Goal: Information Seeking & Learning: Find specific fact

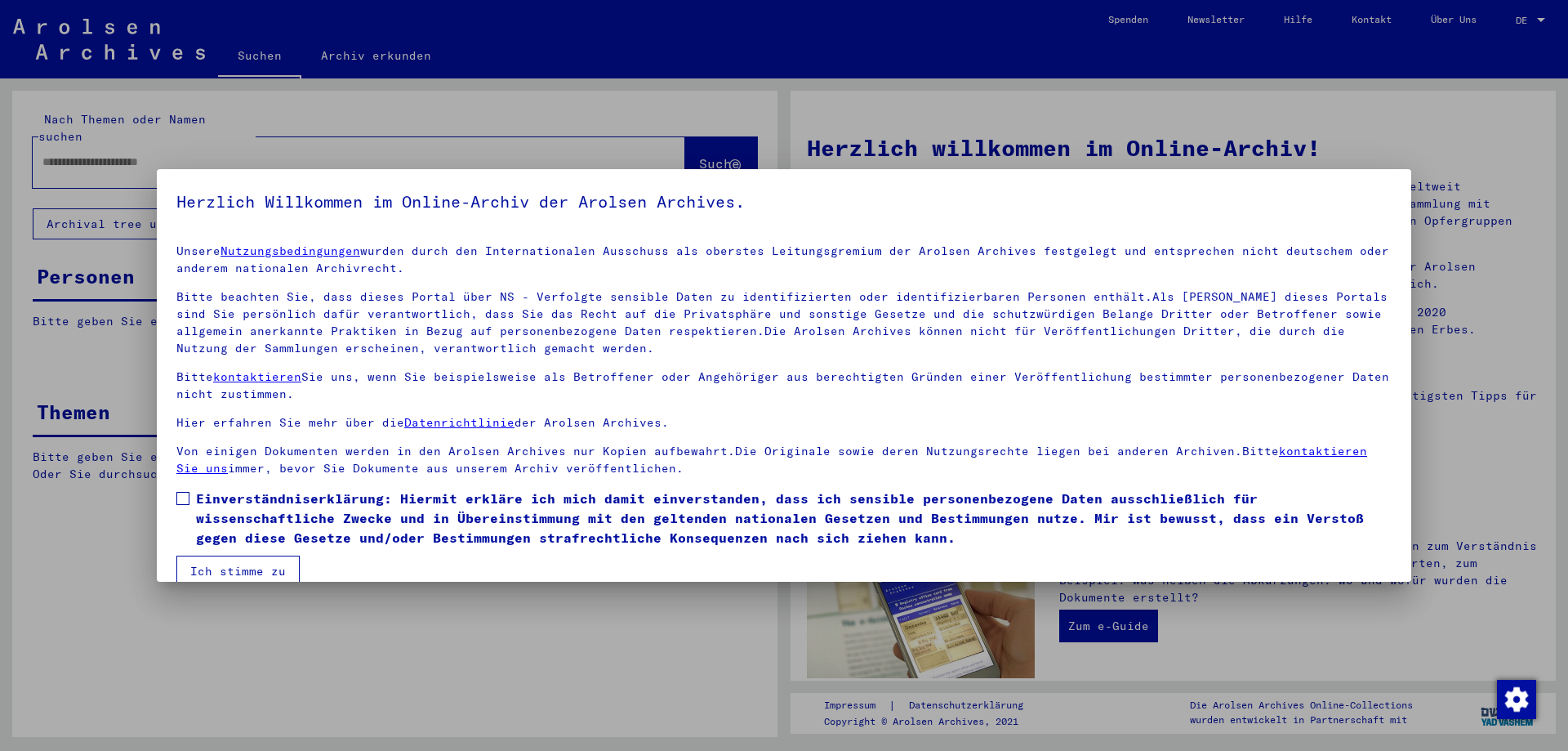
click at [183, 499] on span at bounding box center [183, 498] width 13 height 13
click at [222, 567] on button "Ich stimme zu" at bounding box center [238, 571] width 123 height 31
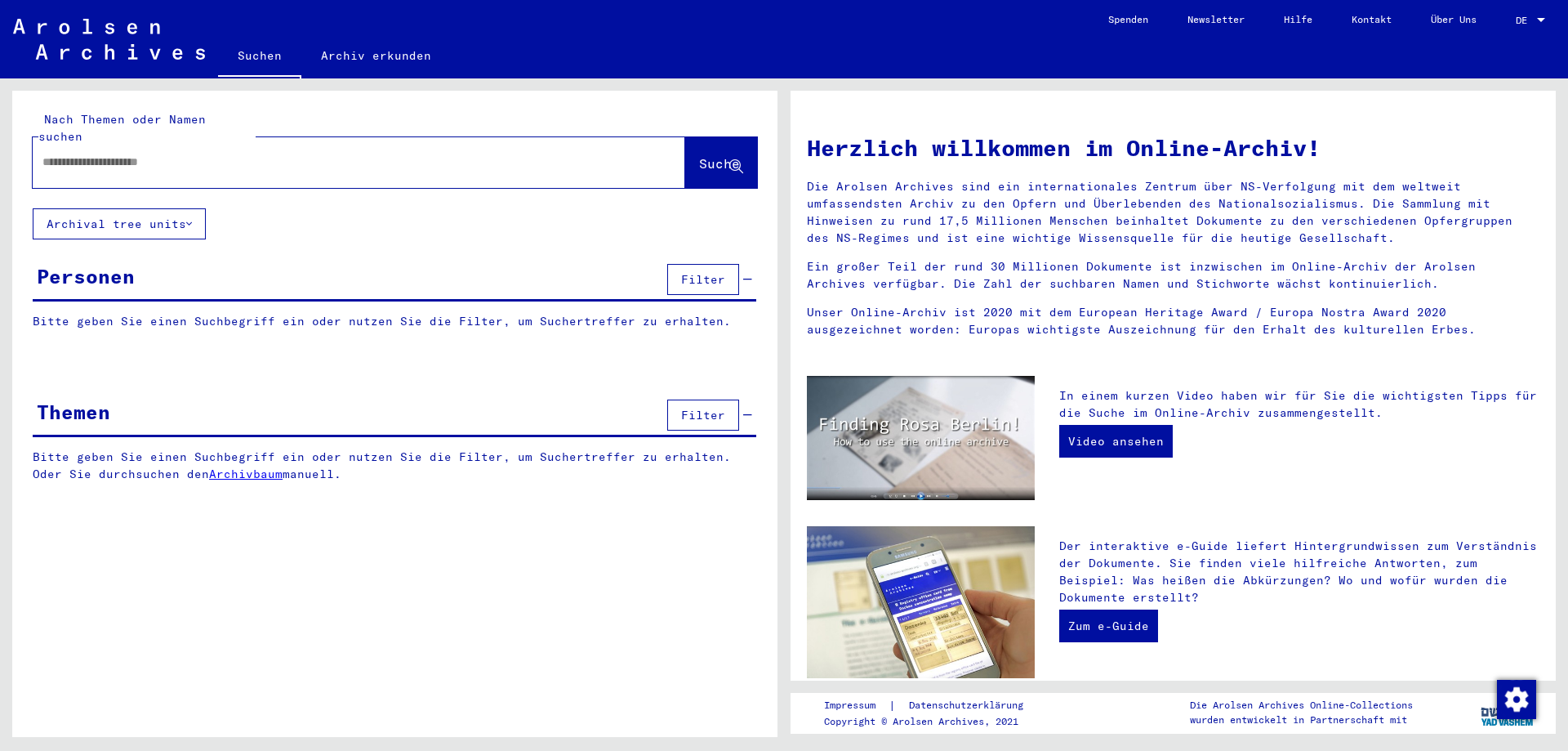
click at [378, 154] on input "text" at bounding box center [339, 162] width 593 height 17
type input "**********"
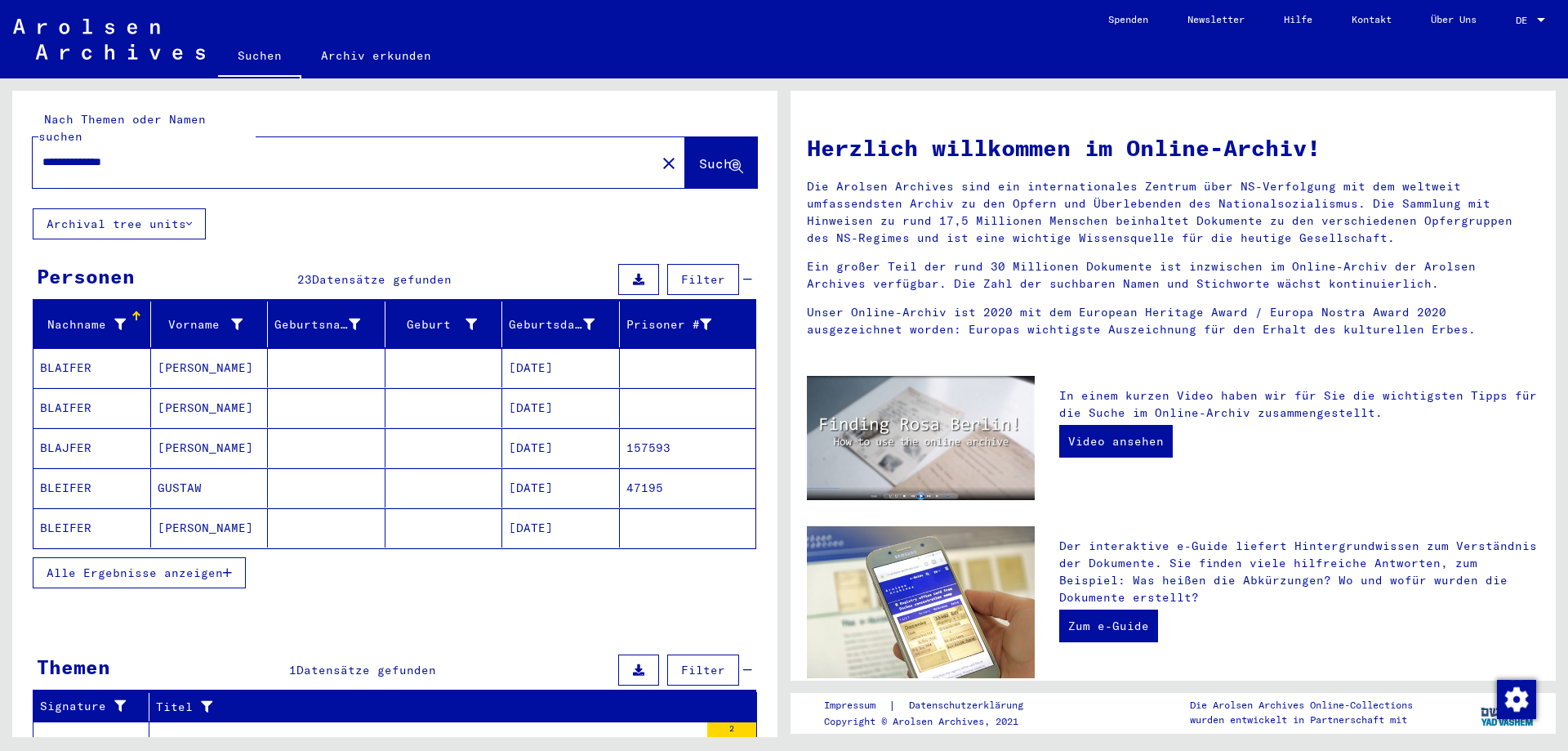
click at [225, 567] on icon "button" at bounding box center [227, 572] width 9 height 12
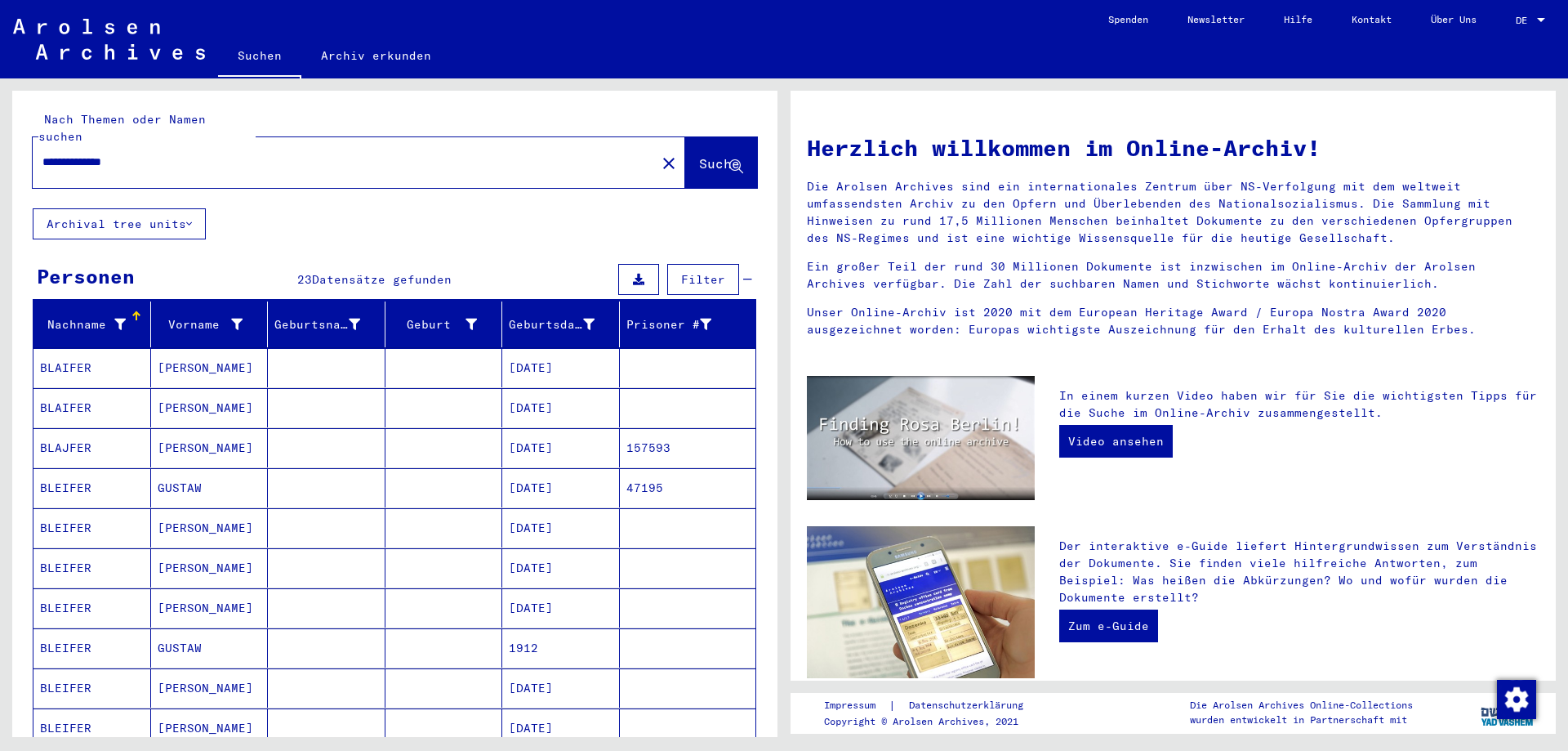
click at [305, 354] on mat-cell at bounding box center [326, 368] width 117 height 39
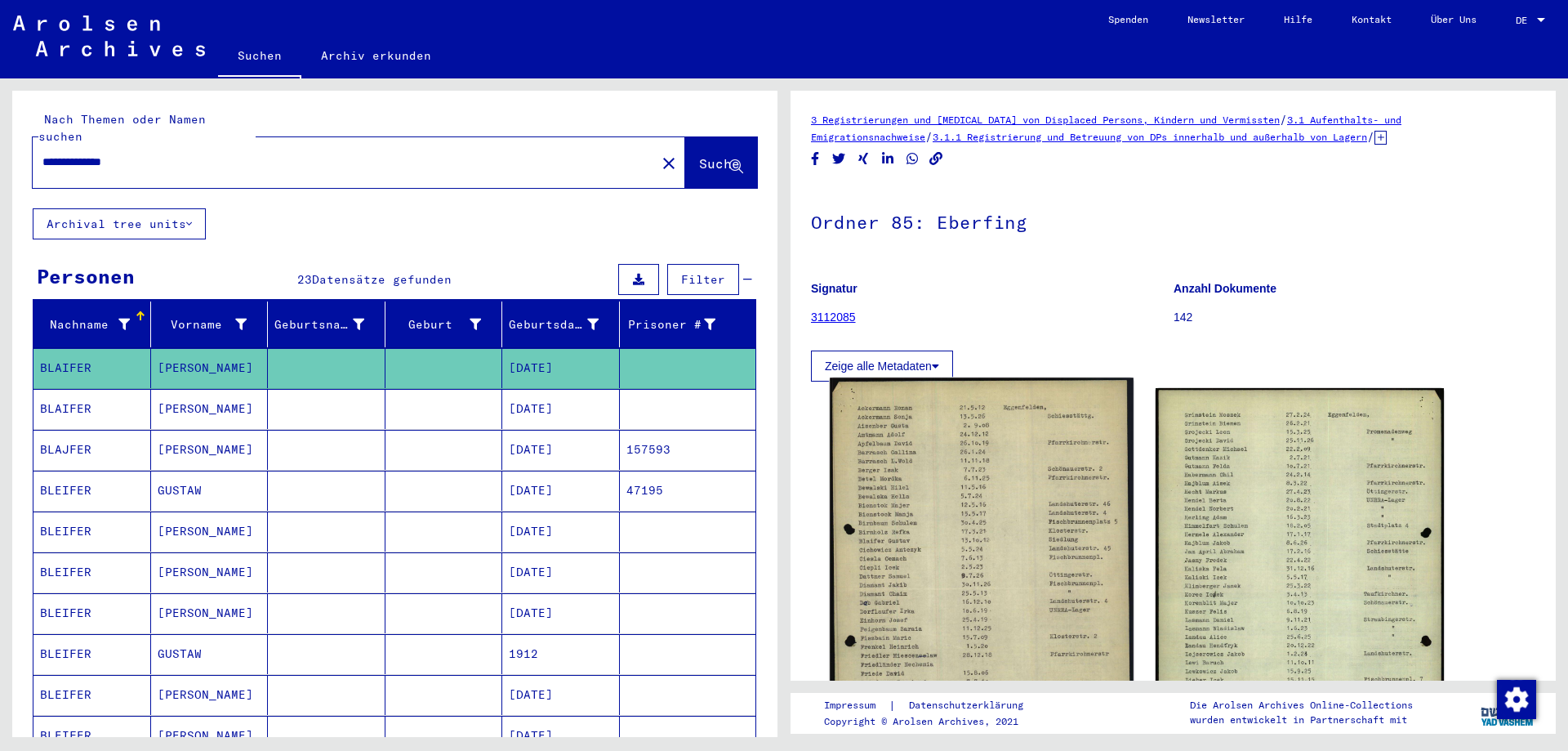
click at [1012, 474] on img at bounding box center [981, 587] width 303 height 420
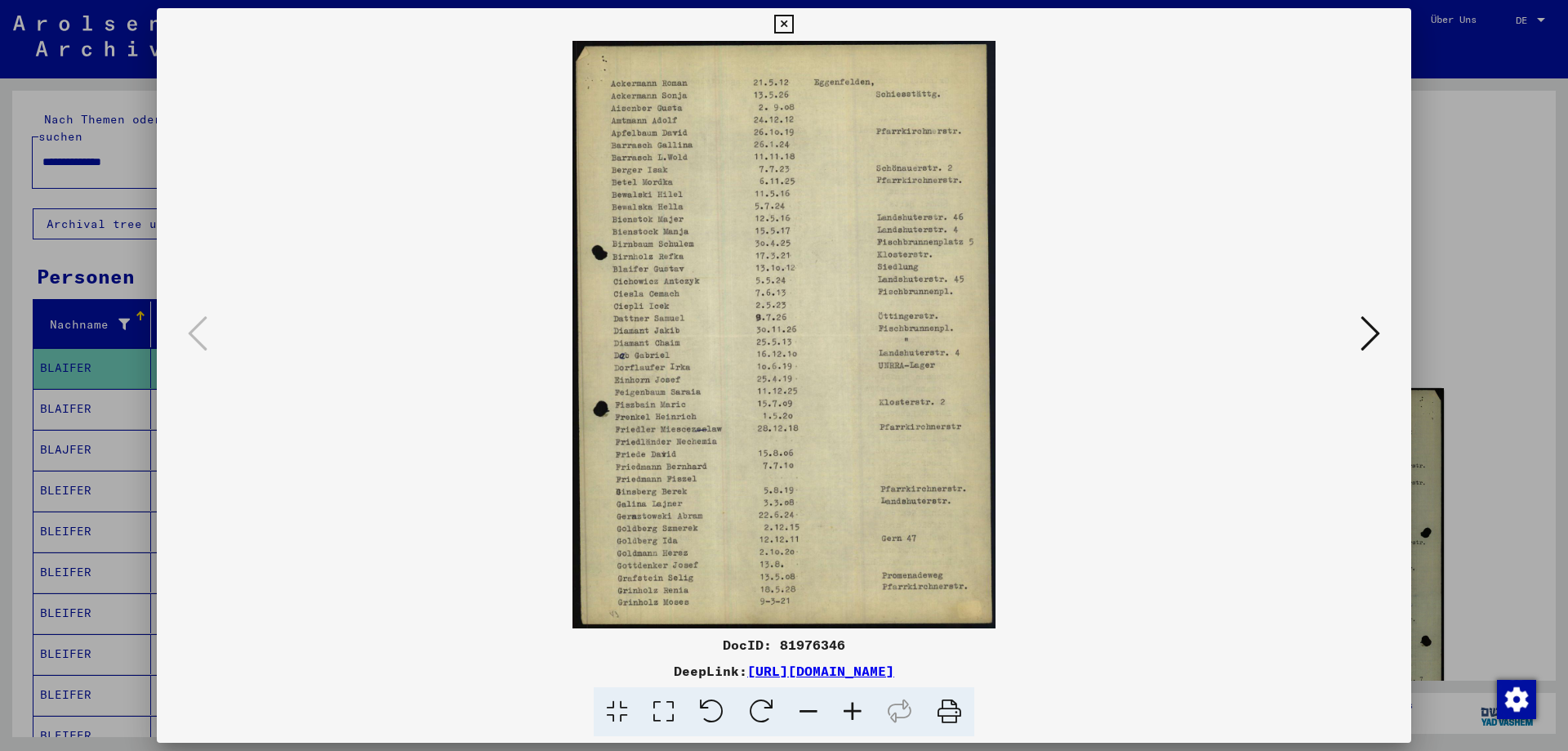
click at [793, 20] on icon at bounding box center [783, 25] width 19 height 20
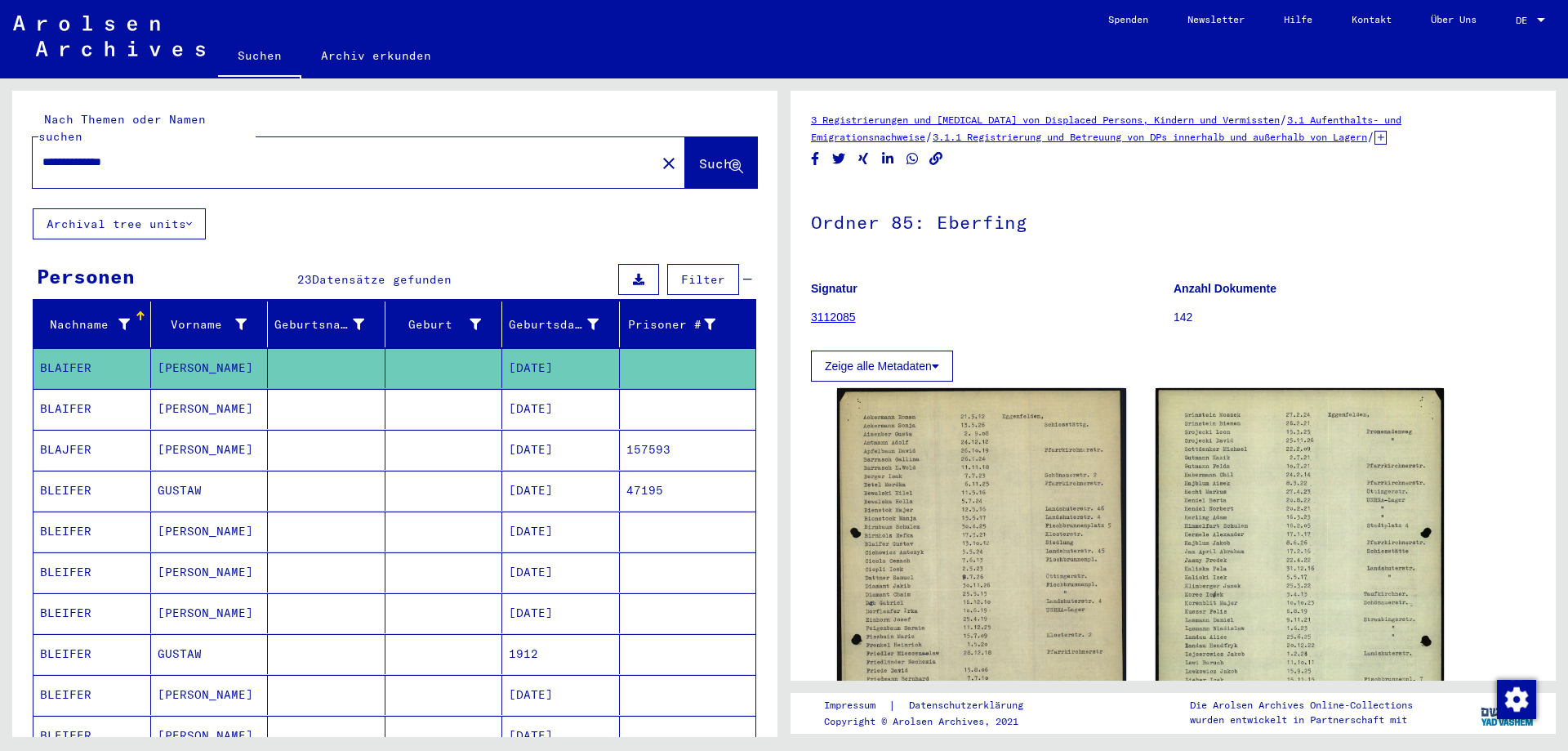
click at [555, 393] on mat-cell "[DATE]" at bounding box center [561, 409] width 117 height 40
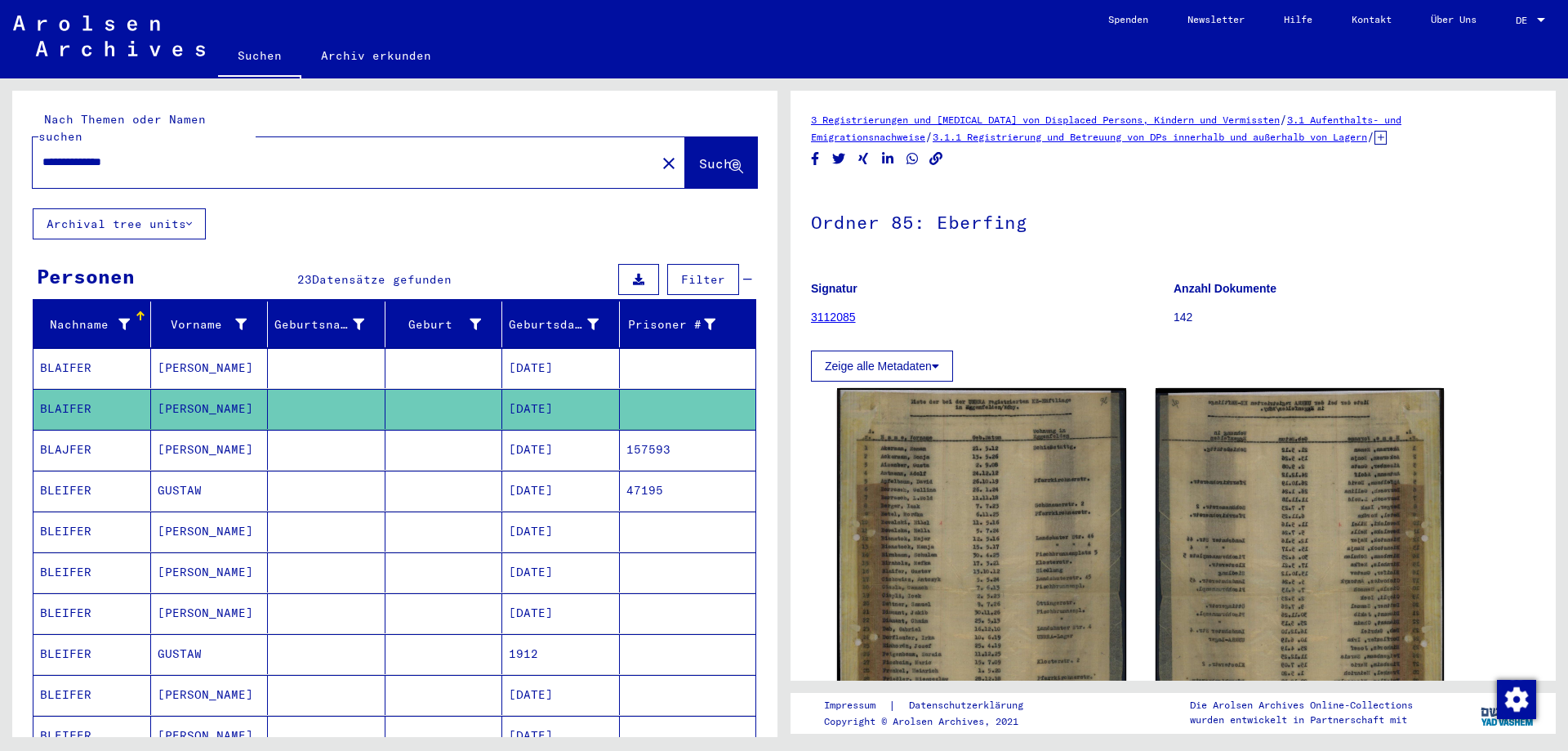
scroll to position [353, 0]
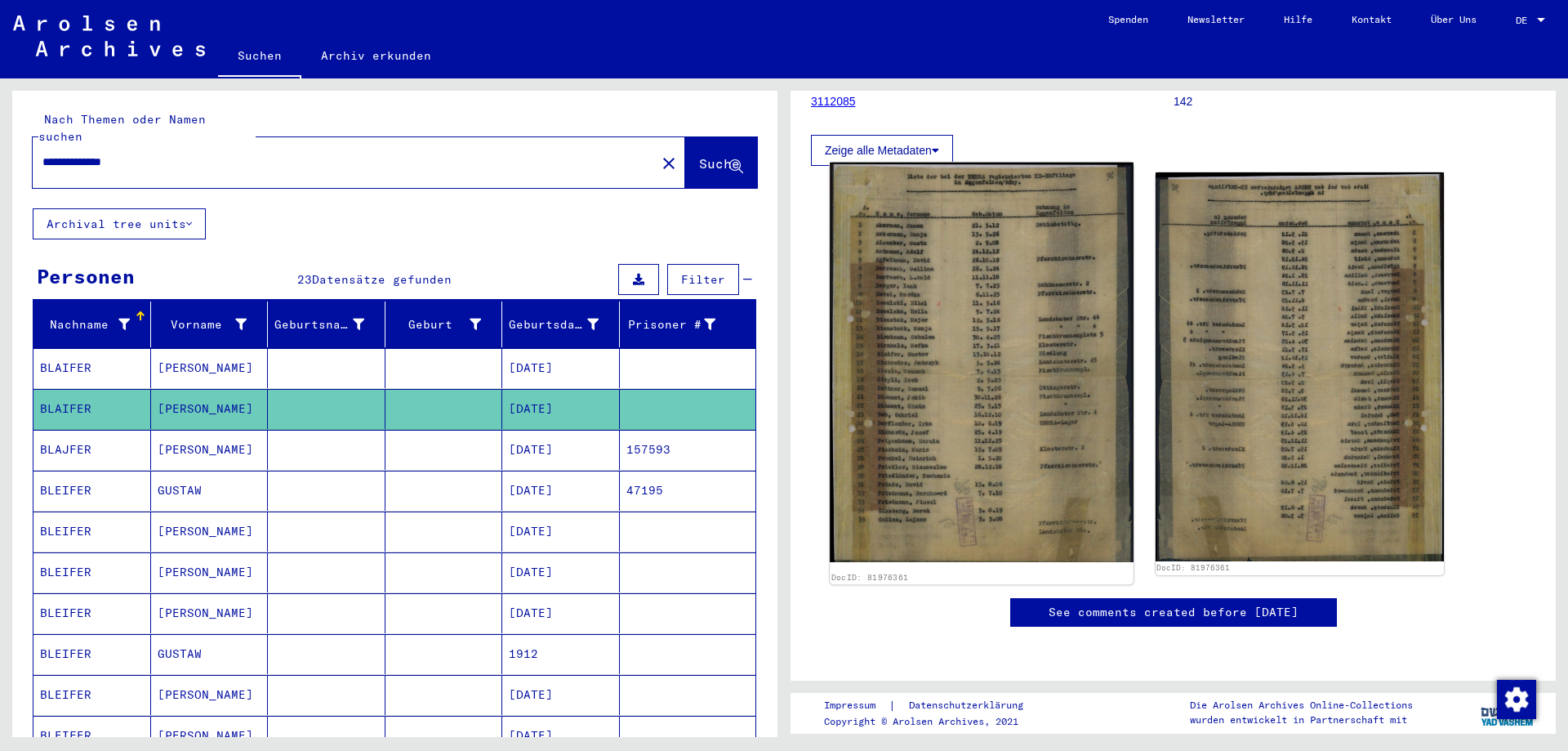
click at [1013, 260] on img at bounding box center [981, 363] width 303 height 400
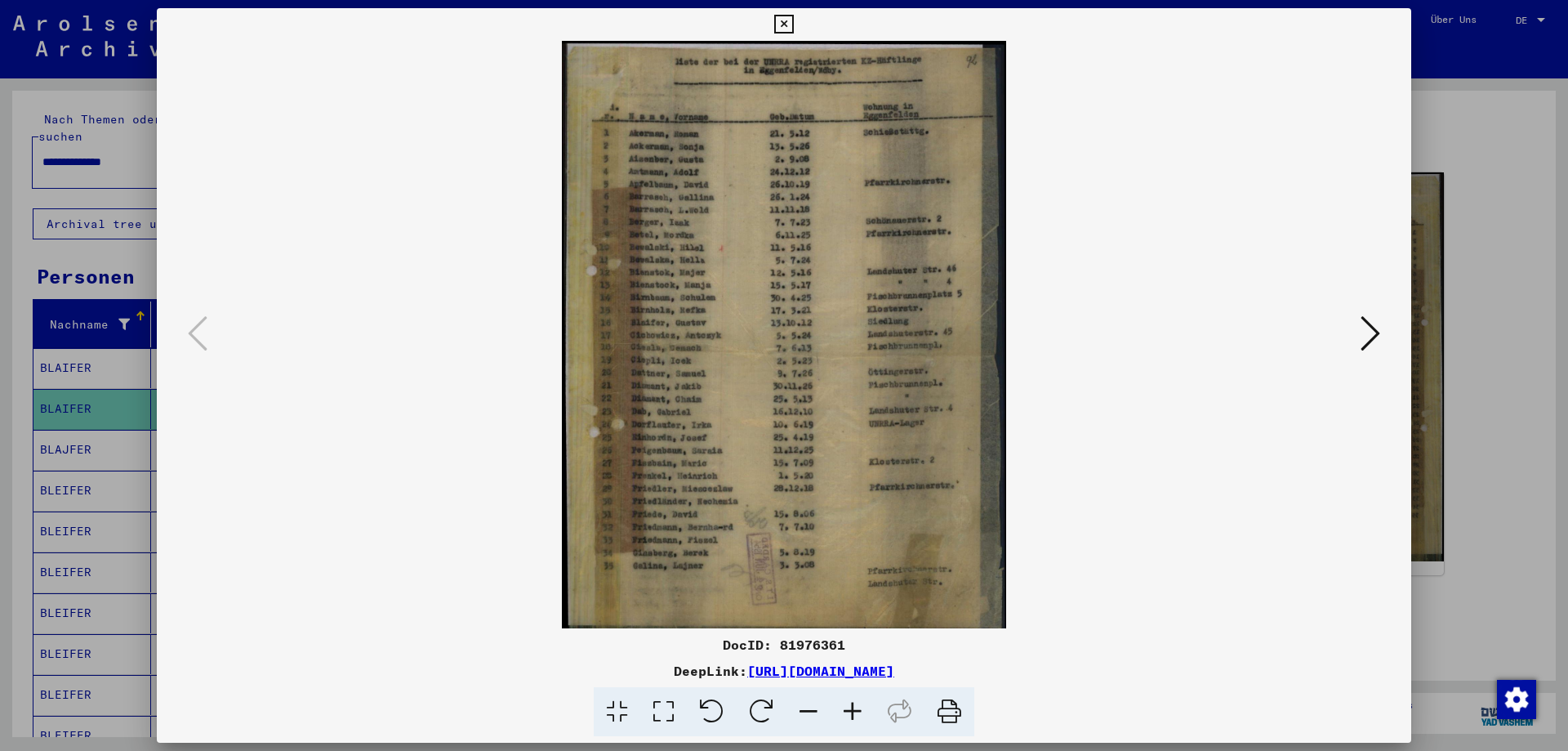
click at [793, 18] on icon at bounding box center [783, 25] width 19 height 20
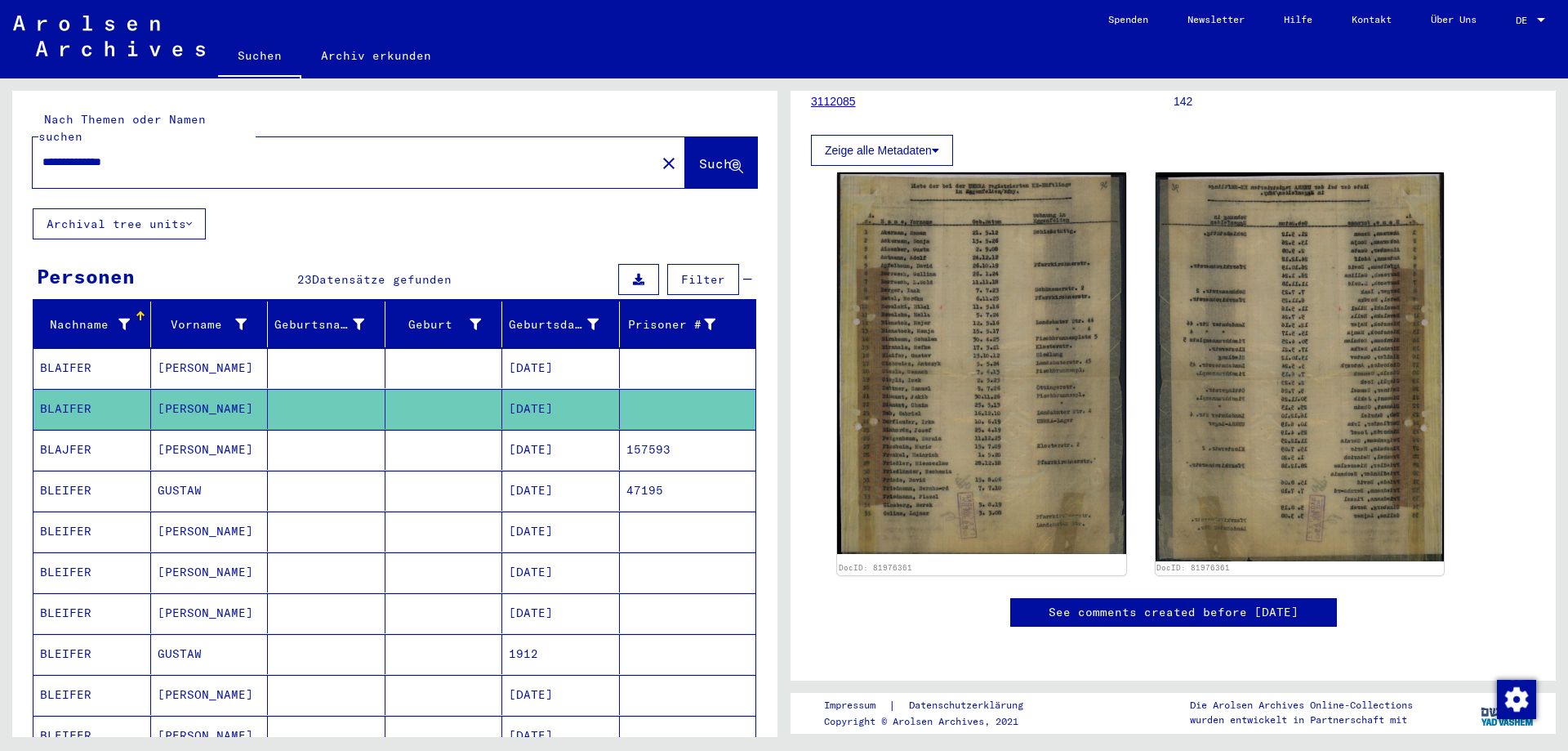
click at [543, 435] on mat-cell "[DATE]" at bounding box center [561, 449] width 117 height 40
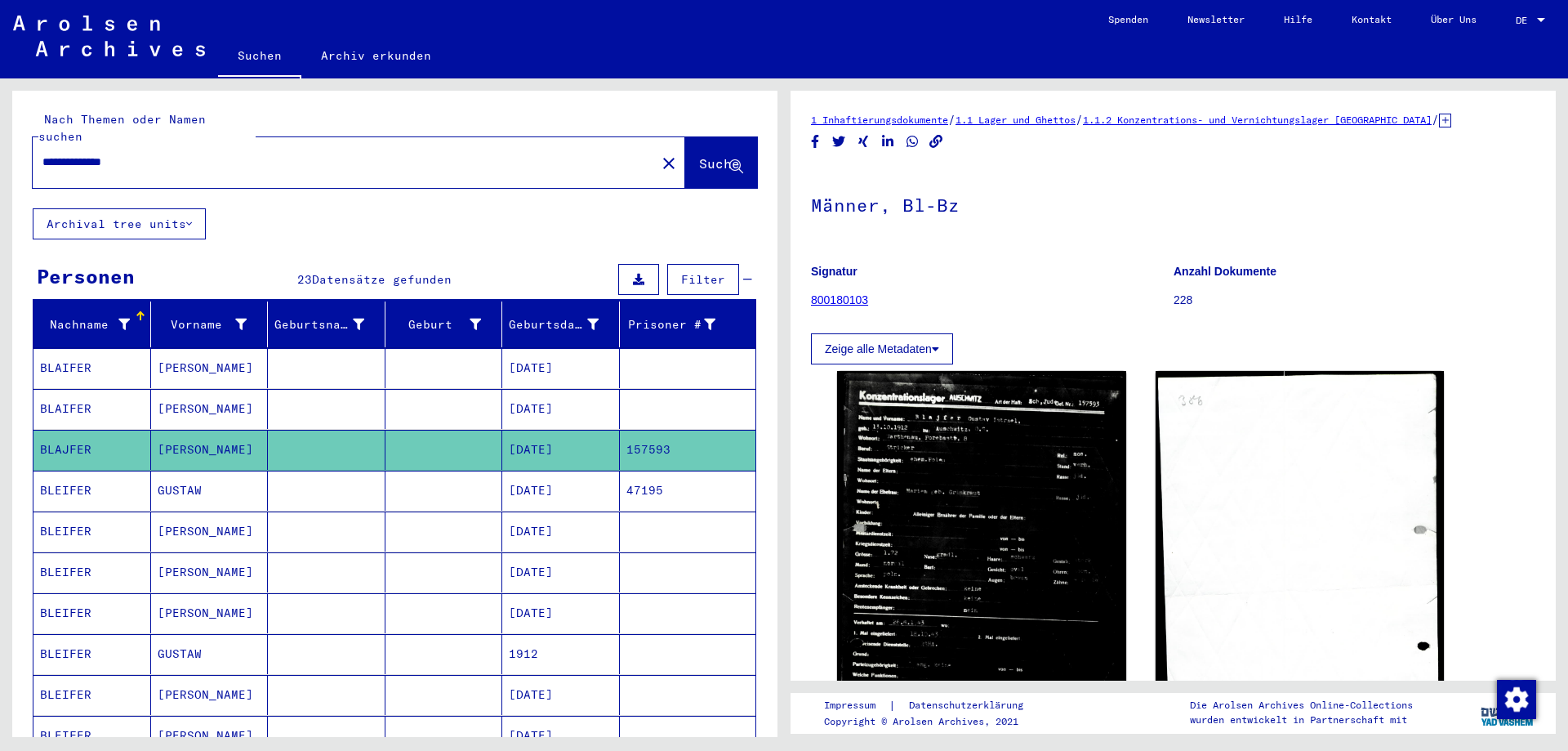
click at [539, 470] on mat-cell "[DATE]" at bounding box center [561, 490] width 117 height 40
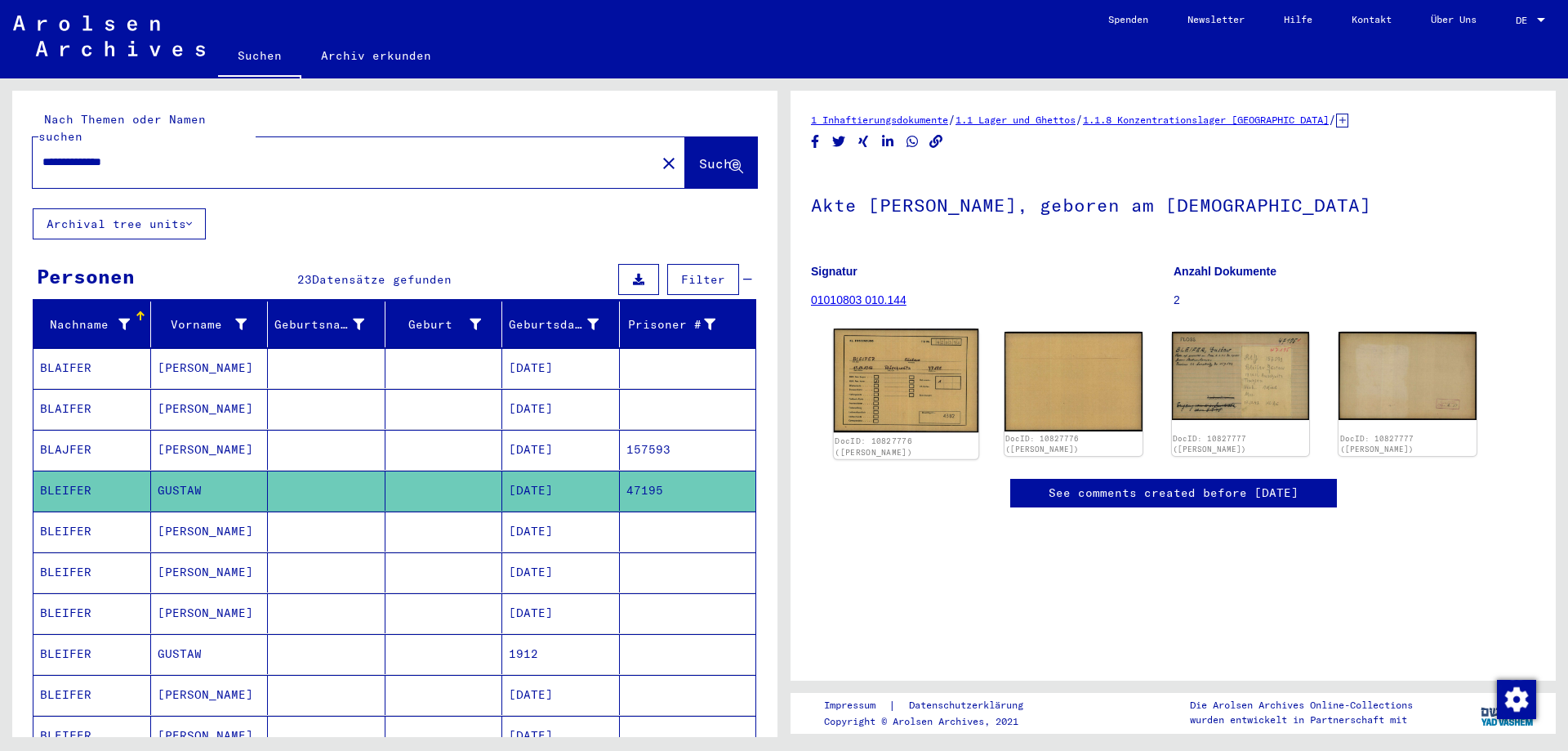
click at [889, 375] on img at bounding box center [905, 380] width 145 height 104
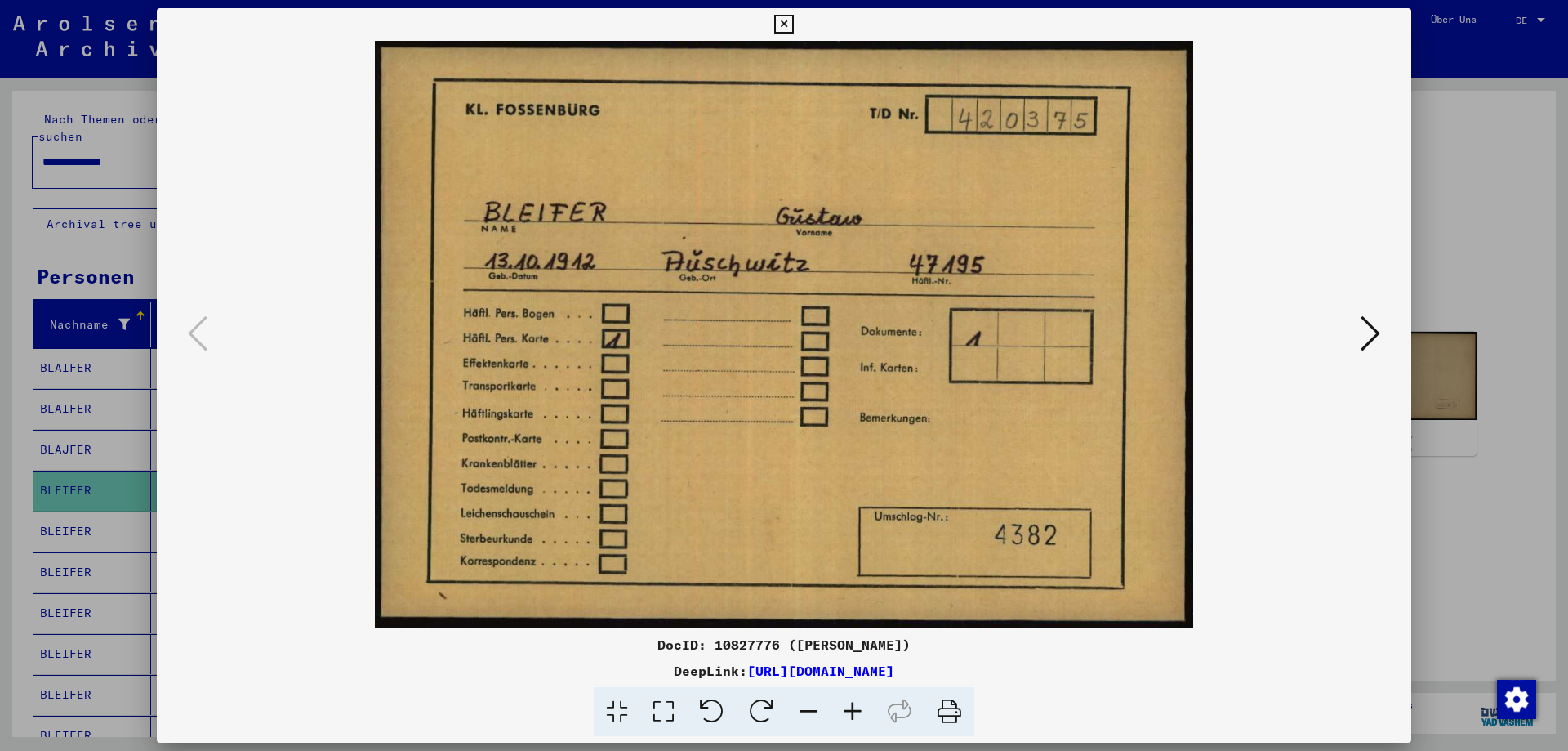
click at [793, 31] on icon at bounding box center [783, 25] width 19 height 20
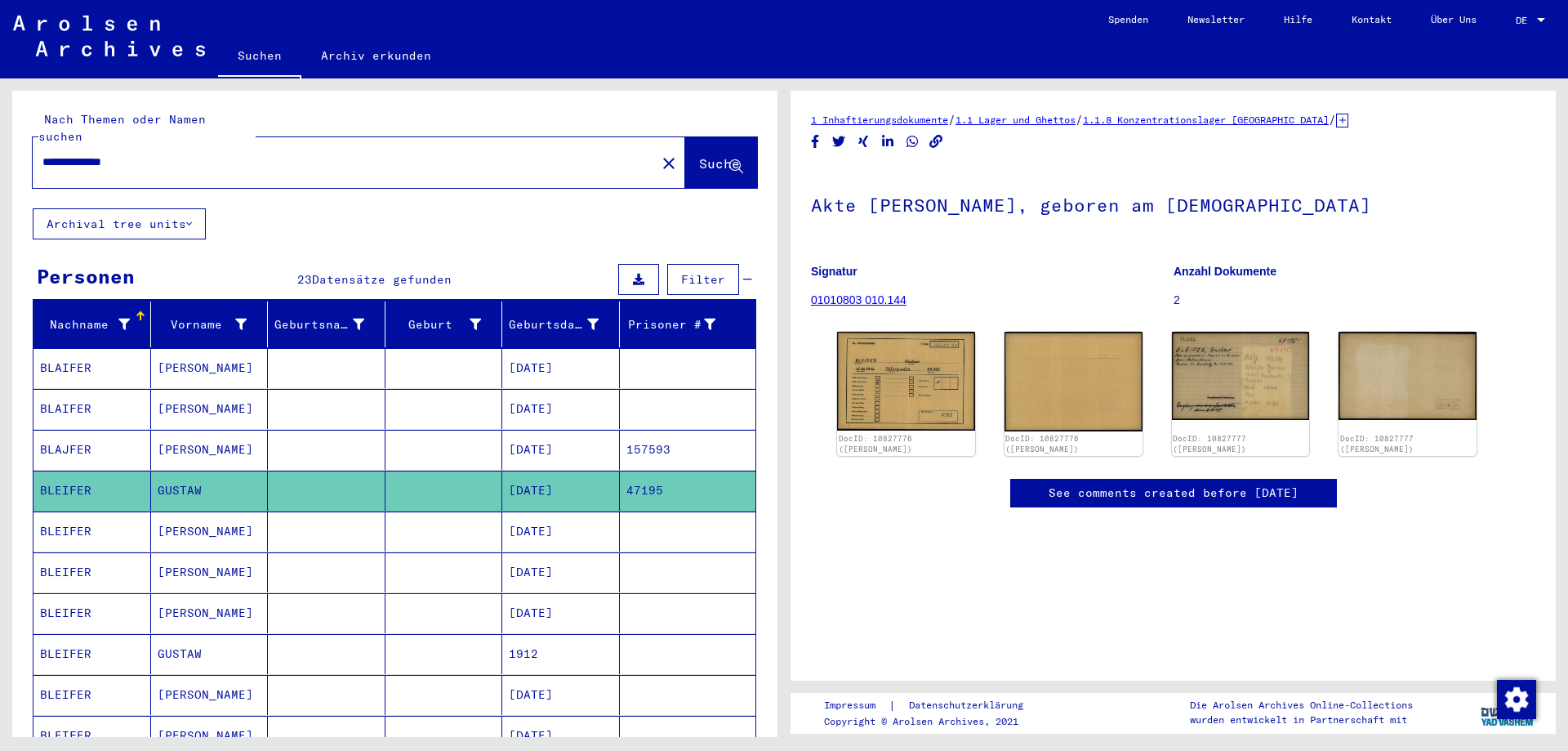
click at [578, 511] on mat-cell "[DATE]" at bounding box center [561, 531] width 117 height 40
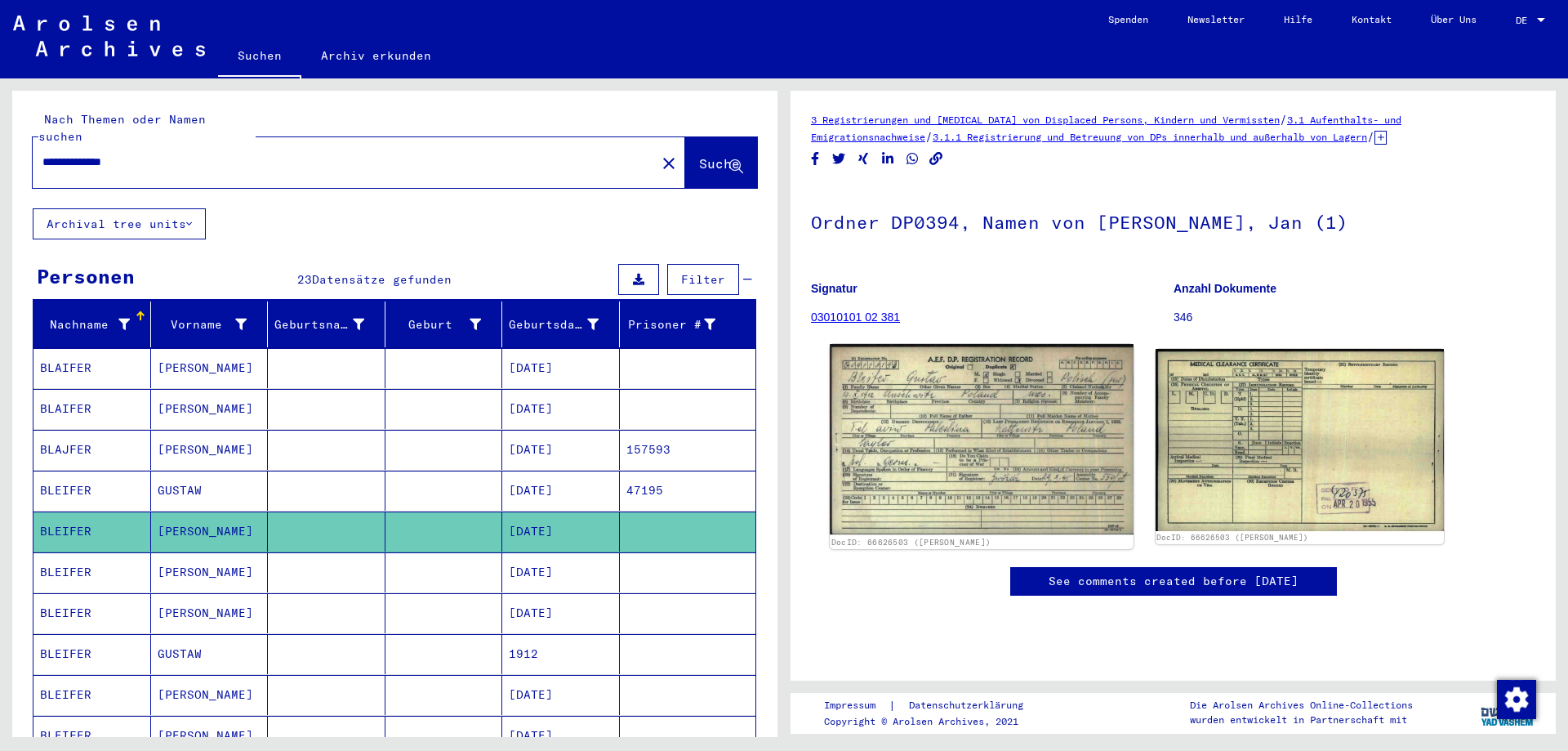
click at [978, 371] on img at bounding box center [981, 439] width 303 height 191
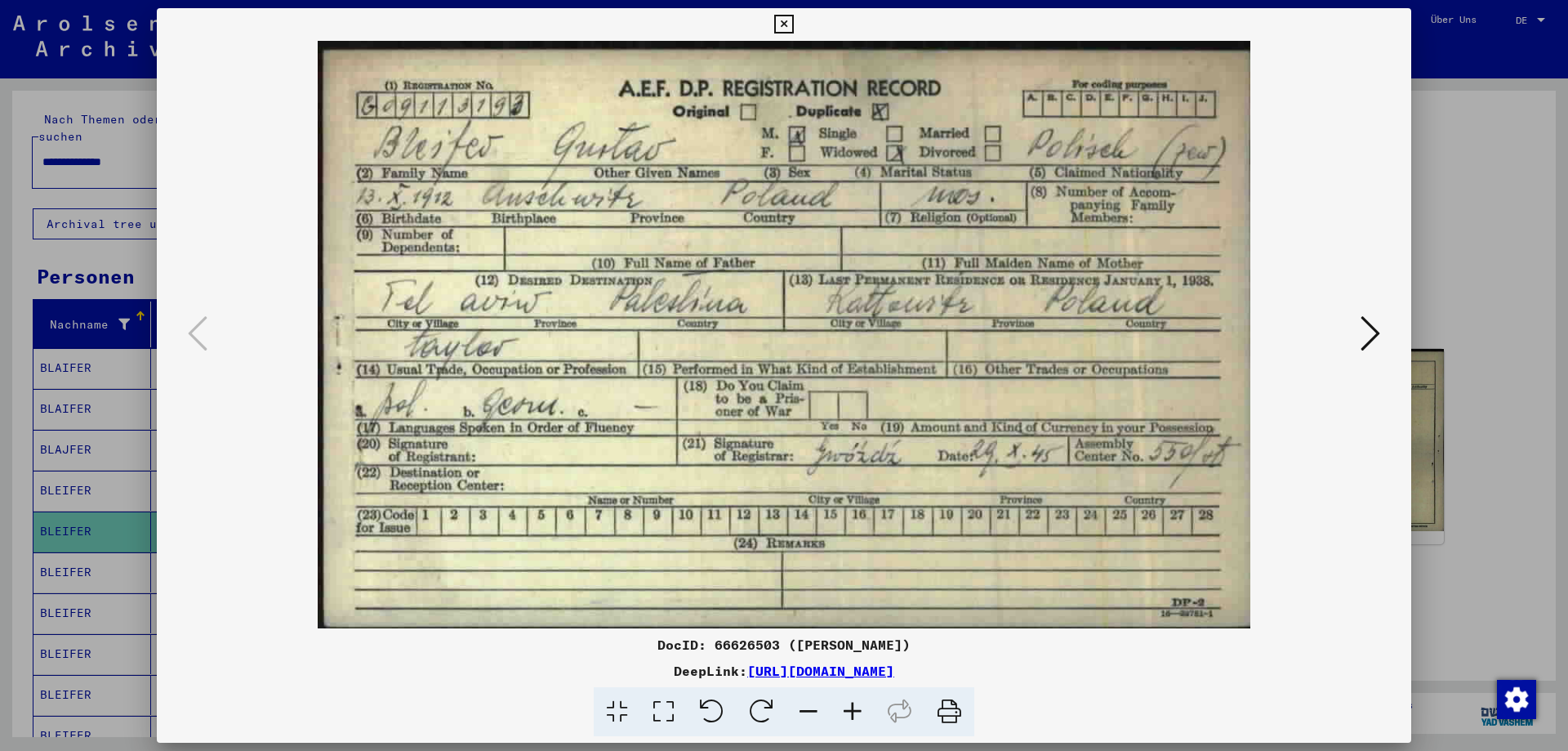
click at [793, 20] on icon at bounding box center [783, 25] width 19 height 20
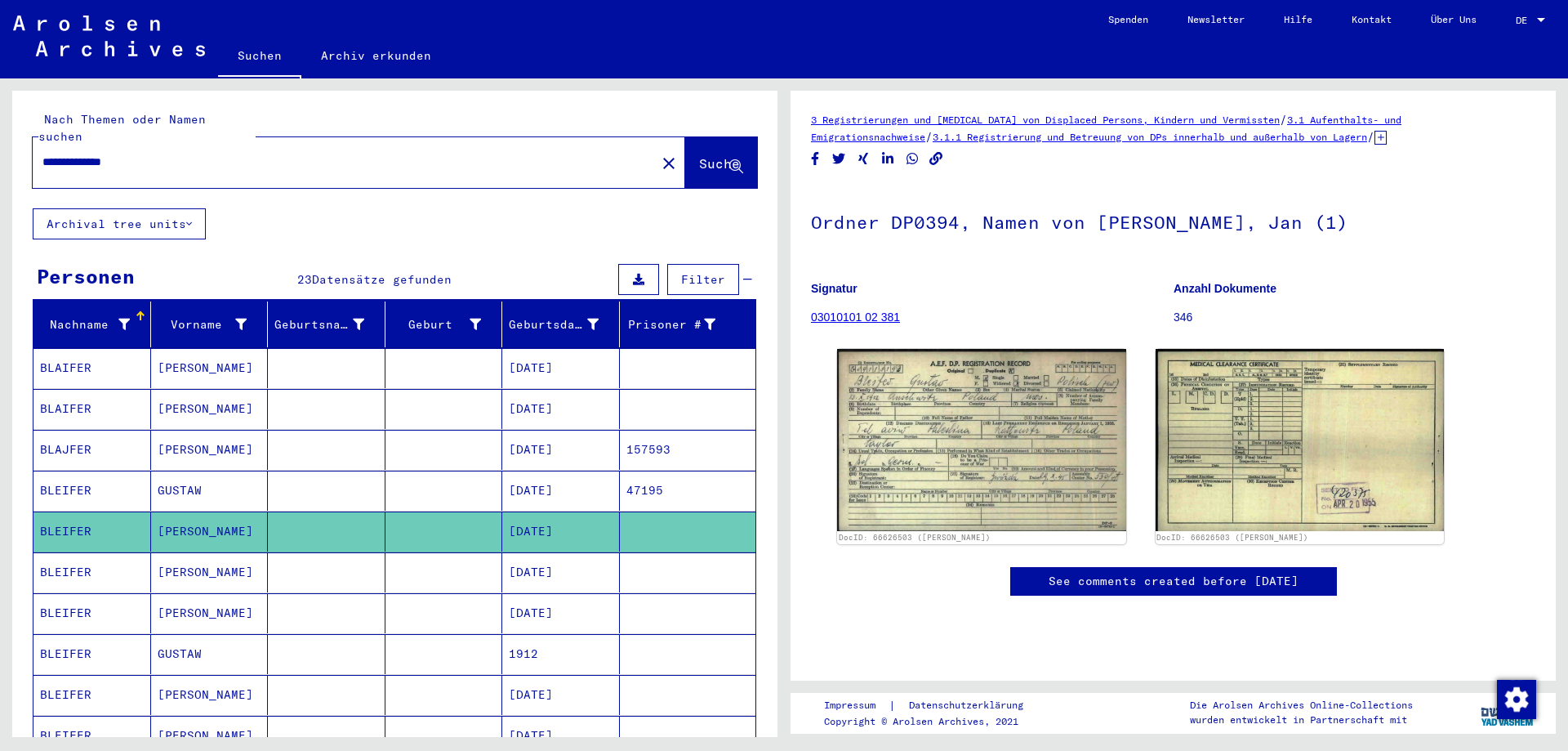
click at [561, 552] on mat-cell "[DATE]" at bounding box center [561, 571] width 117 height 40
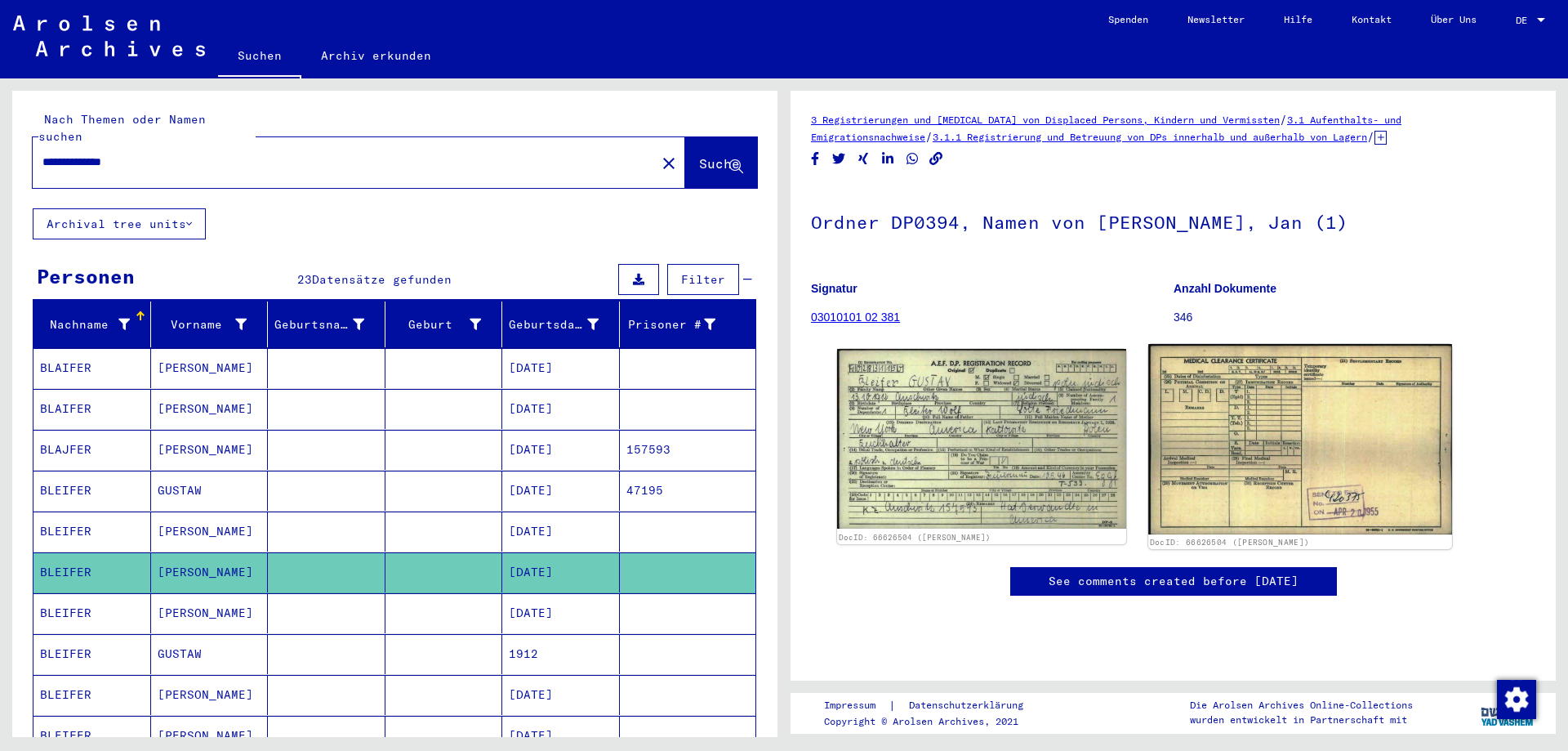
click at [1239, 459] on img at bounding box center [1299, 439] width 303 height 191
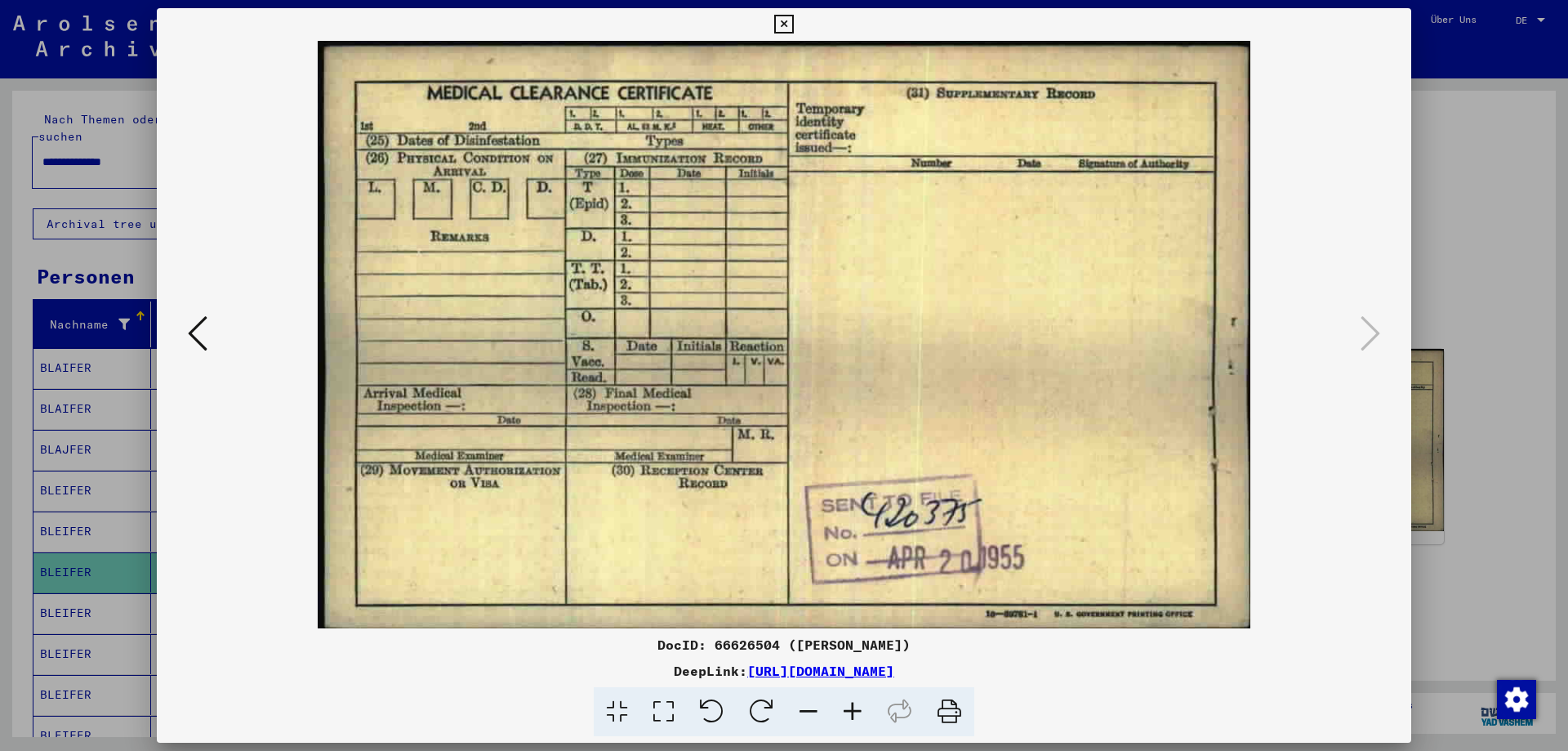
click at [793, 24] on icon at bounding box center [783, 25] width 19 height 20
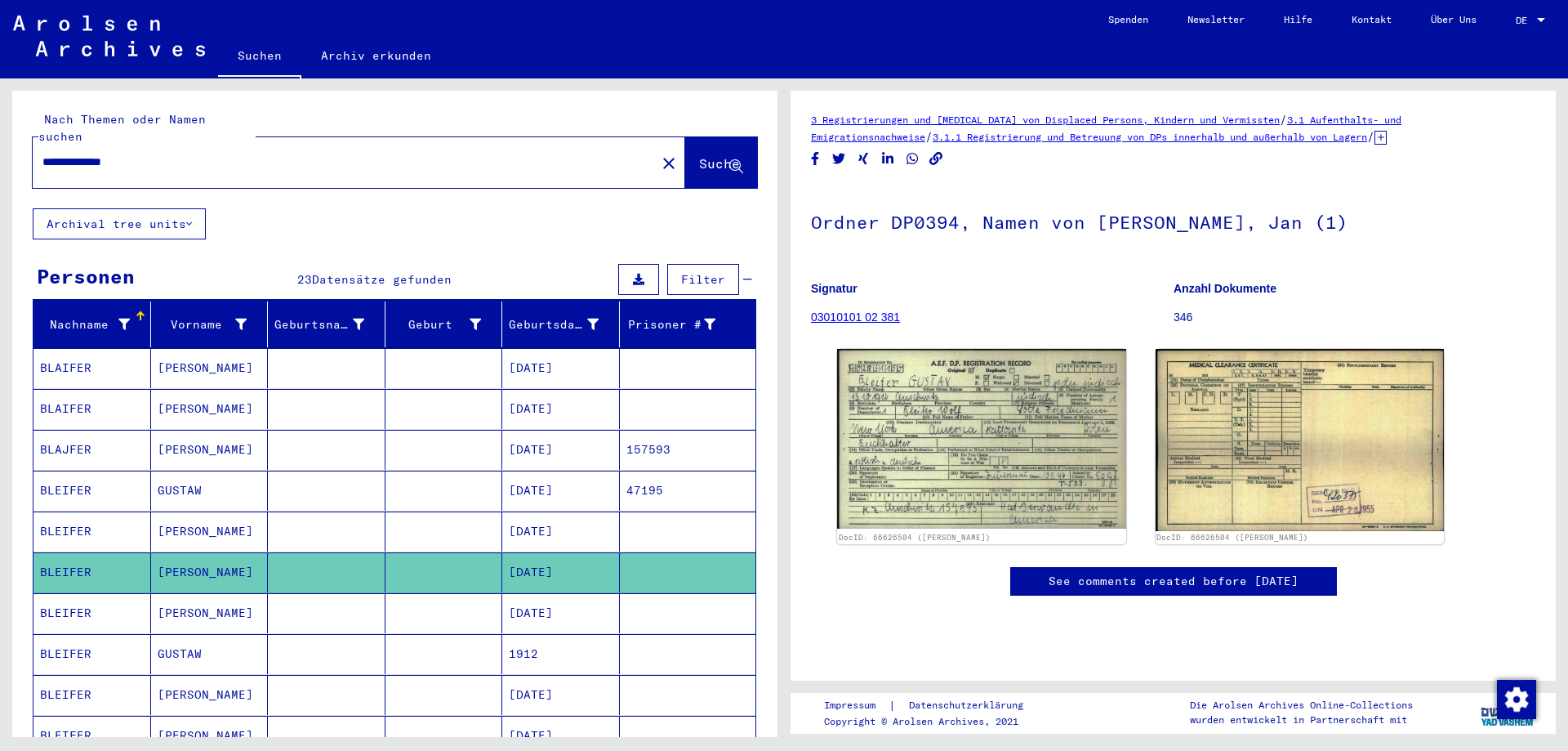
click at [545, 599] on mat-cell "[DATE]" at bounding box center [561, 612] width 117 height 40
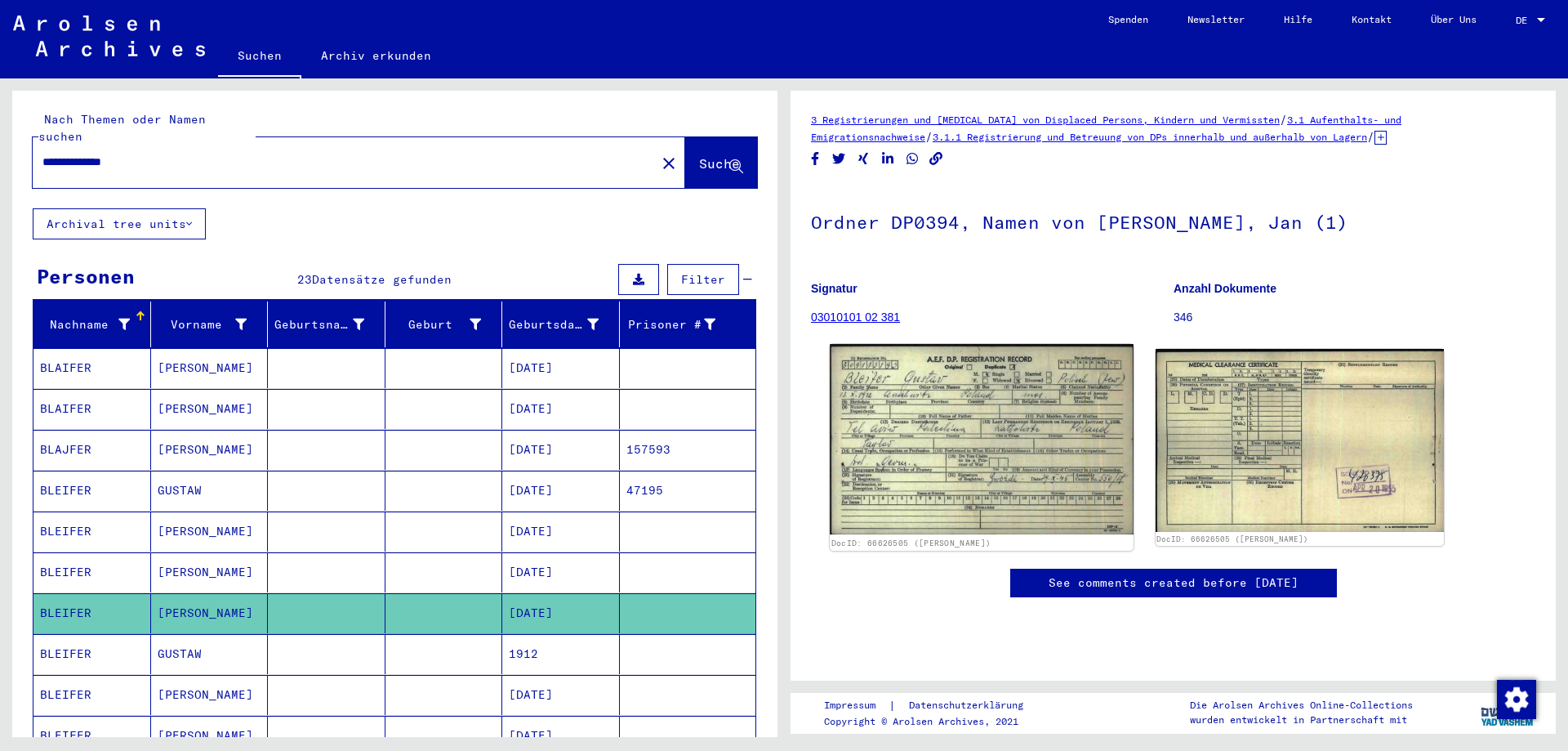
click at [987, 379] on img at bounding box center [981, 439] width 303 height 191
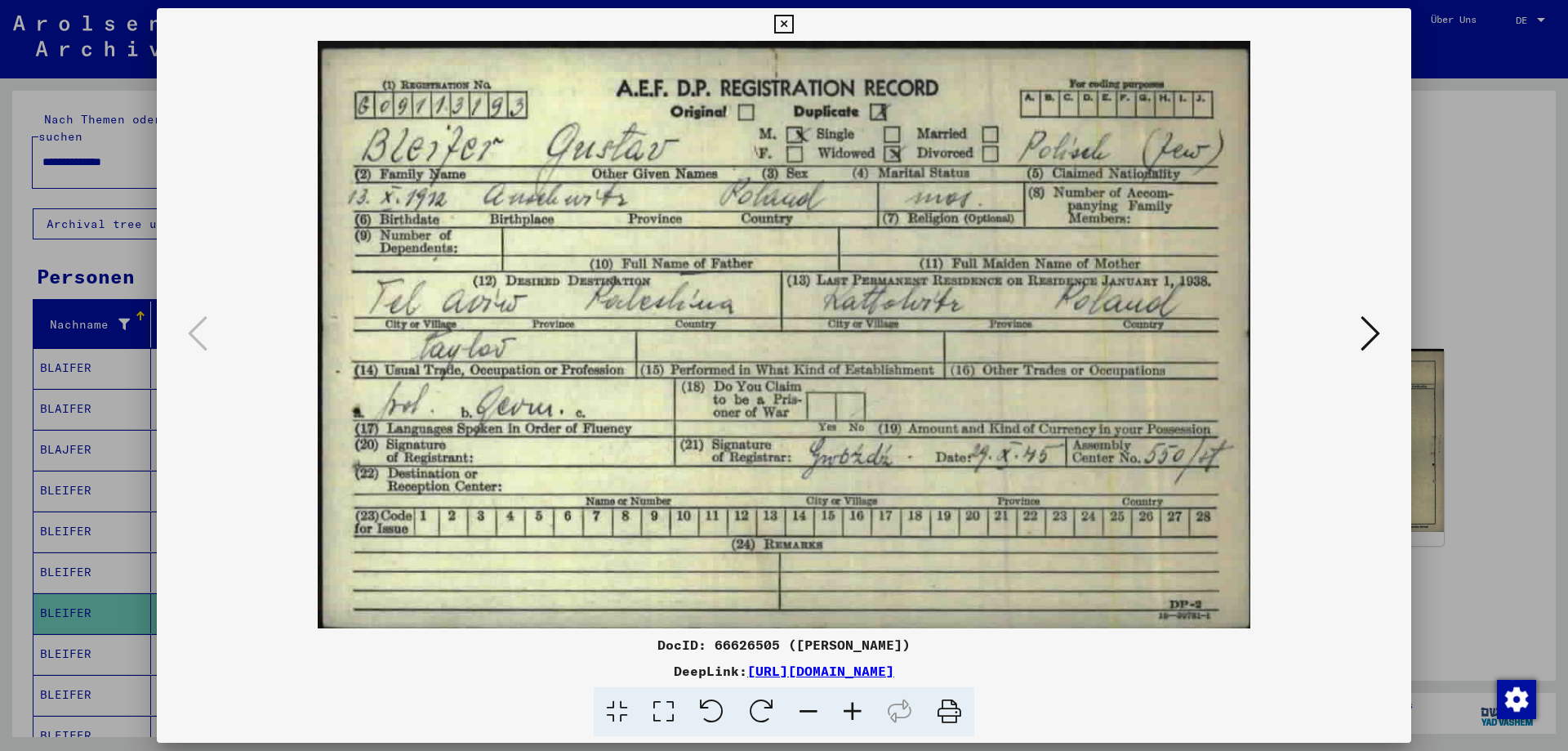
click at [798, 14] on button at bounding box center [784, 24] width 28 height 33
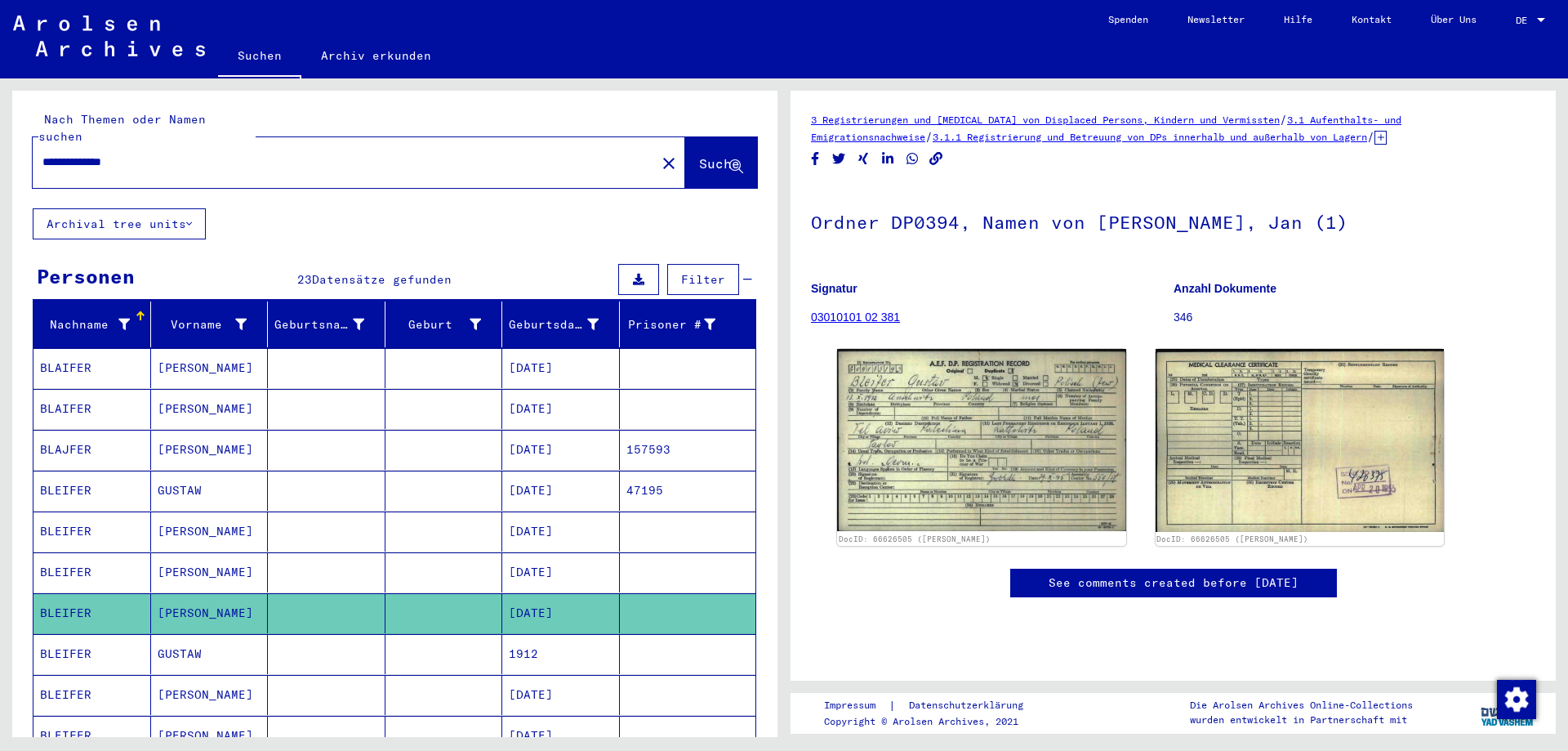
click at [540, 634] on mat-cell "1912" at bounding box center [561, 653] width 117 height 40
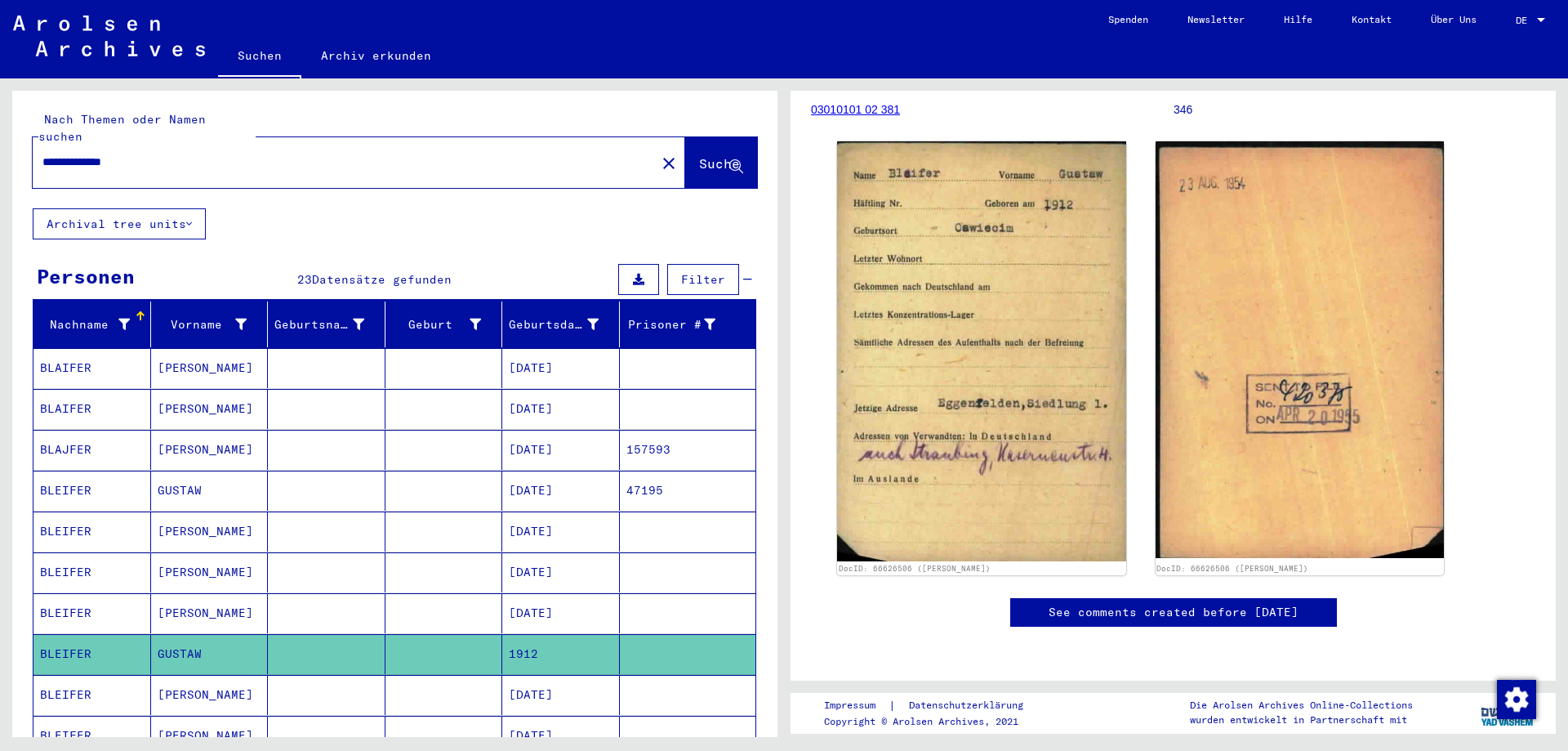
scroll to position [177, 0]
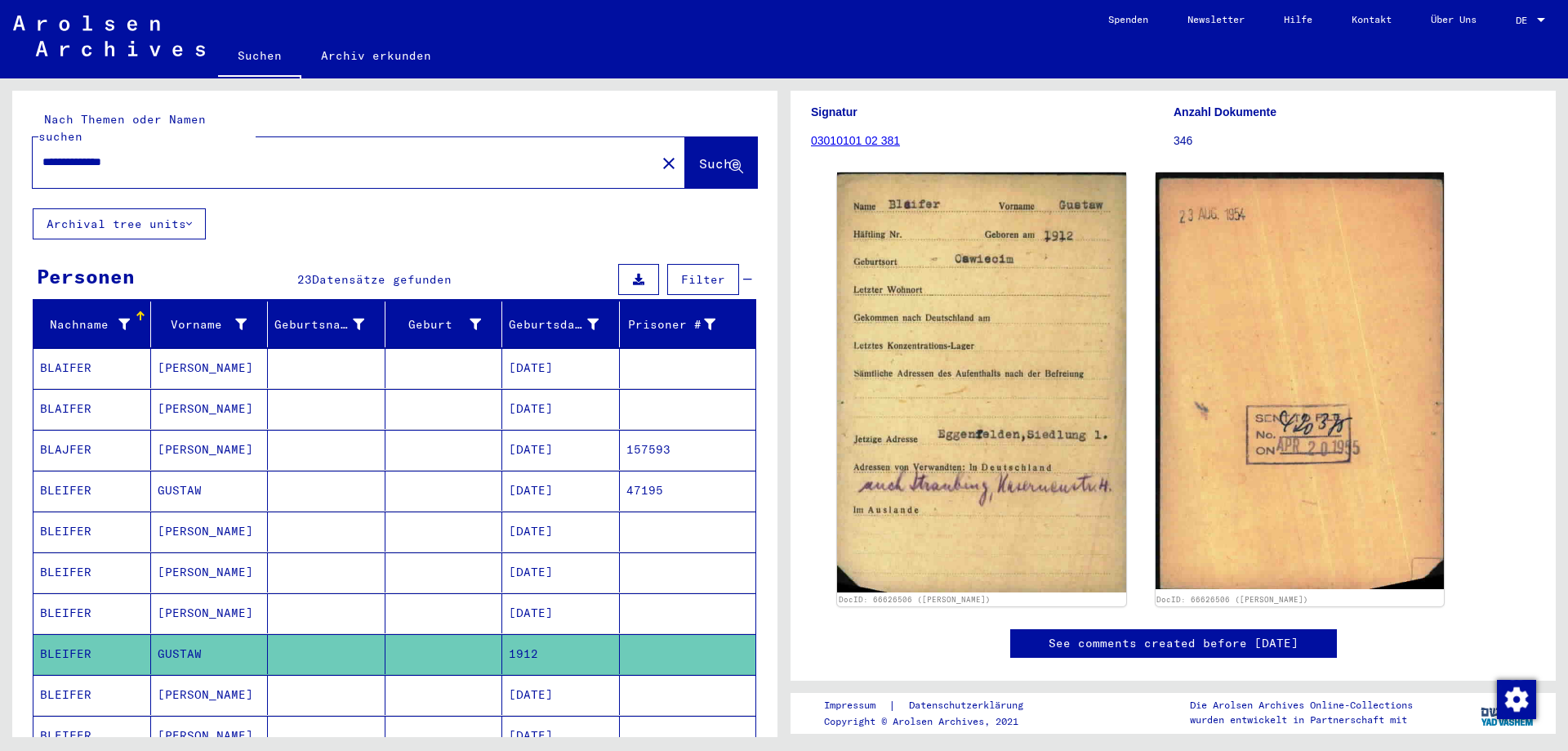
click at [567, 675] on mat-cell "[DATE]" at bounding box center [561, 694] width 117 height 40
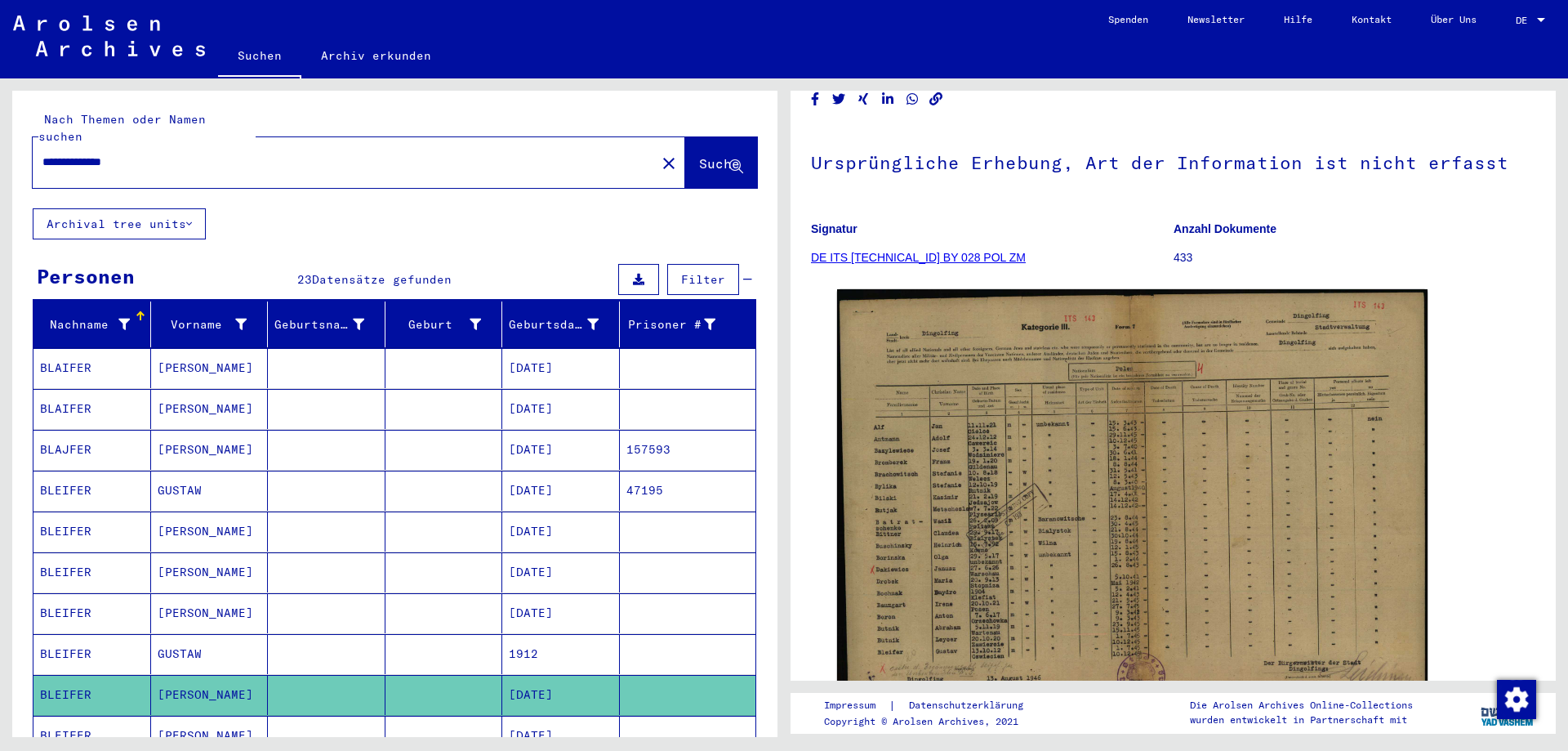
scroll to position [177, 0]
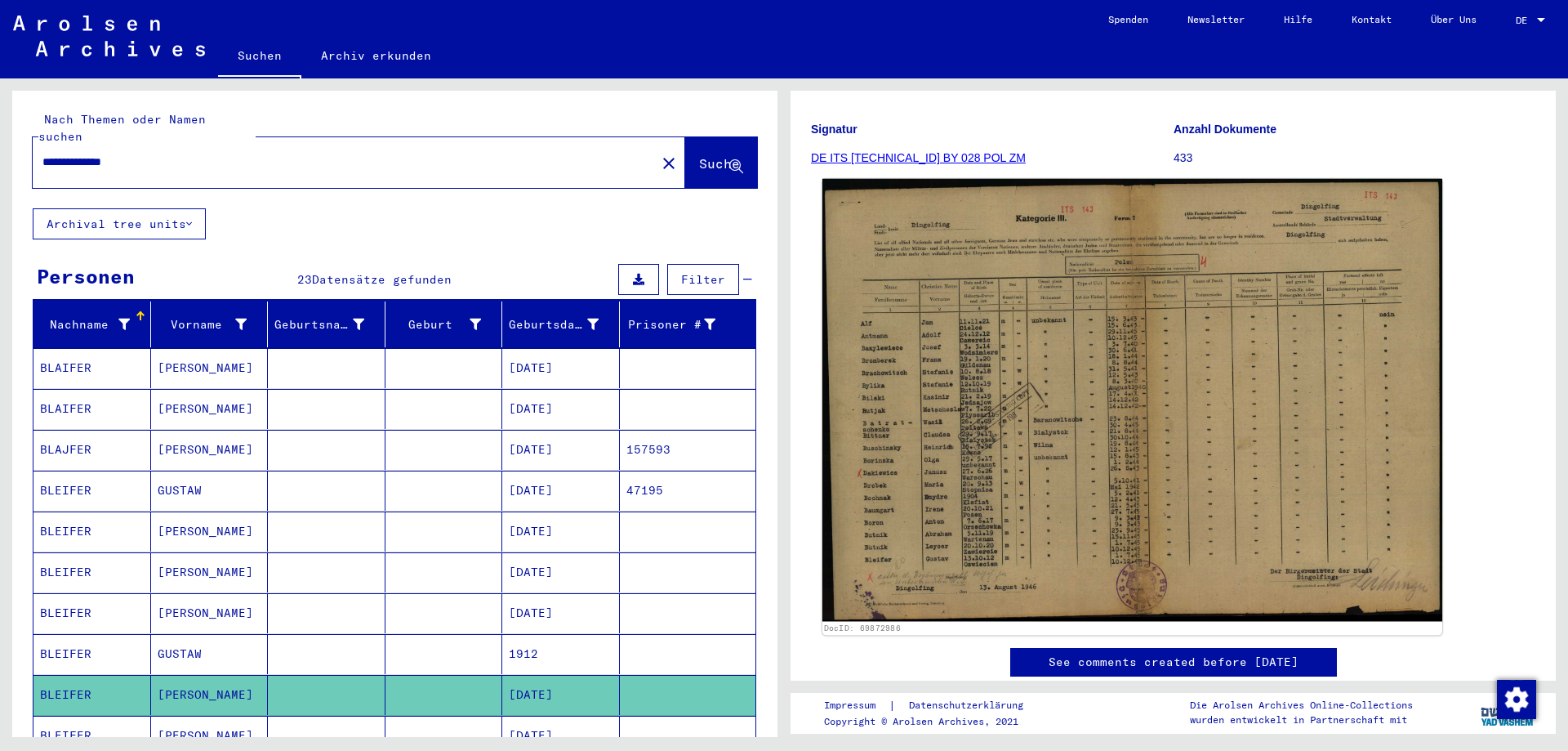
click at [923, 345] on img at bounding box center [1133, 400] width 620 height 443
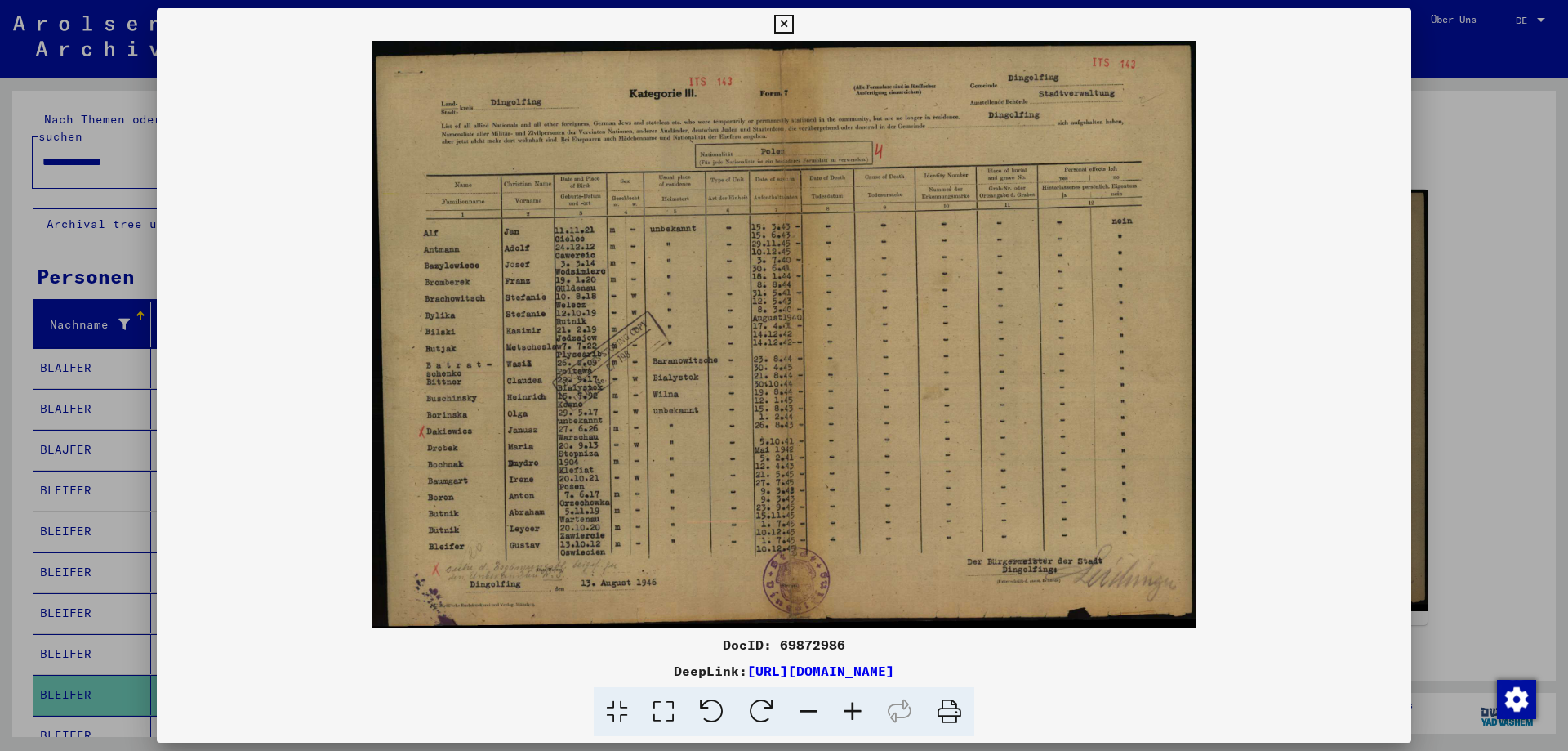
click at [793, 23] on icon at bounding box center [783, 25] width 19 height 20
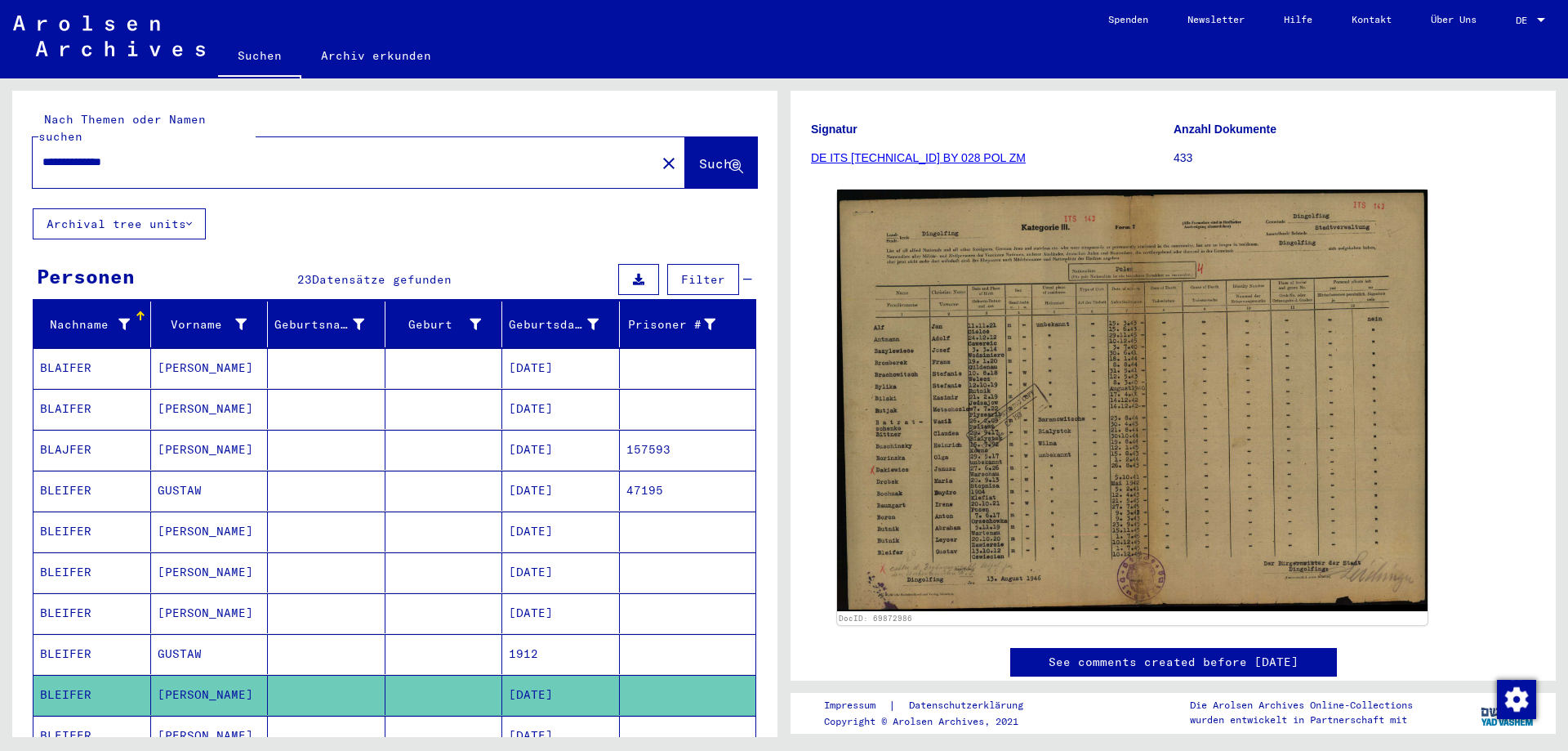
click at [573, 723] on mat-cell "[DATE]" at bounding box center [561, 735] width 117 height 40
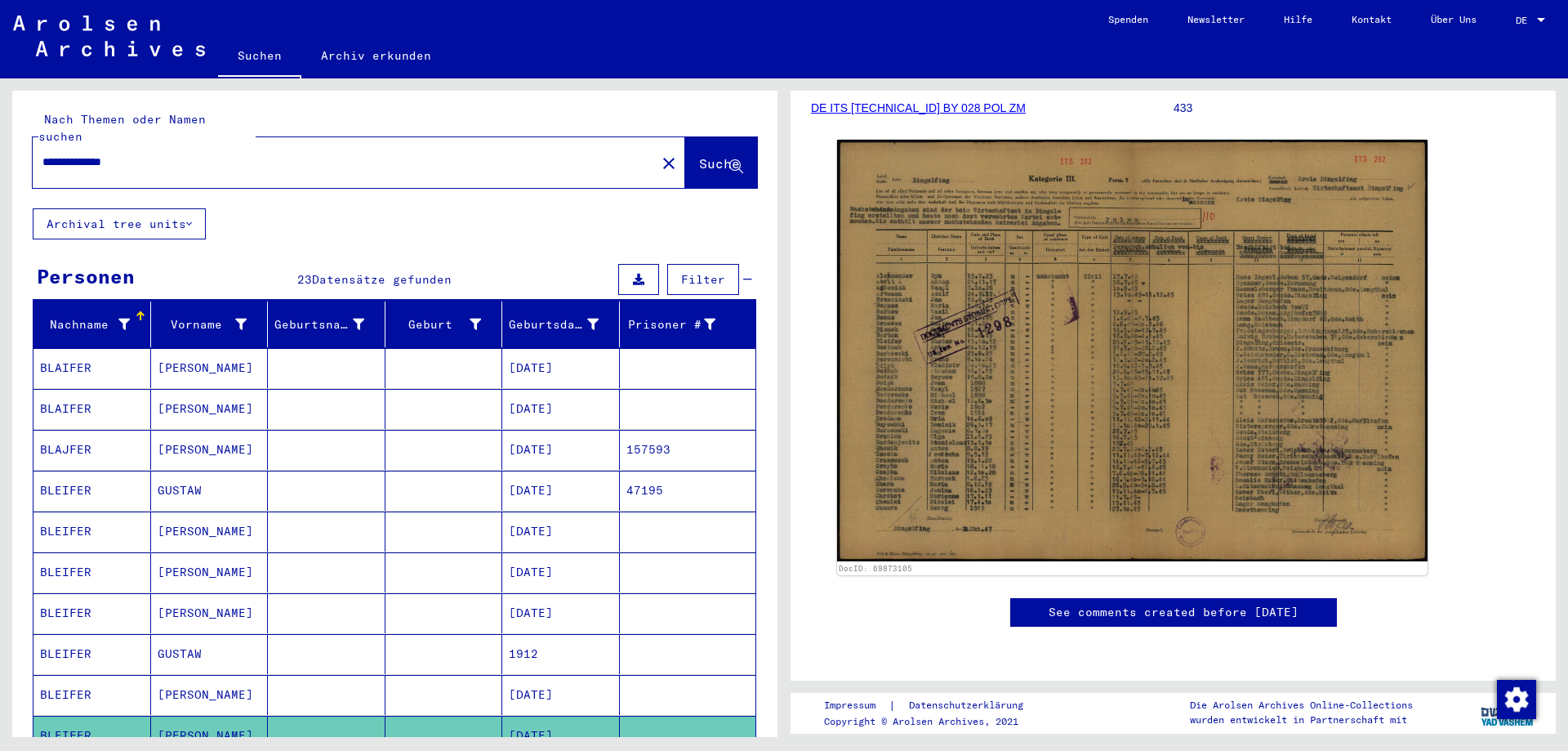
scroll to position [353, 0]
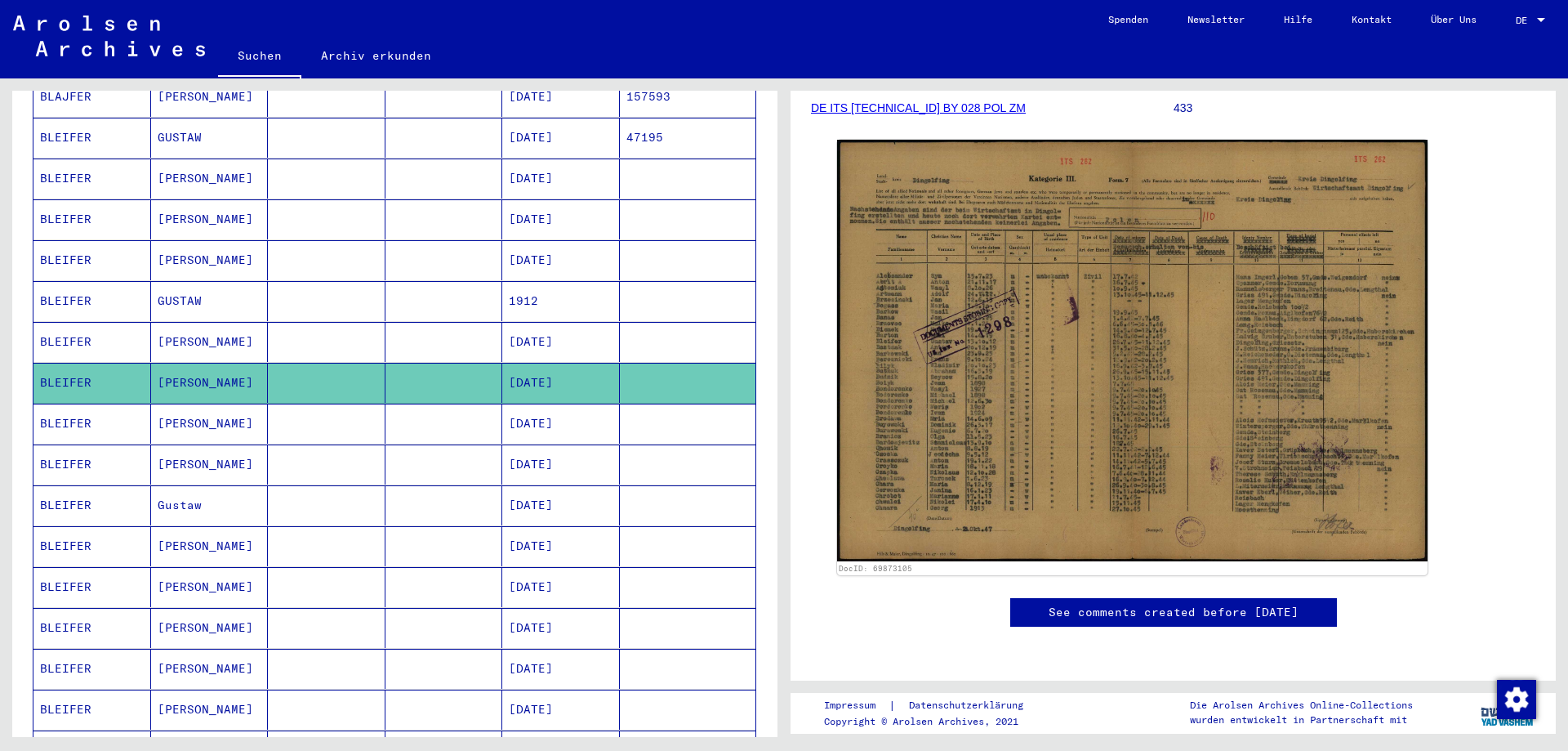
click at [567, 407] on mat-cell "[DATE]" at bounding box center [561, 423] width 117 height 40
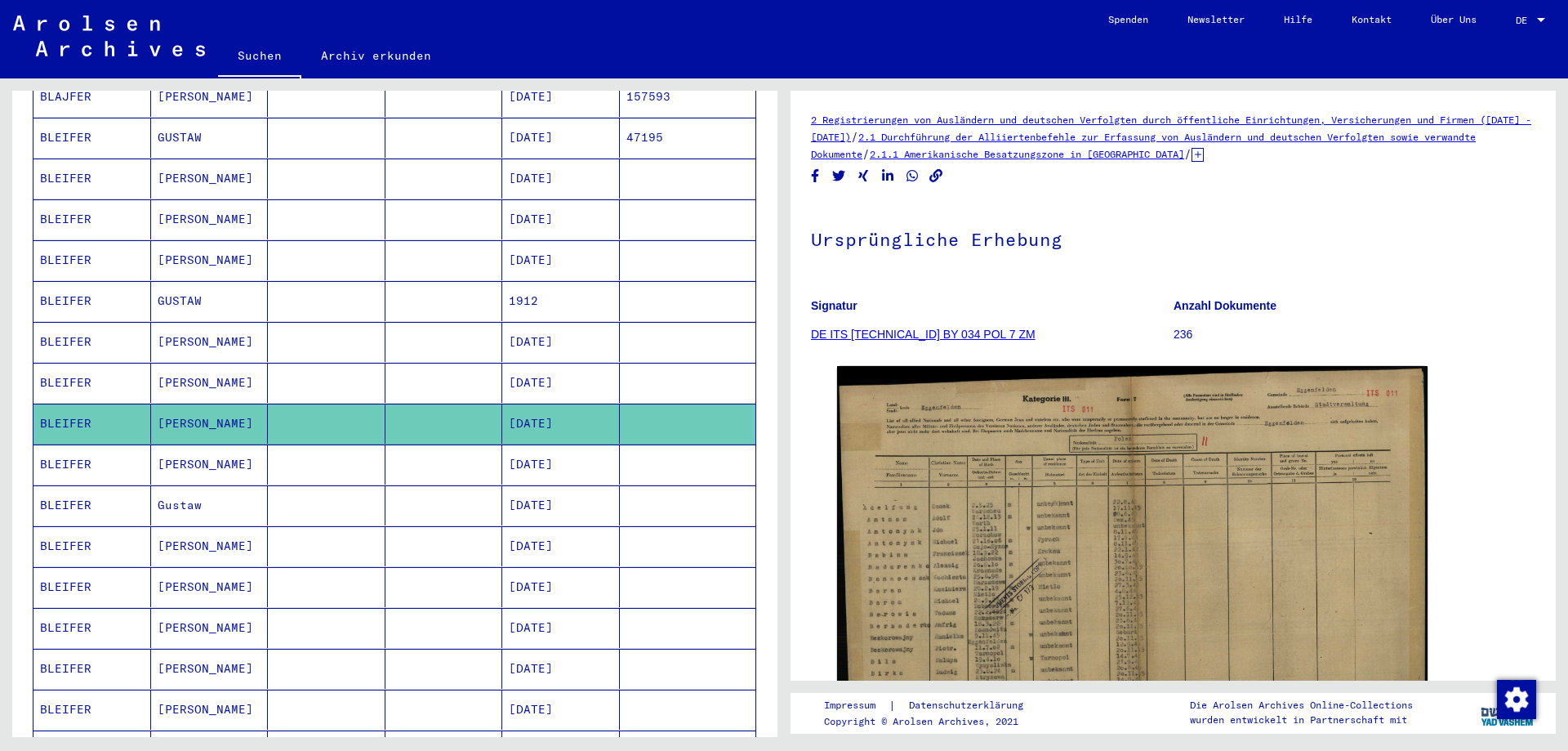
scroll to position [530, 0]
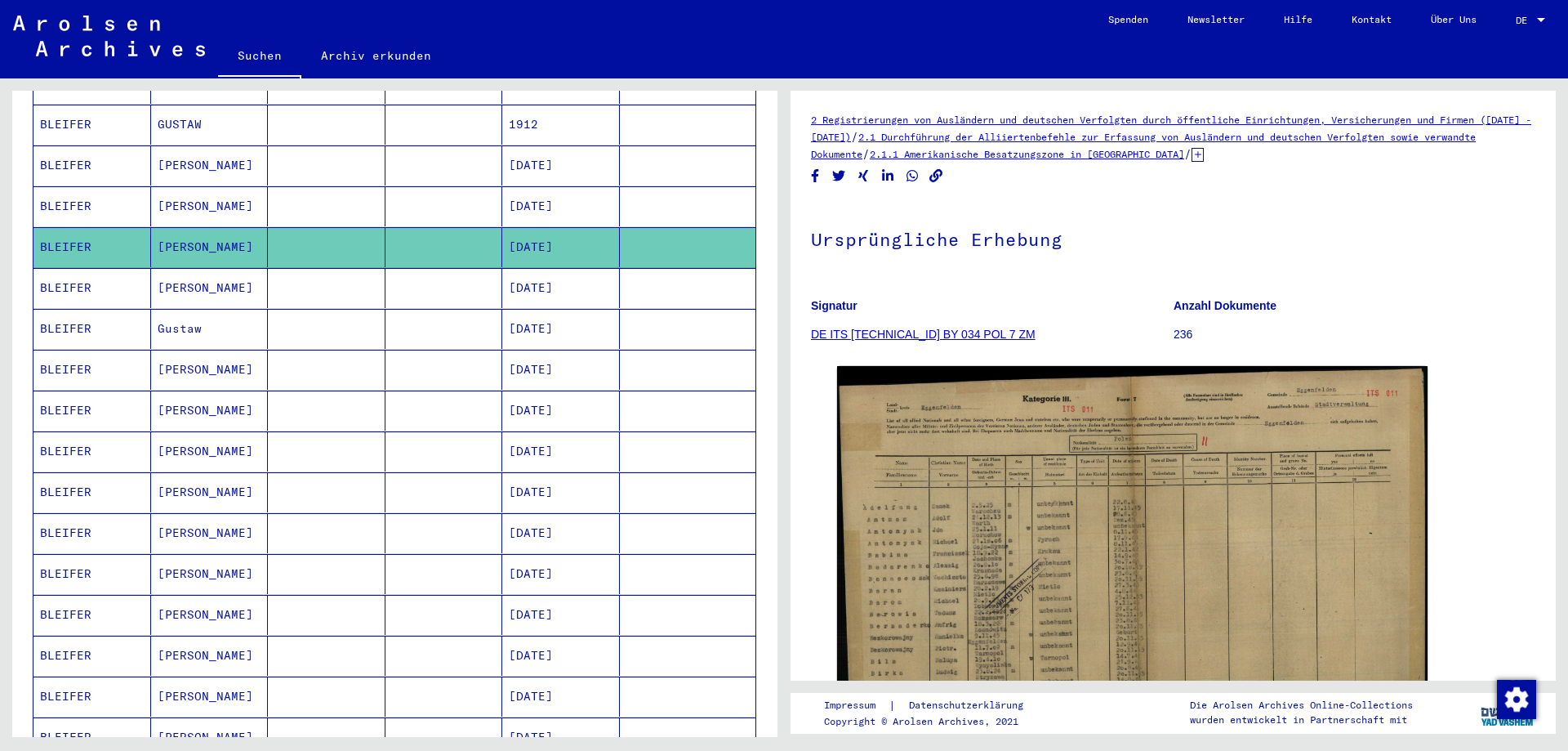
click at [569, 268] on mat-cell "[DATE]" at bounding box center [561, 287] width 117 height 40
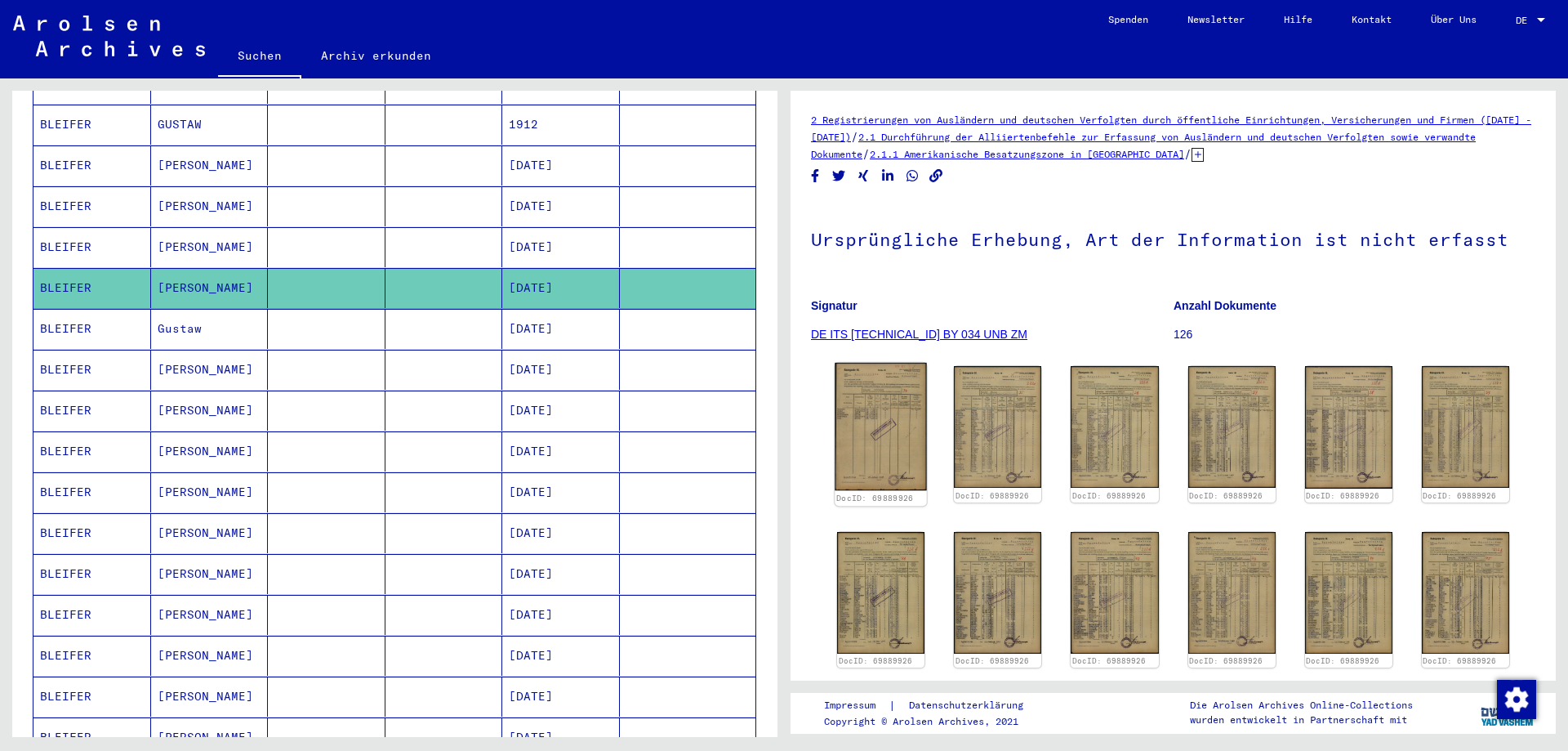
click at [912, 416] on img at bounding box center [880, 427] width 92 height 128
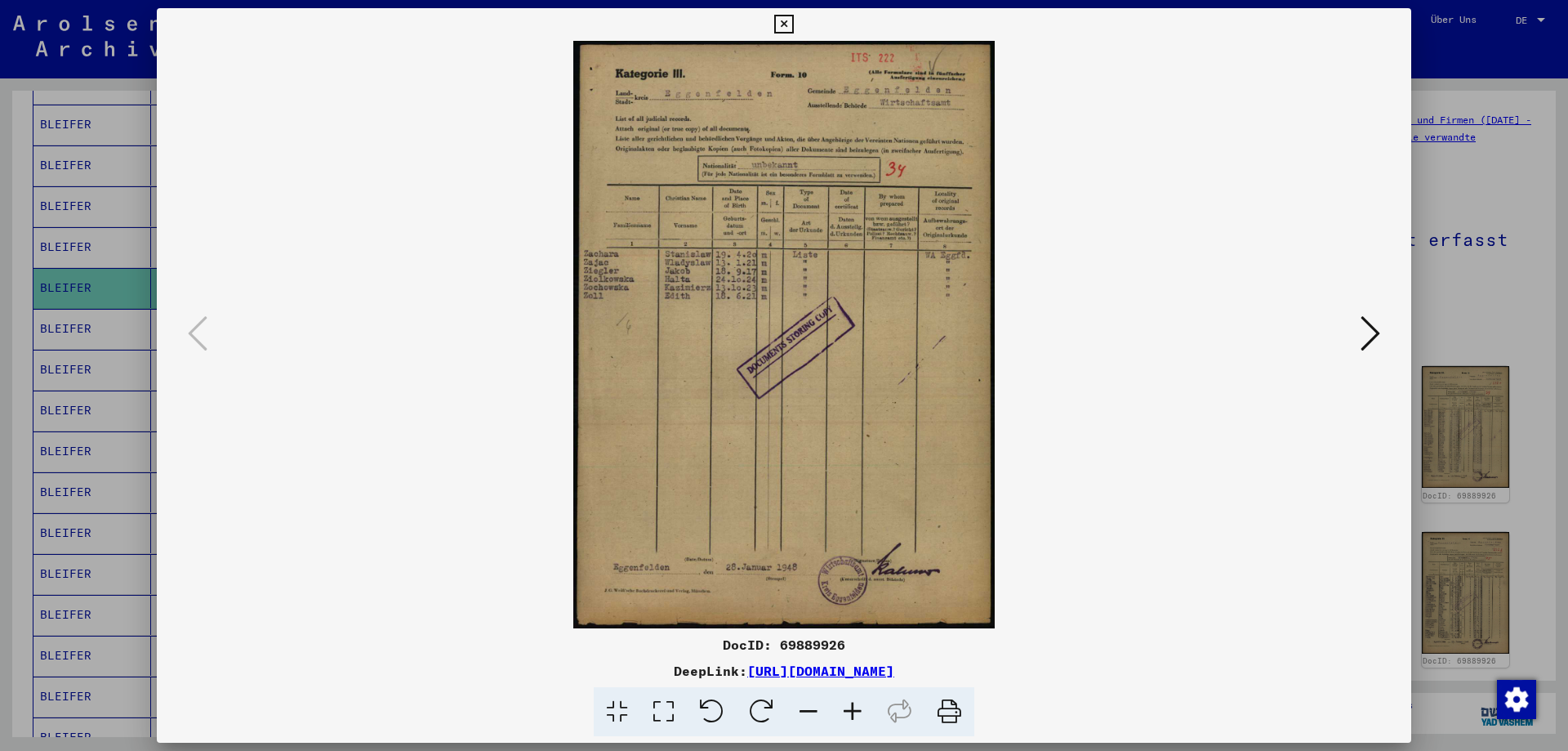
click at [1369, 329] on icon at bounding box center [1370, 333] width 20 height 39
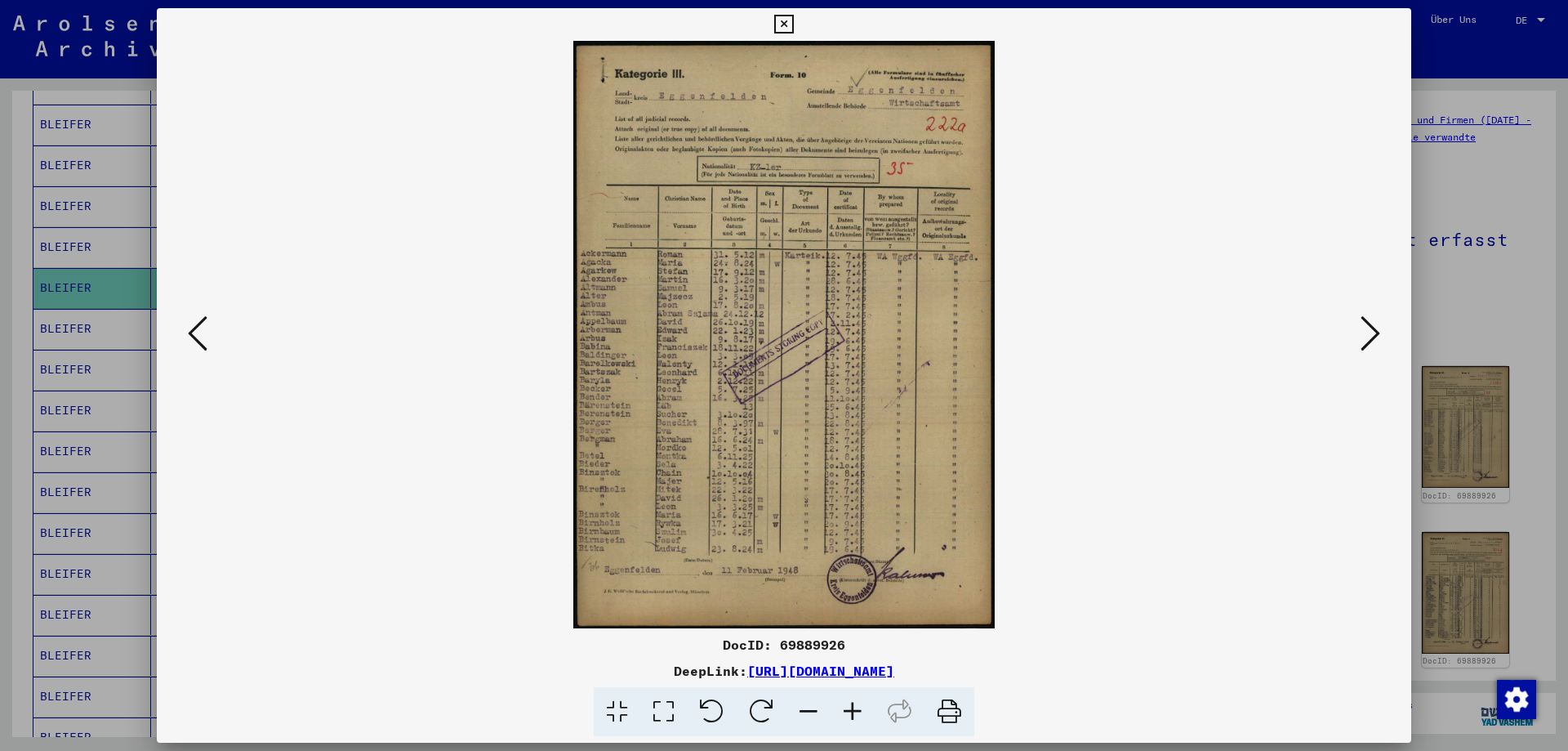
click at [1369, 329] on icon at bounding box center [1370, 333] width 20 height 39
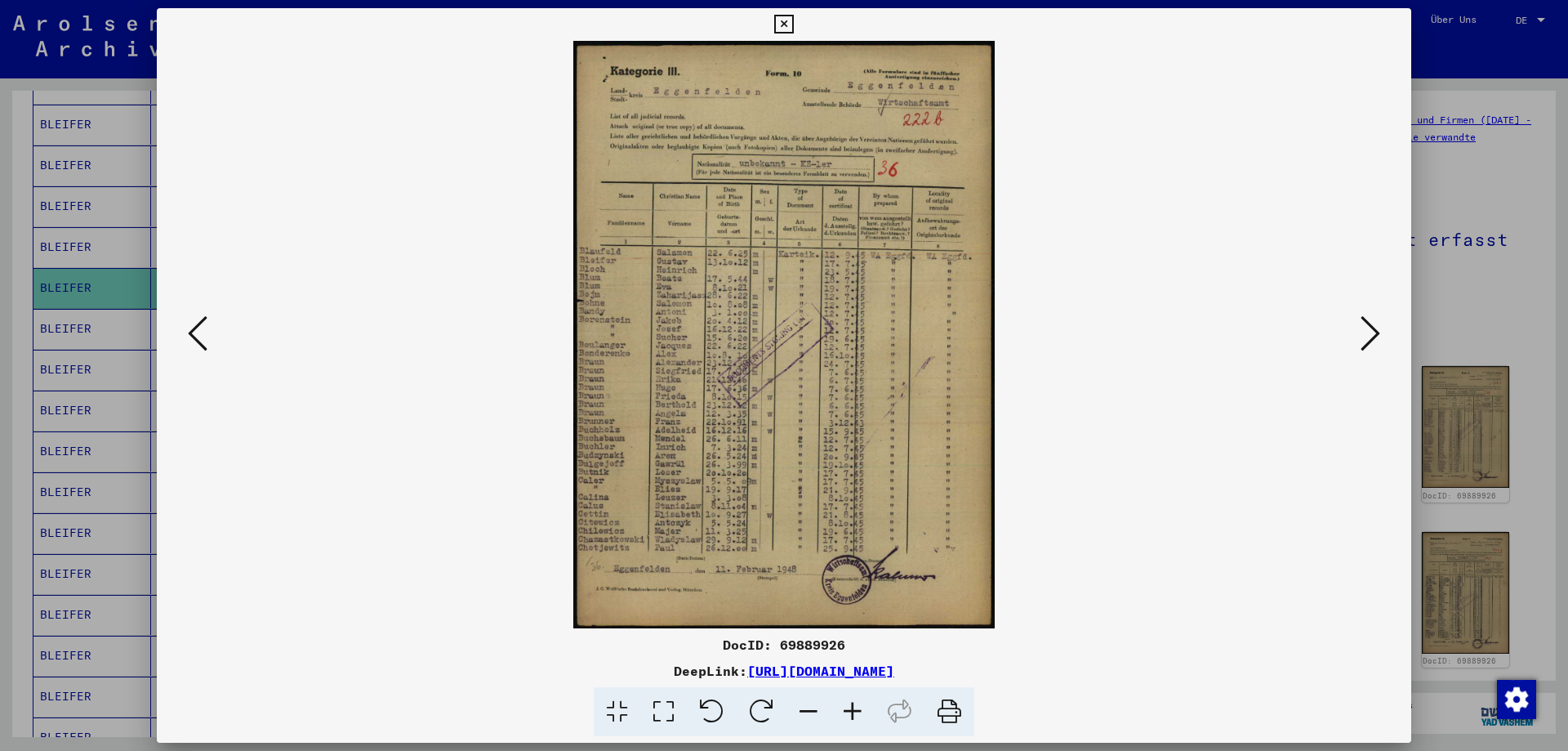
click at [1369, 329] on icon at bounding box center [1370, 333] width 20 height 39
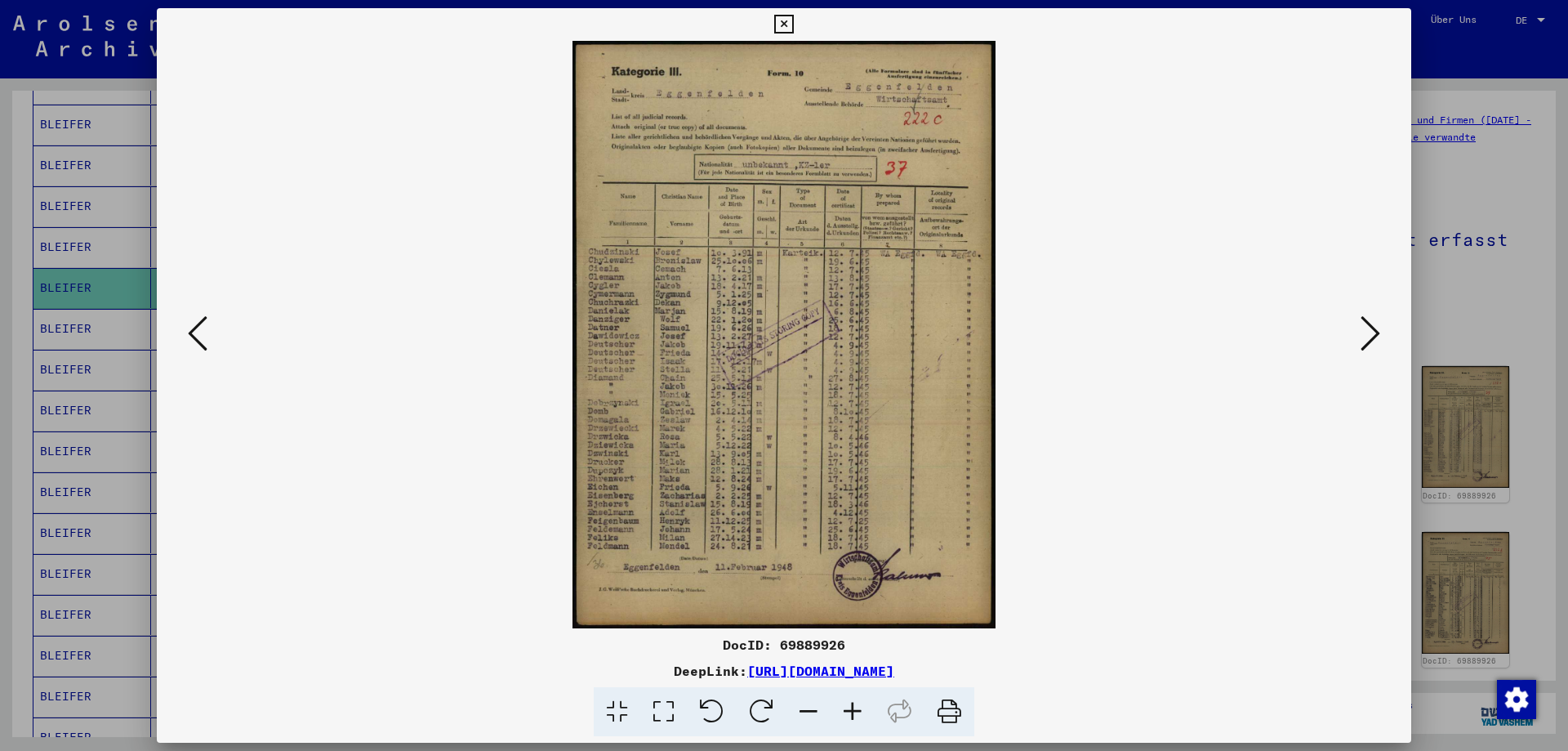
click at [1369, 329] on icon at bounding box center [1370, 333] width 20 height 39
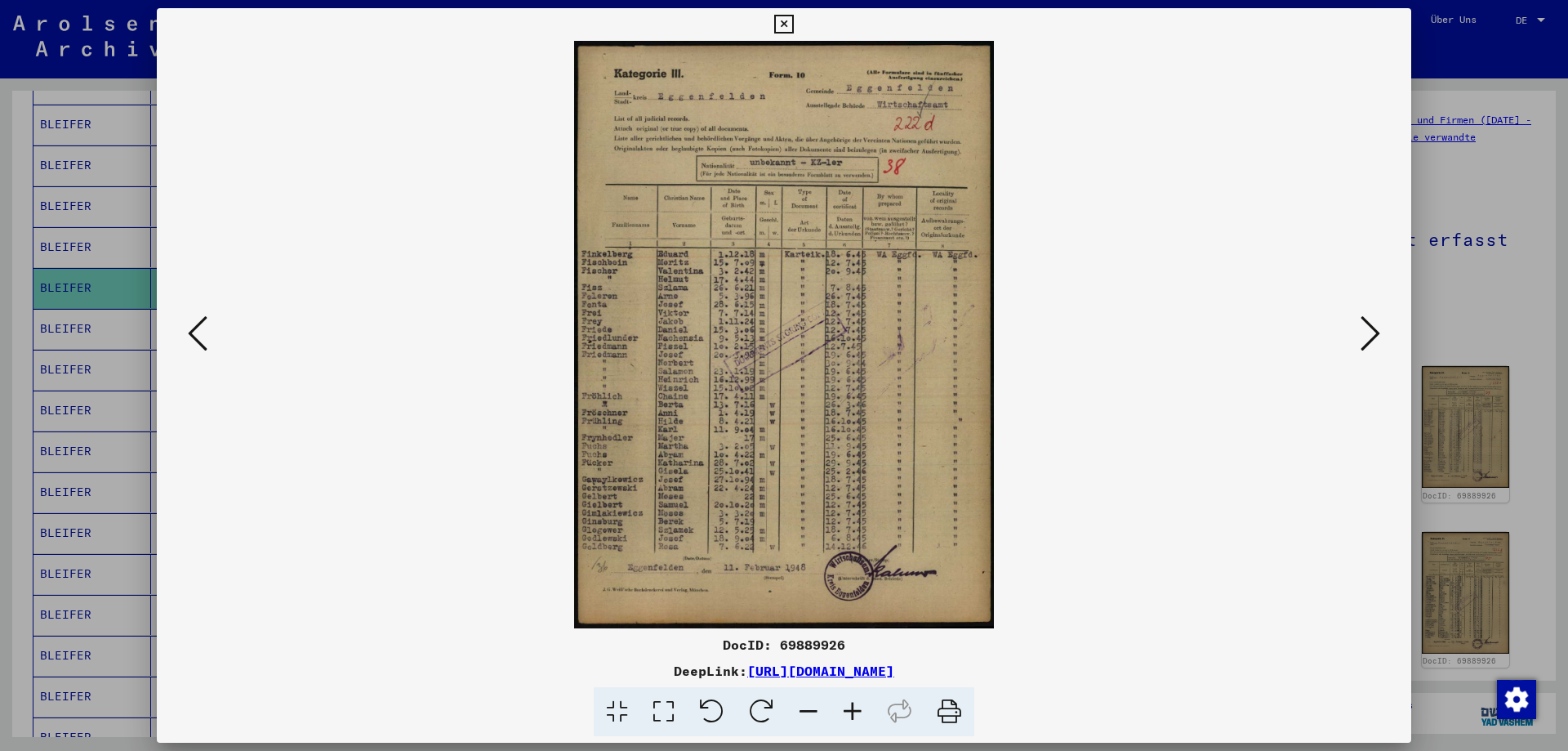
click at [1369, 329] on icon at bounding box center [1370, 333] width 20 height 39
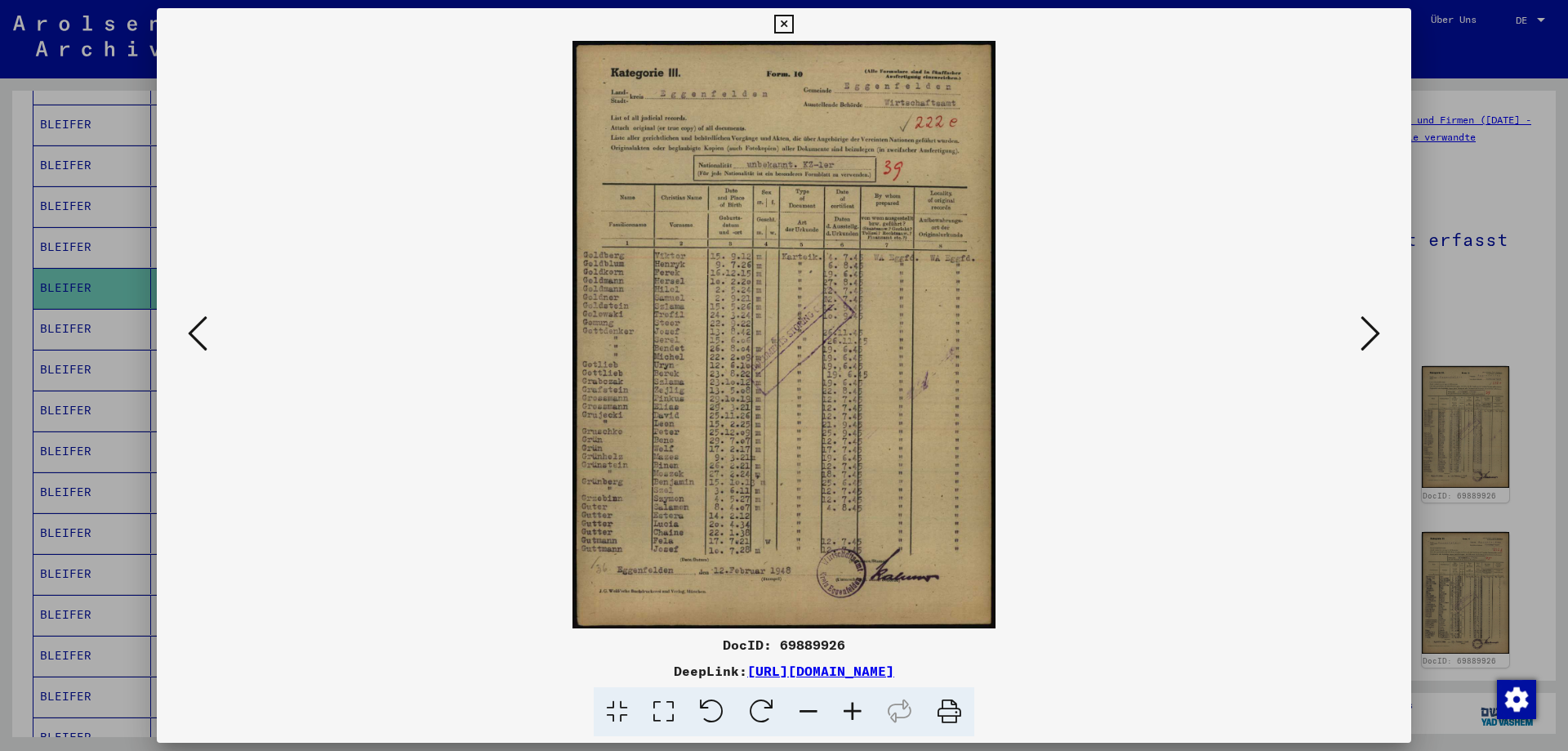
click at [1369, 329] on icon at bounding box center [1370, 333] width 20 height 39
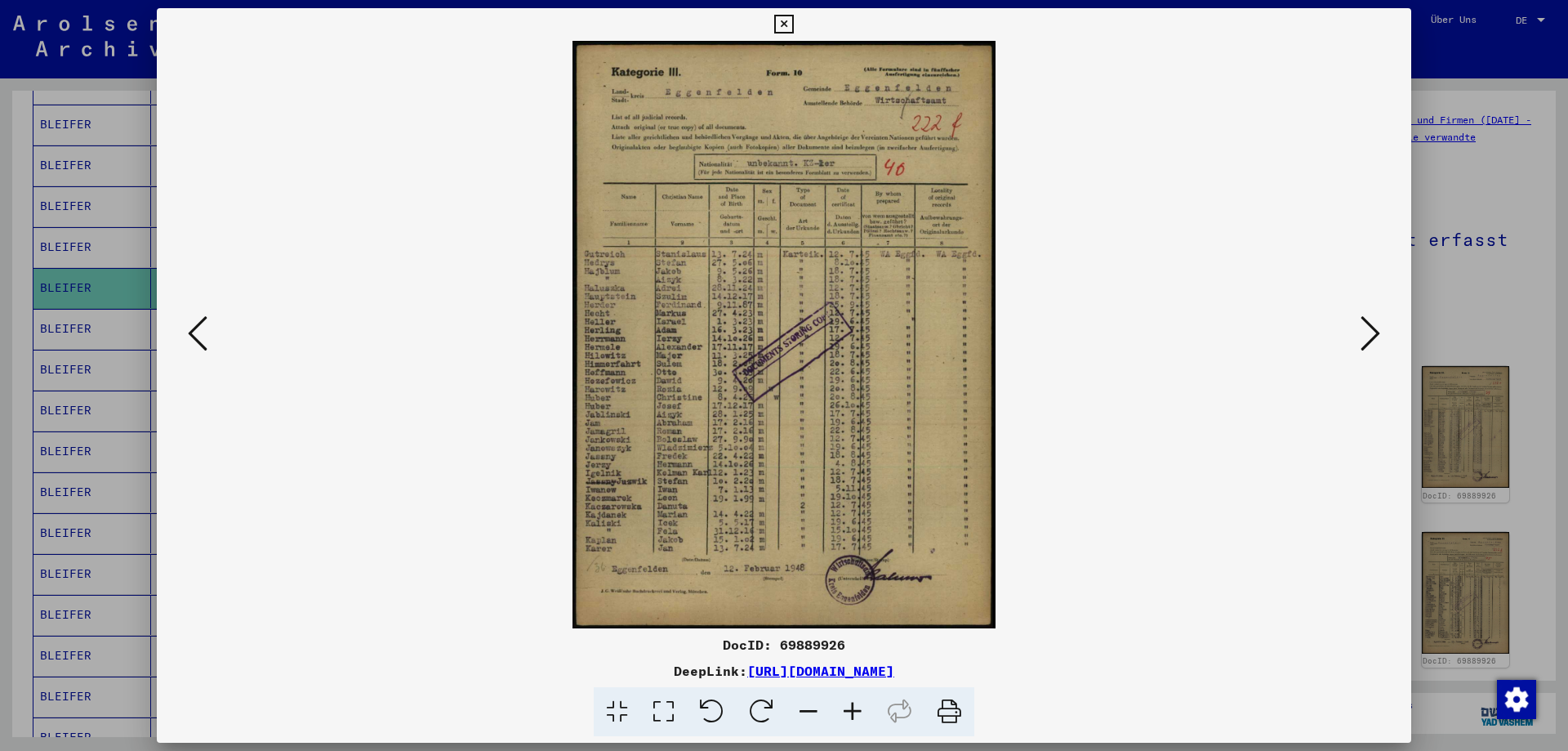
click at [1369, 329] on icon at bounding box center [1370, 333] width 20 height 39
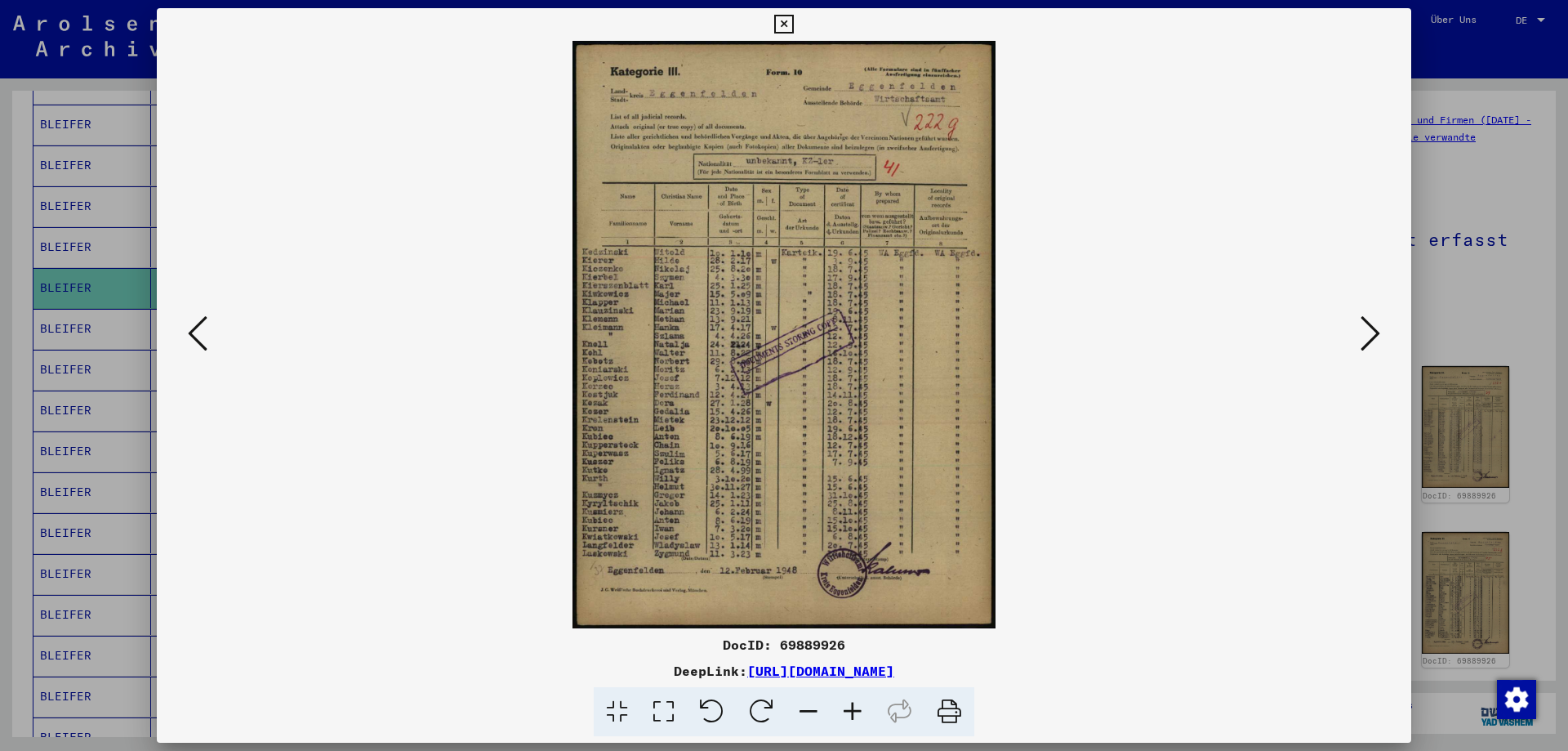
click at [1369, 329] on icon at bounding box center [1370, 333] width 20 height 39
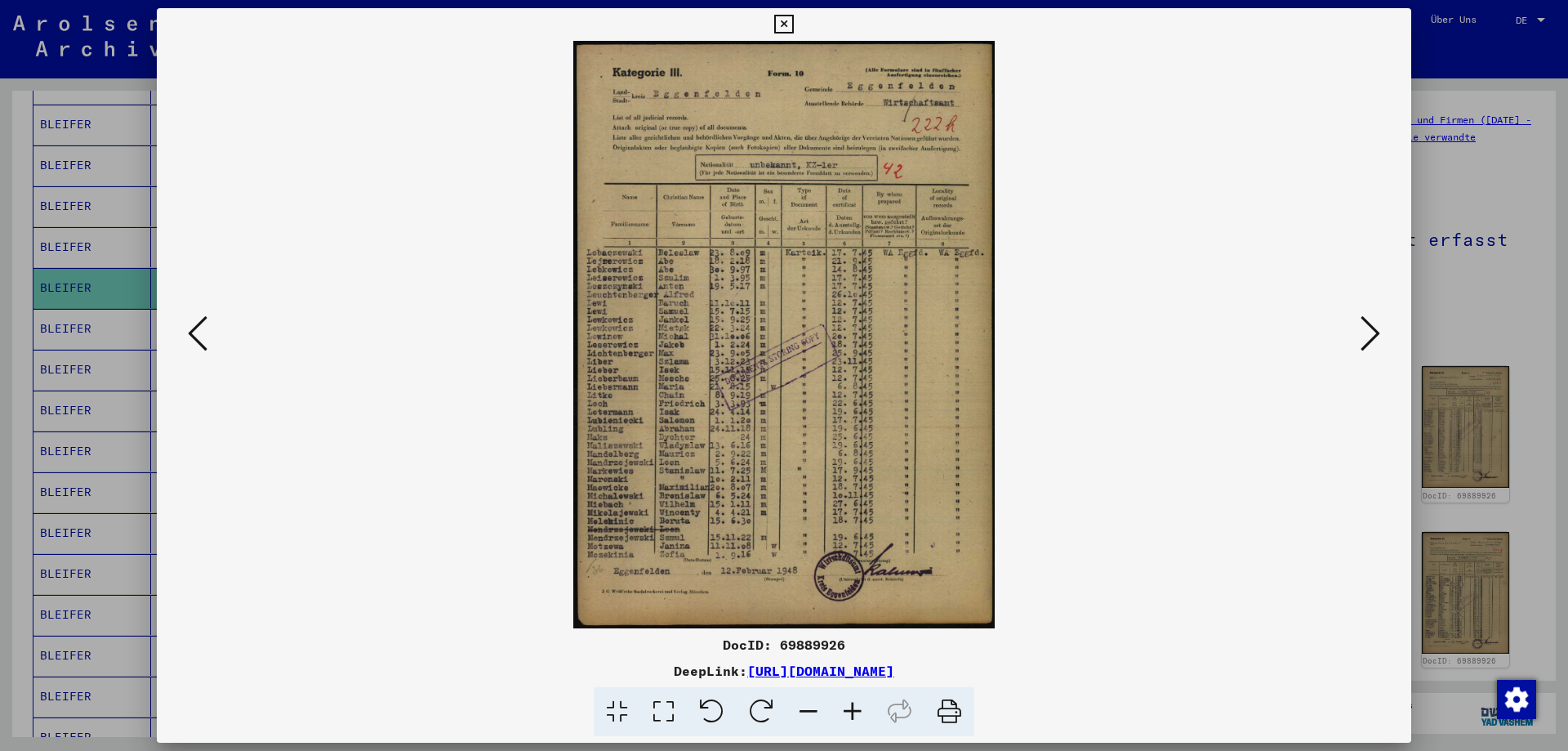
click at [1369, 329] on icon at bounding box center [1370, 333] width 20 height 39
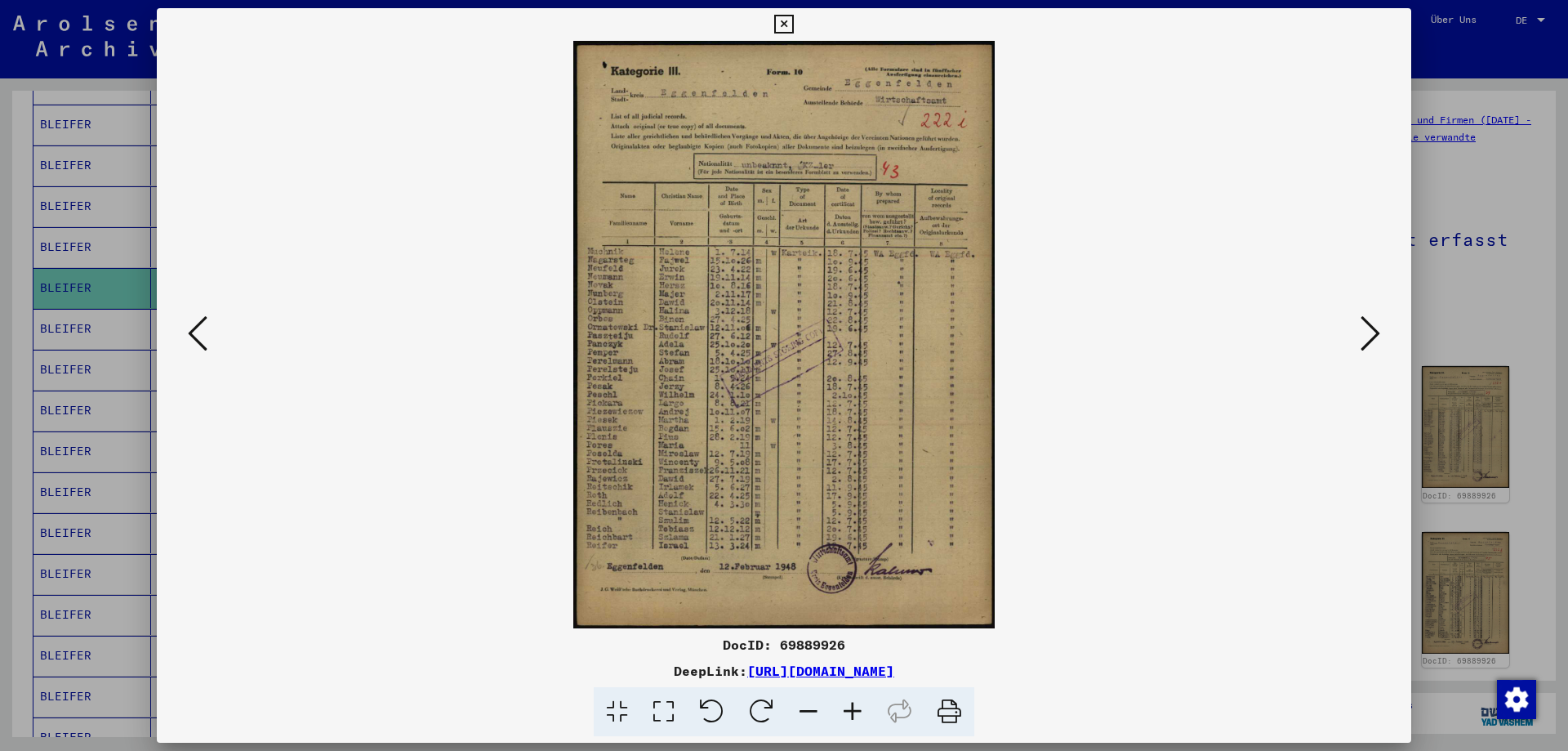
click at [1369, 329] on icon at bounding box center [1370, 333] width 20 height 39
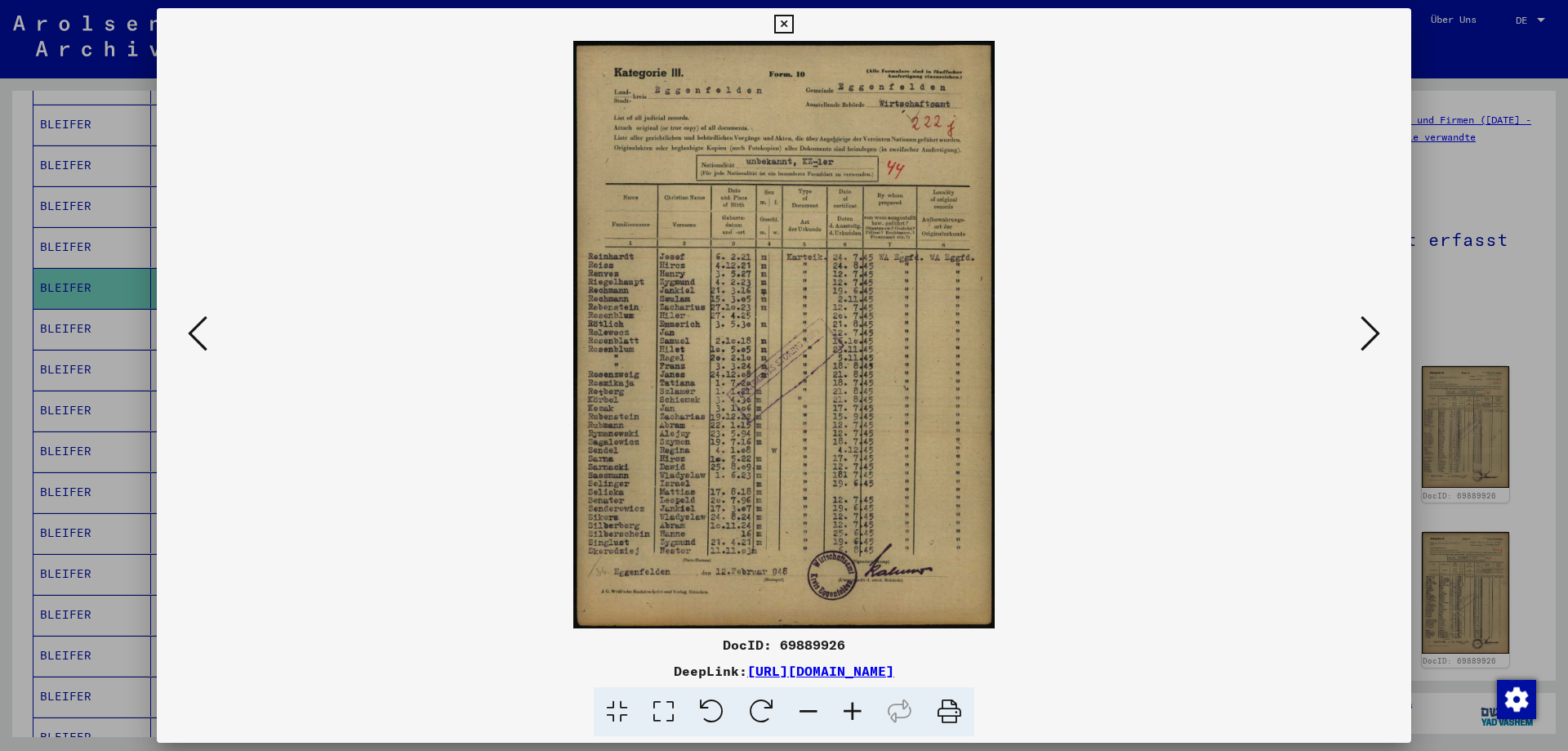
click at [1369, 329] on icon at bounding box center [1370, 333] width 20 height 39
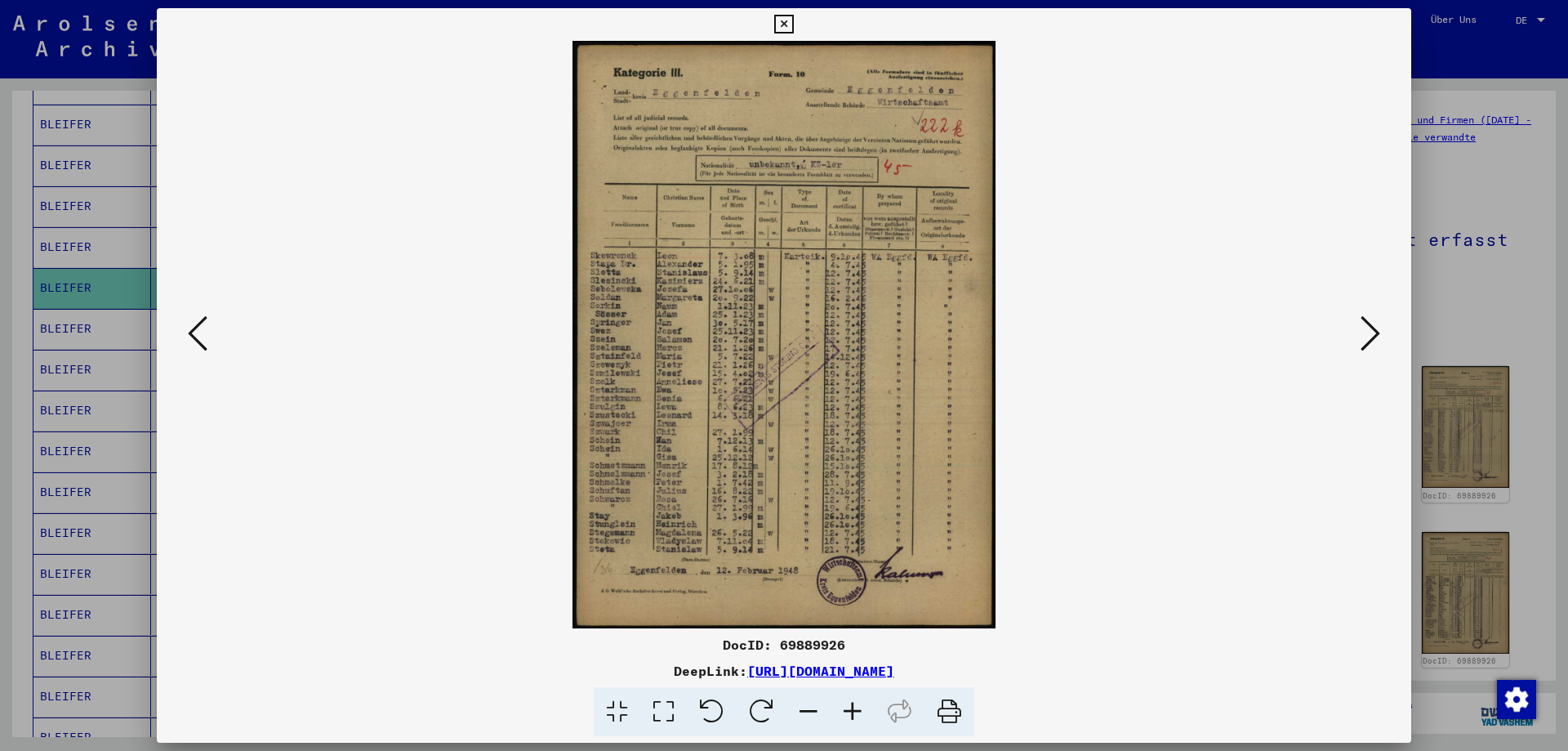
click at [1369, 329] on icon at bounding box center [1370, 333] width 20 height 39
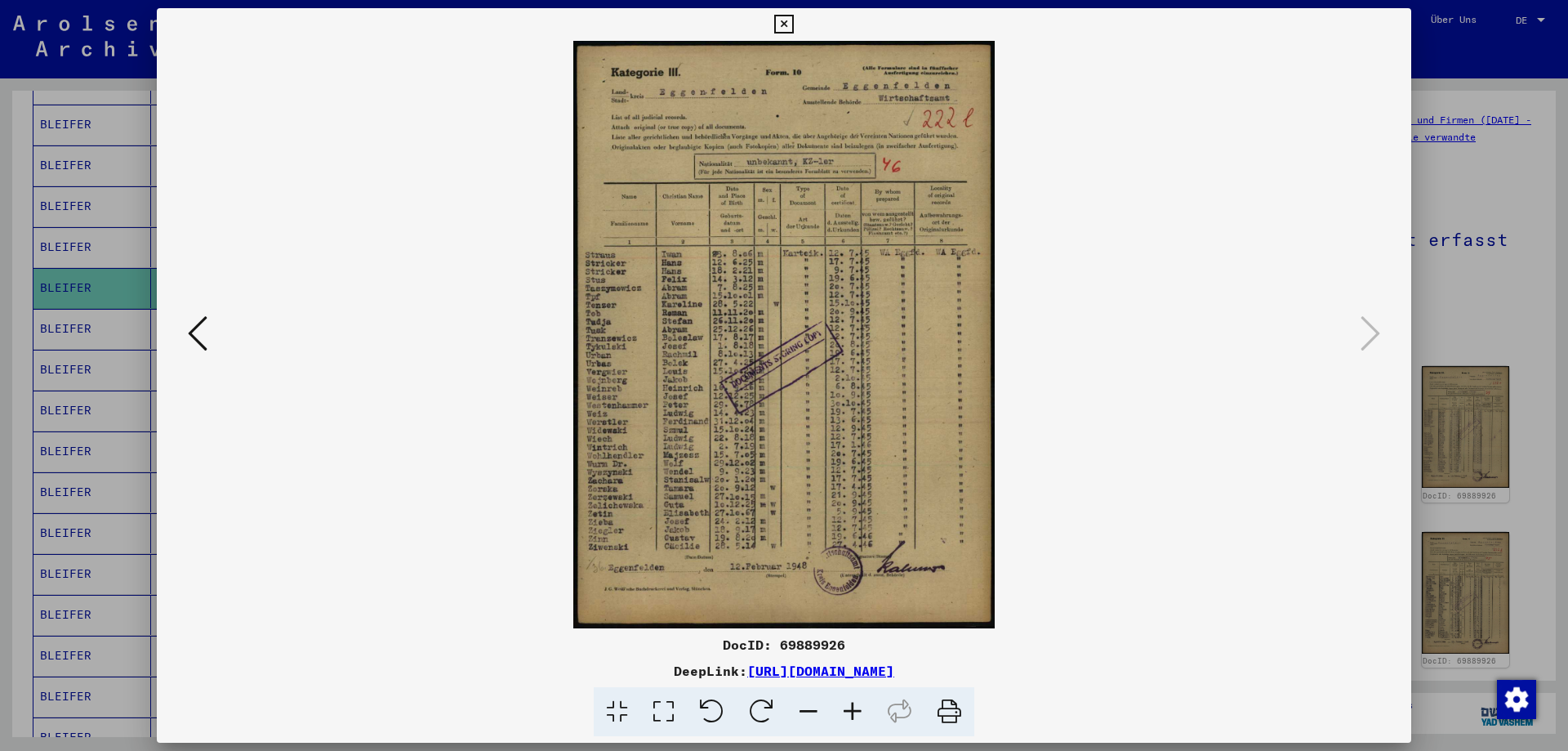
click at [197, 330] on icon at bounding box center [197, 333] width 20 height 39
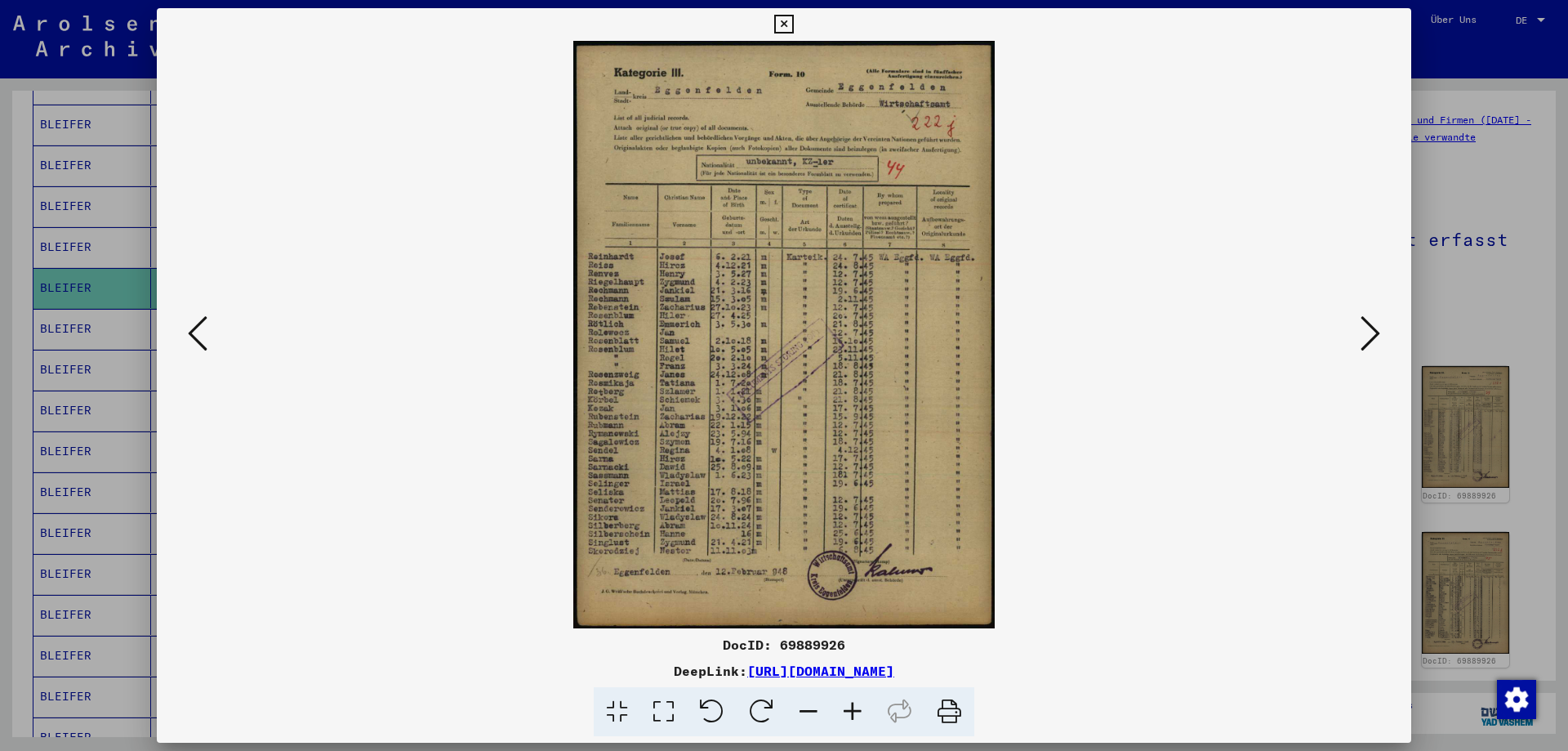
click at [197, 330] on icon at bounding box center [197, 333] width 20 height 39
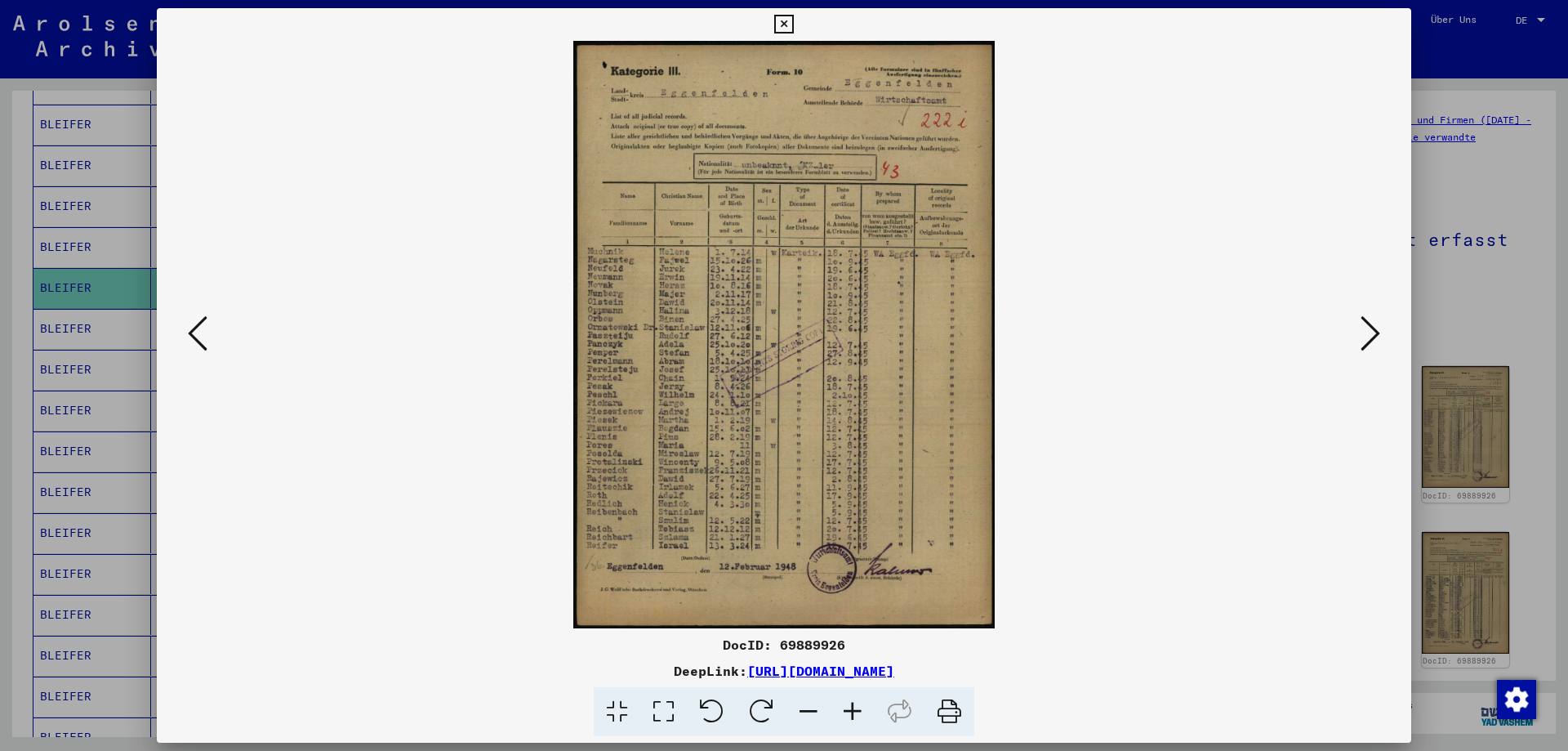
click at [197, 330] on icon at bounding box center [197, 333] width 20 height 39
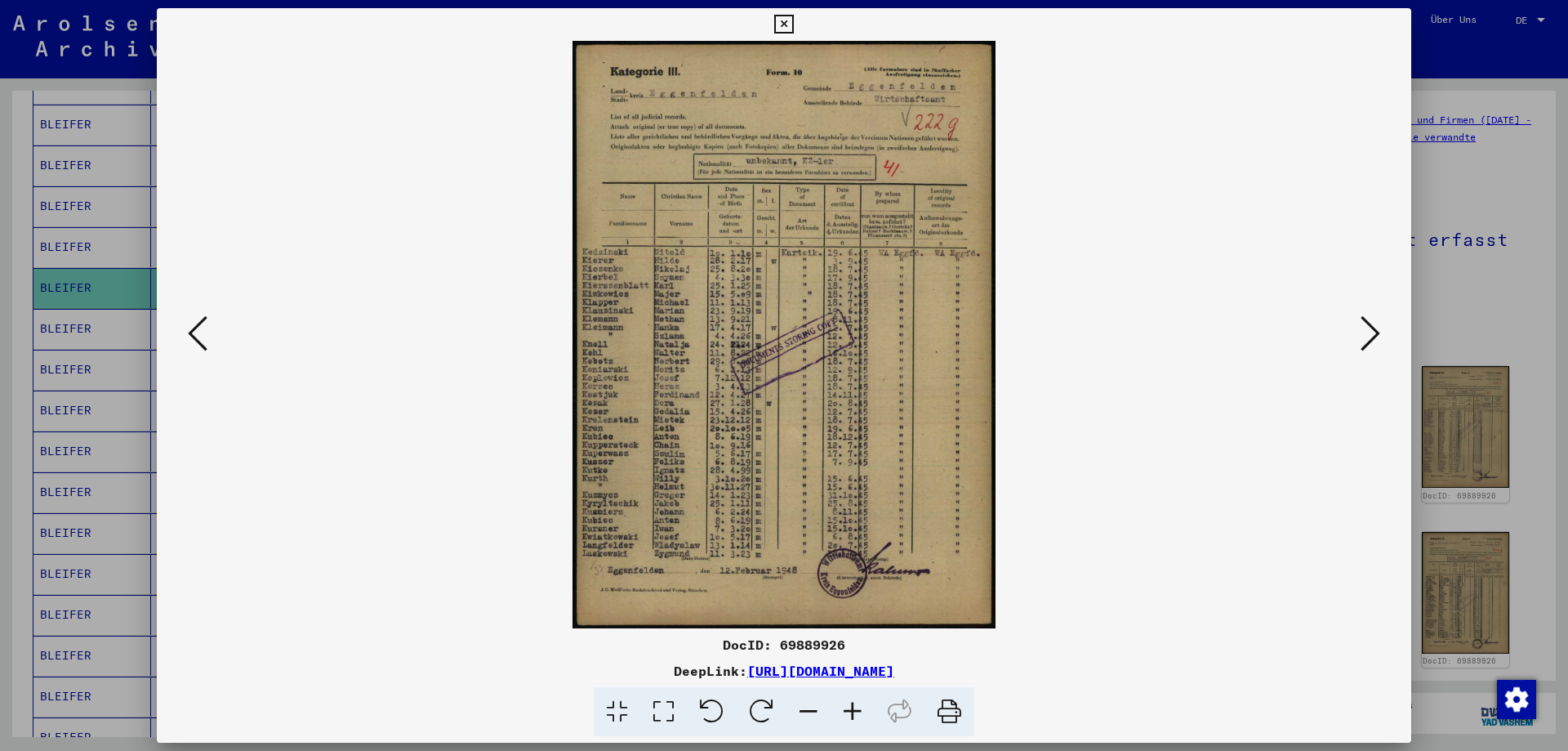
click at [197, 330] on icon at bounding box center [197, 333] width 20 height 39
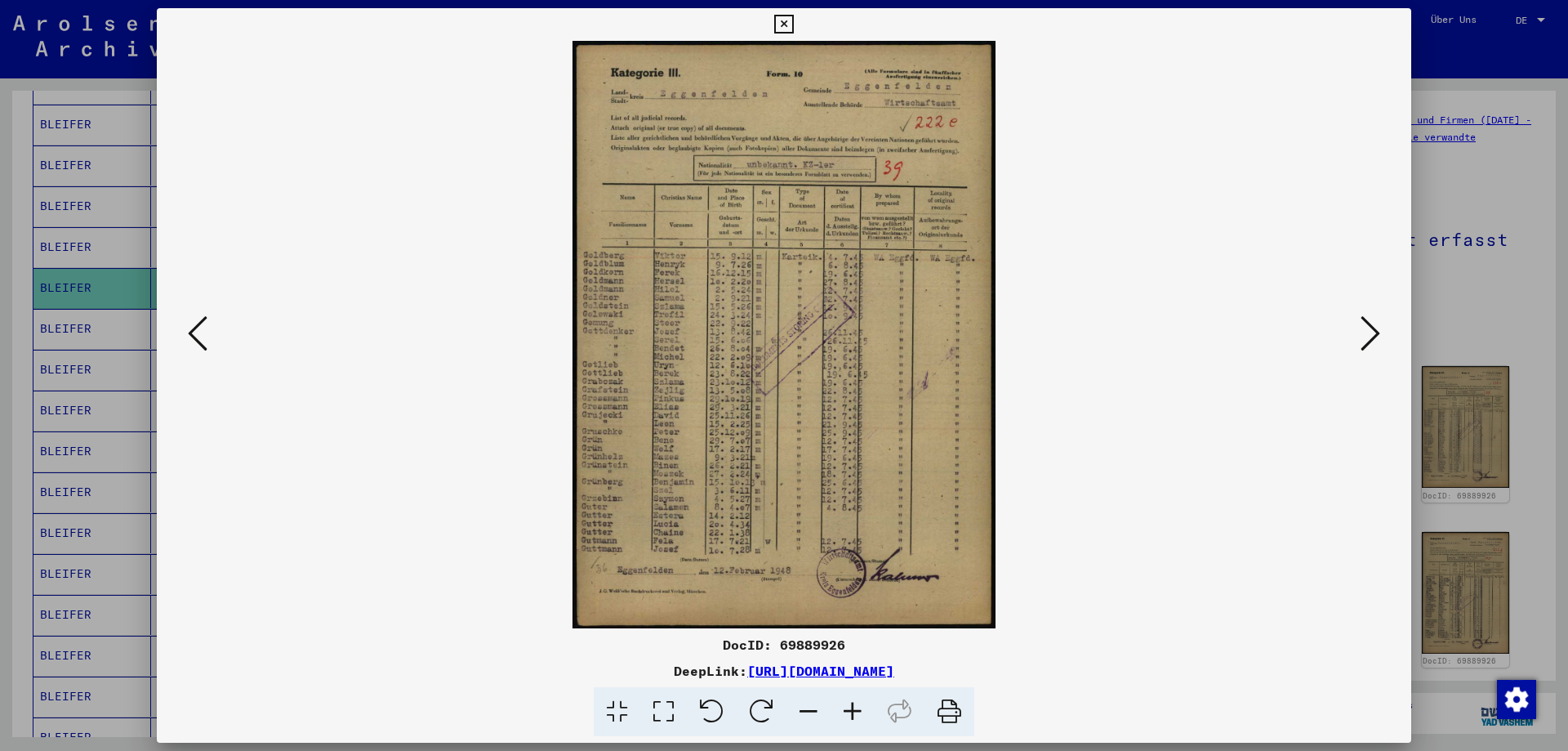
click at [197, 330] on icon at bounding box center [197, 333] width 20 height 39
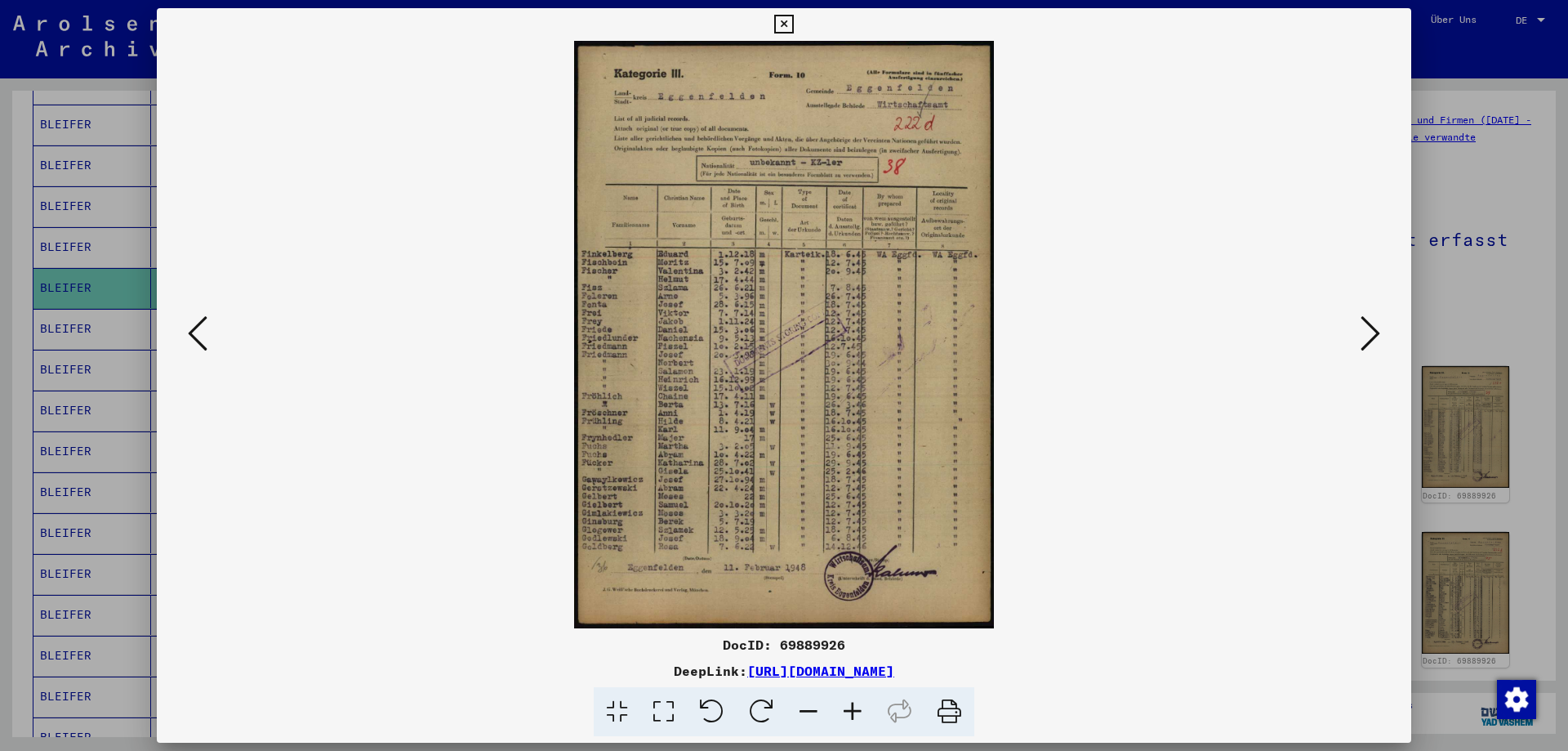
click at [203, 330] on icon at bounding box center [197, 333] width 20 height 39
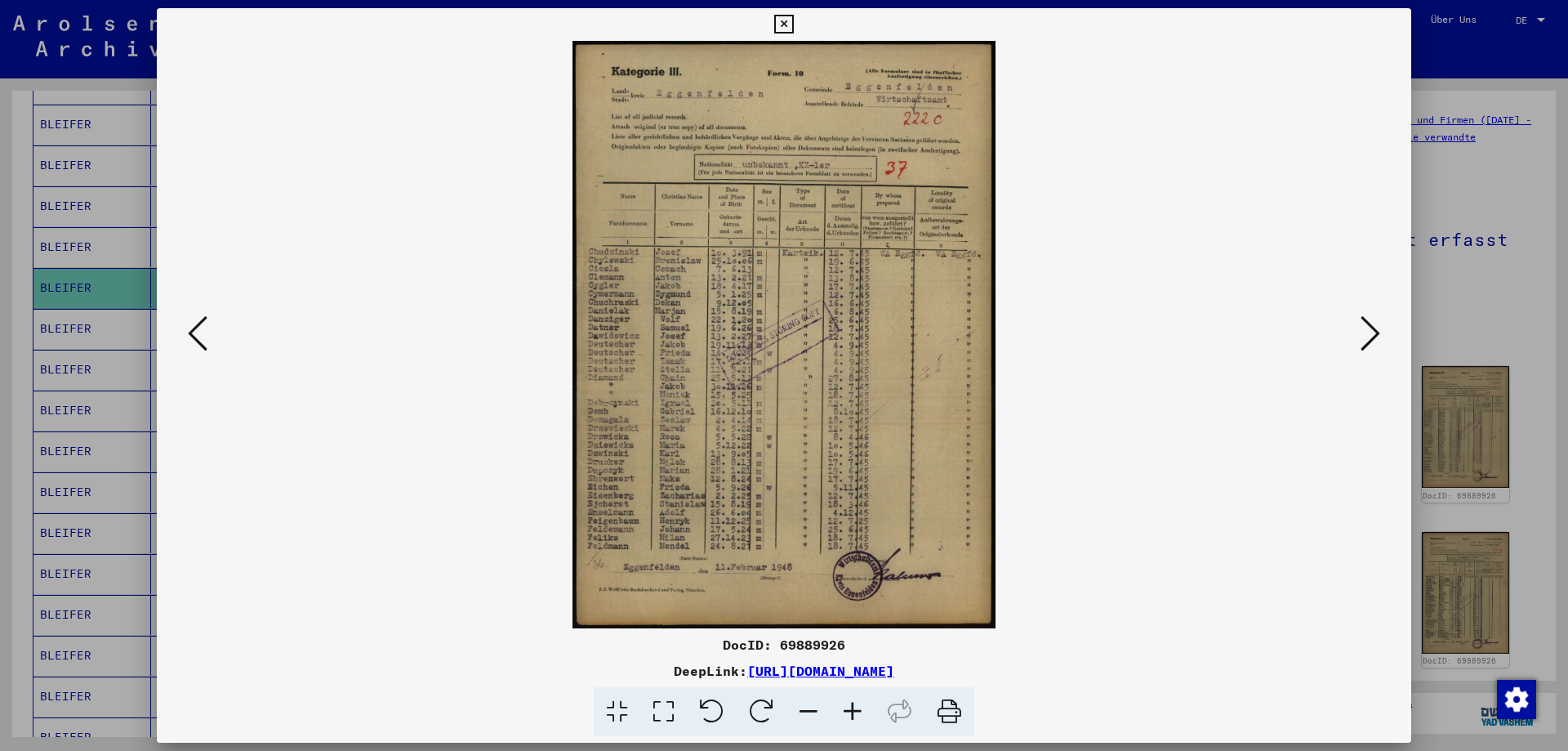
click at [203, 330] on icon at bounding box center [197, 333] width 20 height 39
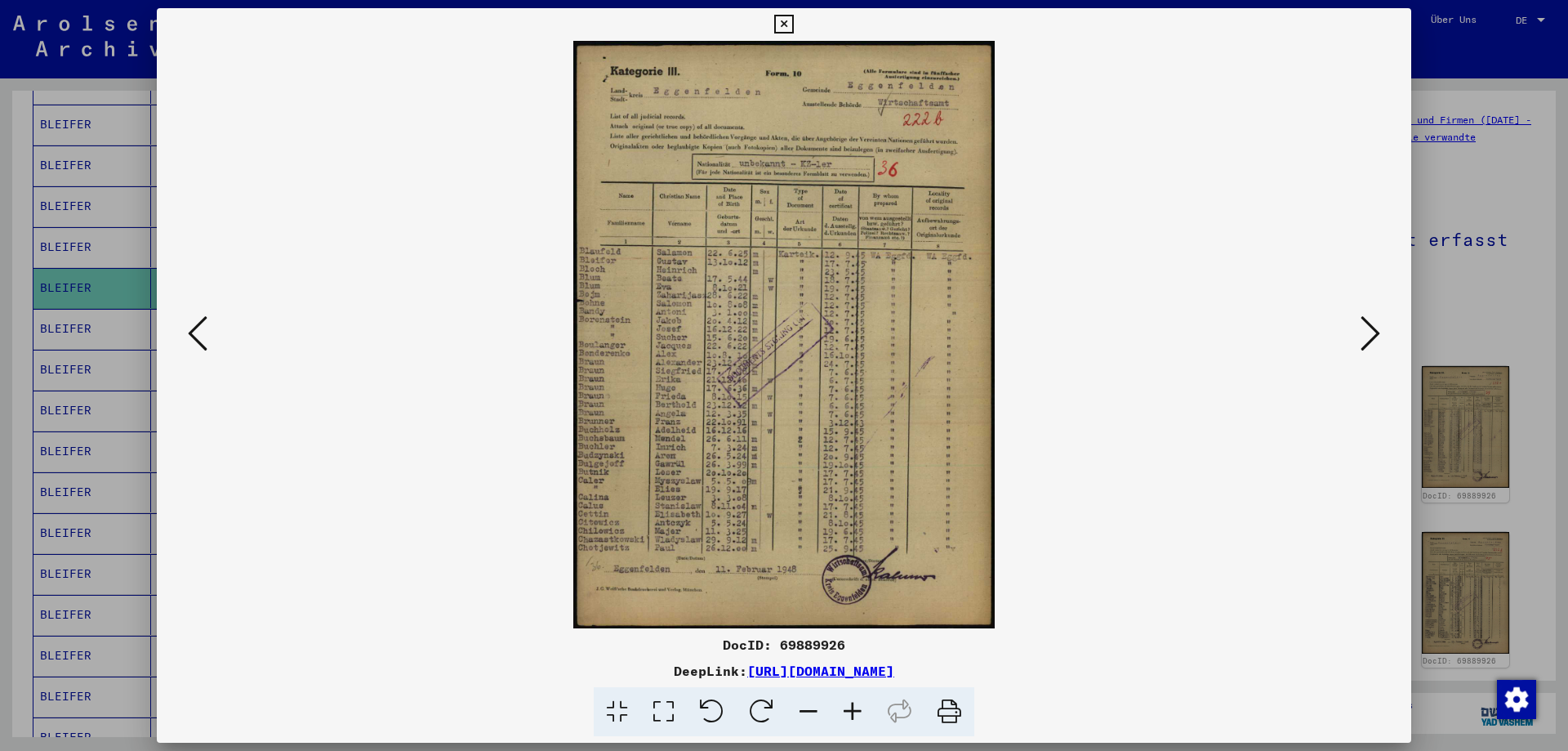
click at [200, 330] on icon at bounding box center [197, 333] width 20 height 39
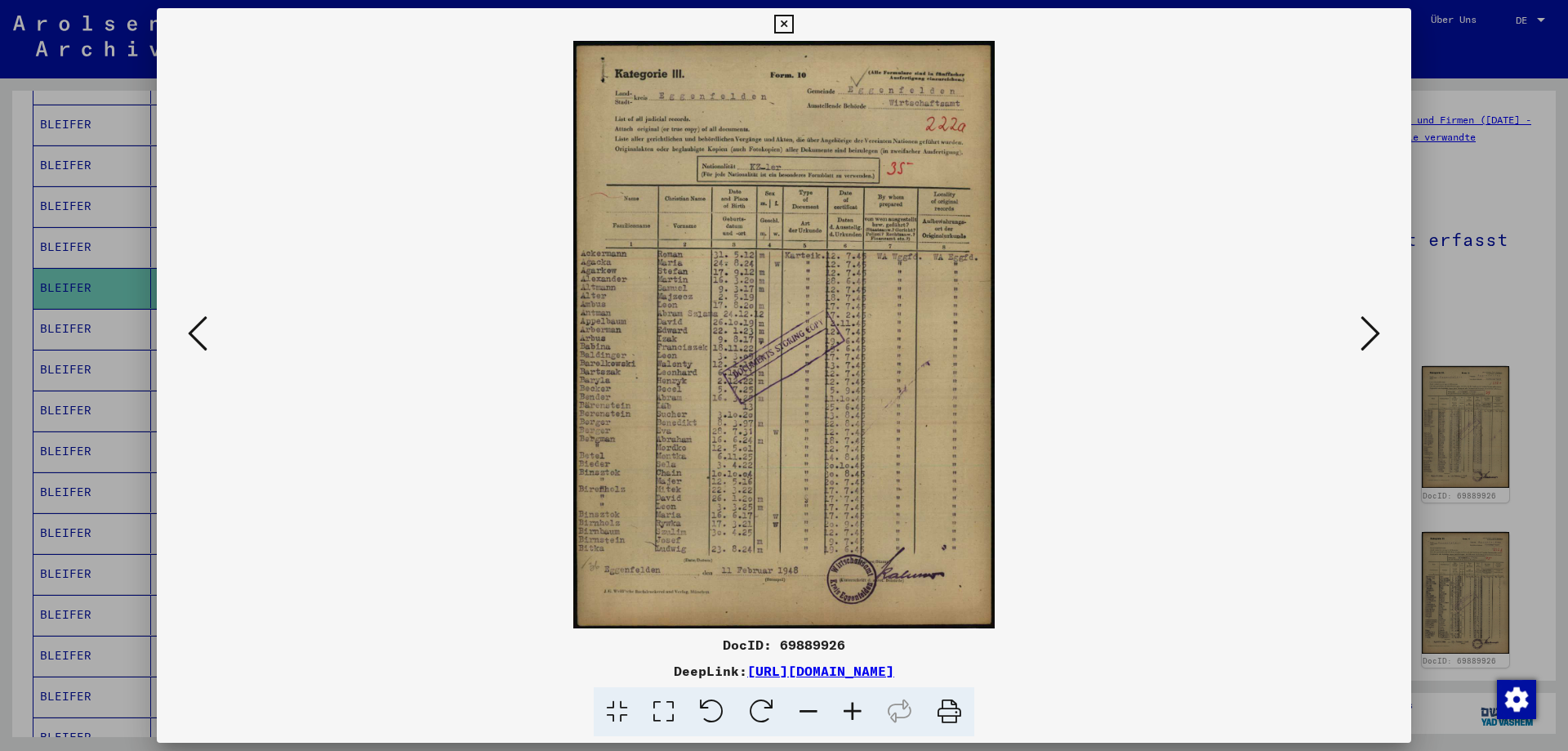
click at [1366, 332] on icon at bounding box center [1370, 333] width 20 height 39
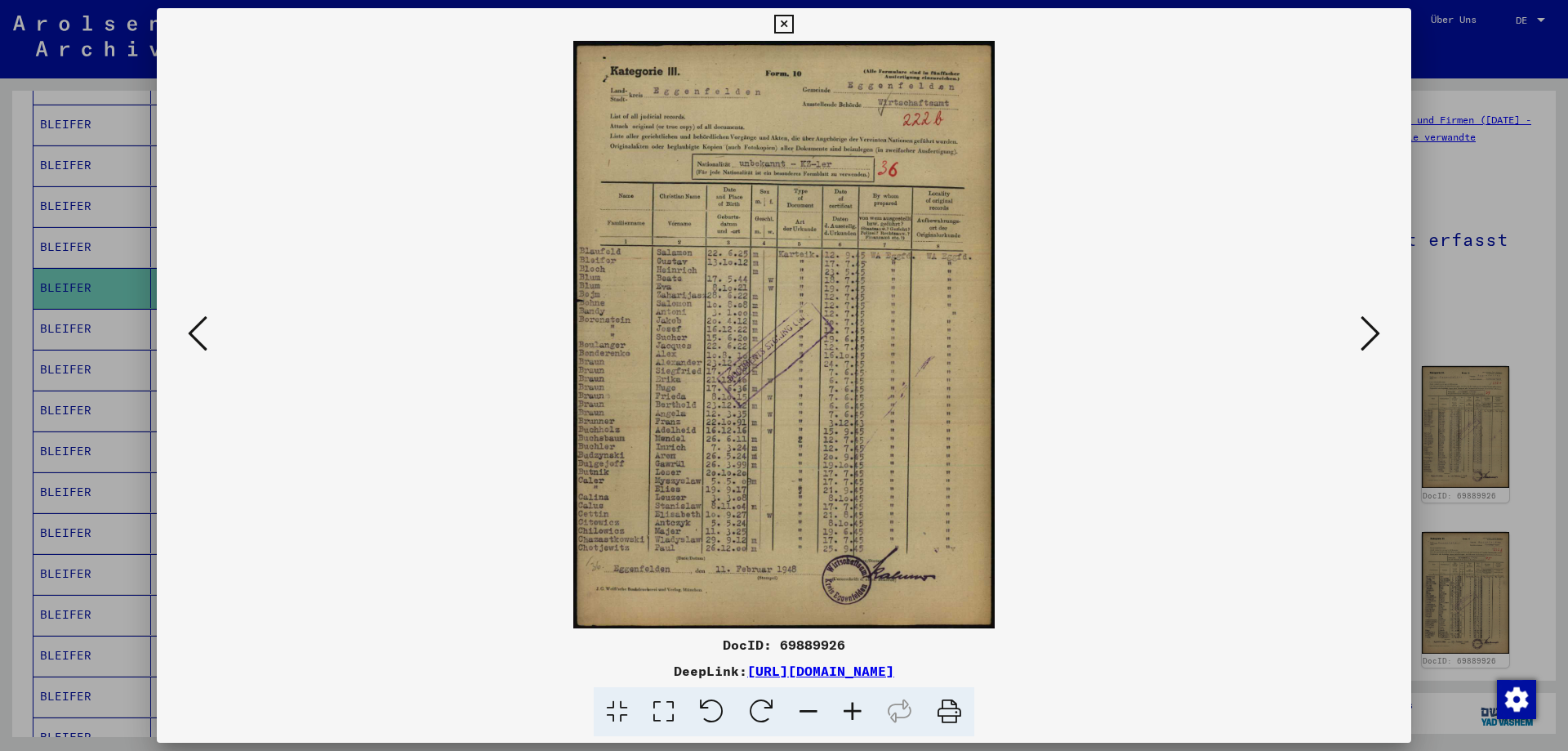
click at [793, 18] on icon at bounding box center [783, 25] width 19 height 20
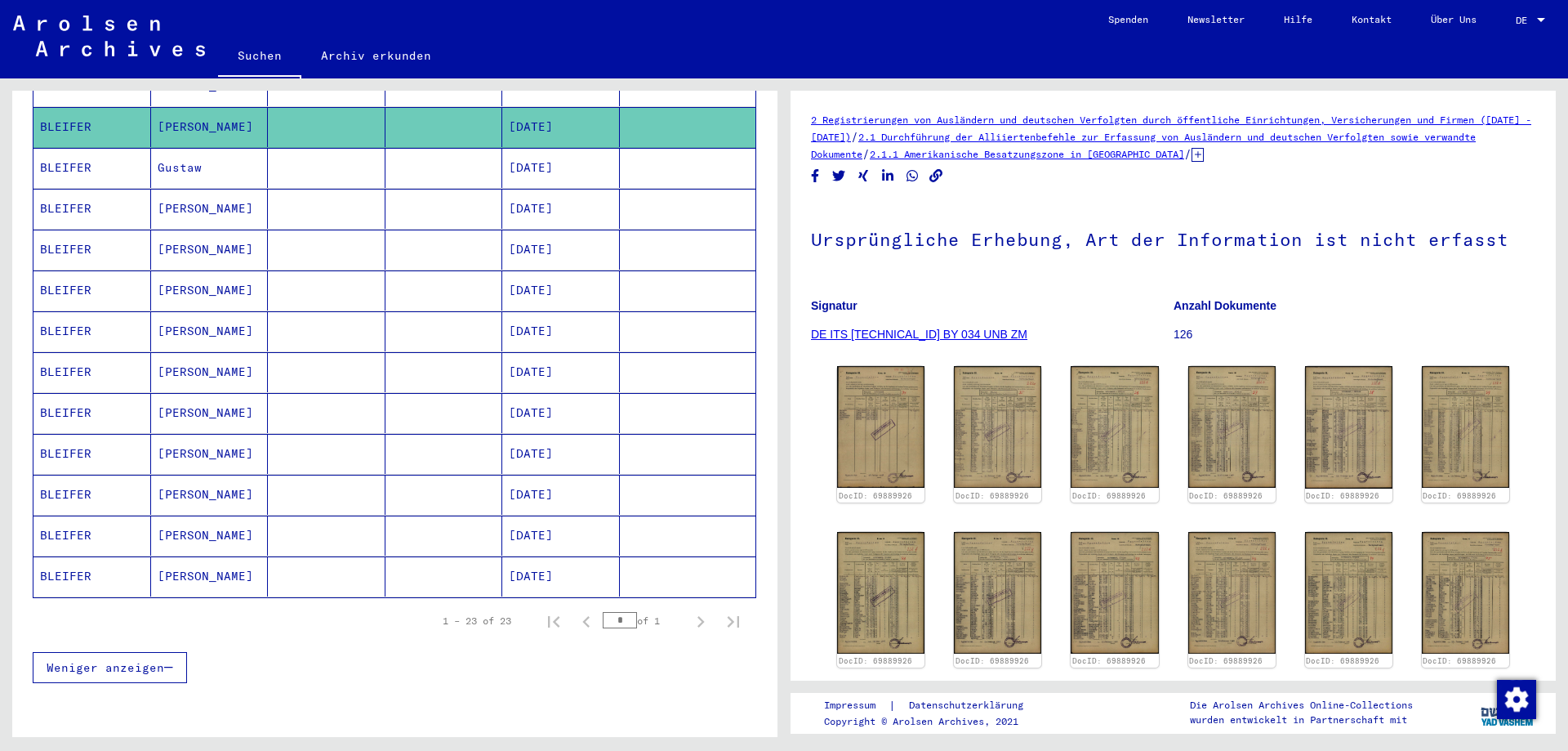
scroll to position [794, 0]
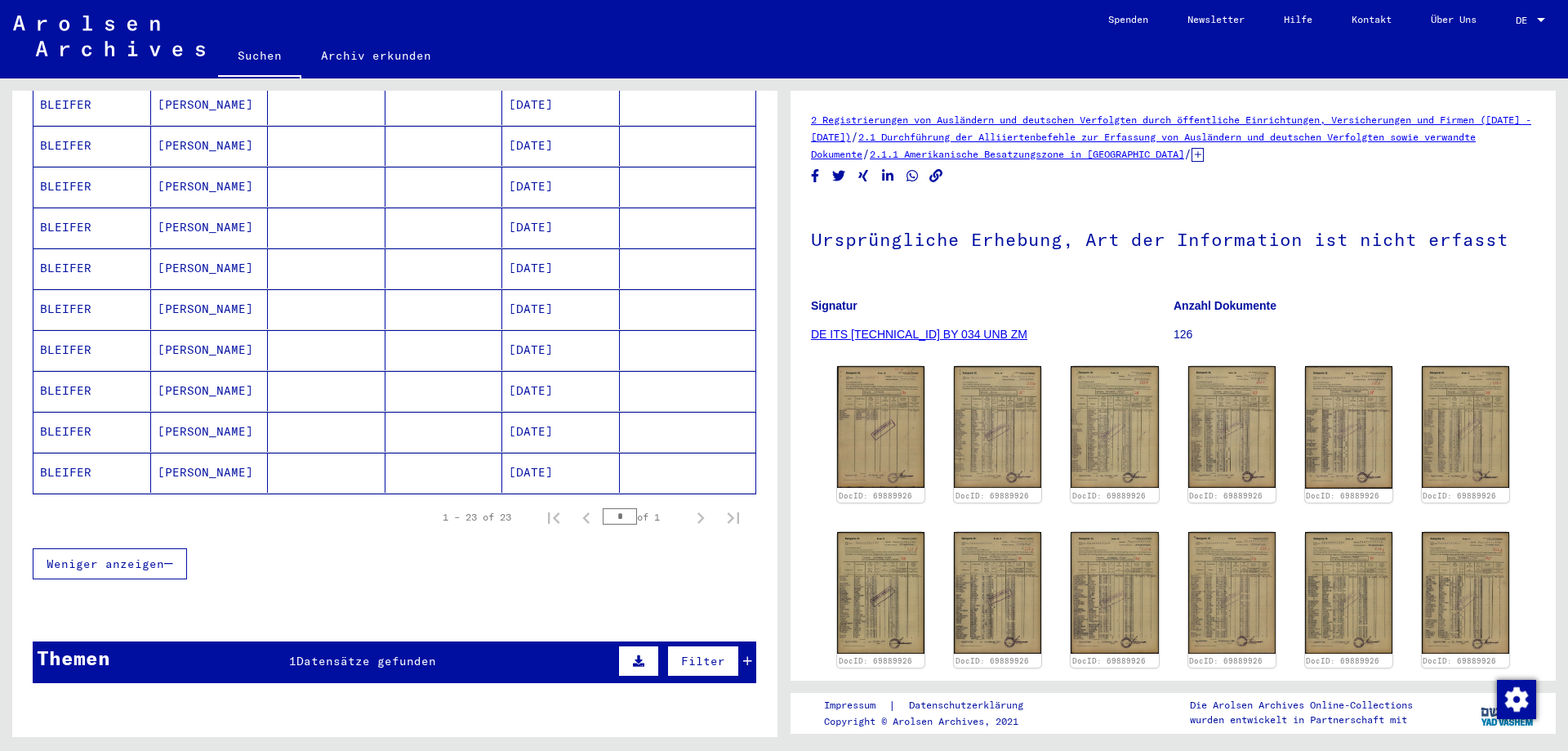
click at [556, 455] on mat-cell "[DATE]" at bounding box center [561, 472] width 117 height 40
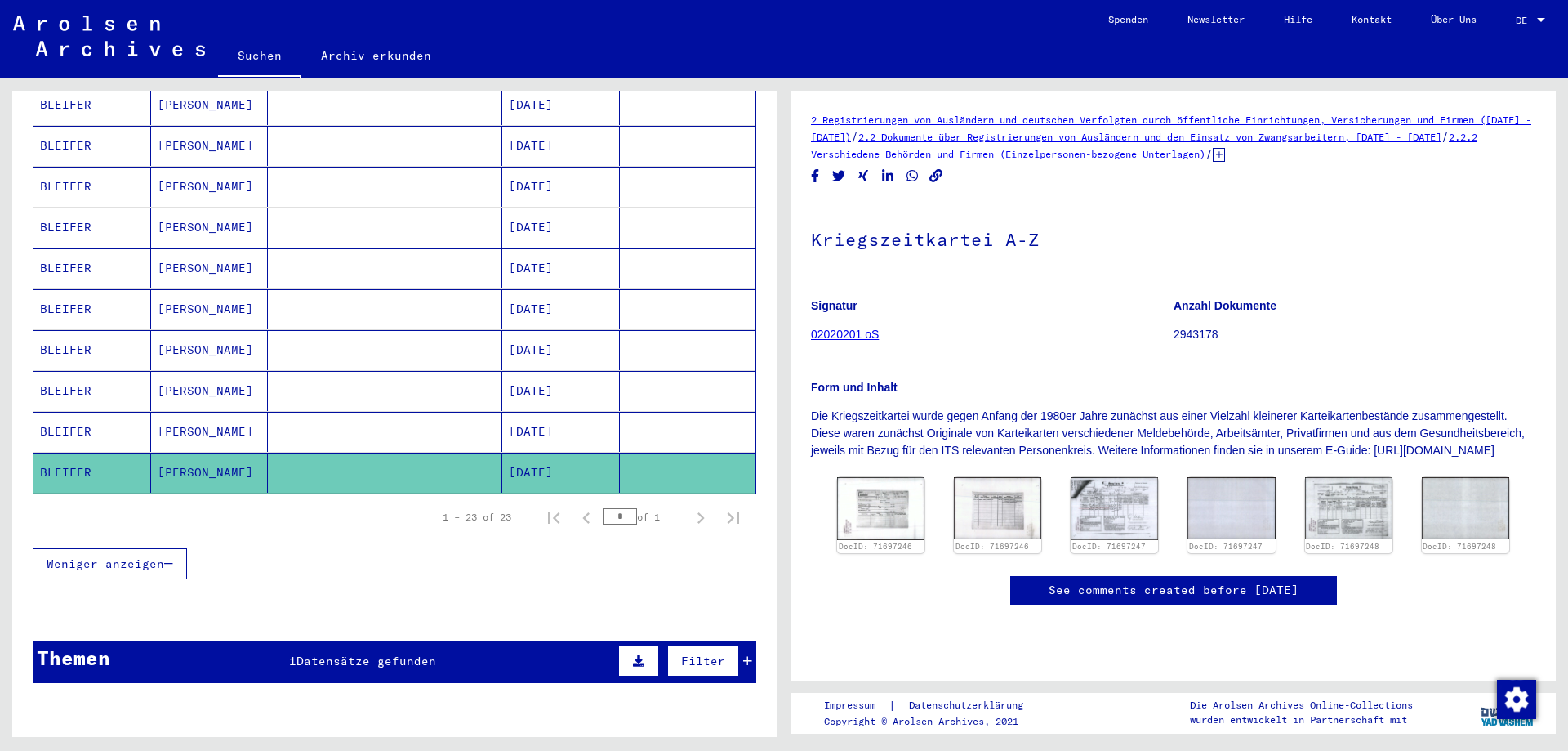
click at [540, 414] on mat-cell "[DATE]" at bounding box center [561, 431] width 117 height 40
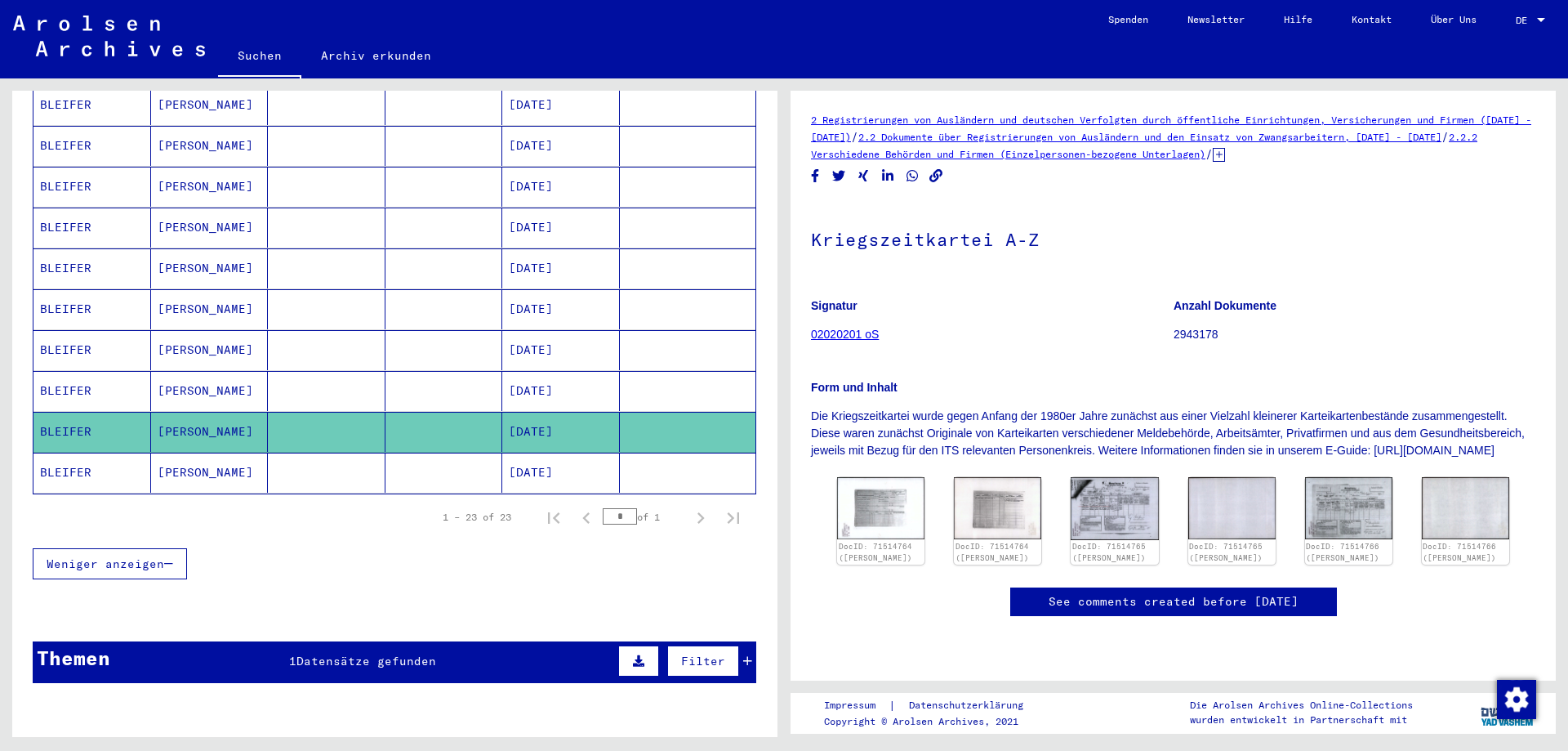
scroll to position [88, 0]
click at [1105, 475] on img at bounding box center [1115, 508] width 92 height 66
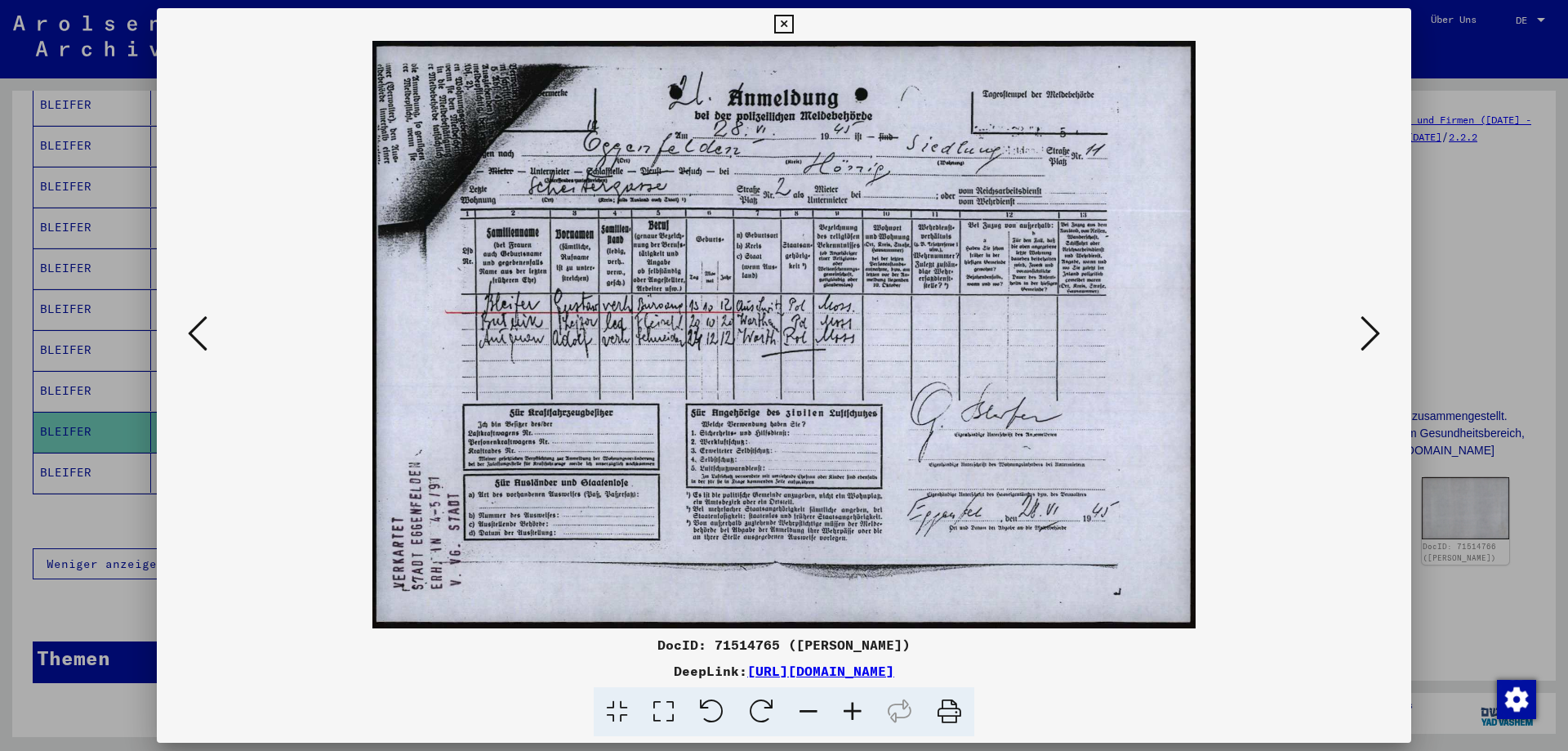
click at [793, 23] on icon at bounding box center [783, 25] width 19 height 20
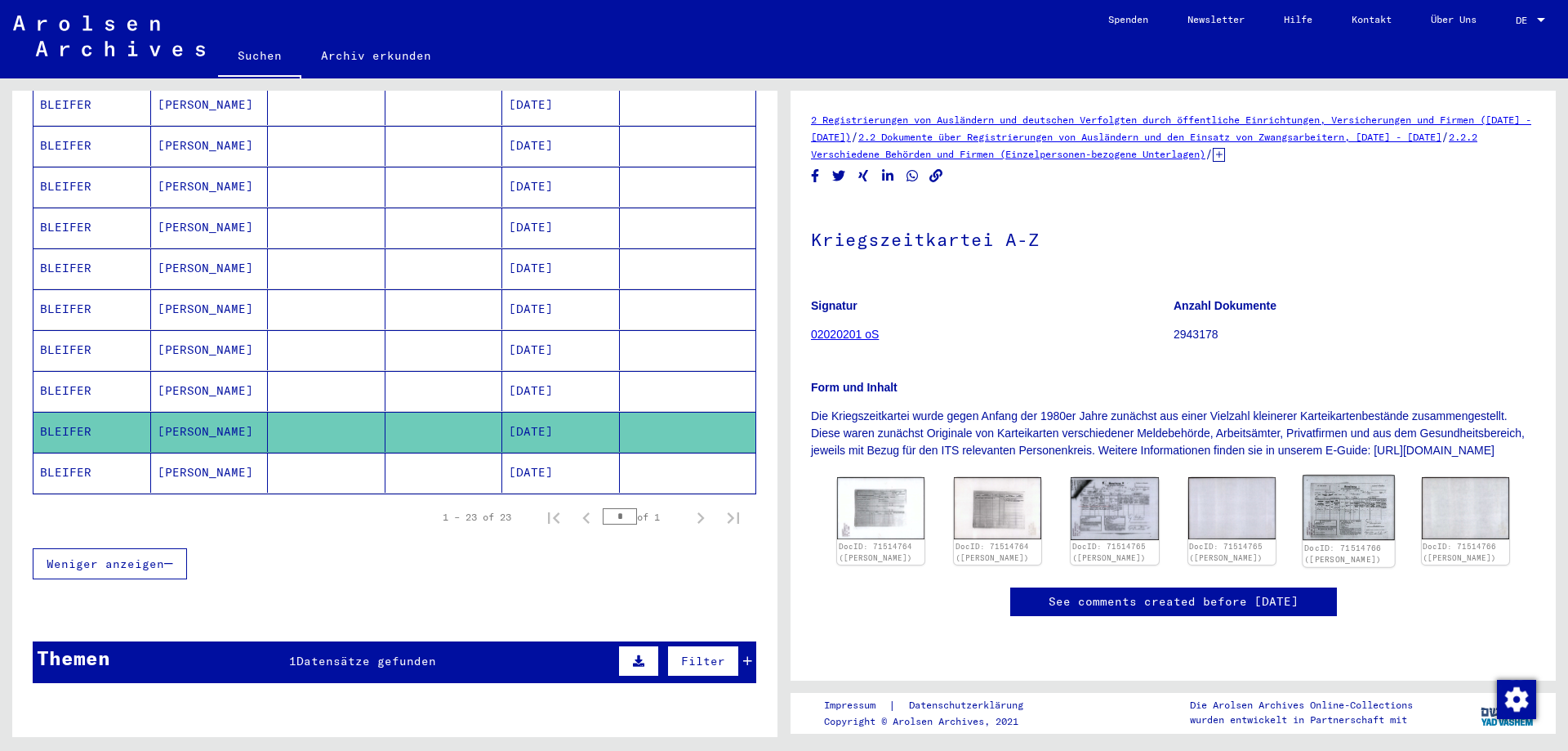
click at [1359, 475] on img at bounding box center [1349, 508] width 92 height 66
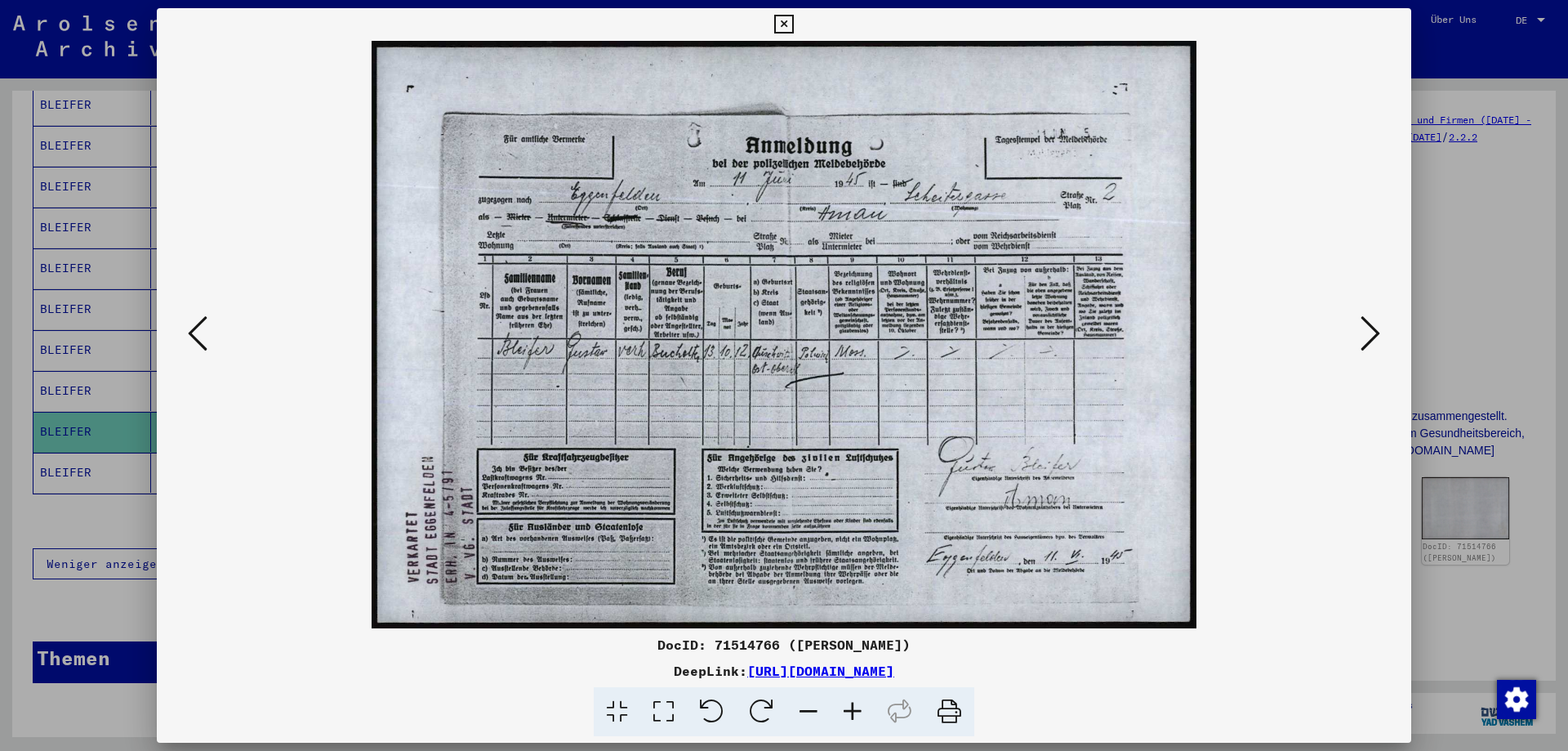
click at [793, 20] on icon at bounding box center [783, 25] width 19 height 20
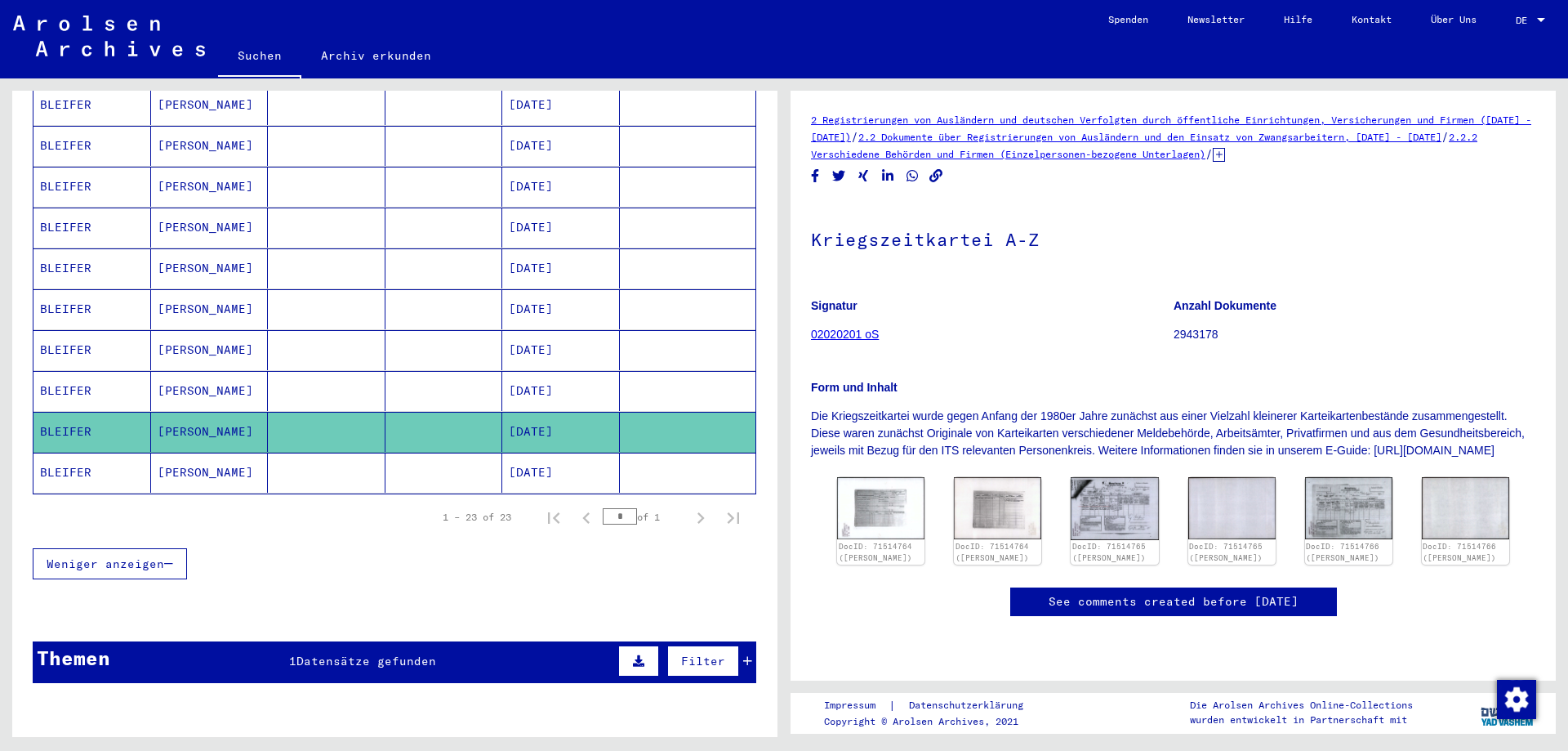
click at [593, 457] on mat-cell "[DATE]" at bounding box center [561, 472] width 117 height 40
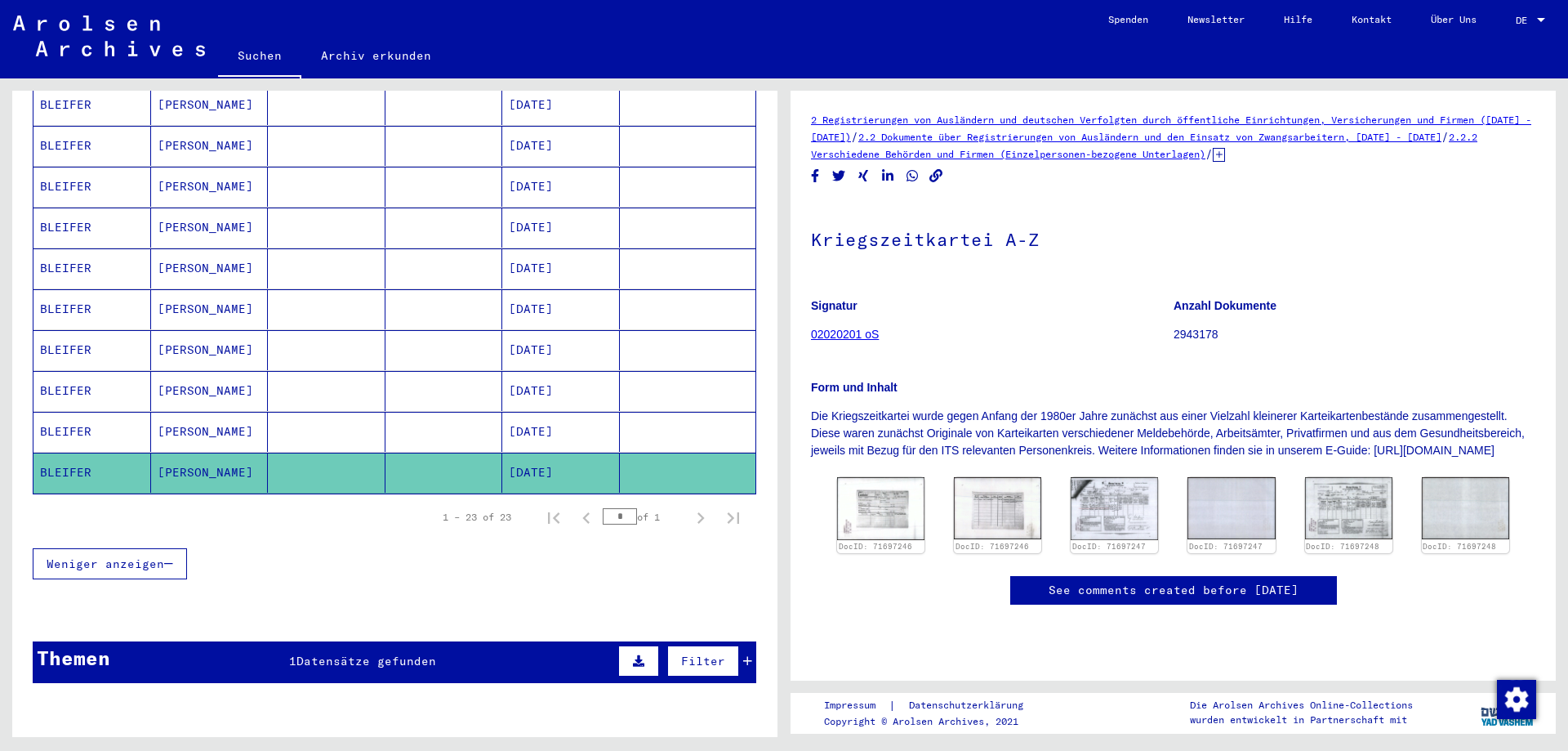
click at [552, 371] on mat-cell "[DATE]" at bounding box center [561, 390] width 117 height 40
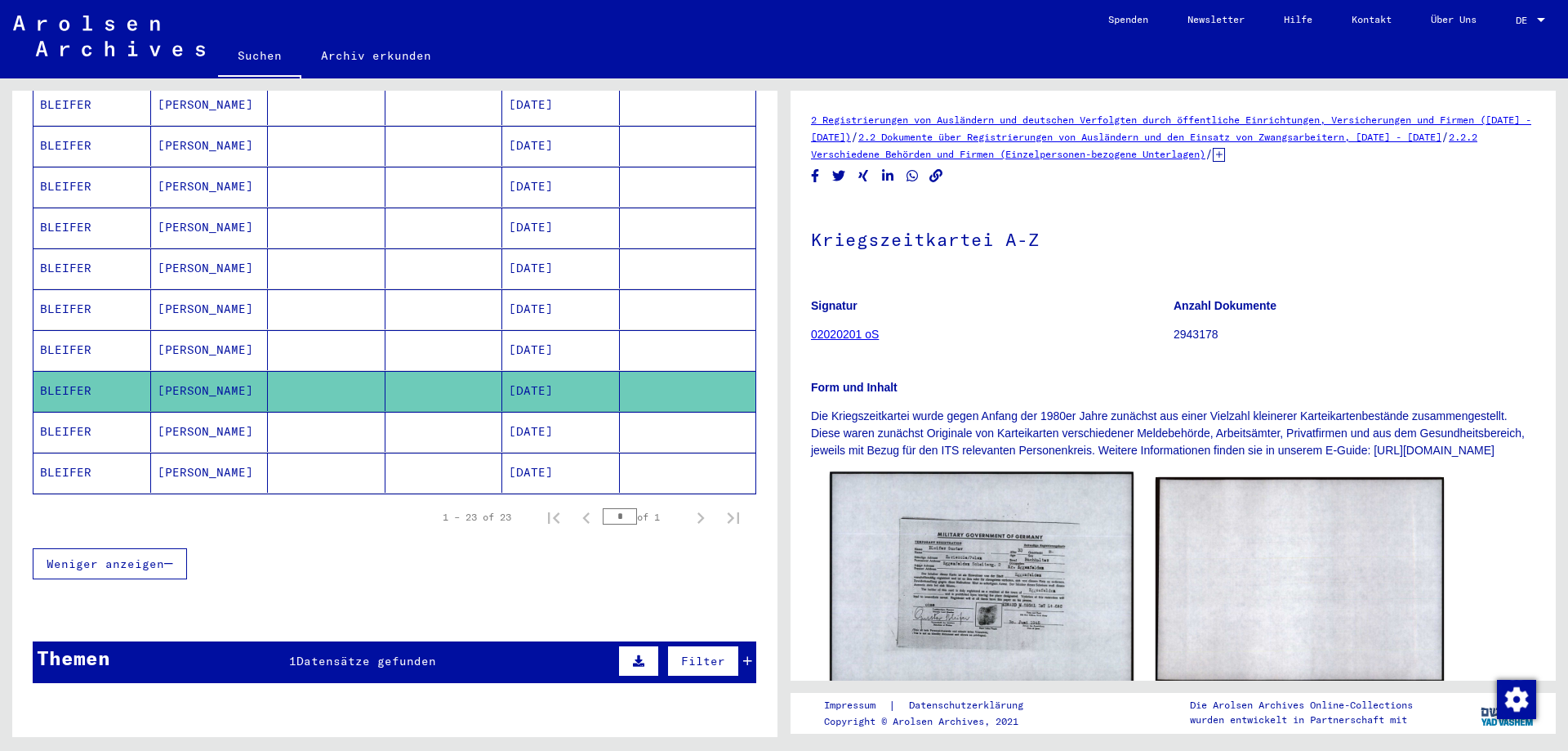
click at [1015, 545] on img at bounding box center [981, 579] width 303 height 216
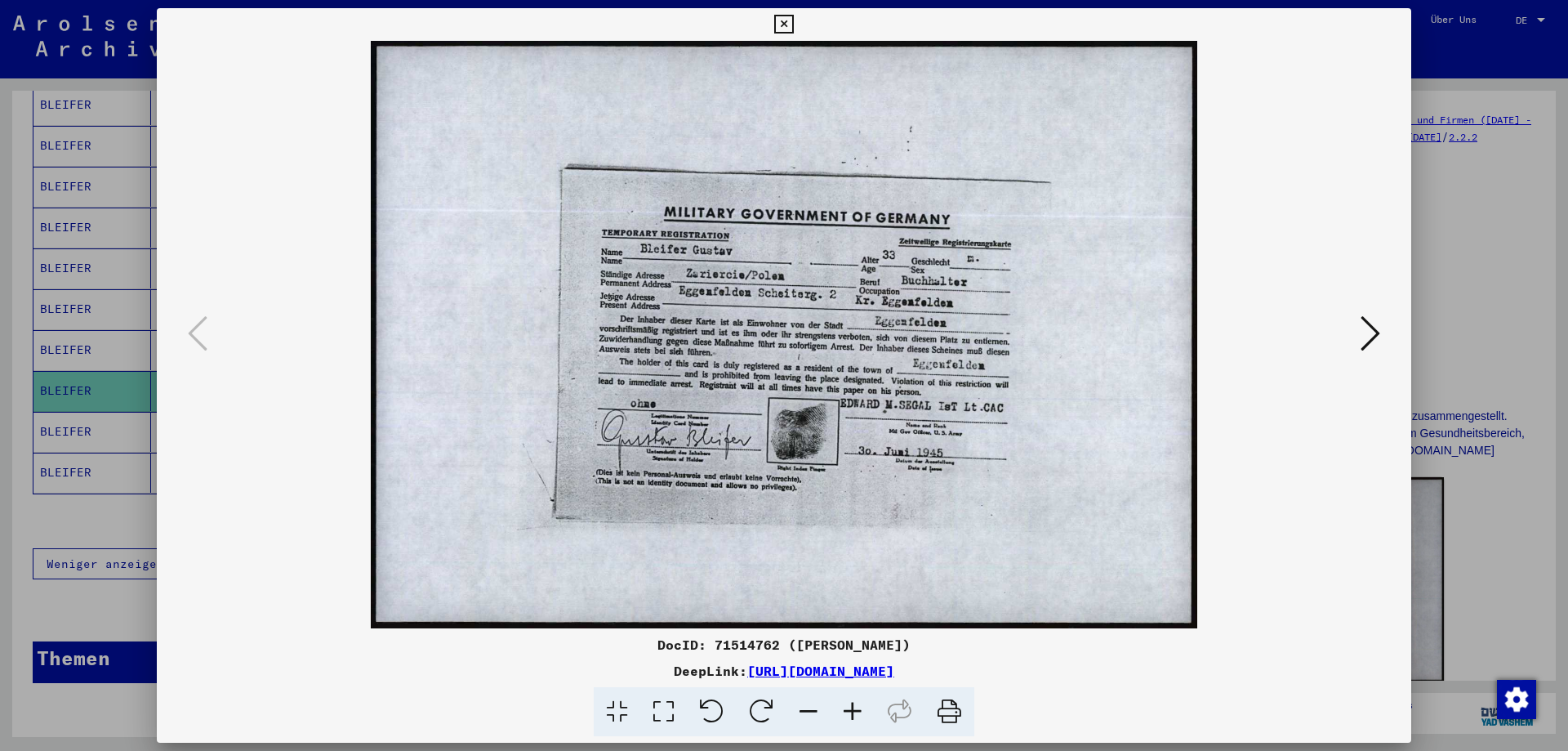
click at [793, 15] on icon at bounding box center [783, 25] width 19 height 20
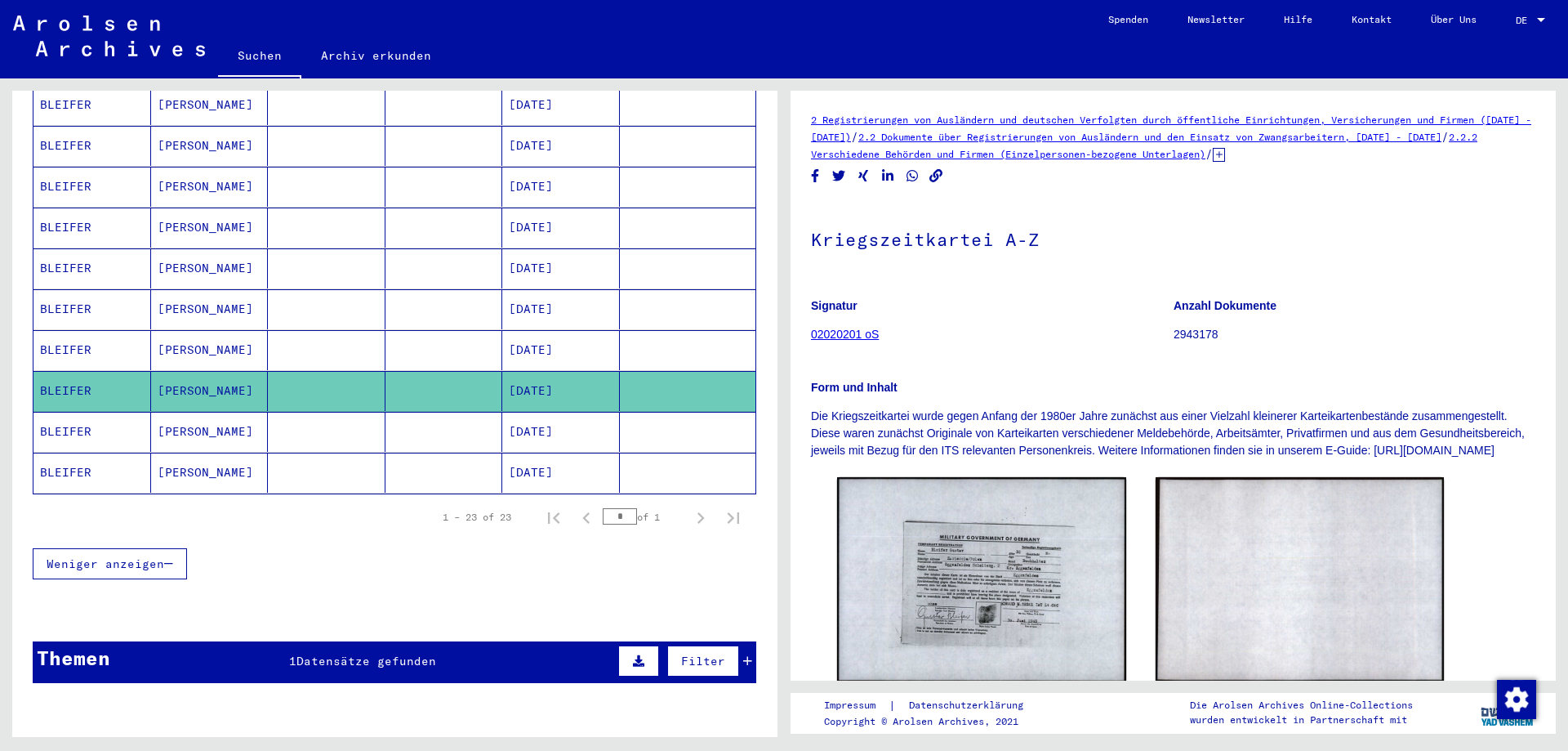
click at [551, 336] on mat-cell "[DATE]" at bounding box center [561, 349] width 117 height 40
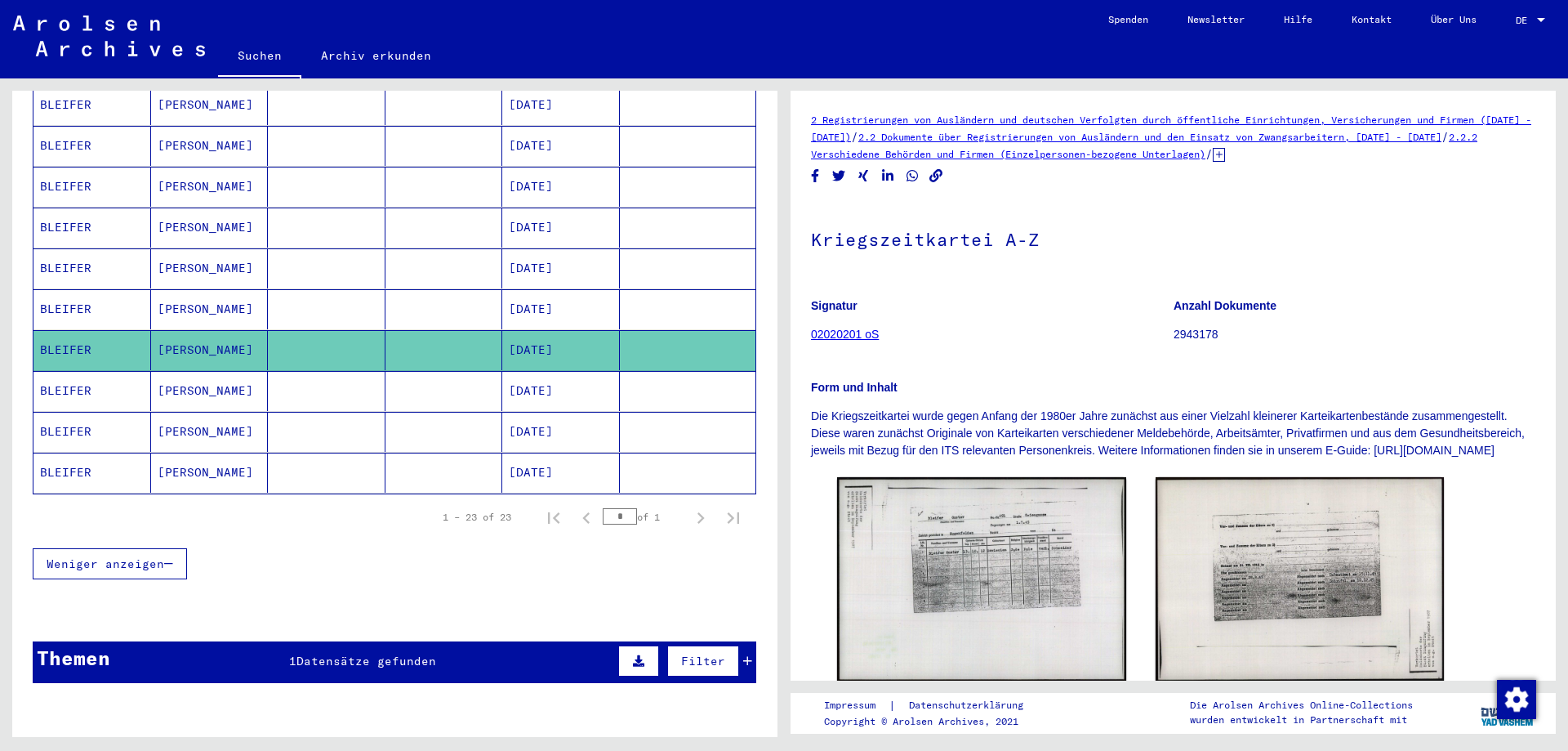
click at [549, 291] on mat-cell "[DATE]" at bounding box center [561, 308] width 117 height 40
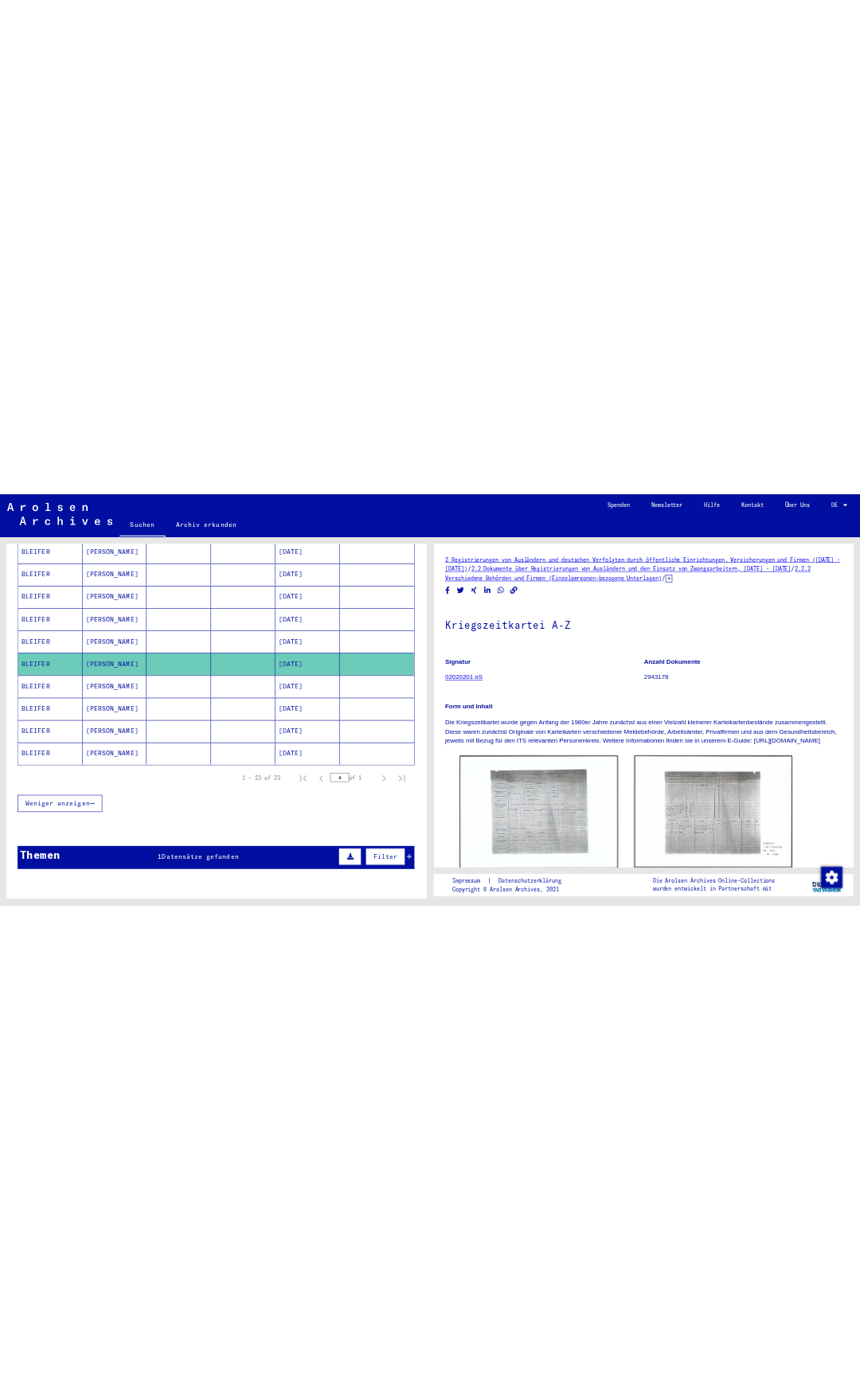
scroll to position [258, 0]
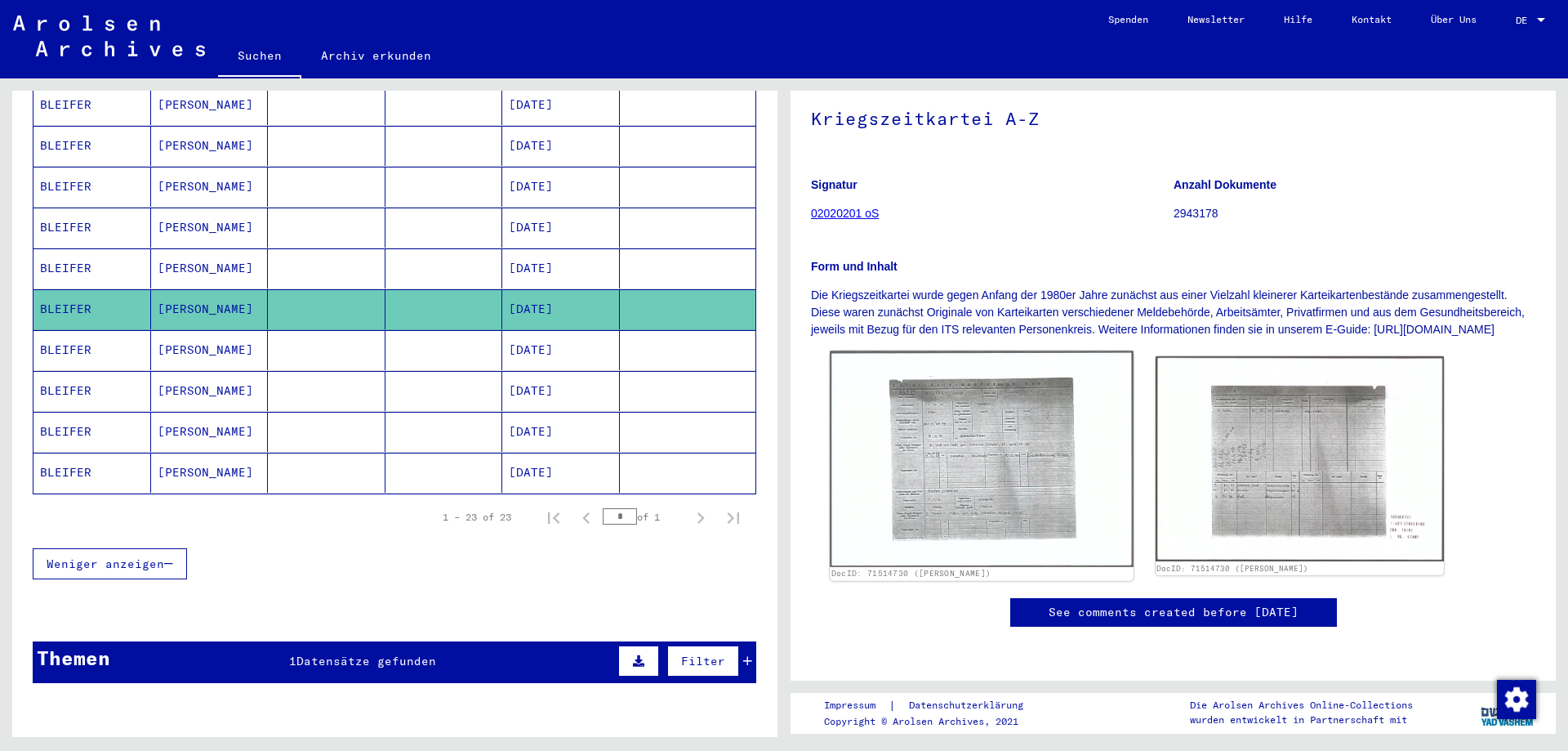
click at [1002, 352] on img at bounding box center [981, 459] width 303 height 216
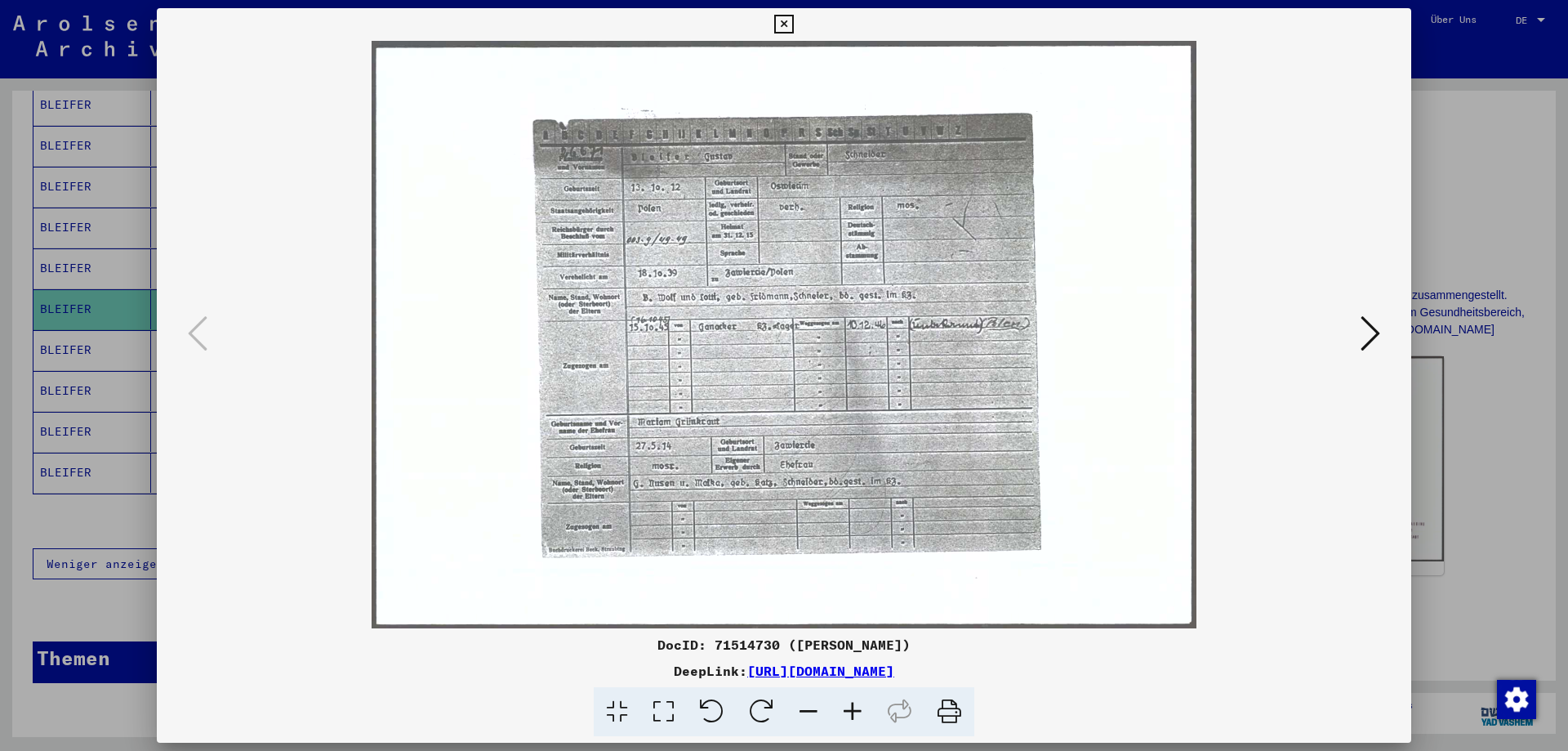
drag, startPoint x: 651, startPoint y: 33, endPoint x: 545, endPoint y: 52, distance: 107.7
click at [545, 52] on div "DocID: 71514730 ([PERSON_NAME]) DeepLink: [URL][DOMAIN_NAME]" at bounding box center [784, 372] width 1254 height 729
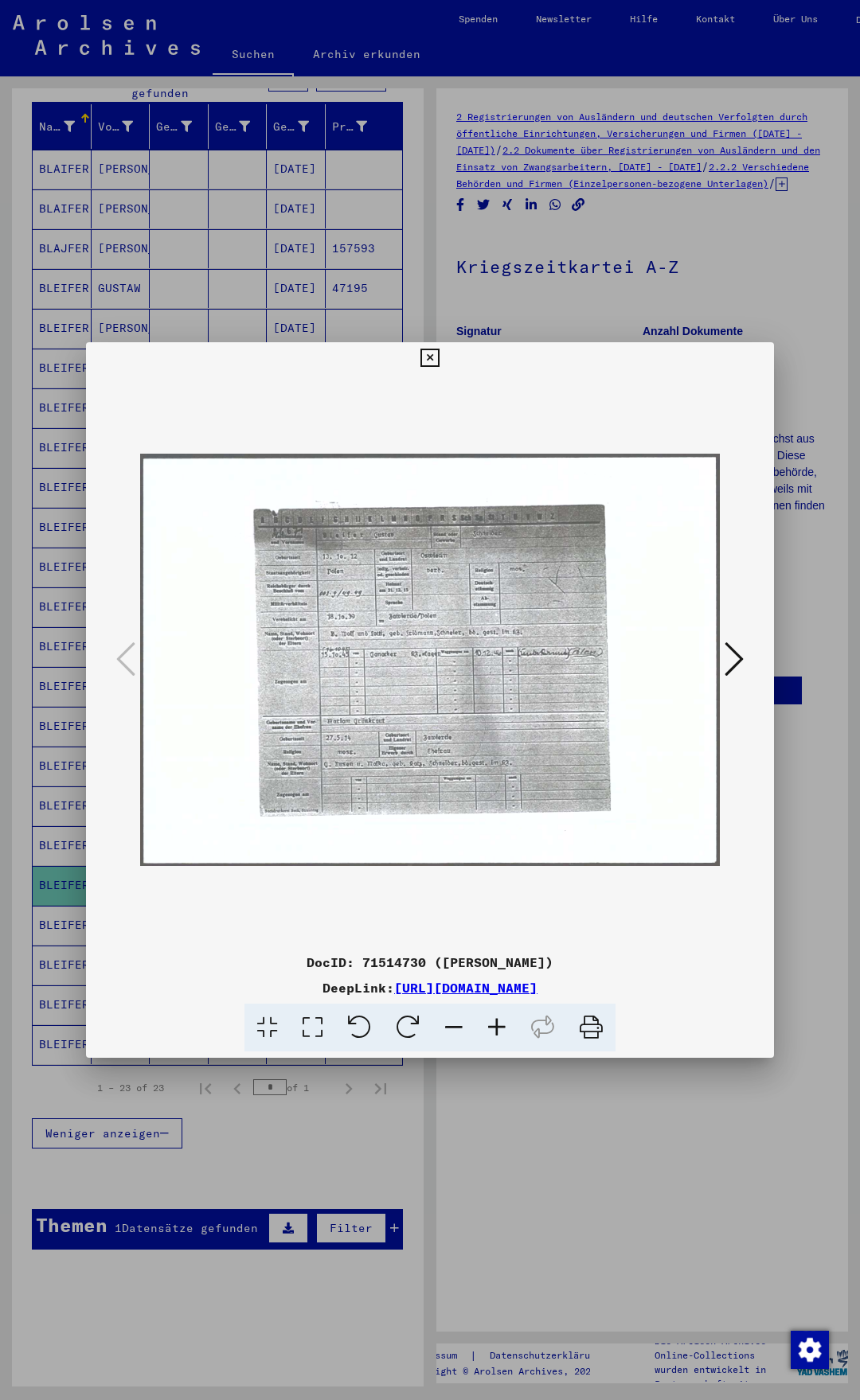
scroll to position [0, 0]
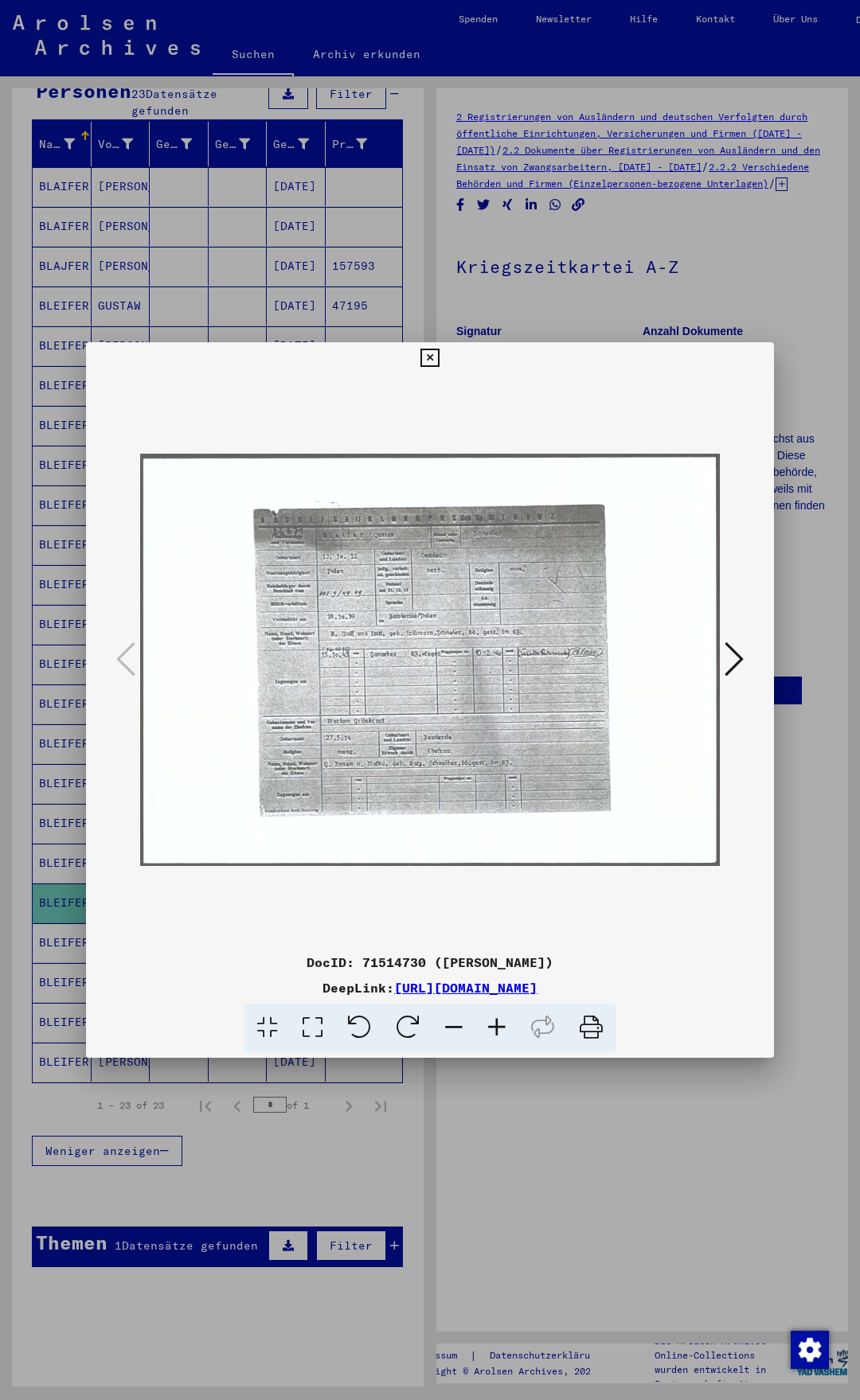
click at [438, 361] on icon at bounding box center [429, 358] width 18 height 19
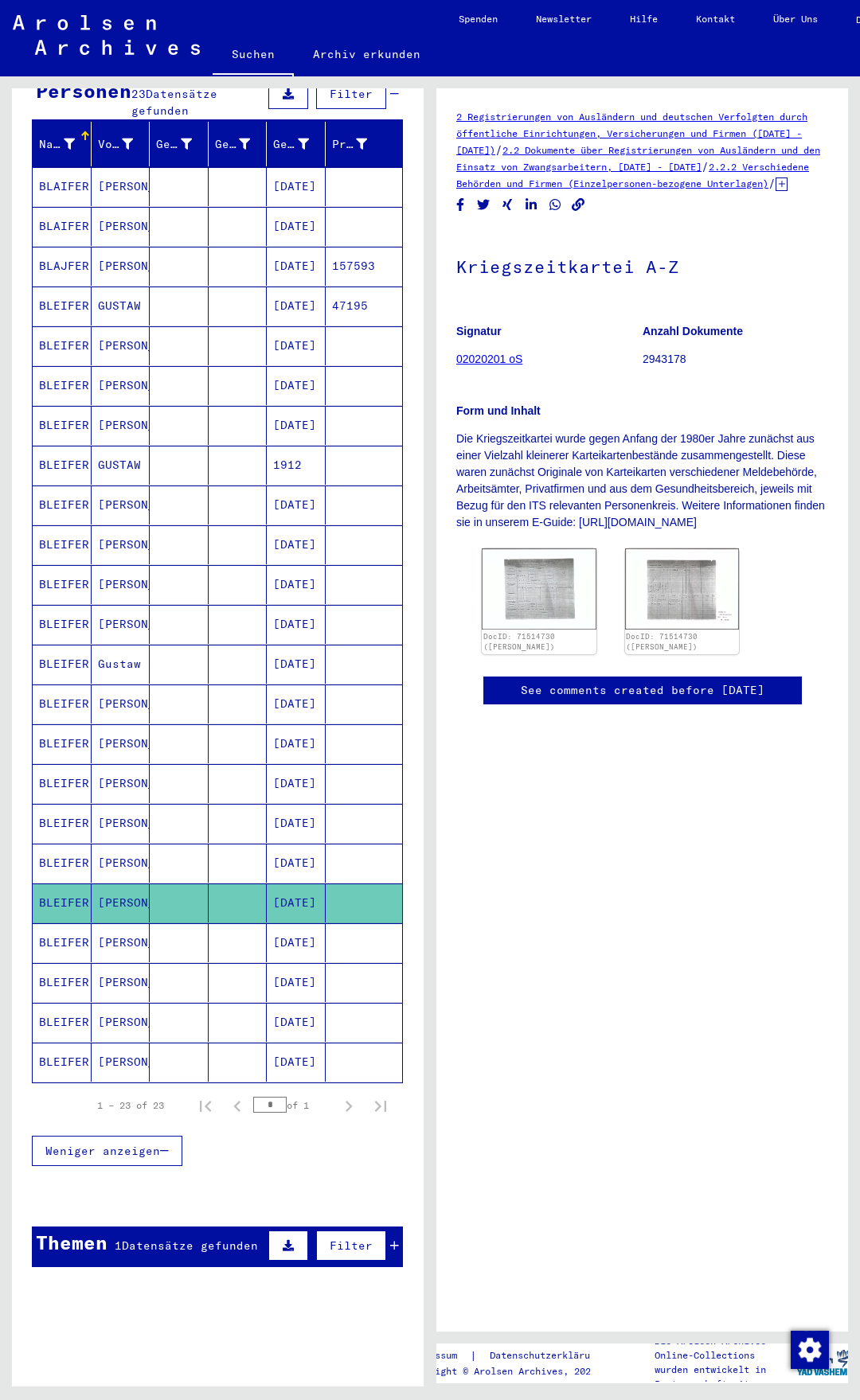
click at [107, 287] on mat-cell "GUSTAW" at bounding box center [121, 306] width 59 height 39
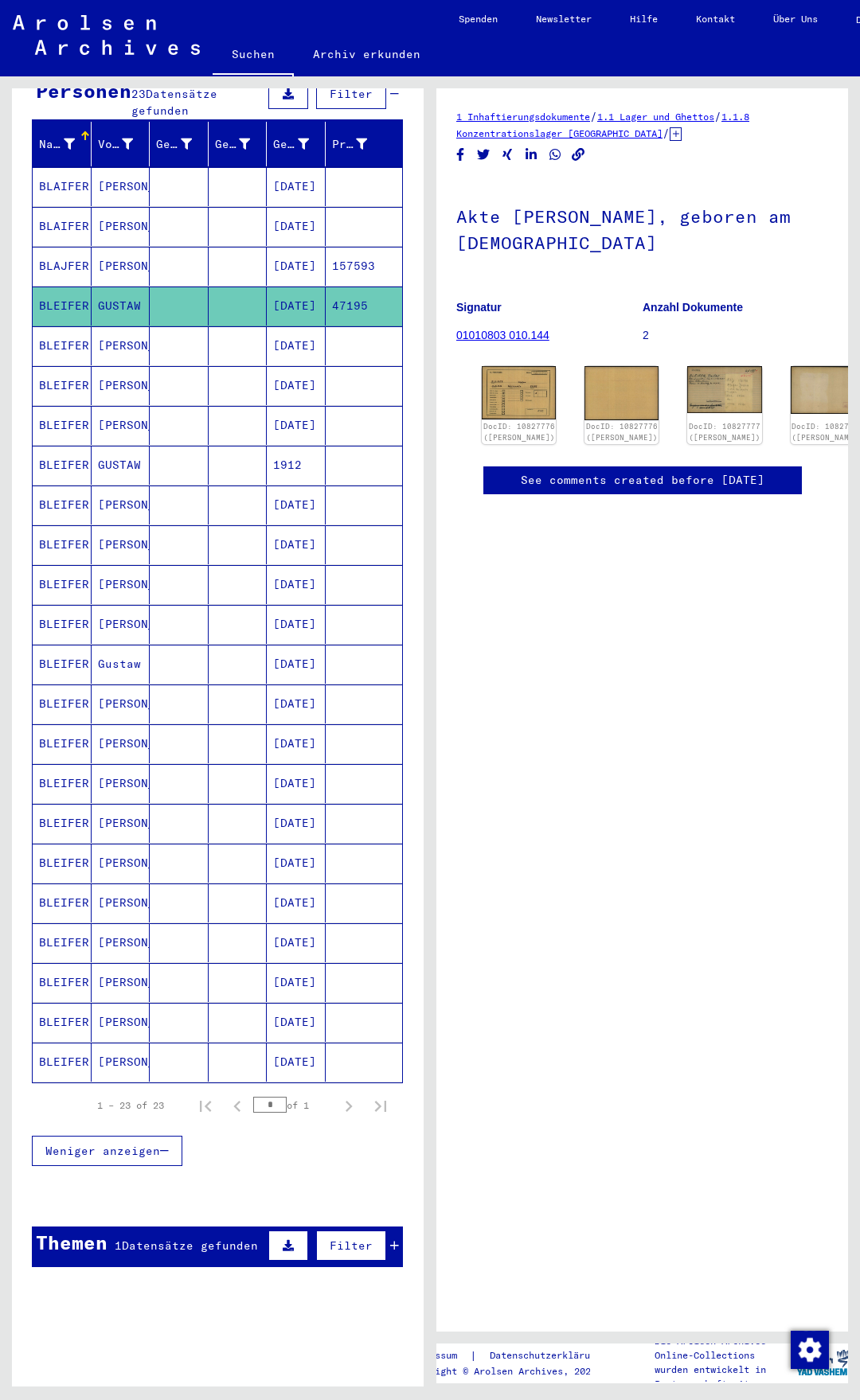
click at [127, 327] on mat-cell "[PERSON_NAME]" at bounding box center [121, 345] width 59 height 39
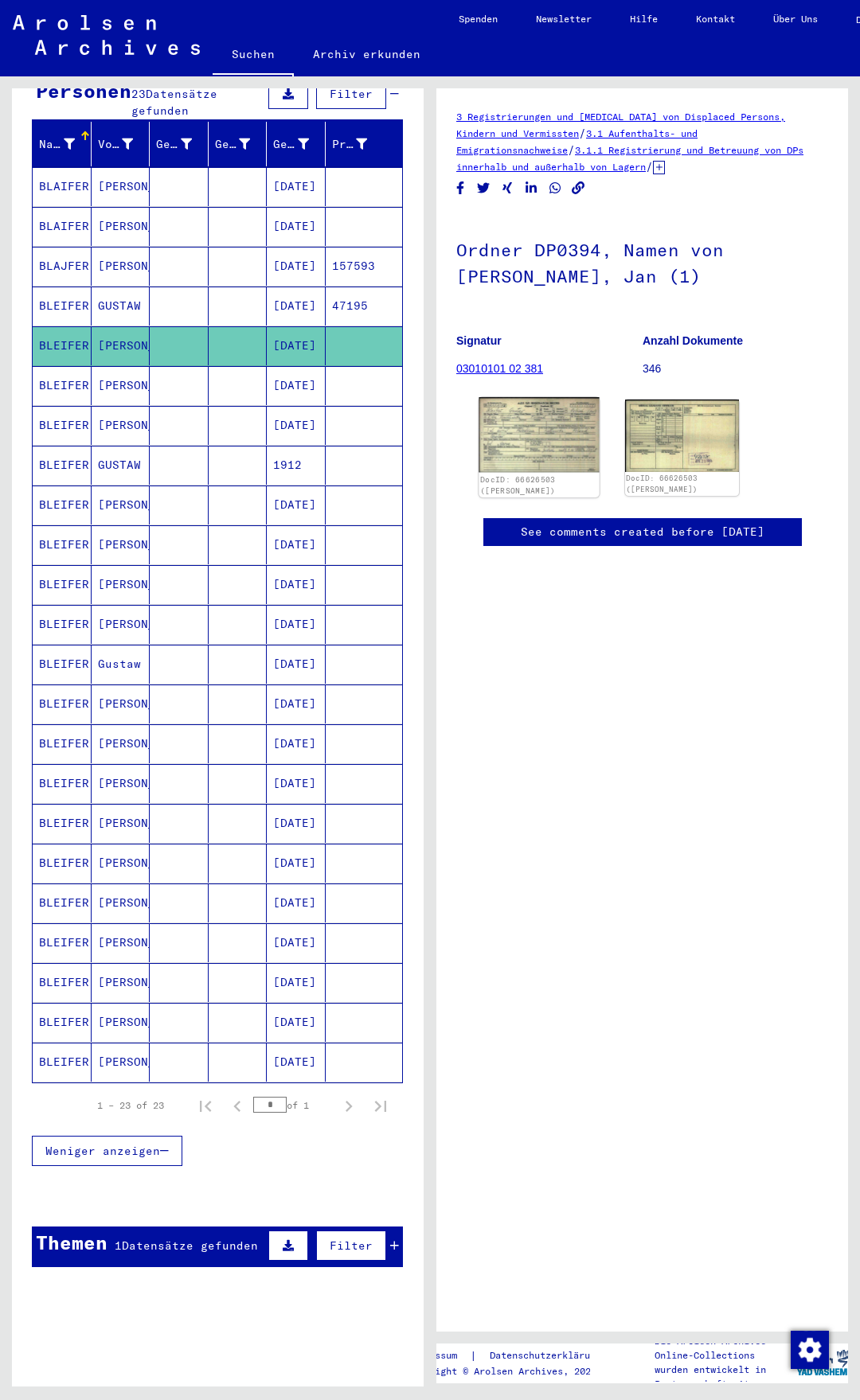
click at [555, 446] on img at bounding box center [538, 435] width 120 height 75
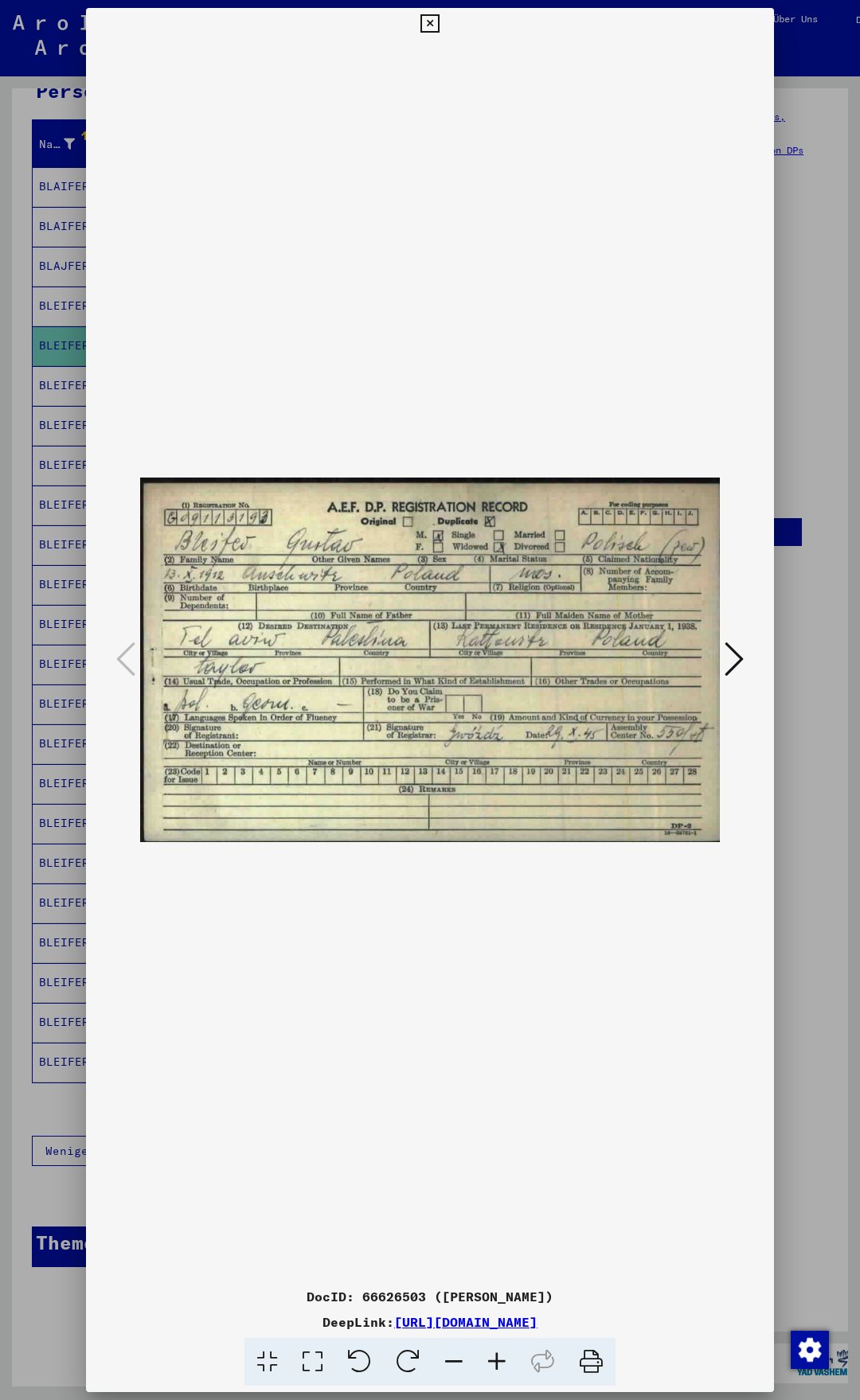
click at [438, 21] on icon at bounding box center [429, 24] width 18 height 19
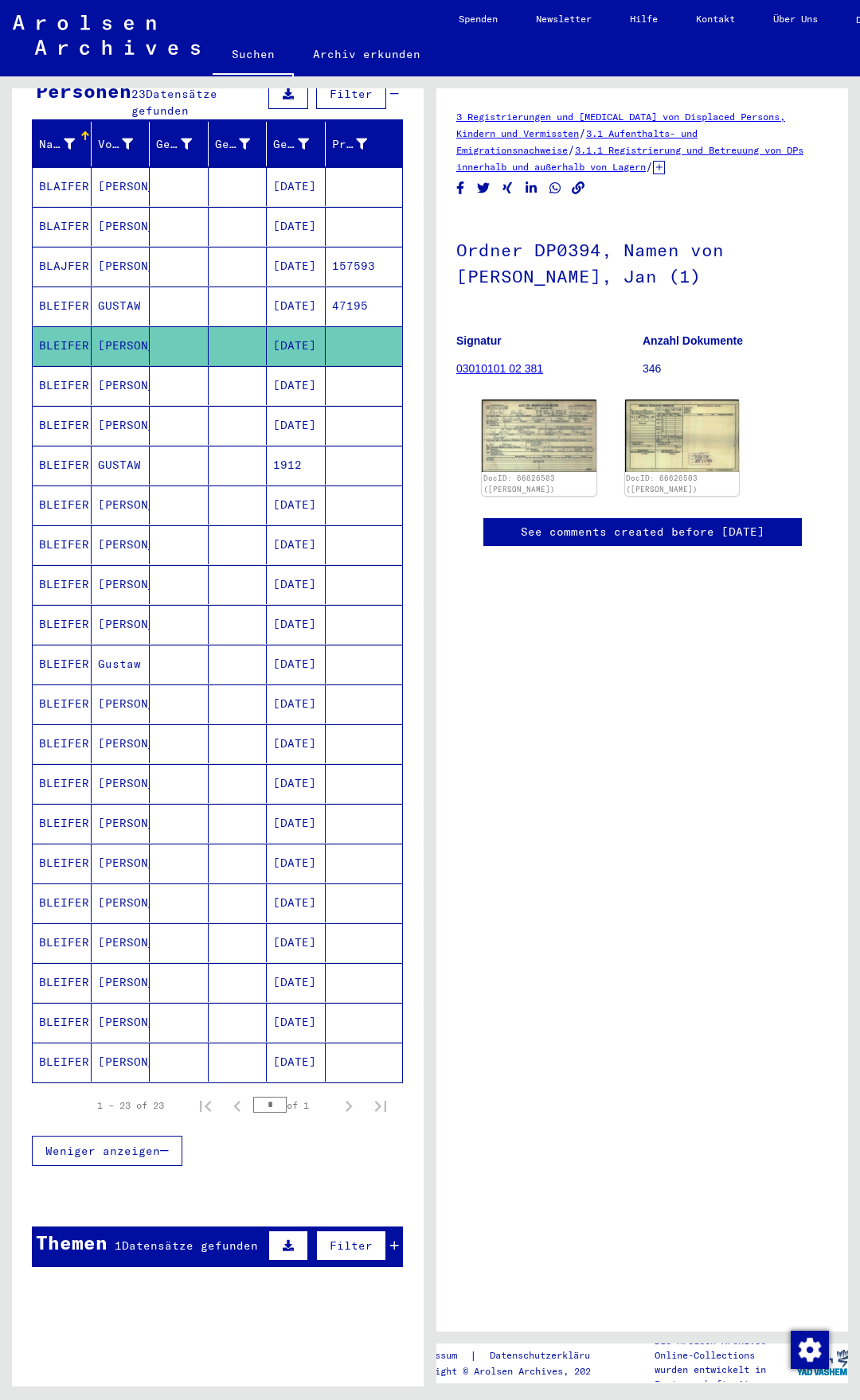
click at [271, 366] on mat-cell "[DATE]" at bounding box center [296, 385] width 59 height 39
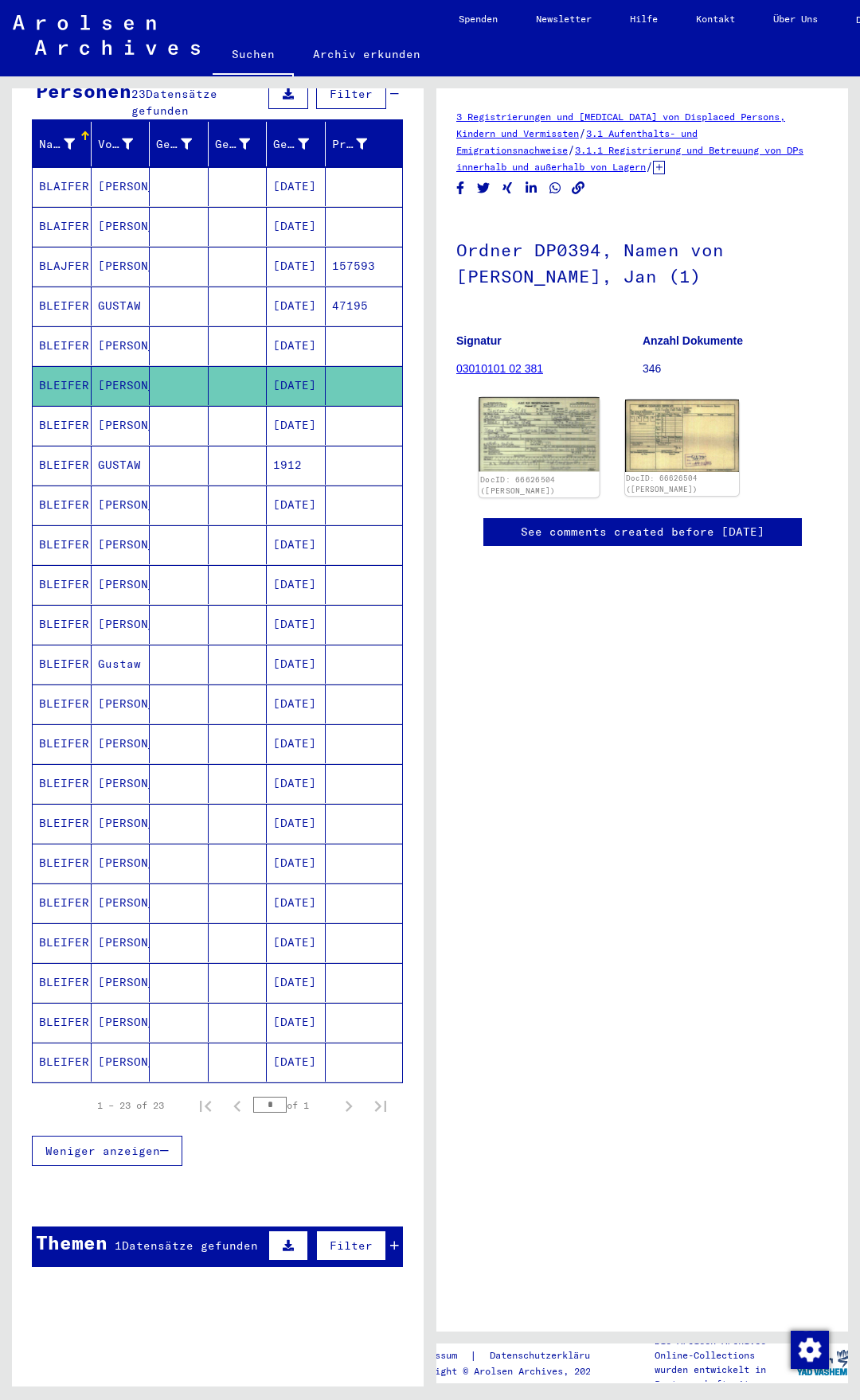
click at [531, 434] on img at bounding box center [538, 435] width 120 height 74
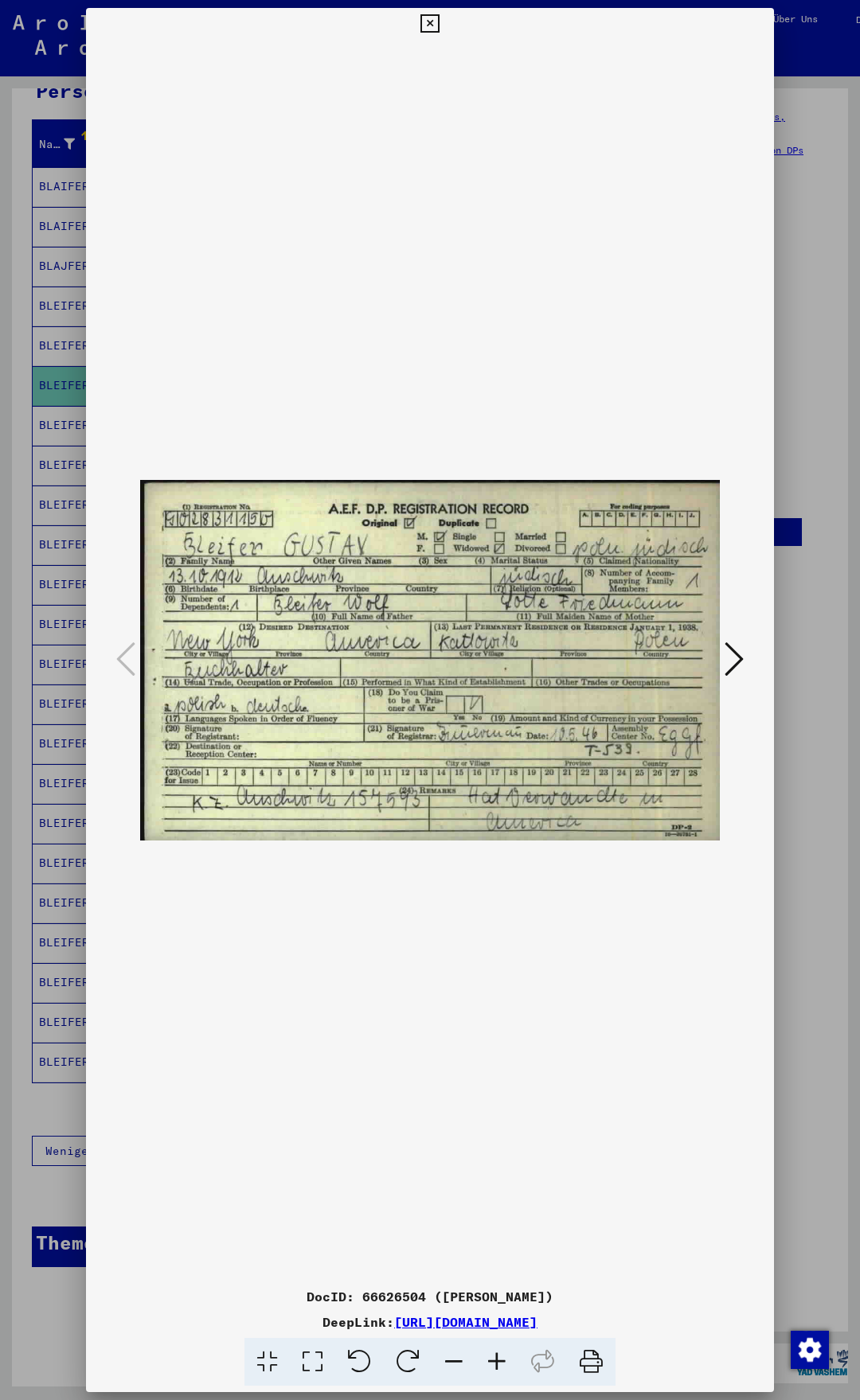
click at [438, 19] on icon at bounding box center [429, 24] width 18 height 19
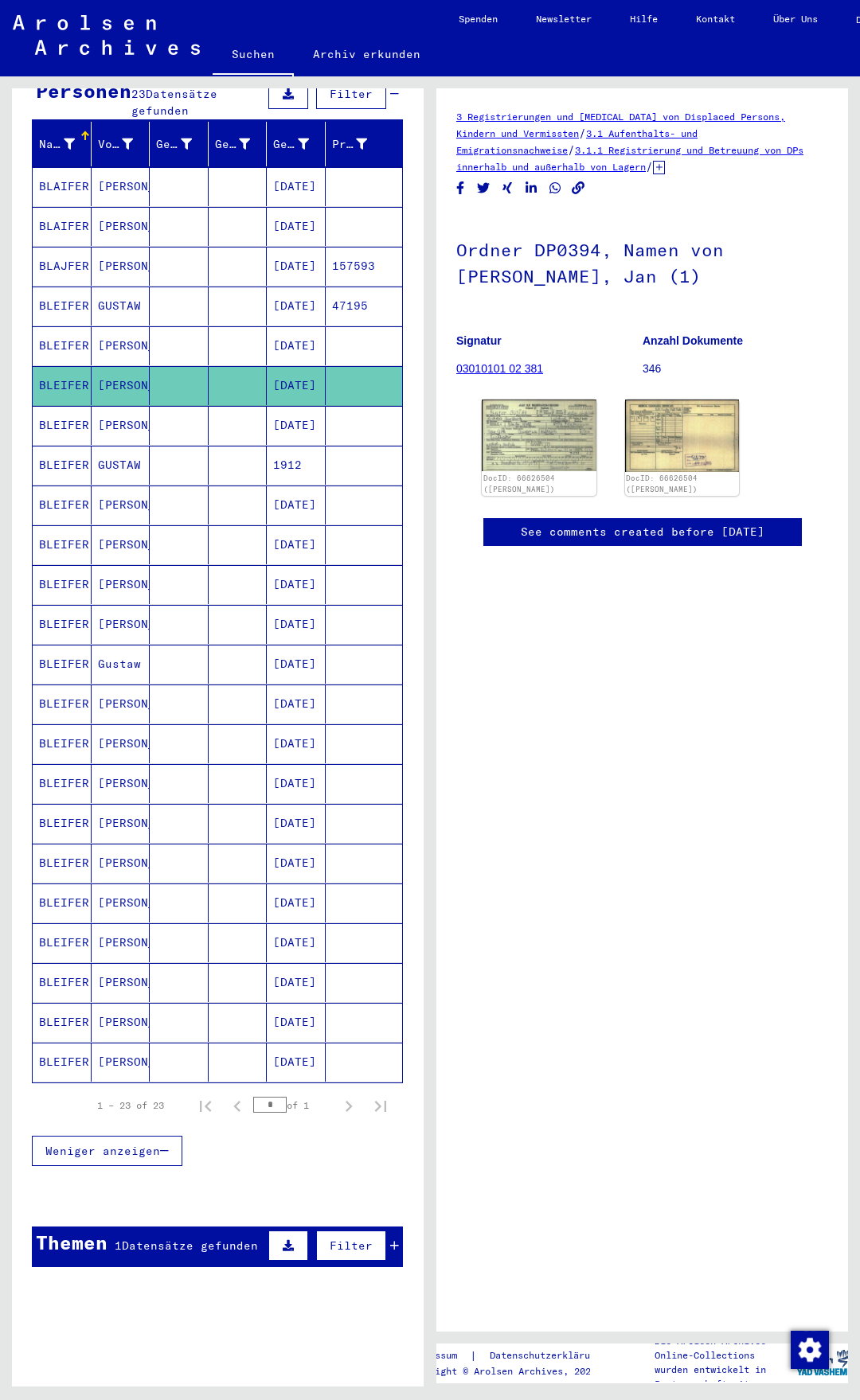
click at [301, 334] on mat-cell "[DATE]" at bounding box center [296, 345] width 59 height 39
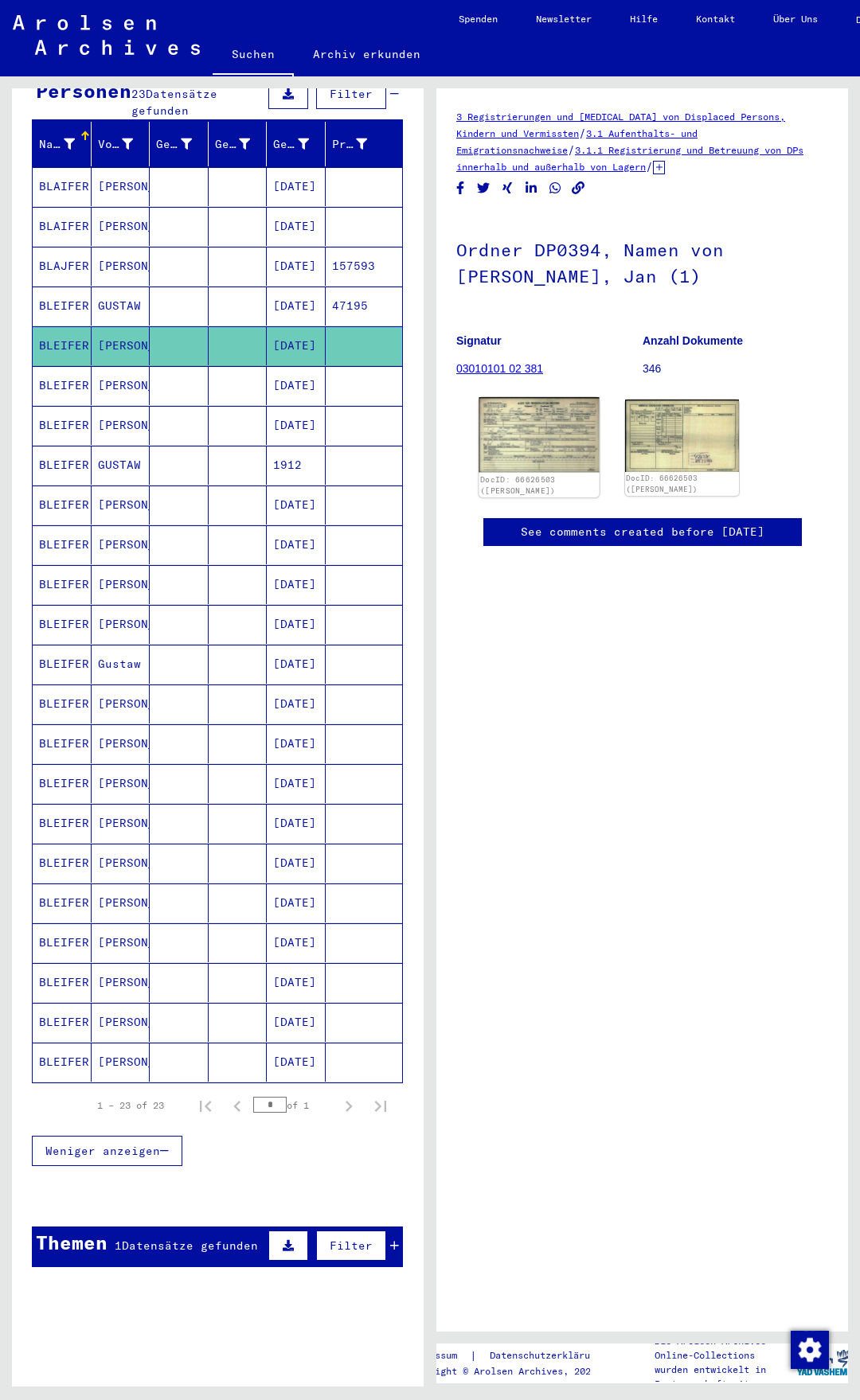
click at [546, 423] on img at bounding box center [538, 435] width 120 height 75
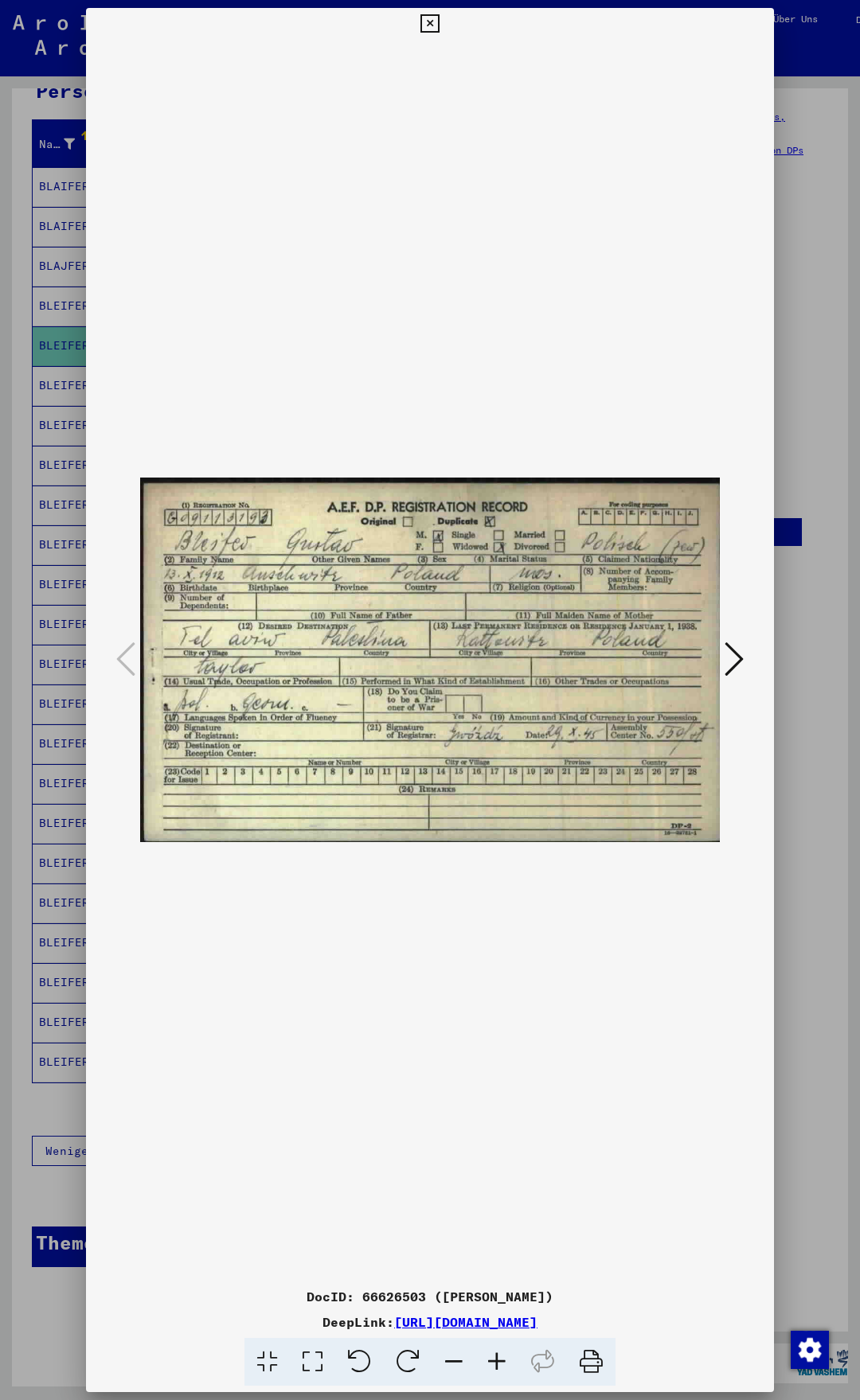
click at [438, 16] on icon at bounding box center [429, 24] width 18 height 19
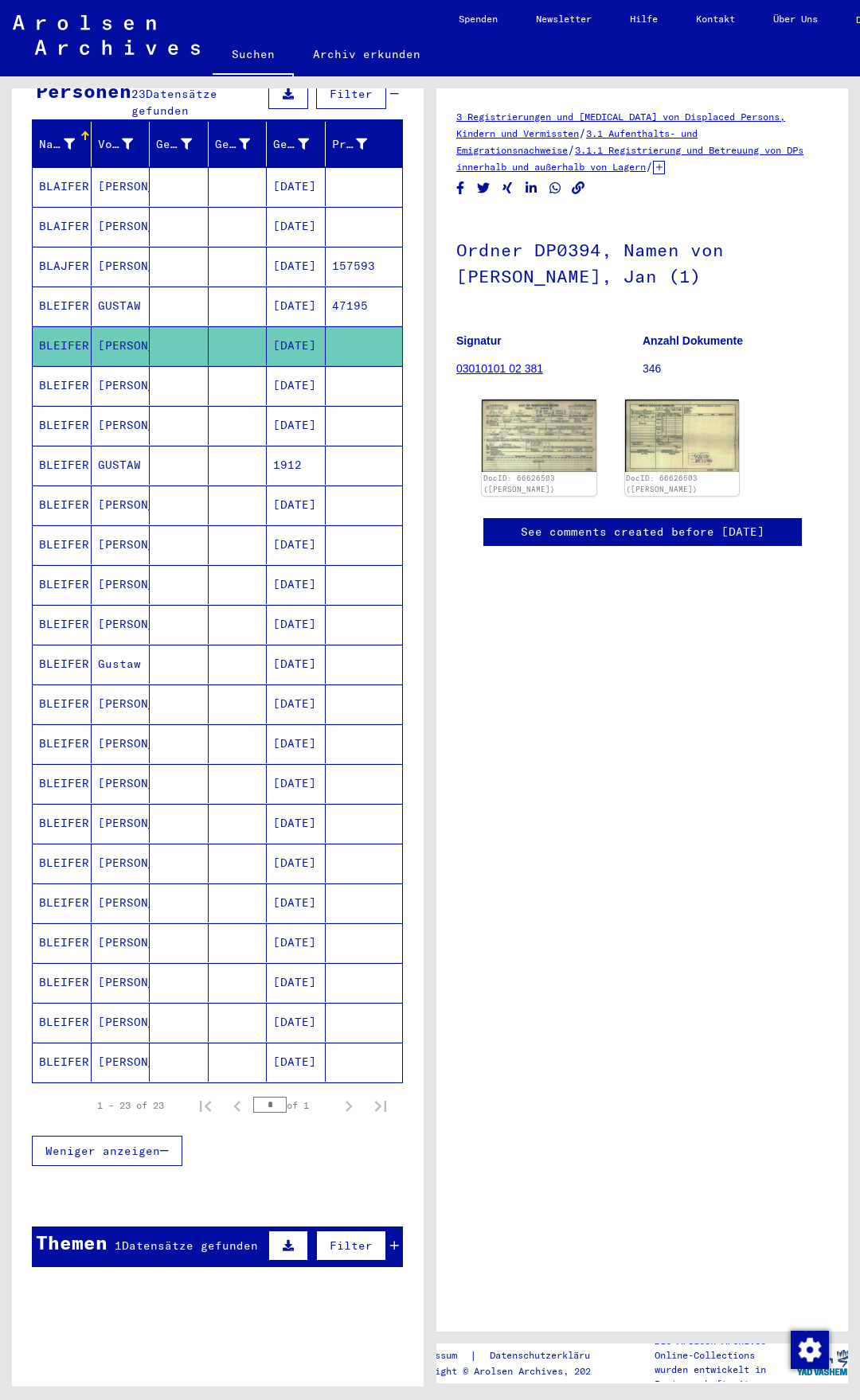
click at [195, 370] on mat-cell at bounding box center [179, 385] width 59 height 39
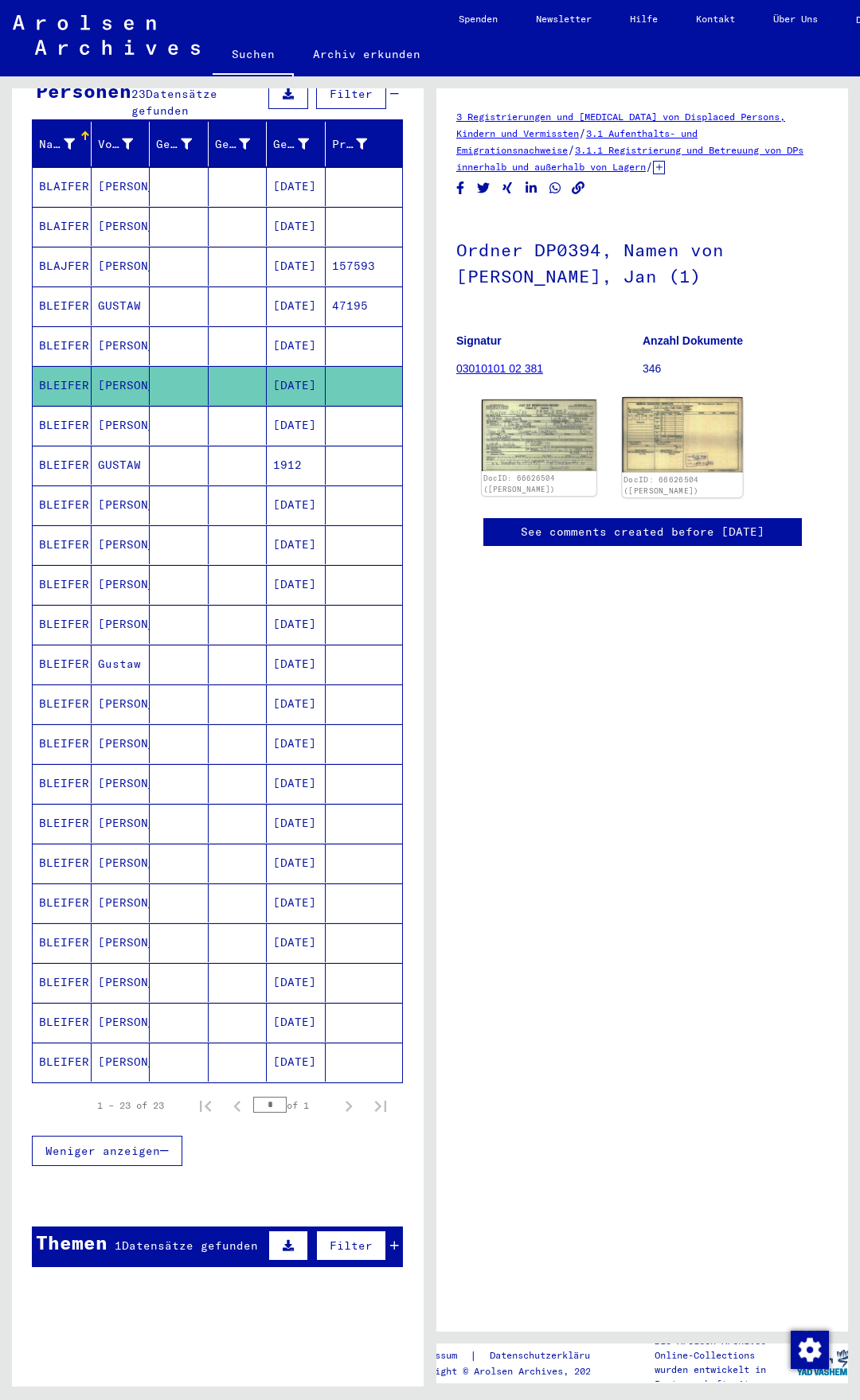
click at [643, 433] on img at bounding box center [682, 435] width 120 height 75
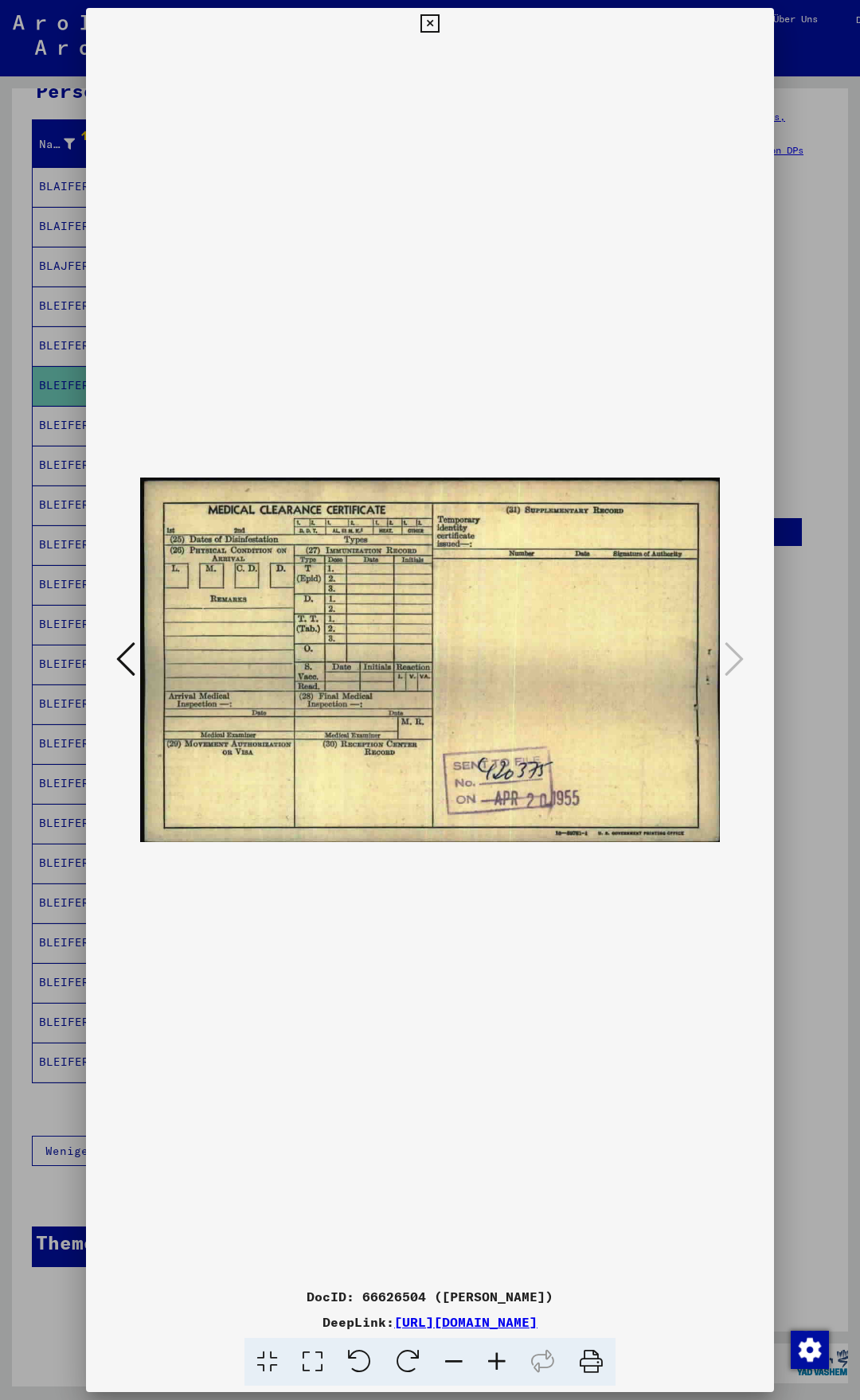
click at [438, 16] on icon at bounding box center [429, 24] width 18 height 19
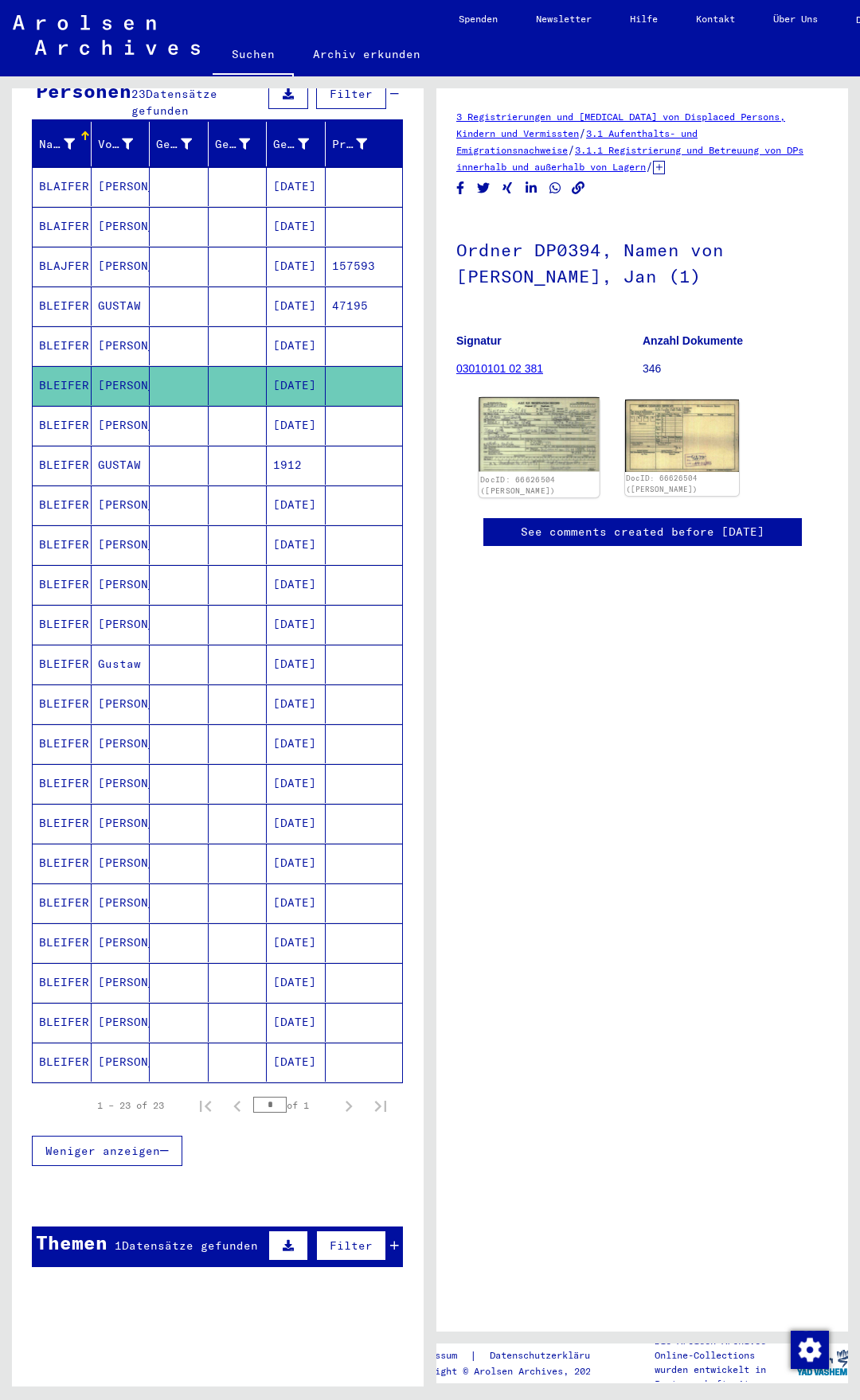
click at [545, 430] on img at bounding box center [538, 435] width 120 height 74
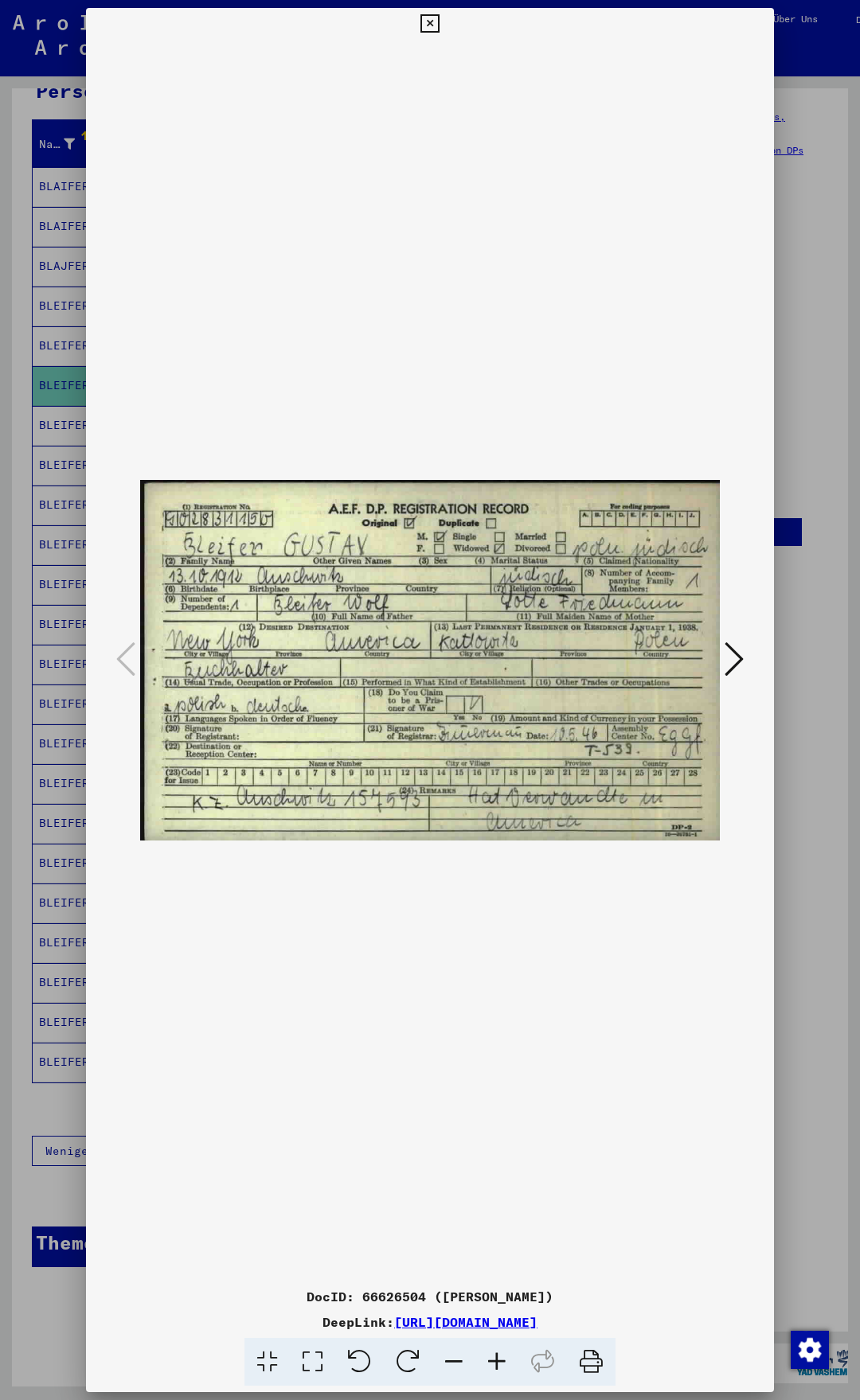
click at [443, 23] on button at bounding box center [430, 23] width 28 height 32
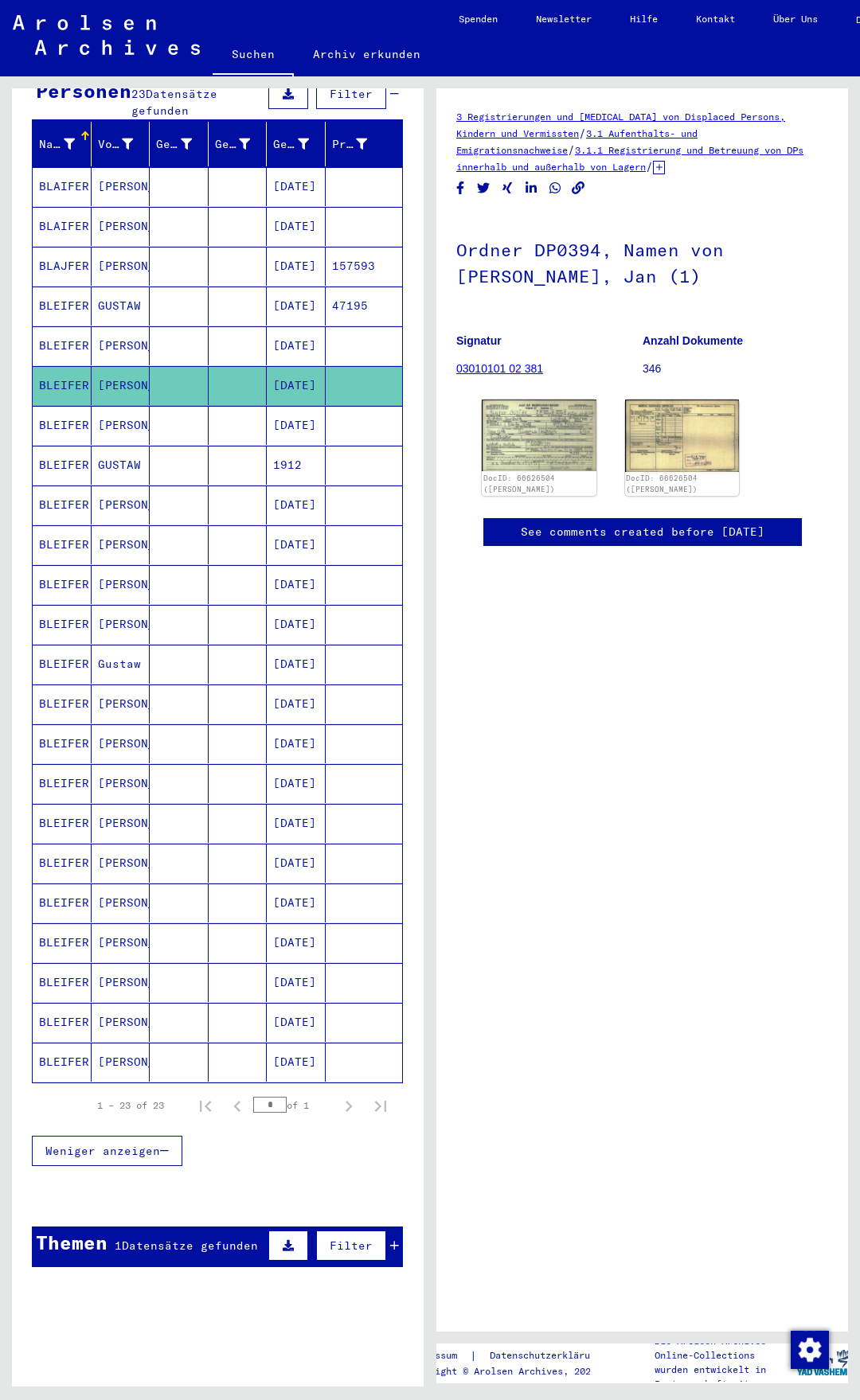
click at [294, 446] on mat-cell "1912" at bounding box center [296, 465] width 59 height 39
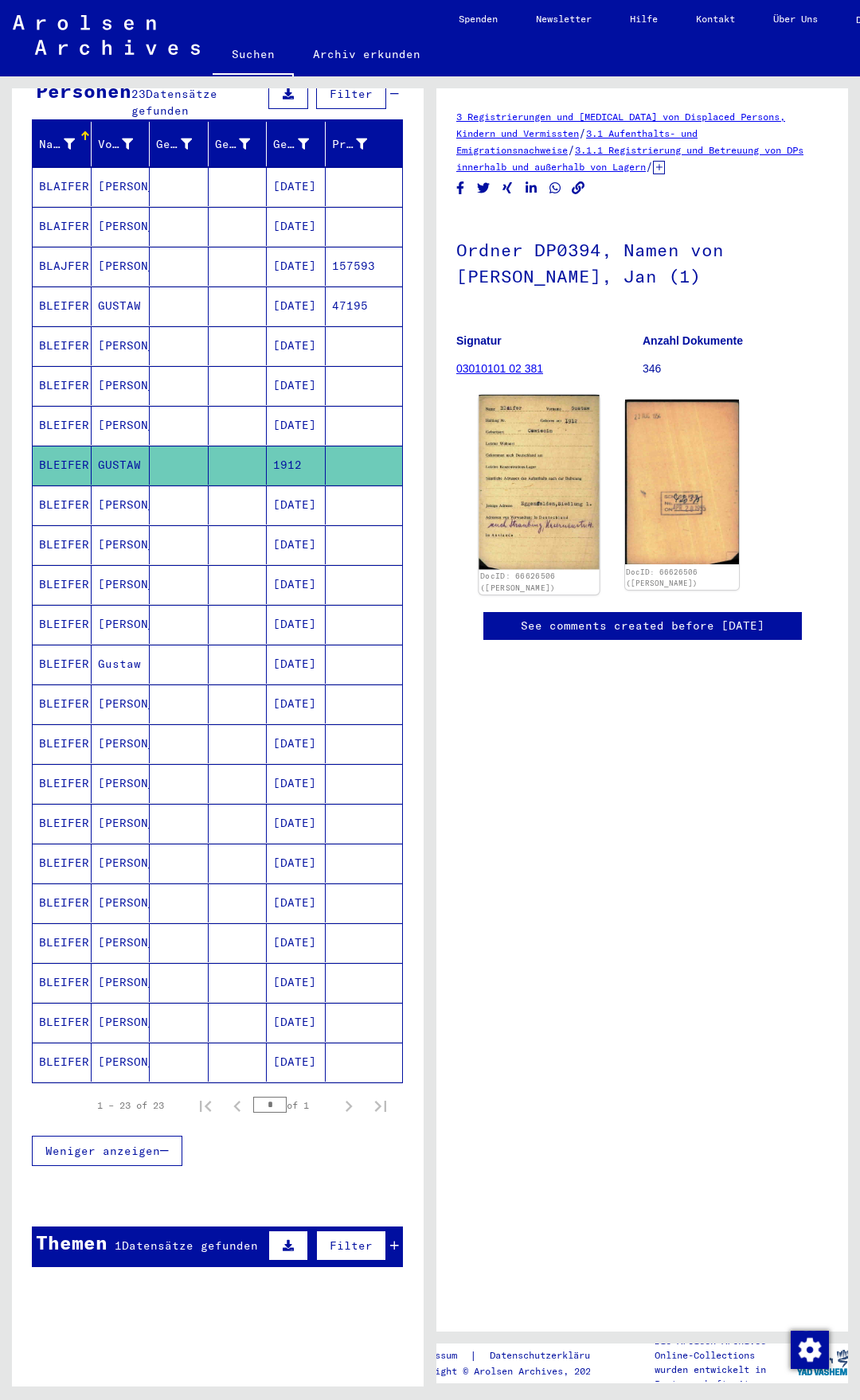
click at [508, 441] on img at bounding box center [538, 481] width 120 height 174
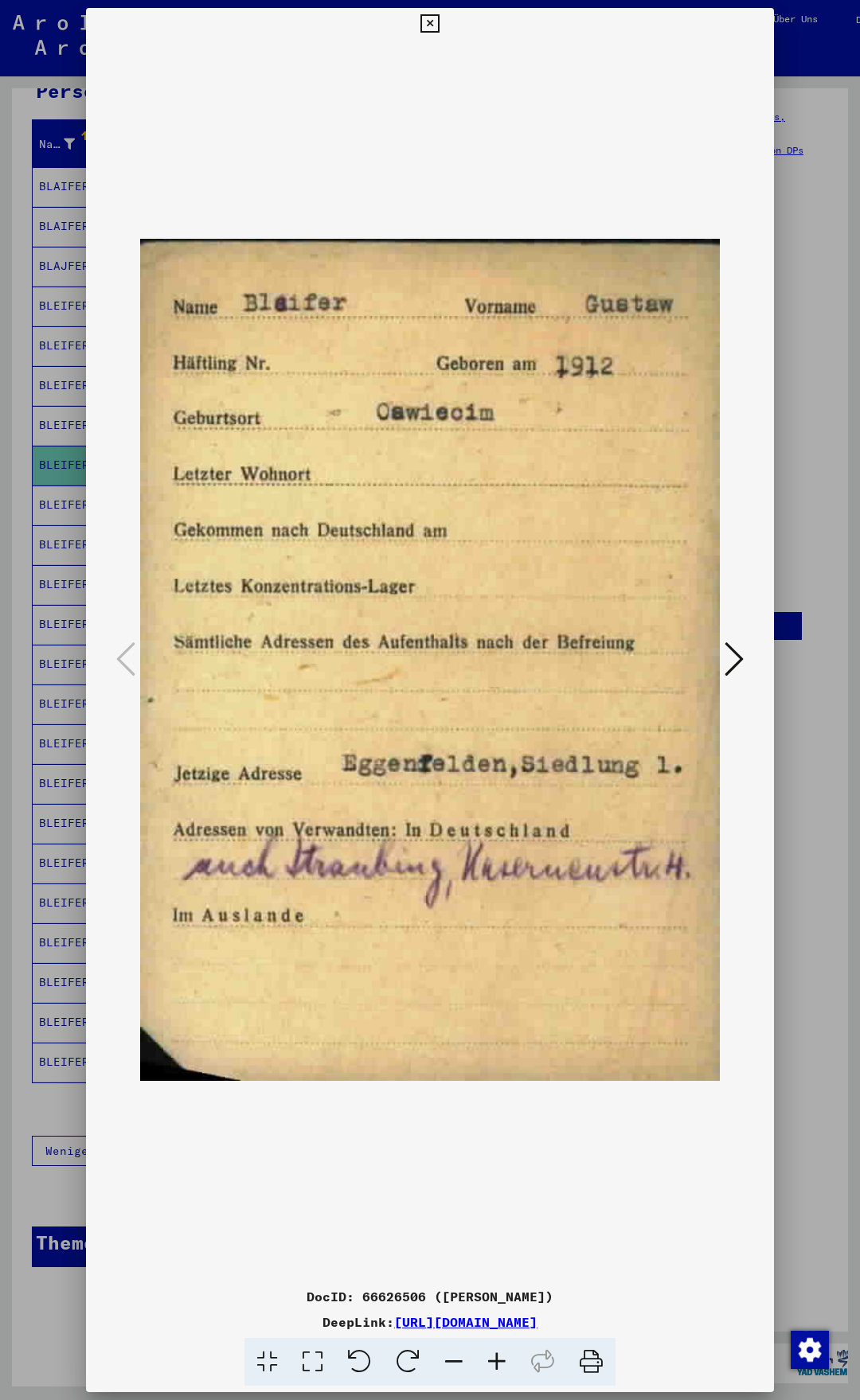
drag, startPoint x: 766, startPoint y: 21, endPoint x: 585, endPoint y: 215, distance: 265.3
click at [438, 21] on icon at bounding box center [429, 24] width 18 height 19
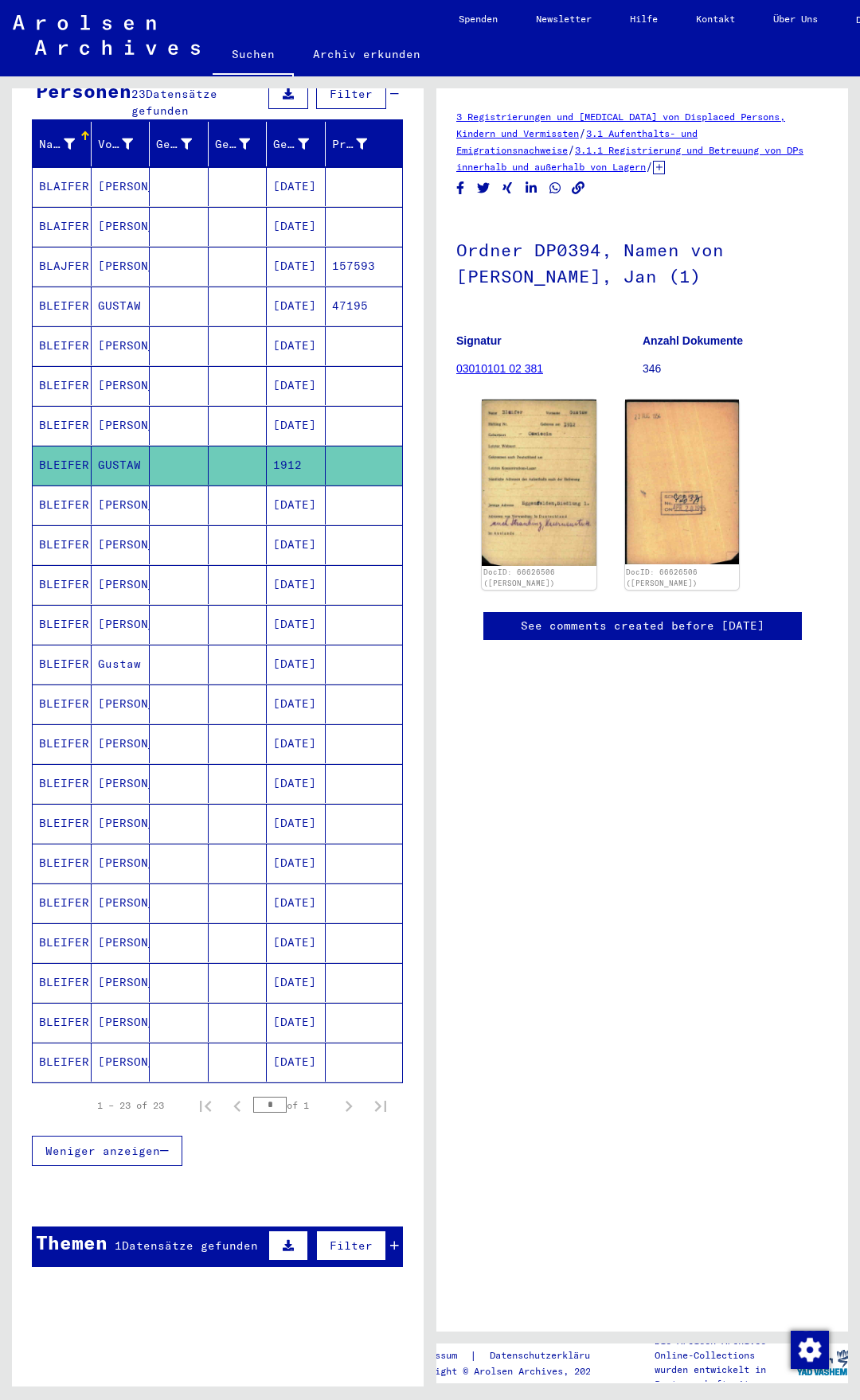
click at [311, 490] on mat-cell "[DATE]" at bounding box center [296, 505] width 59 height 39
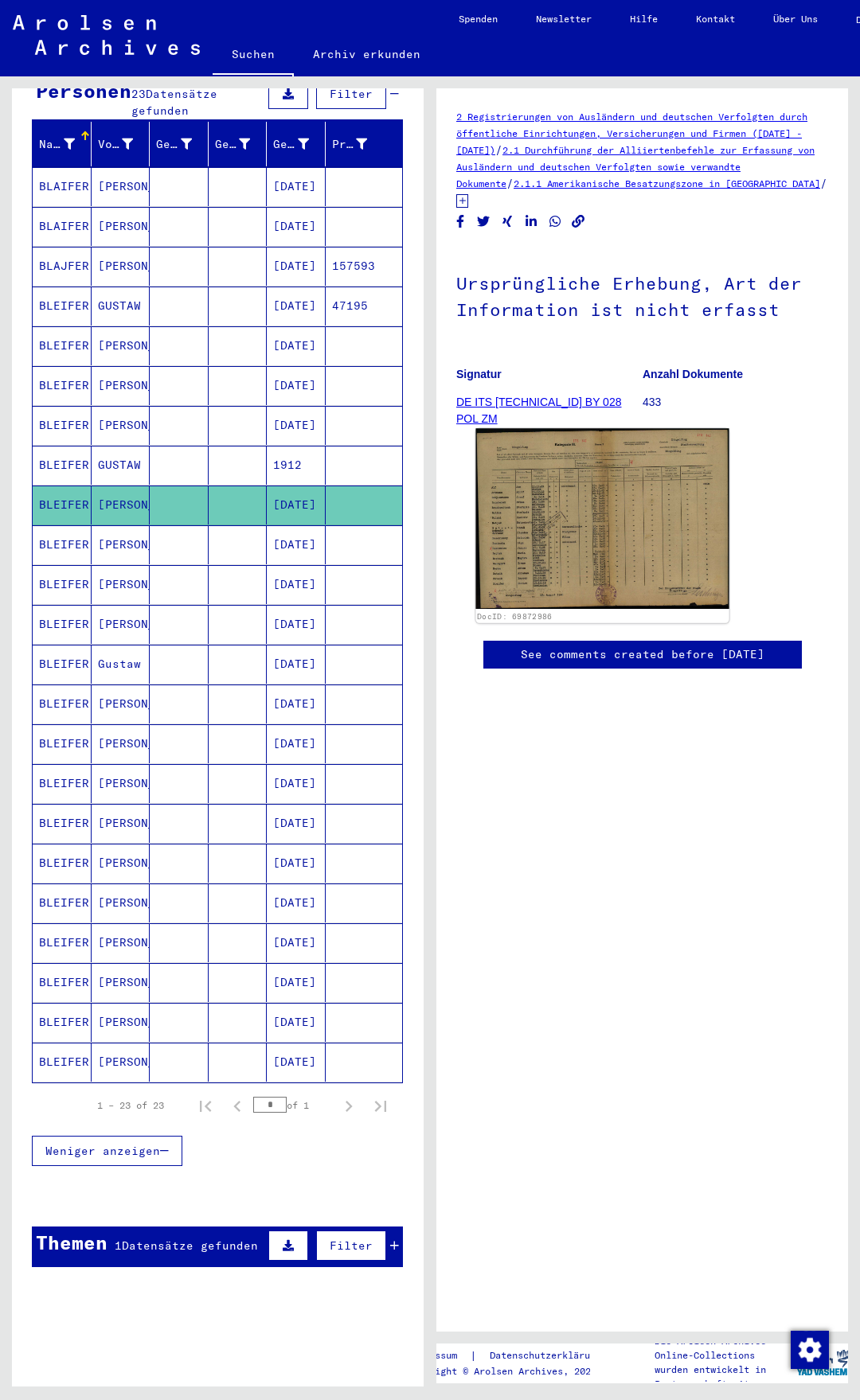
click at [559, 481] on img at bounding box center [602, 519] width 253 height 181
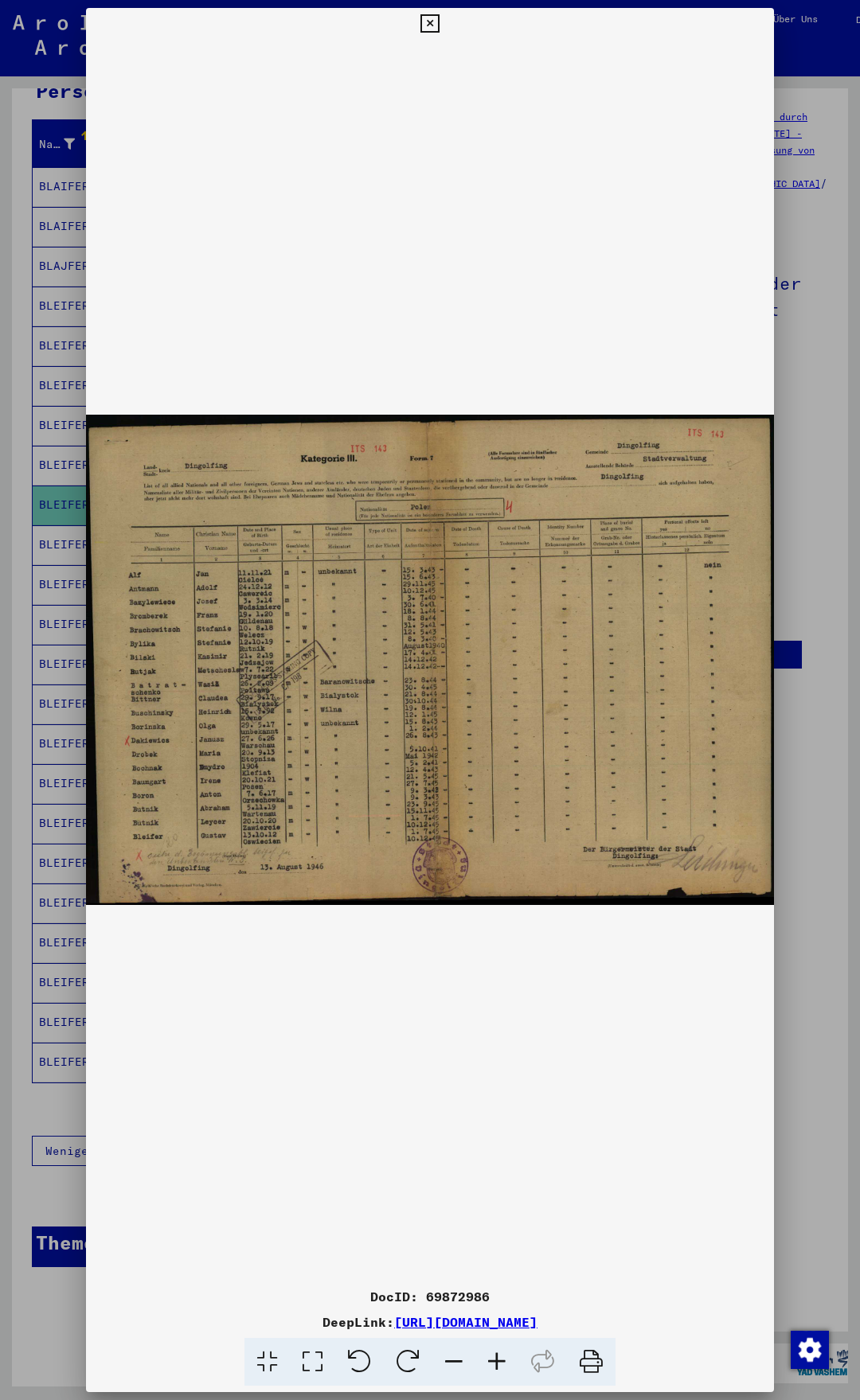
click at [438, 20] on icon at bounding box center [429, 24] width 18 height 19
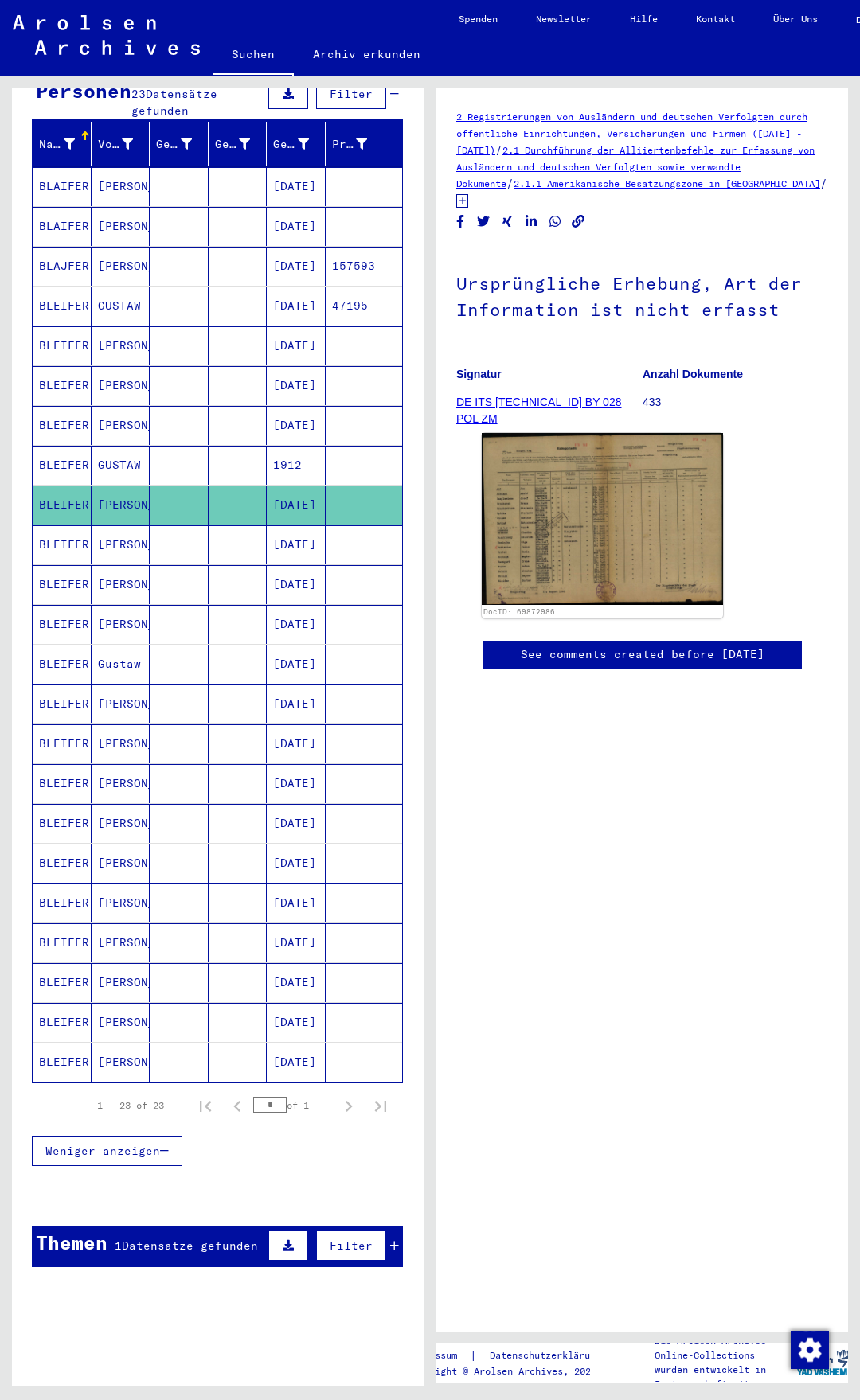
click at [302, 526] on mat-cell "[DATE]" at bounding box center [296, 545] width 59 height 39
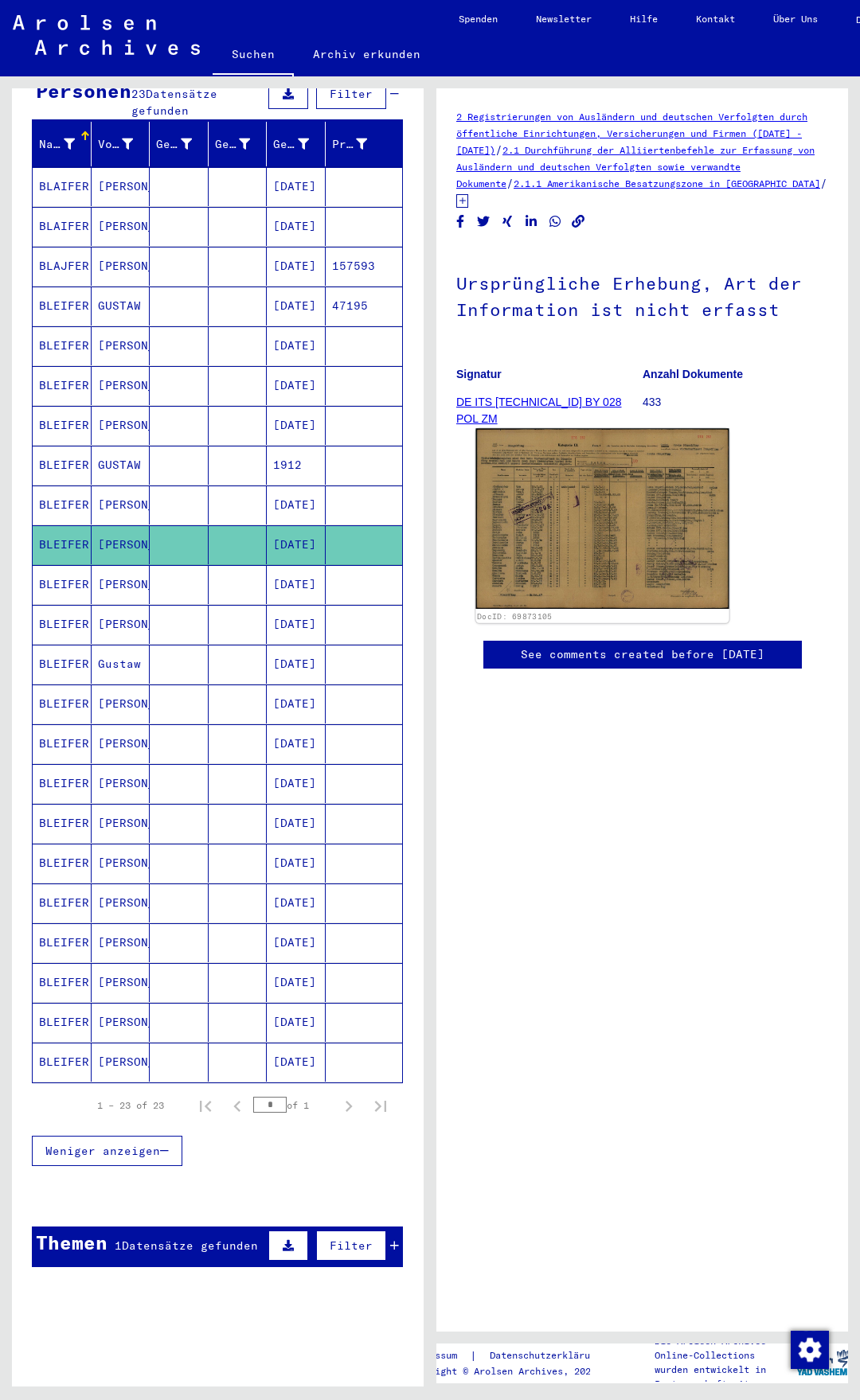
click at [542, 471] on img at bounding box center [602, 519] width 253 height 181
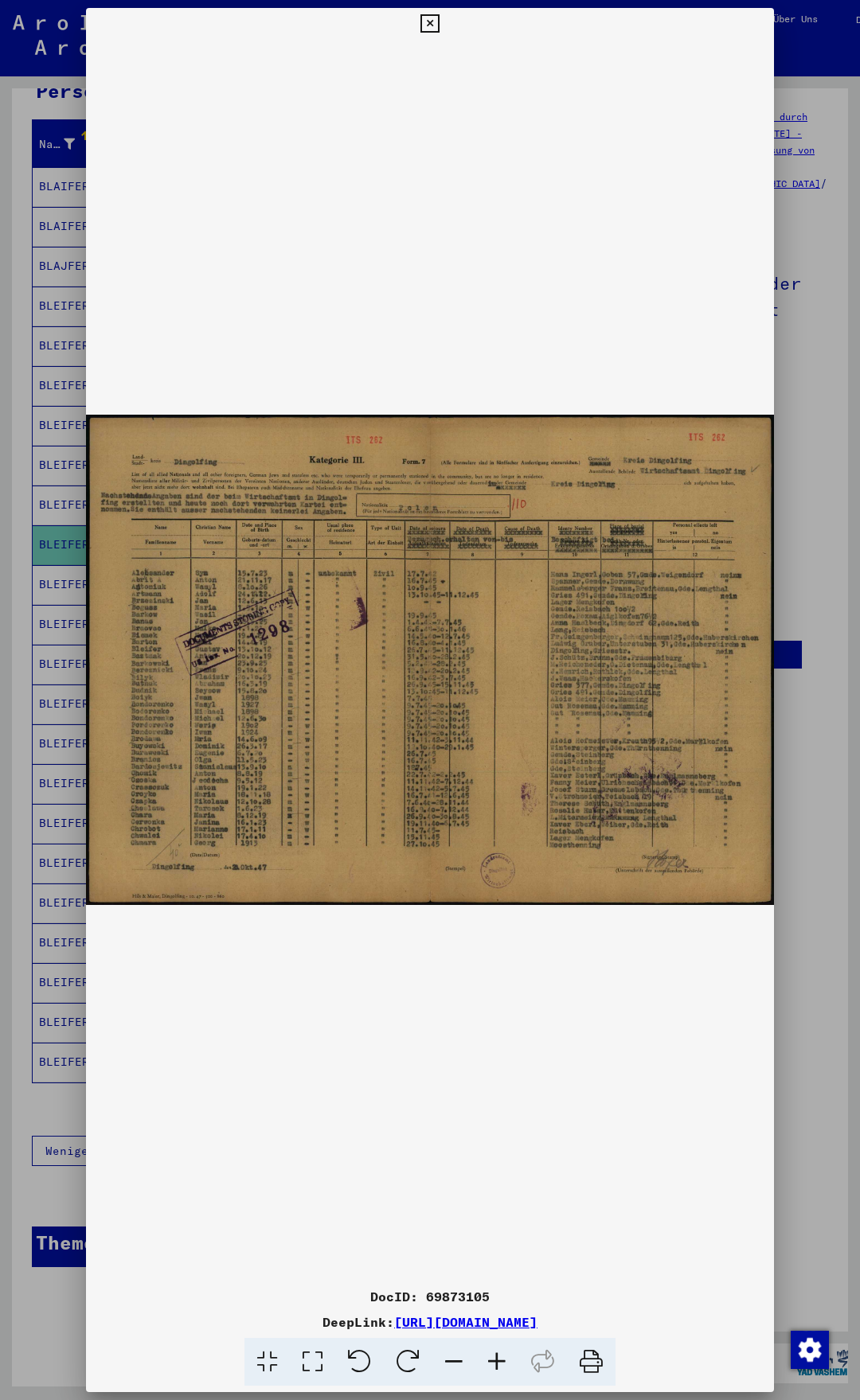
click at [438, 20] on icon at bounding box center [429, 24] width 18 height 19
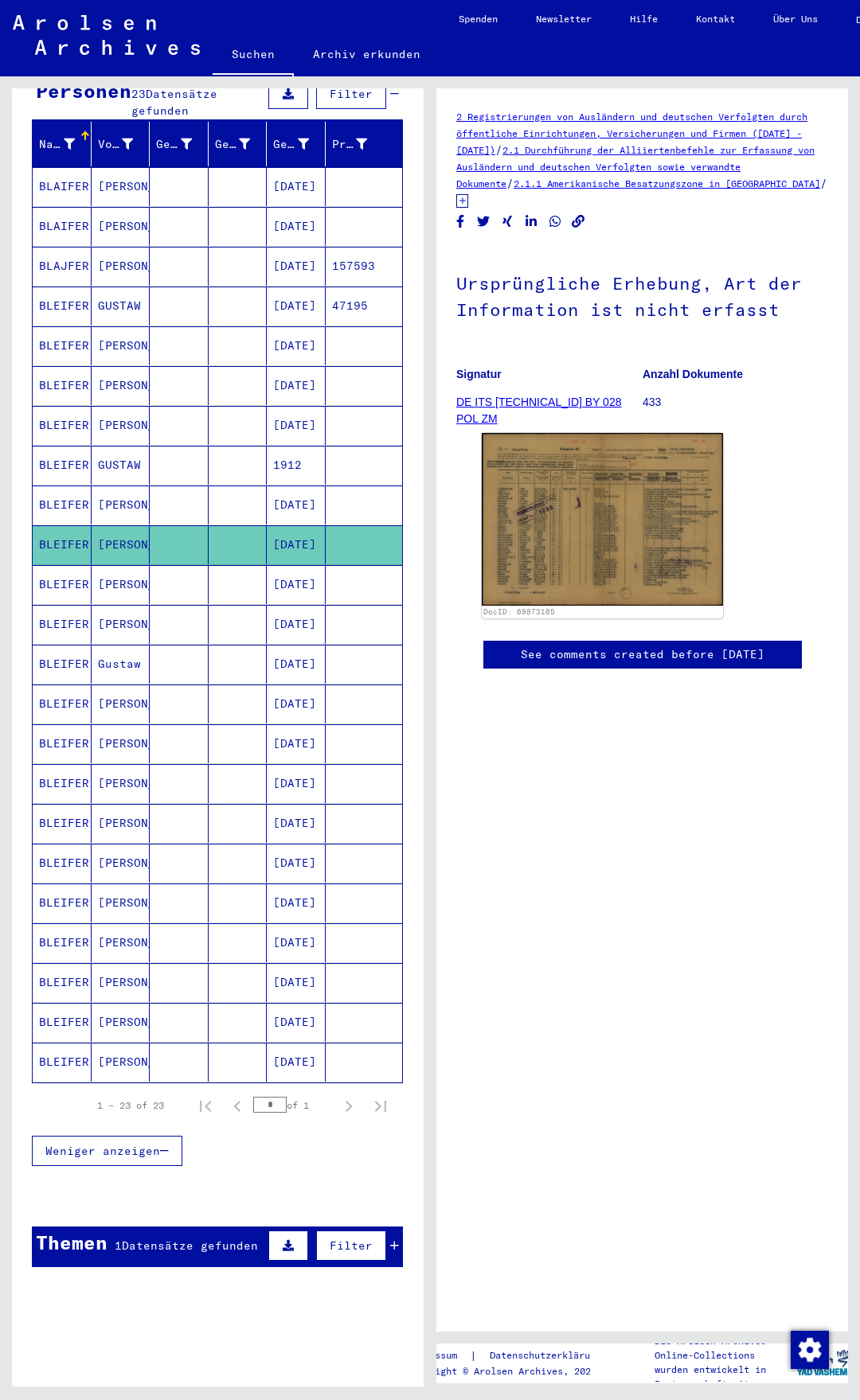
click at [143, 645] on mat-cell "Gustaw" at bounding box center [121, 664] width 59 height 39
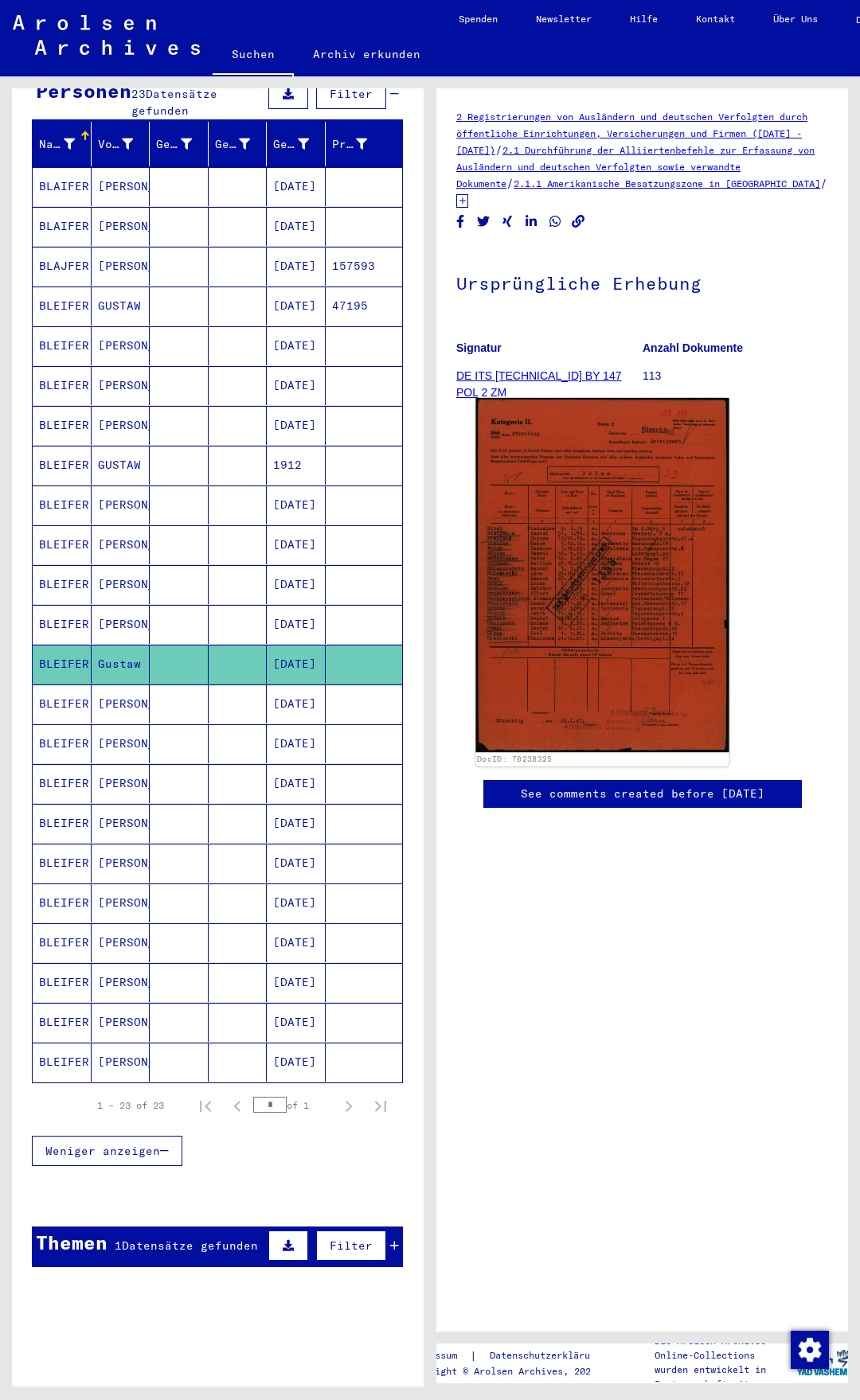
click at [567, 565] on img at bounding box center [602, 575] width 253 height 354
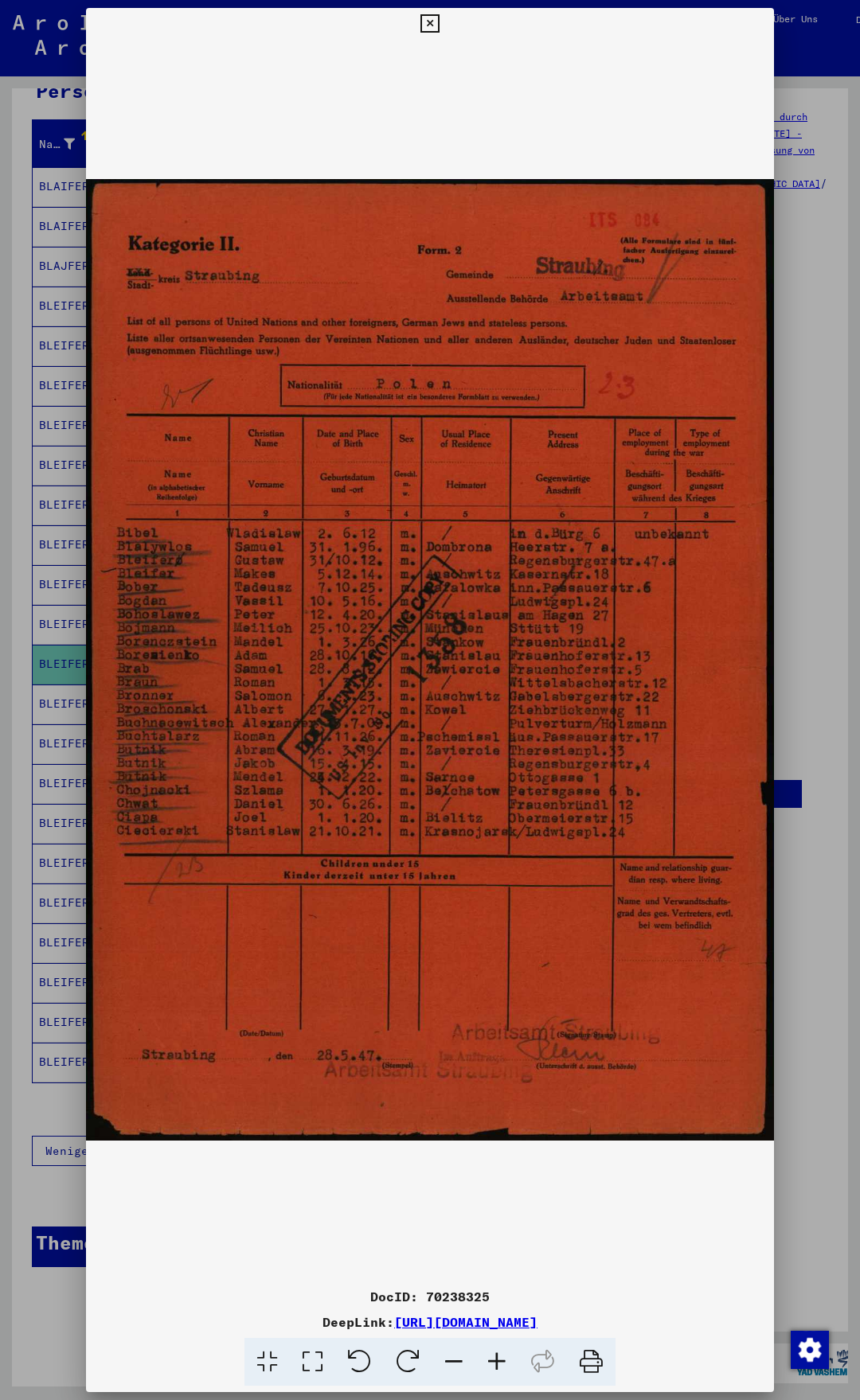
click at [443, 23] on button at bounding box center [430, 23] width 28 height 32
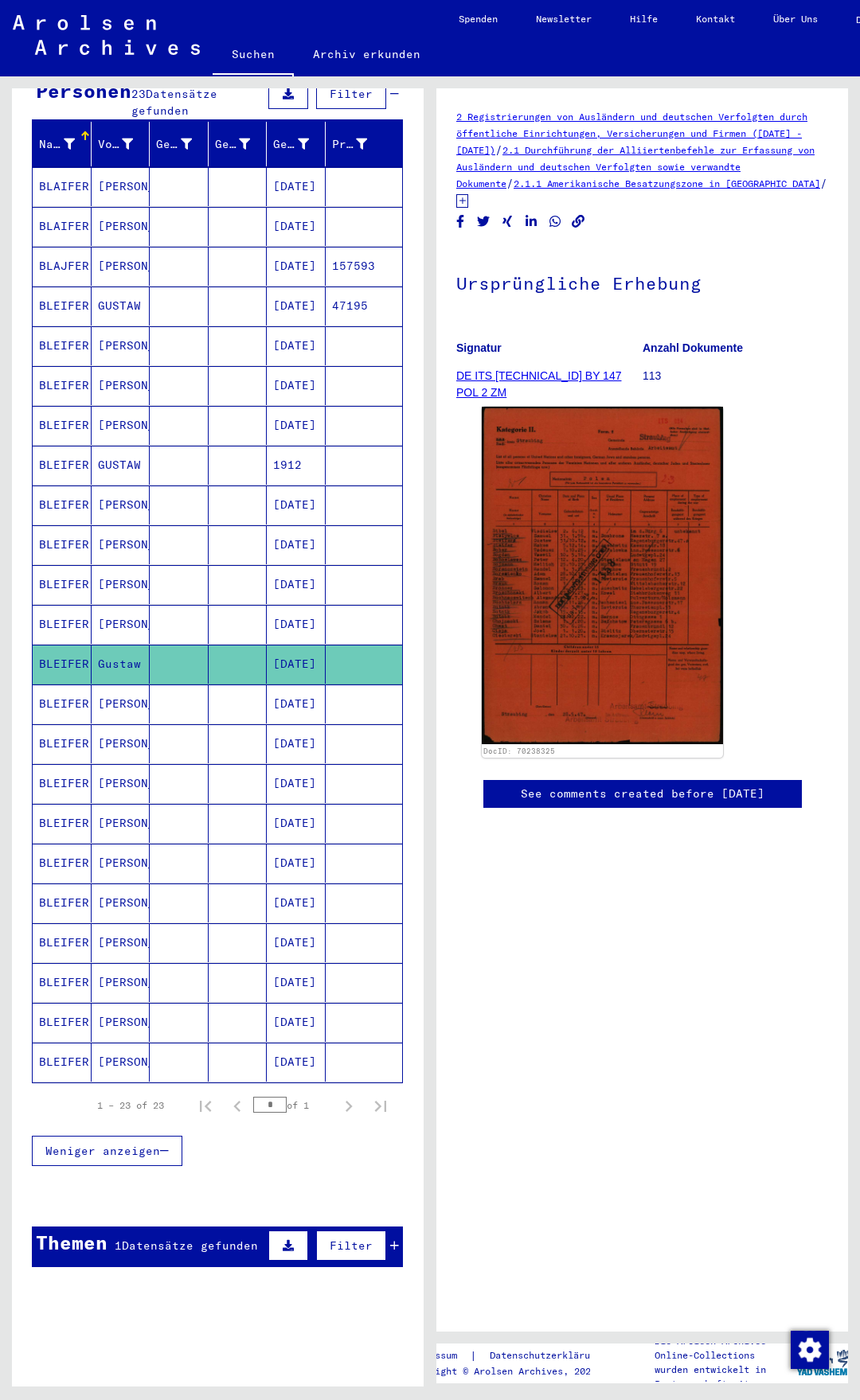
click at [307, 167] on mat-cell "[DATE]" at bounding box center [296, 186] width 59 height 39
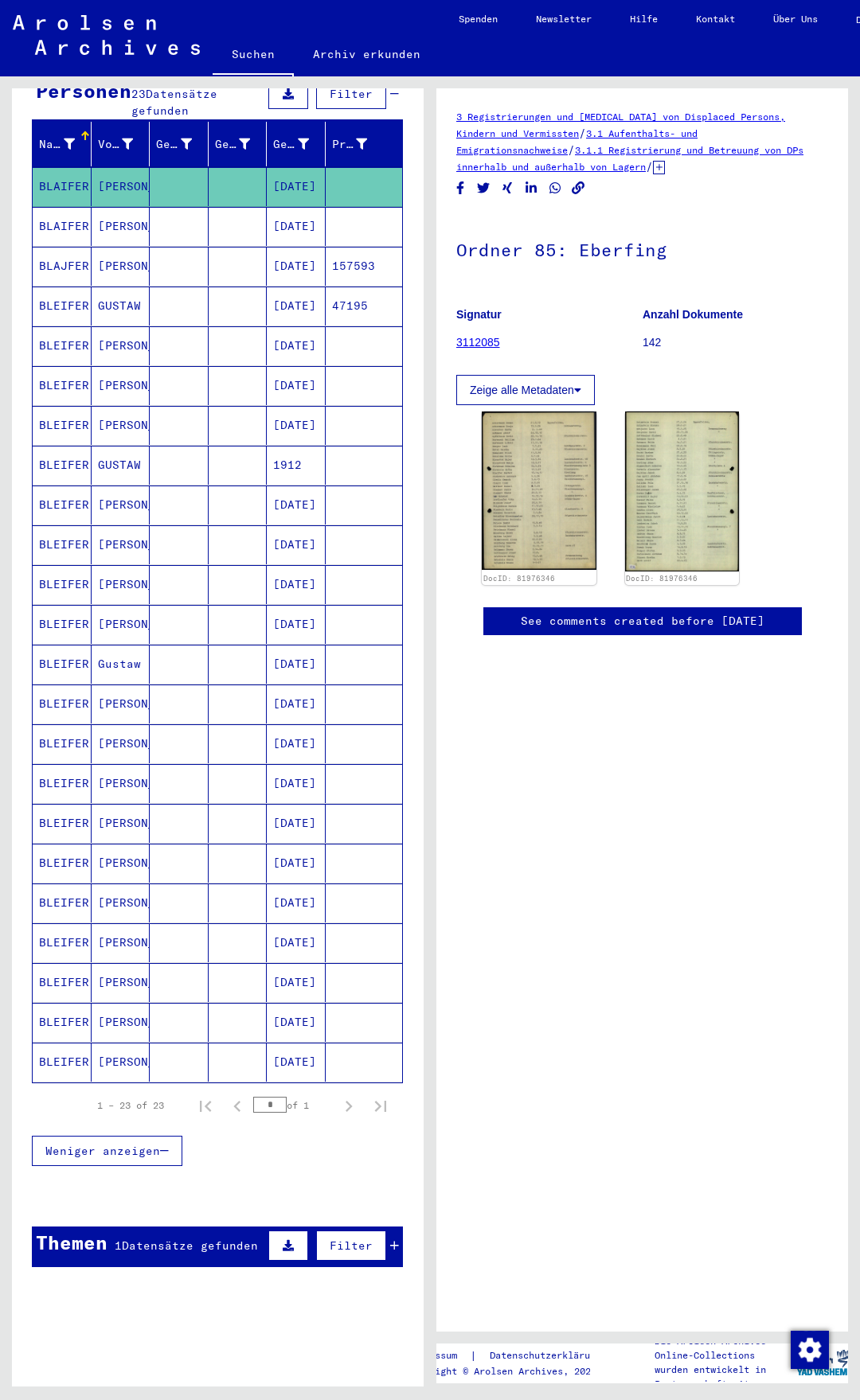
click at [174, 455] on mat-cell at bounding box center [179, 465] width 59 height 39
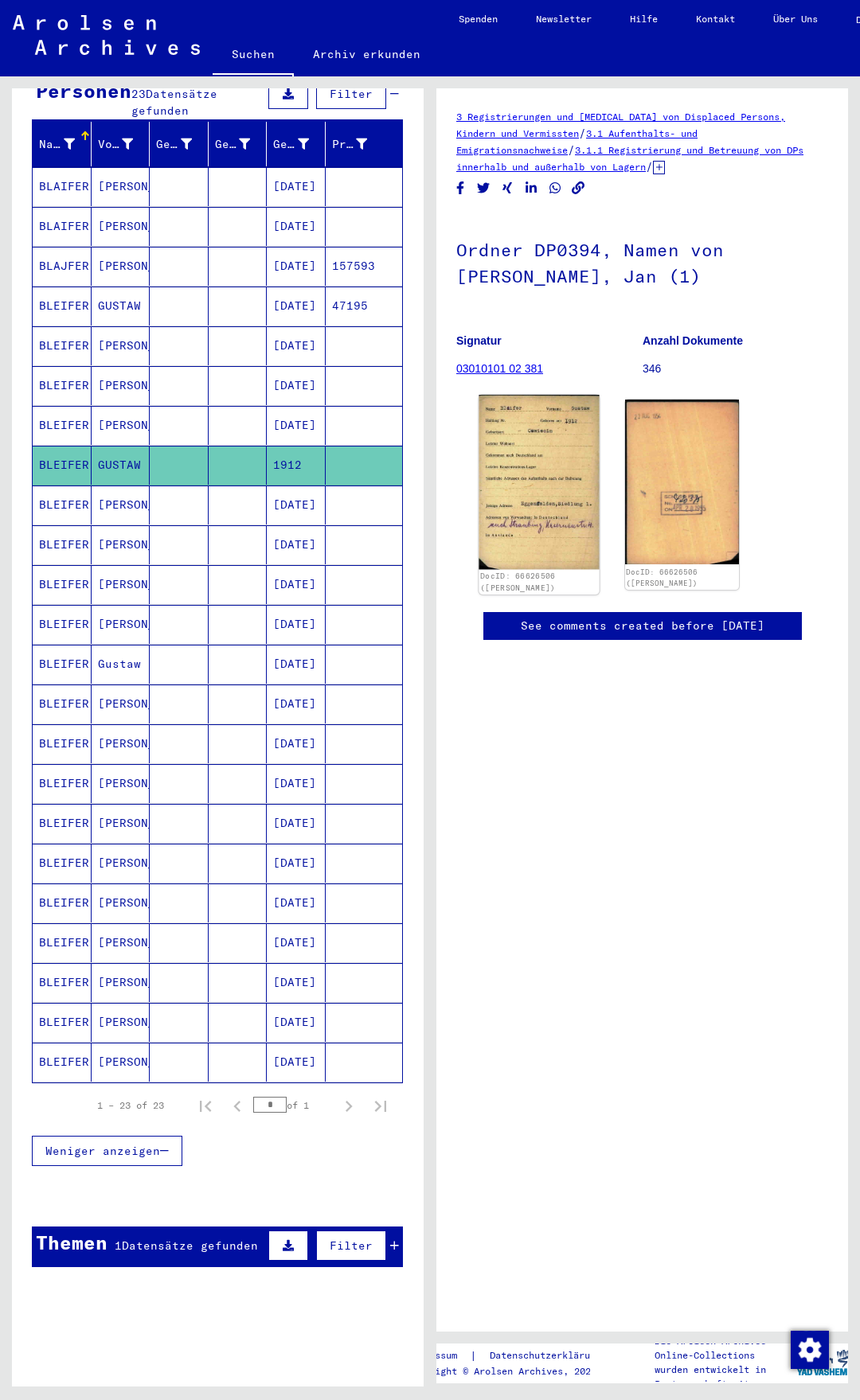
click at [559, 441] on img at bounding box center [538, 481] width 120 height 174
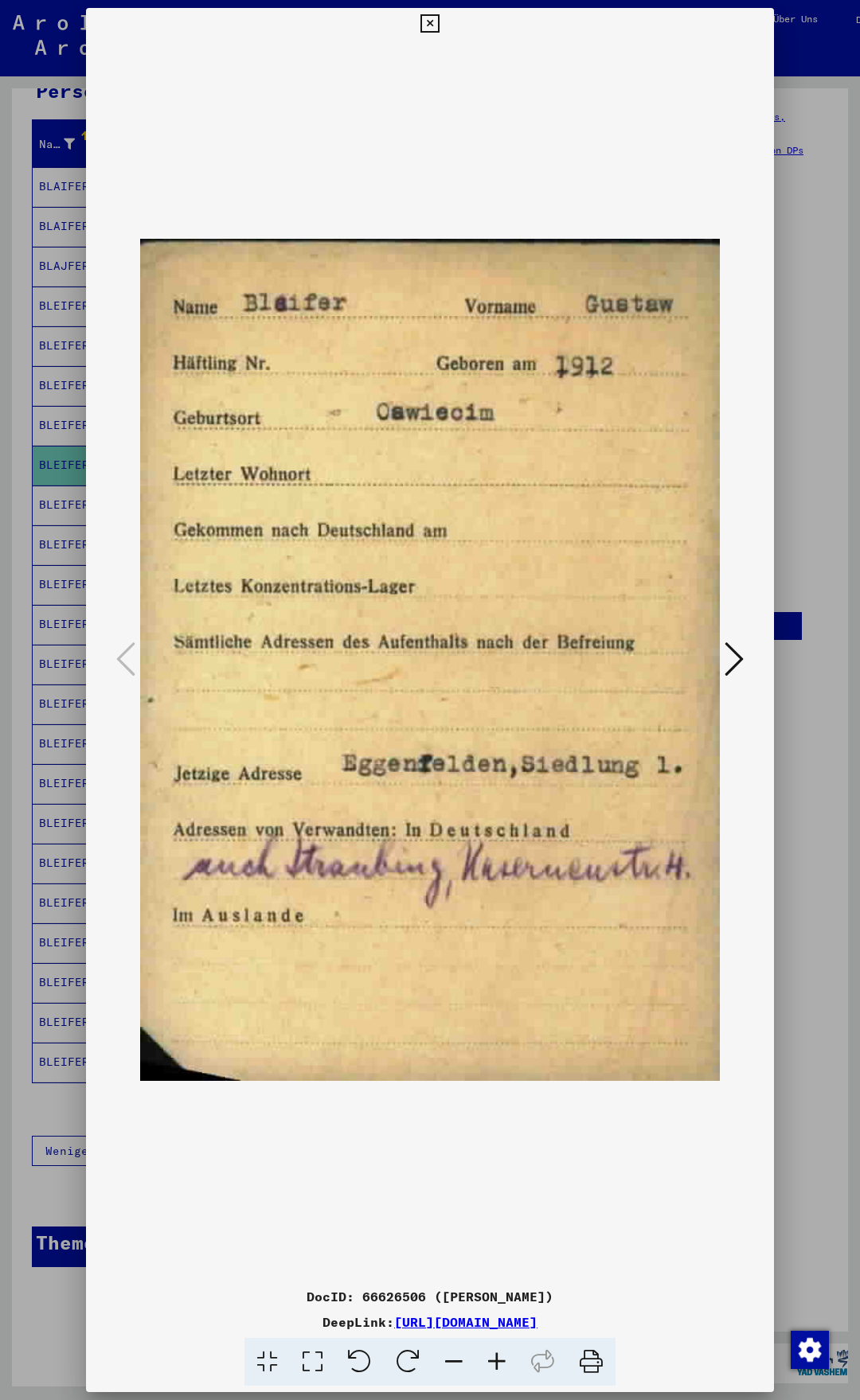
click at [438, 24] on icon at bounding box center [429, 24] width 18 height 19
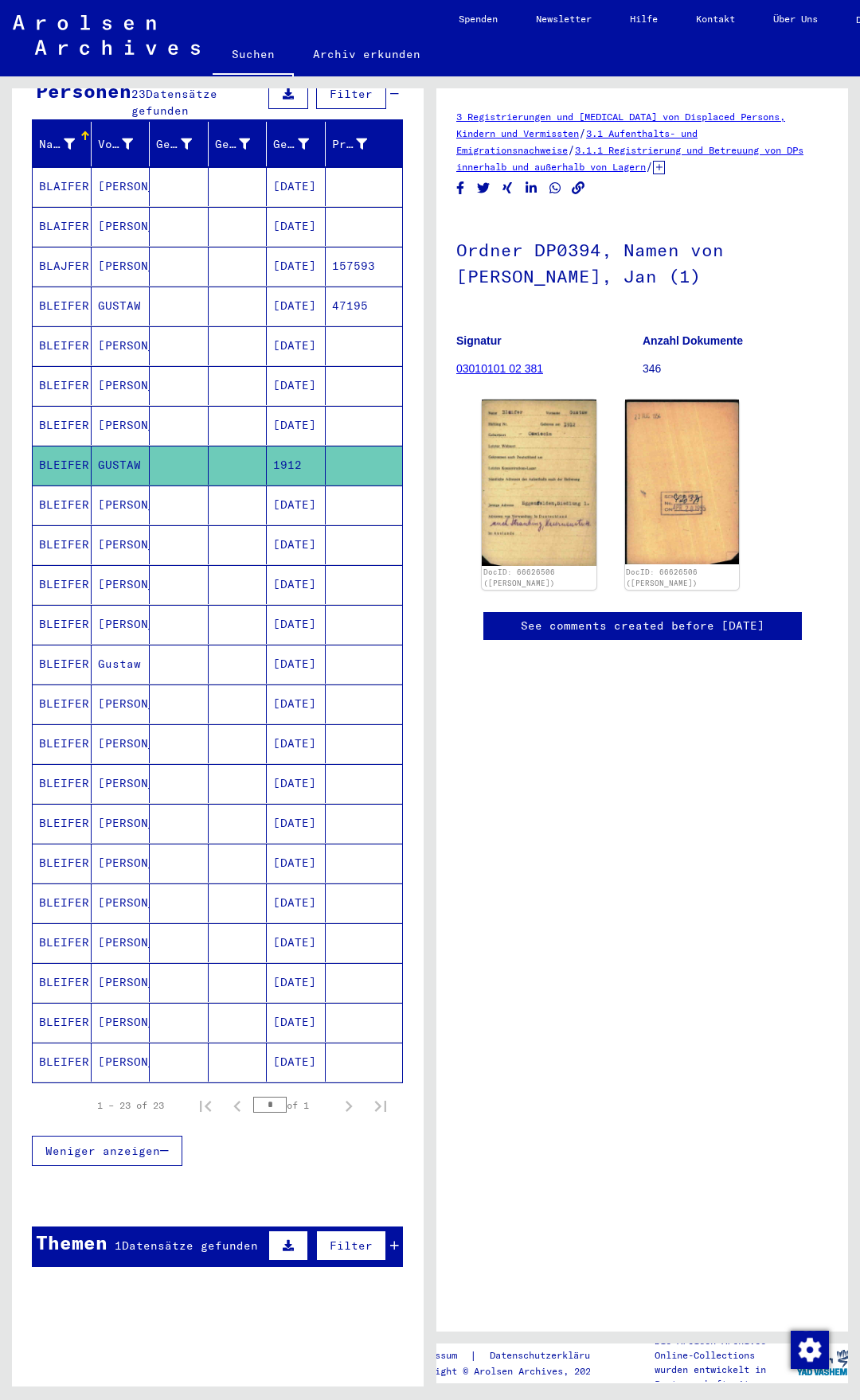
click at [115, 417] on mat-cell "[PERSON_NAME]" at bounding box center [121, 425] width 59 height 39
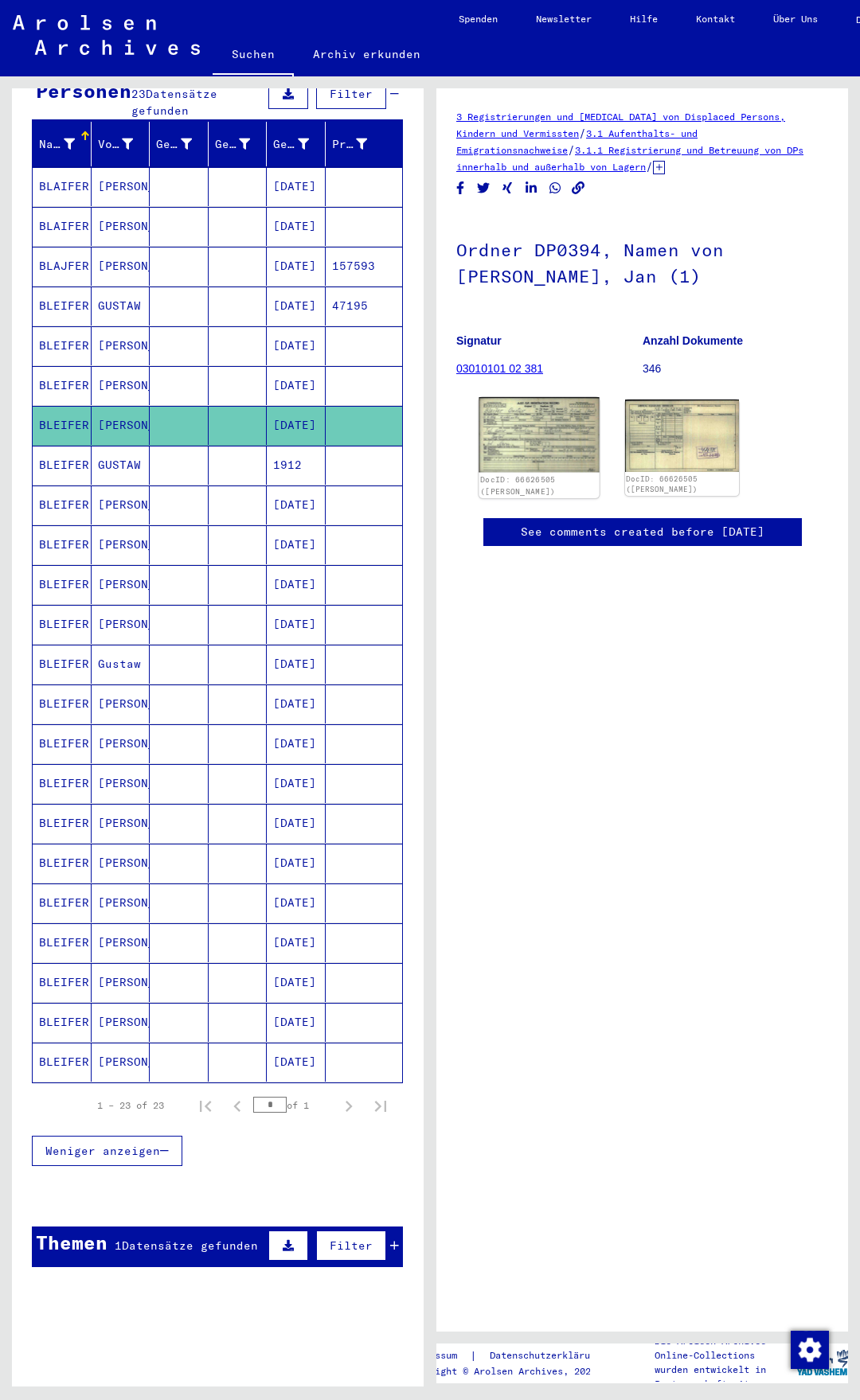
click at [540, 425] on img at bounding box center [538, 435] width 120 height 75
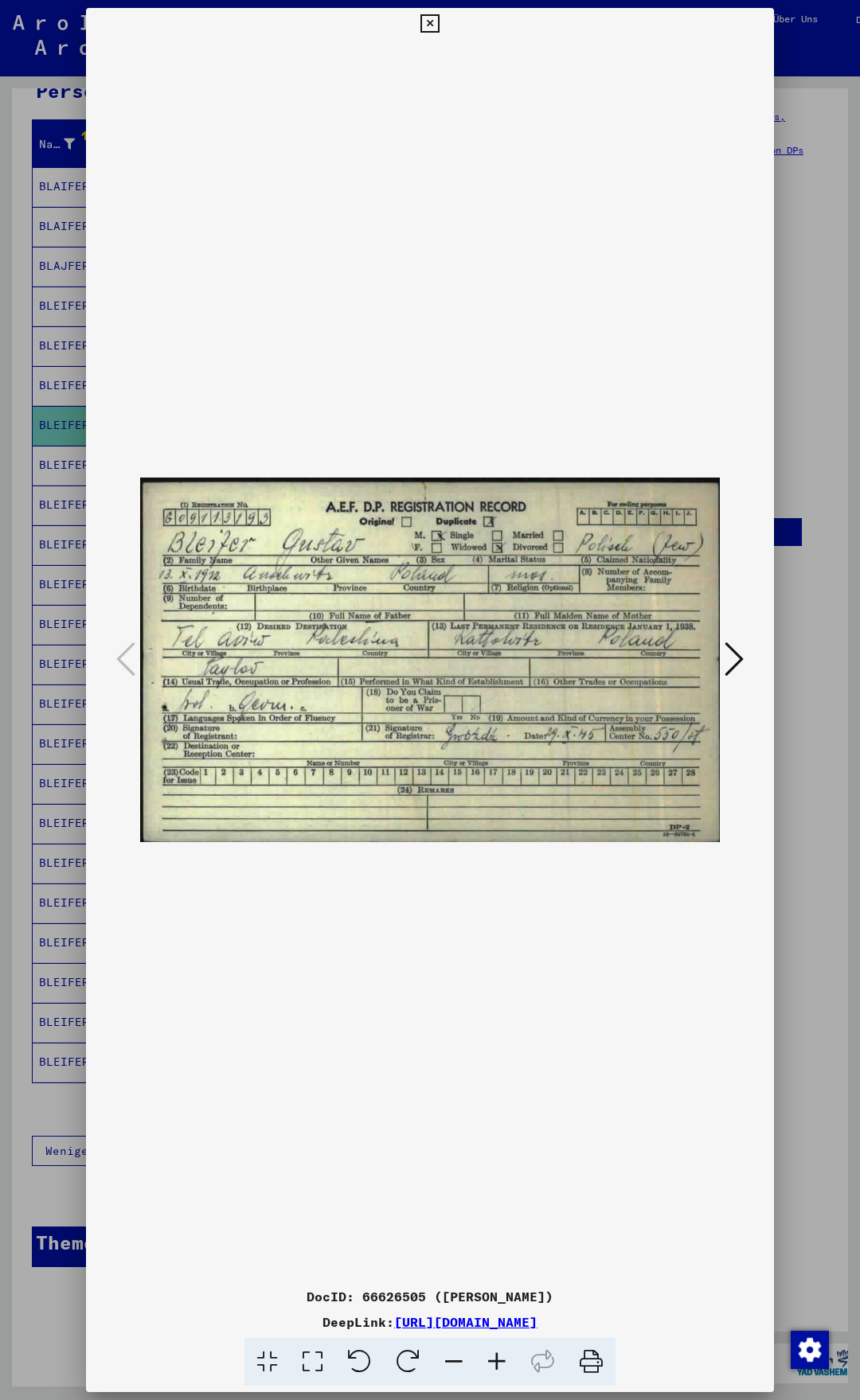
click at [438, 17] on icon at bounding box center [429, 24] width 18 height 19
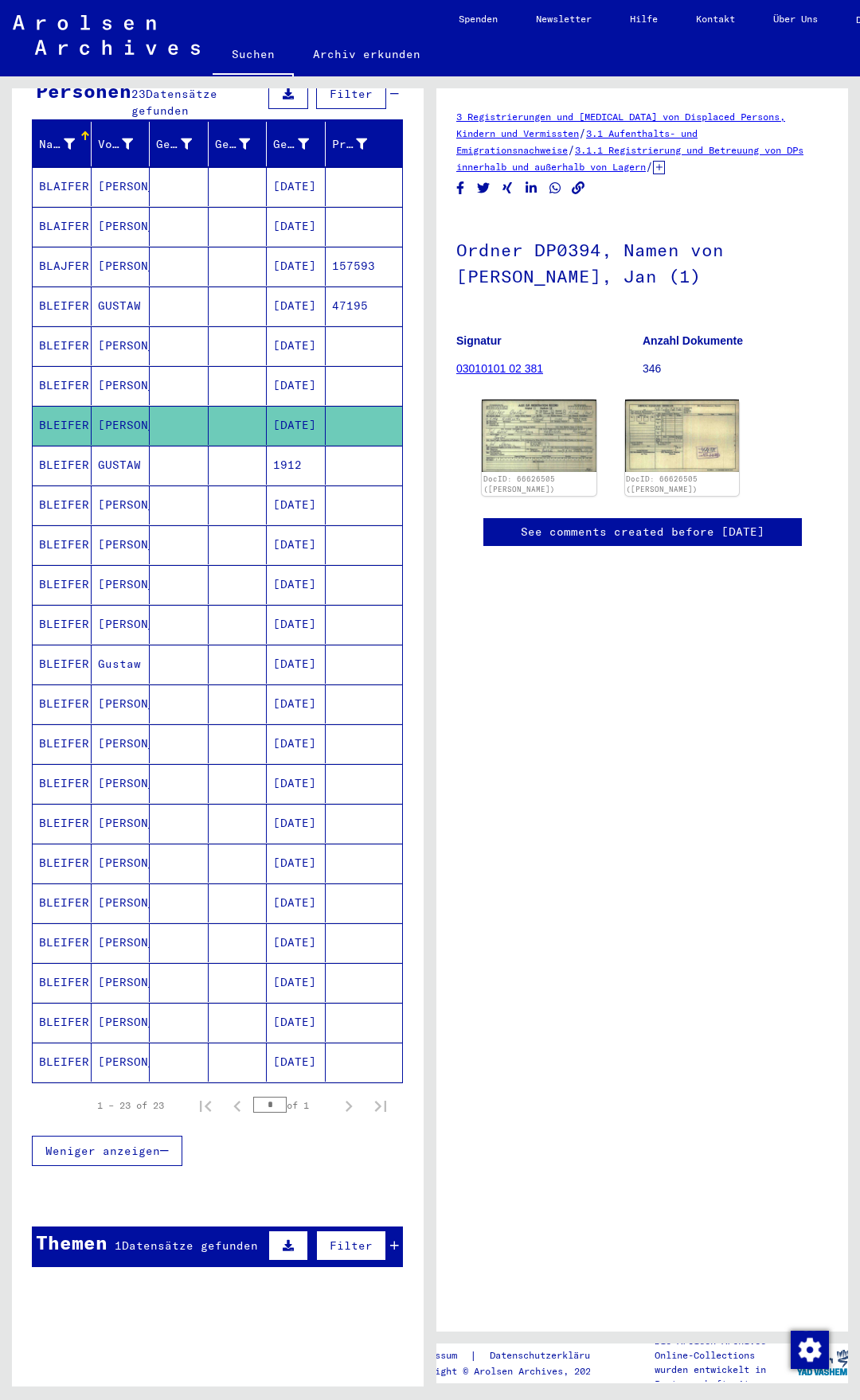
click at [308, 450] on mat-cell "1912" at bounding box center [296, 465] width 59 height 39
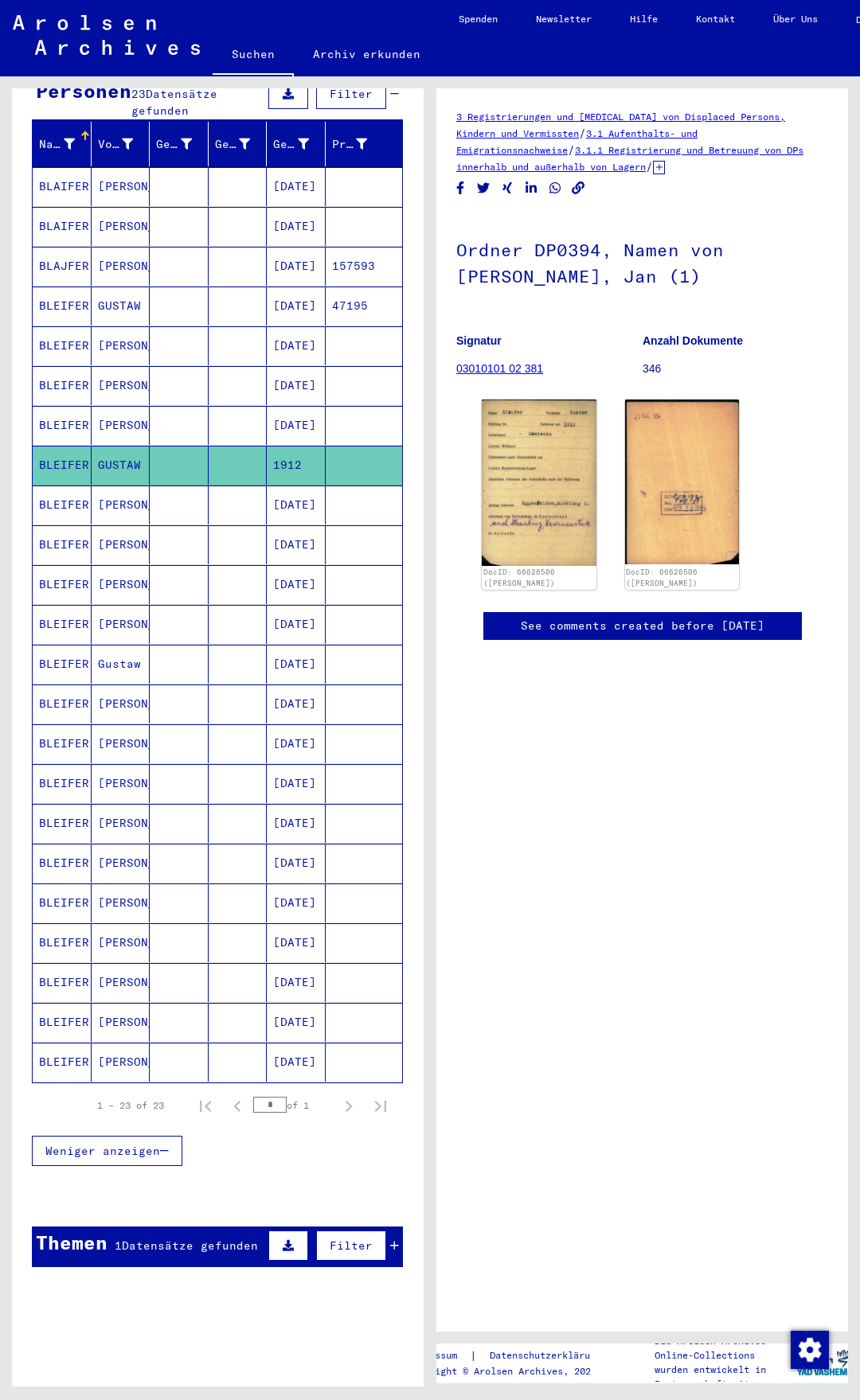
click at [301, 487] on mat-cell "[DATE]" at bounding box center [296, 505] width 59 height 39
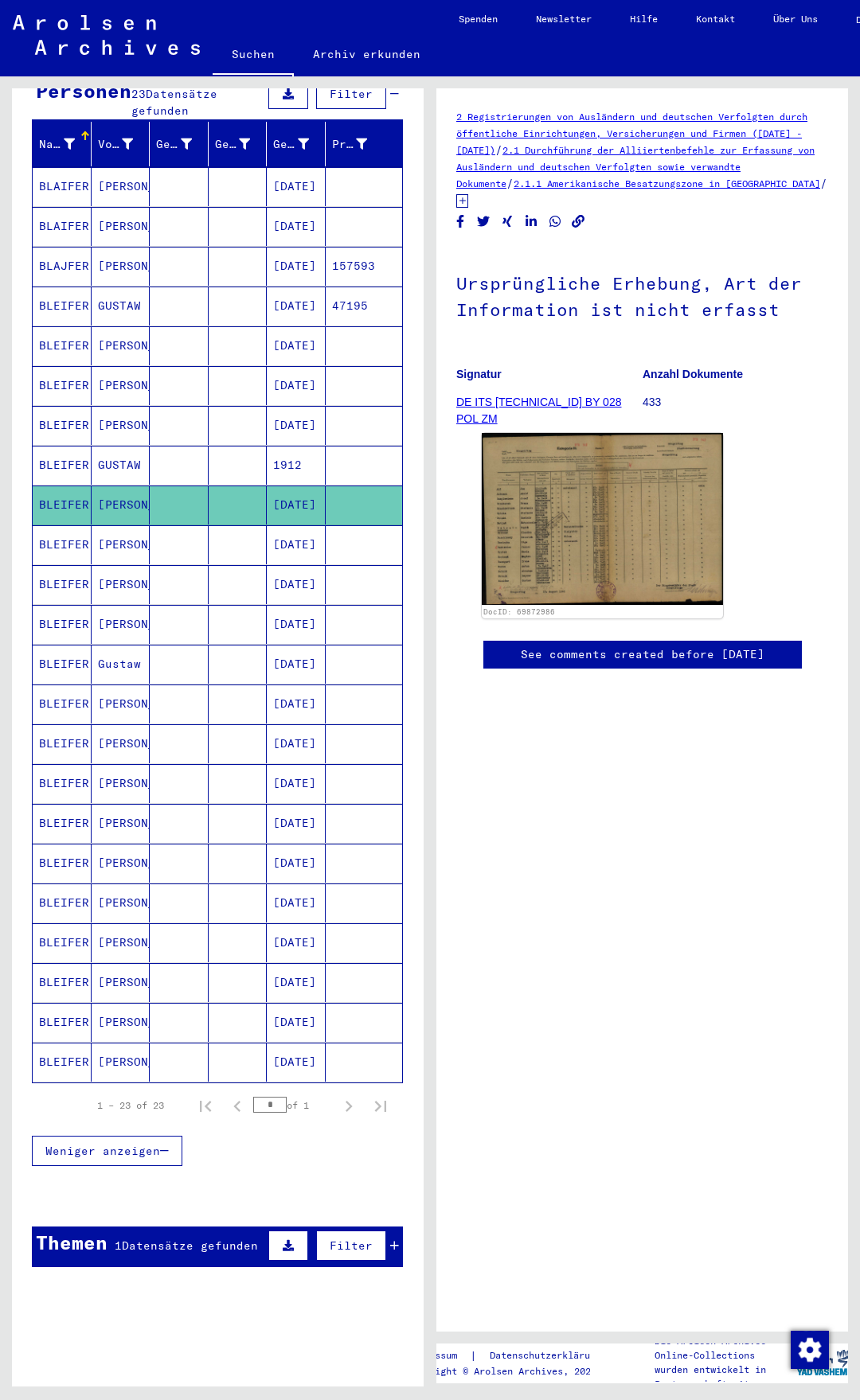
click at [294, 528] on mat-cell "[DATE]" at bounding box center [296, 545] width 59 height 39
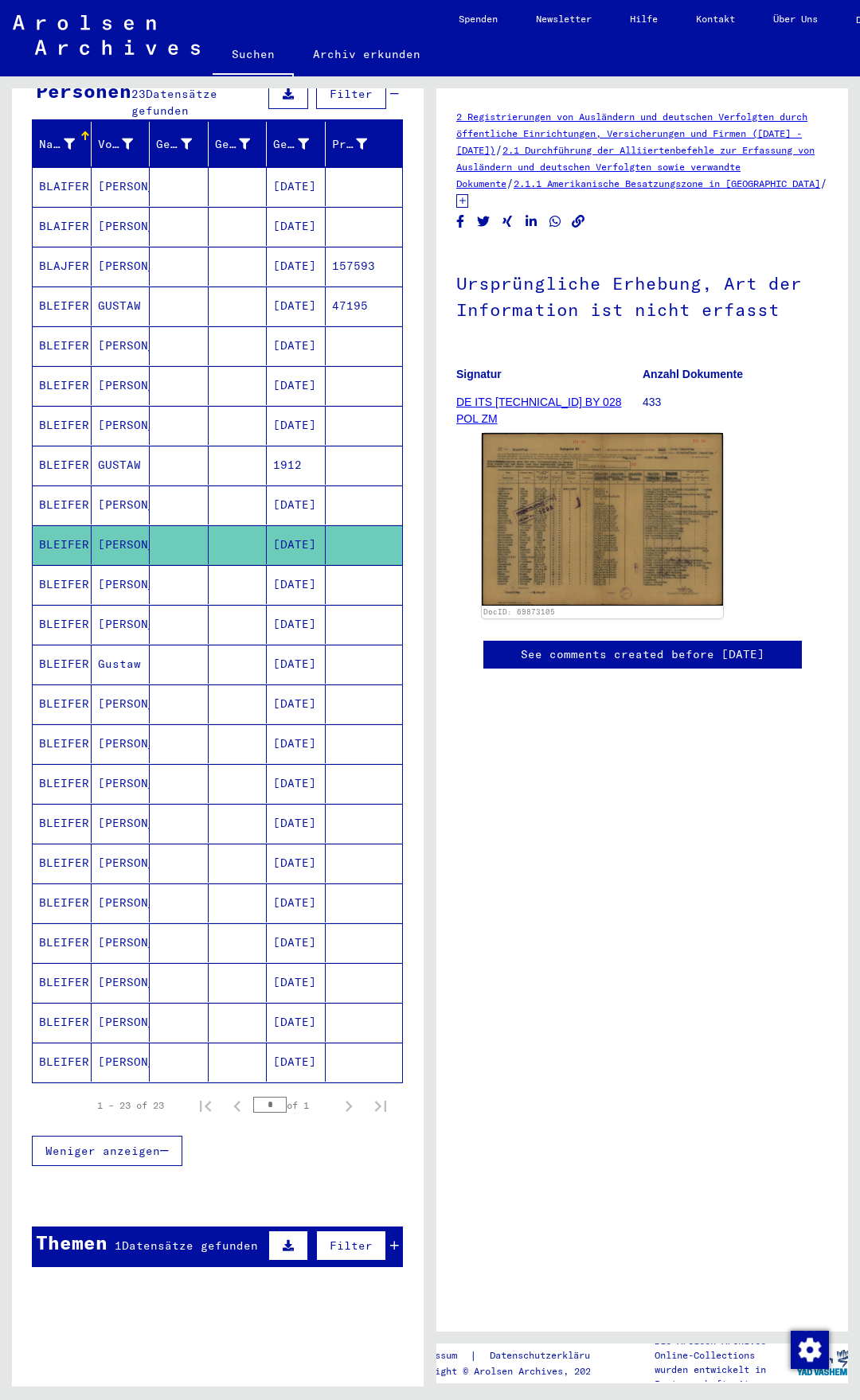
click at [309, 568] on mat-cell "[DATE]" at bounding box center [296, 584] width 59 height 39
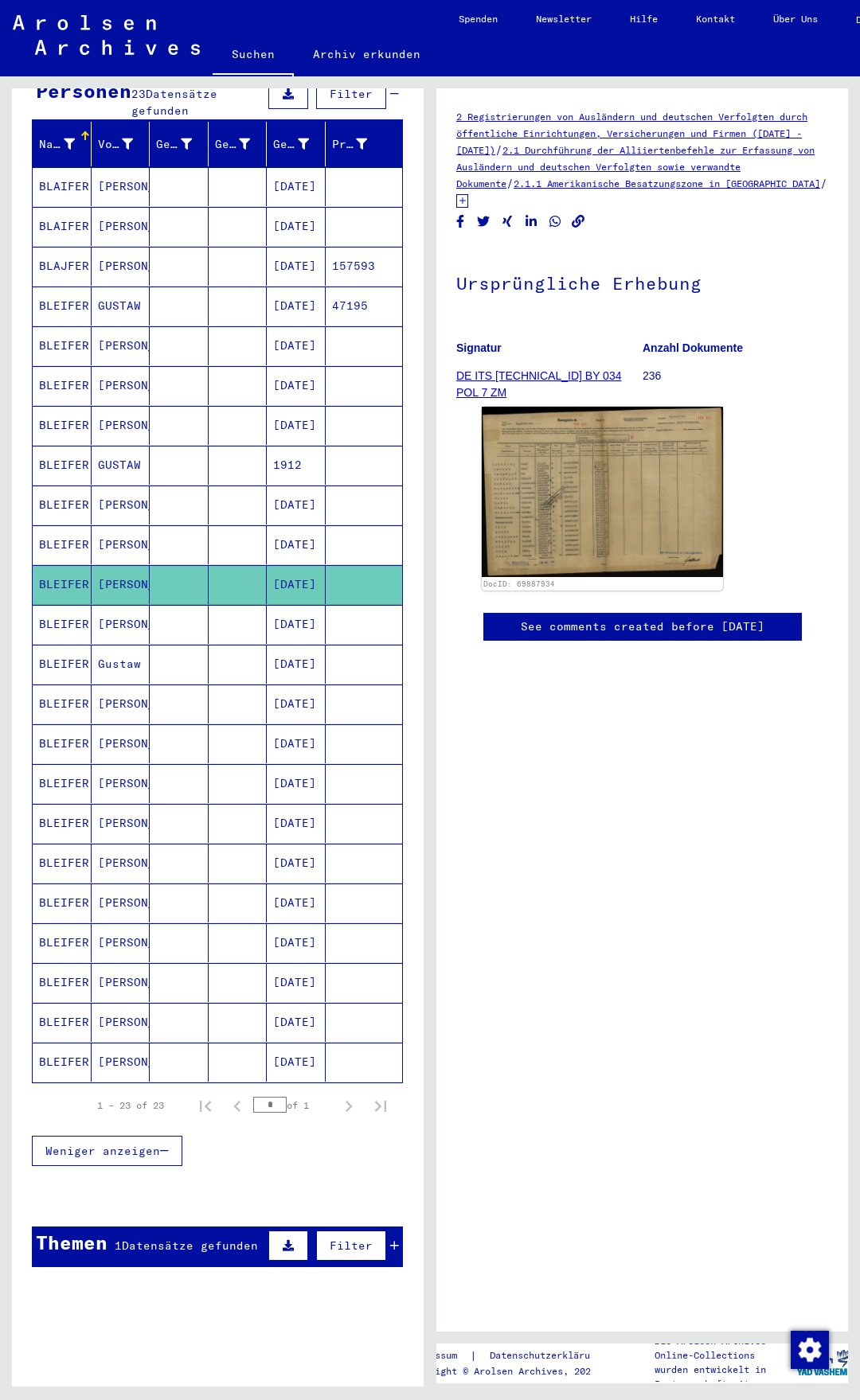
click at [299, 610] on mat-cell "[DATE]" at bounding box center [296, 624] width 59 height 39
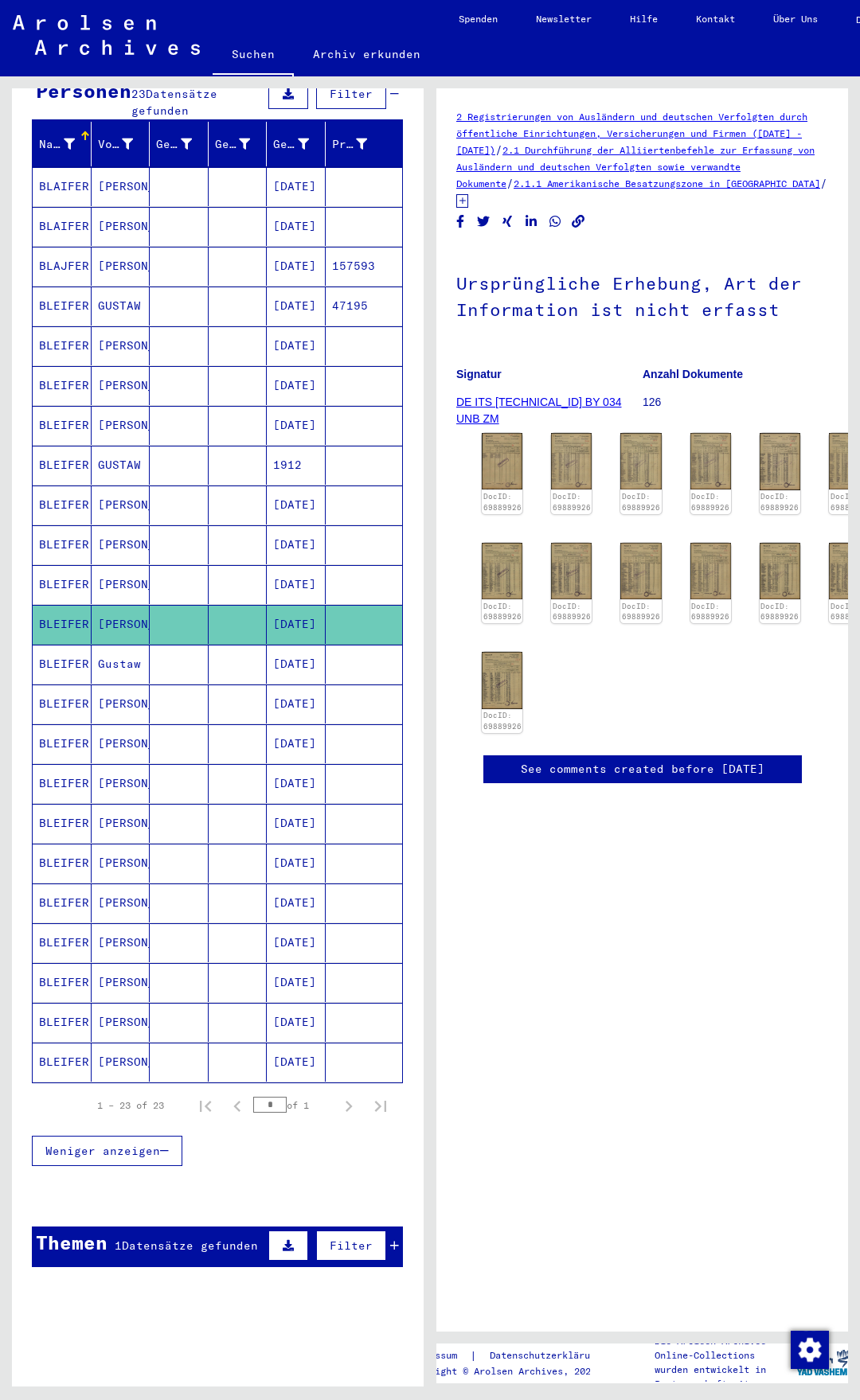
click at [309, 645] on mat-cell "[DATE]" at bounding box center [296, 664] width 59 height 39
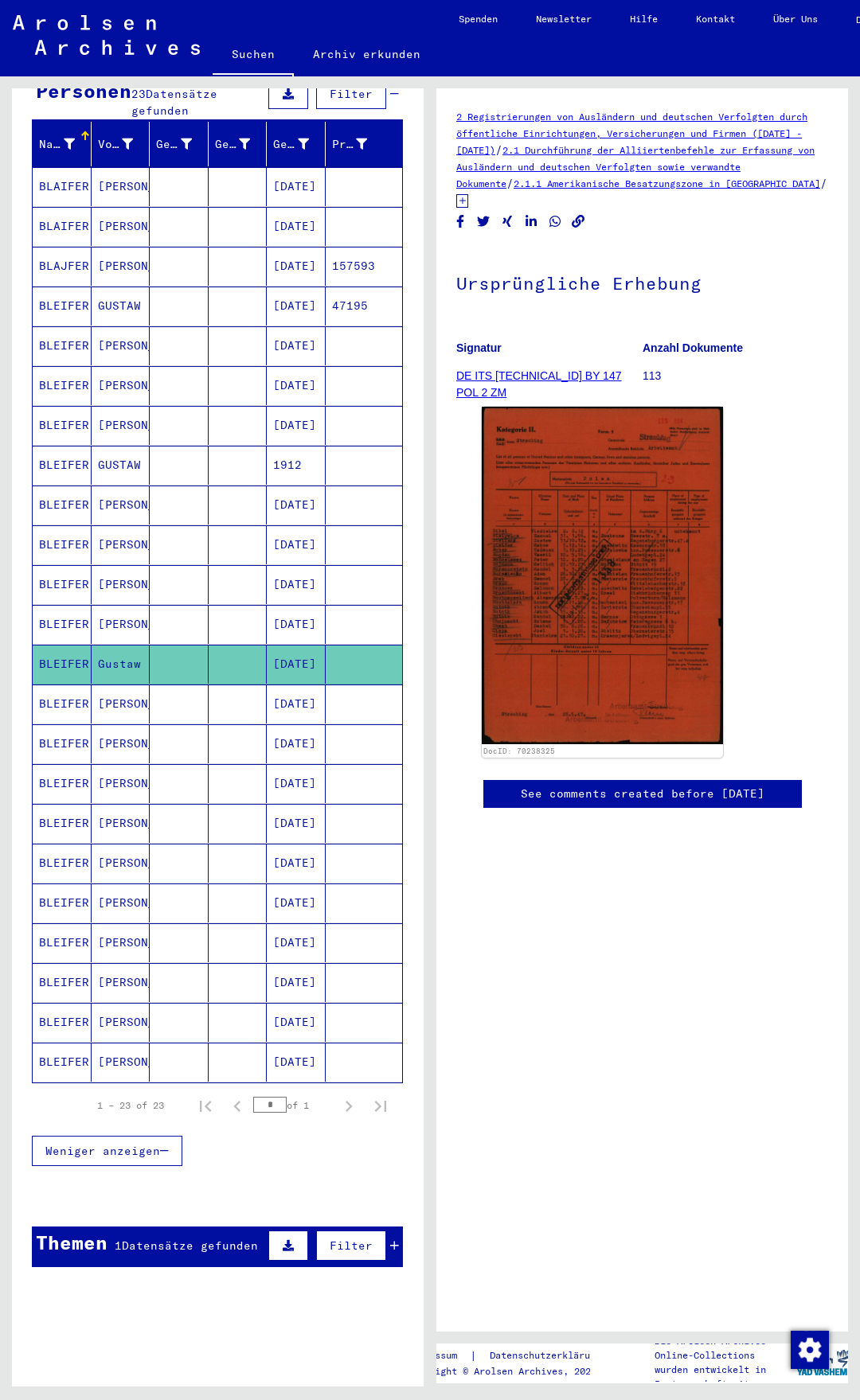
click at [299, 664] on mat-cell "[DATE]" at bounding box center [296, 664] width 59 height 39
click at [295, 684] on mat-cell "[DATE]" at bounding box center [296, 703] width 59 height 39
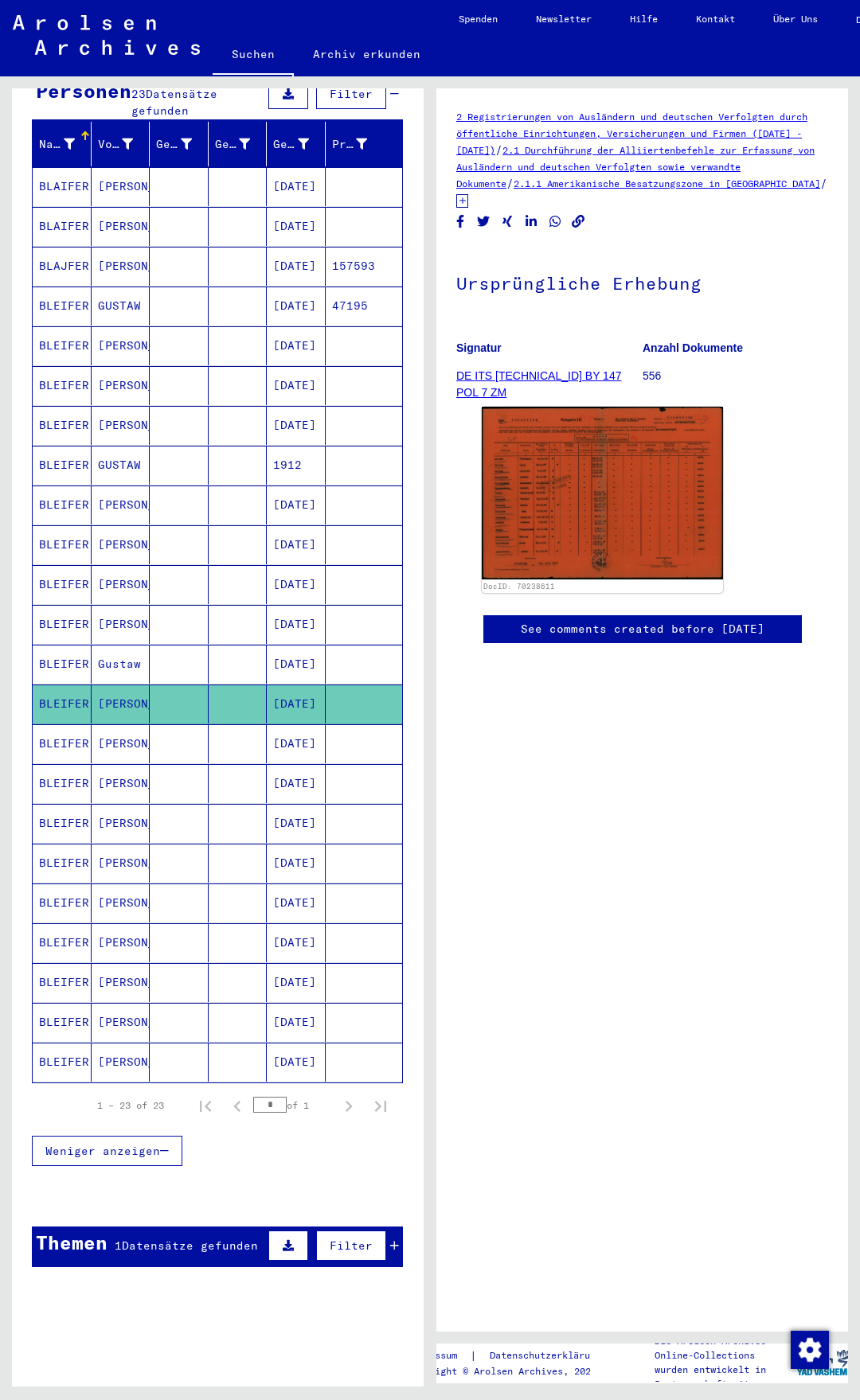
click at [301, 330] on mat-cell "[DATE]" at bounding box center [296, 345] width 59 height 39
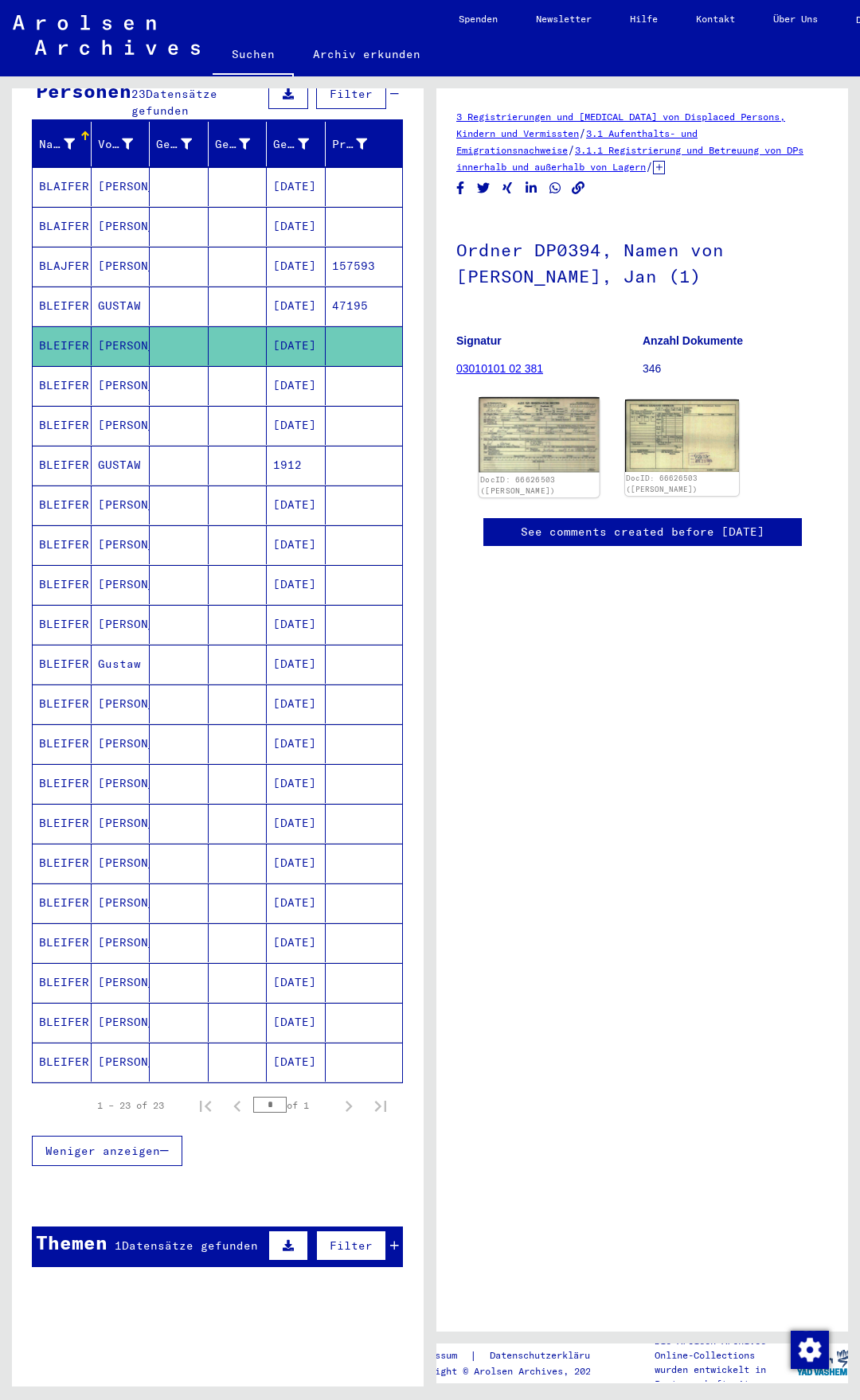
click at [512, 423] on img at bounding box center [538, 435] width 120 height 75
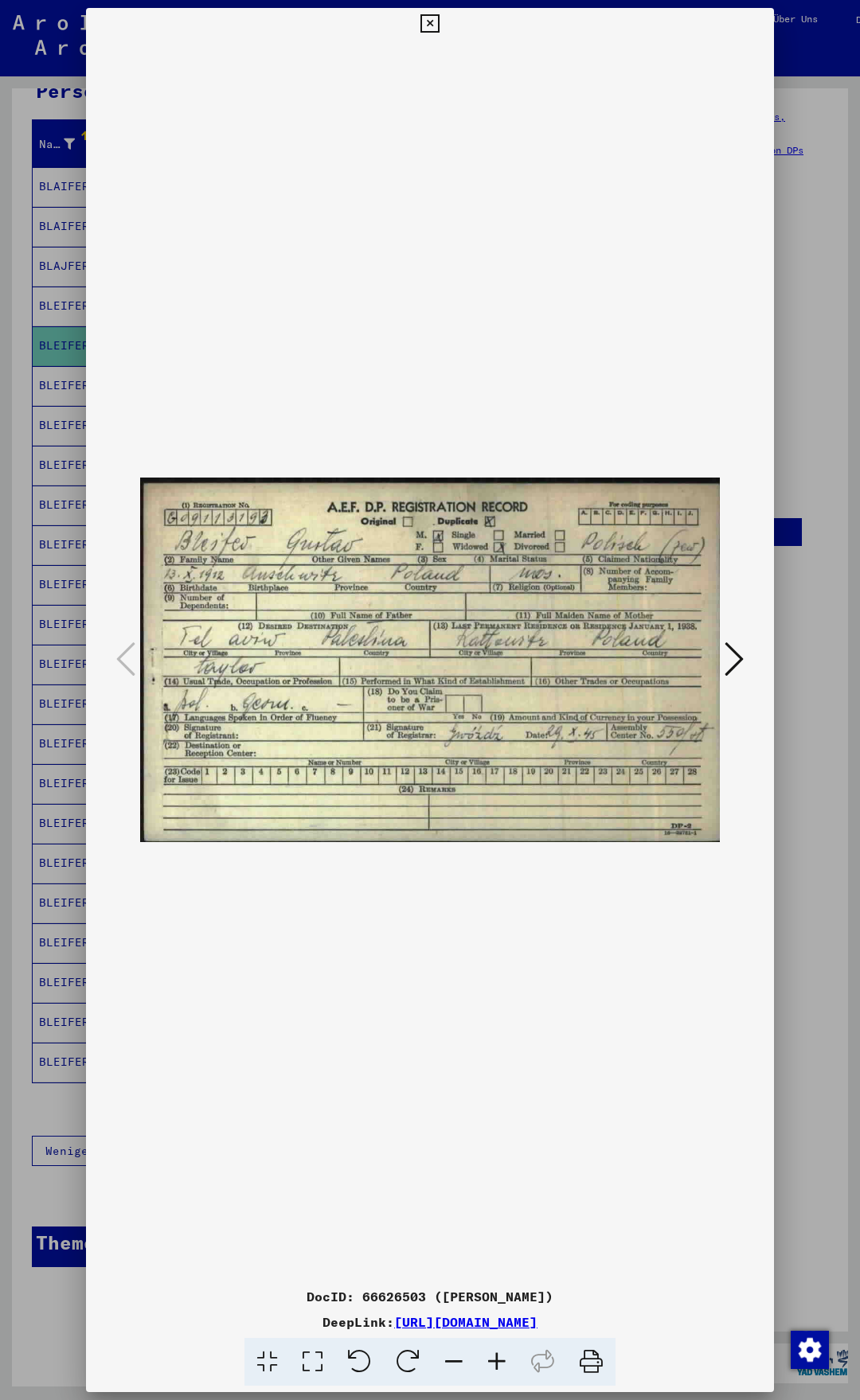
click at [731, 653] on icon at bounding box center [734, 659] width 19 height 38
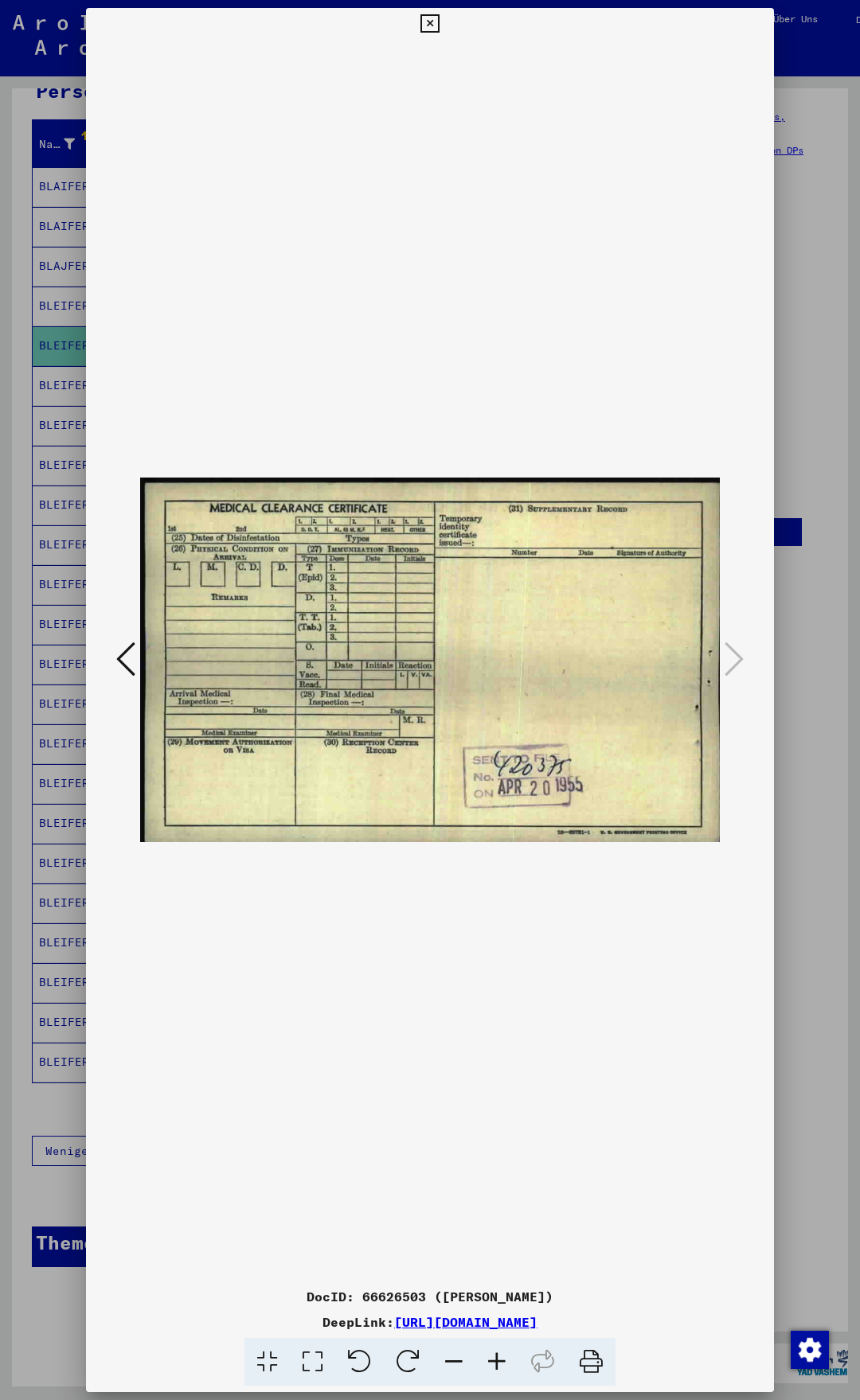
click at [122, 655] on icon at bounding box center [126, 659] width 19 height 38
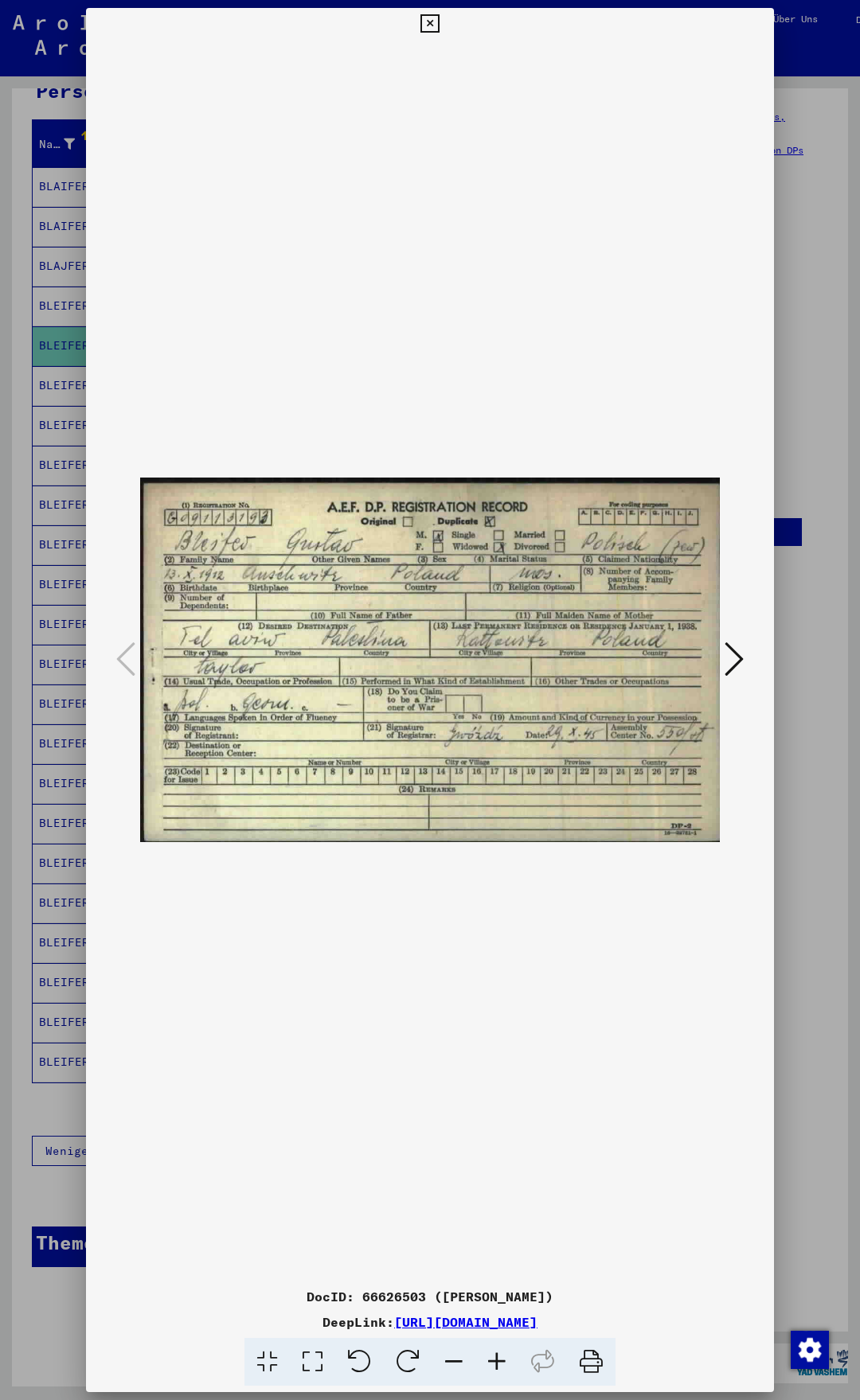
click at [438, 18] on icon at bounding box center [429, 24] width 18 height 19
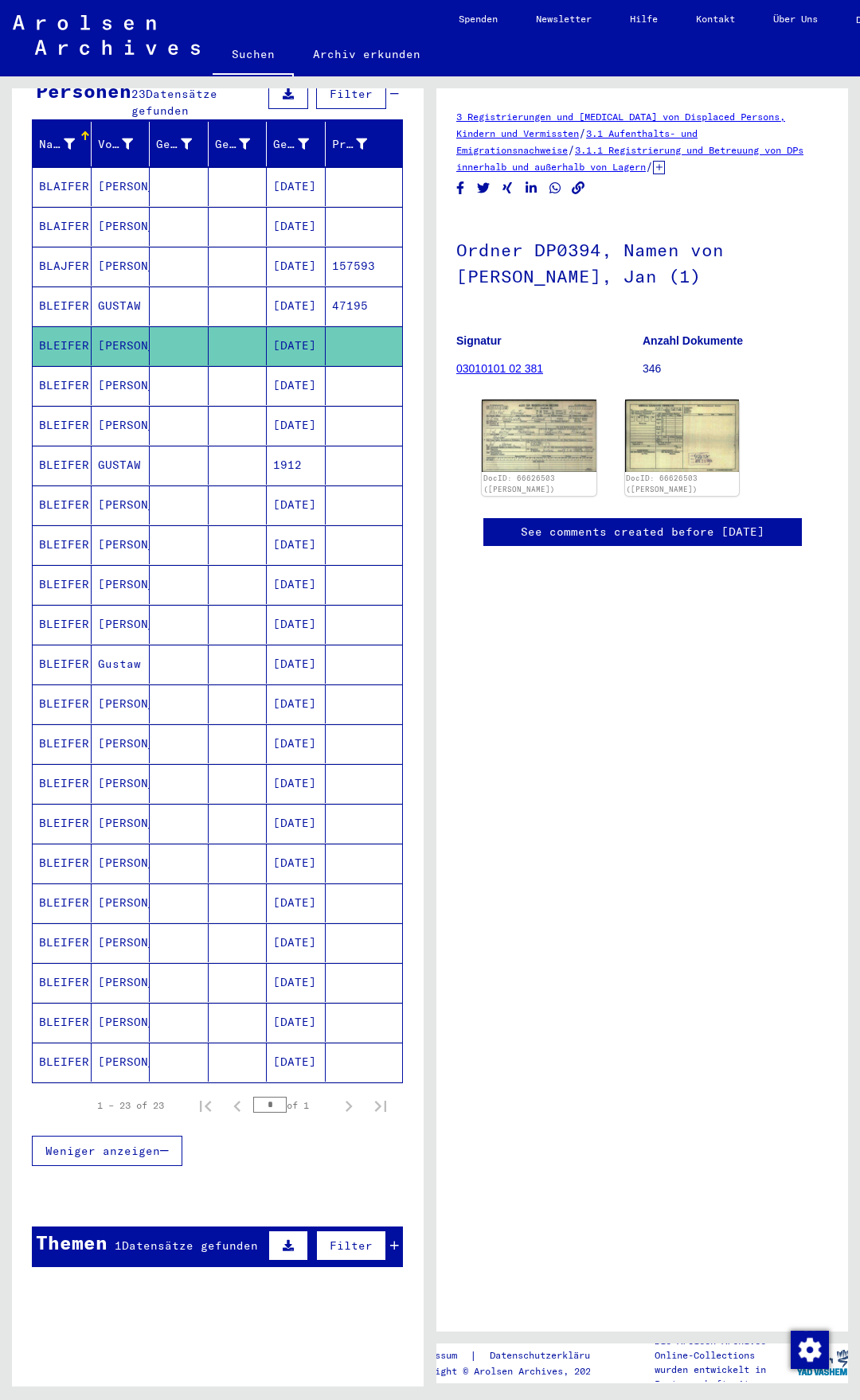
click at [97, 366] on mat-cell "[PERSON_NAME]" at bounding box center [121, 385] width 59 height 39
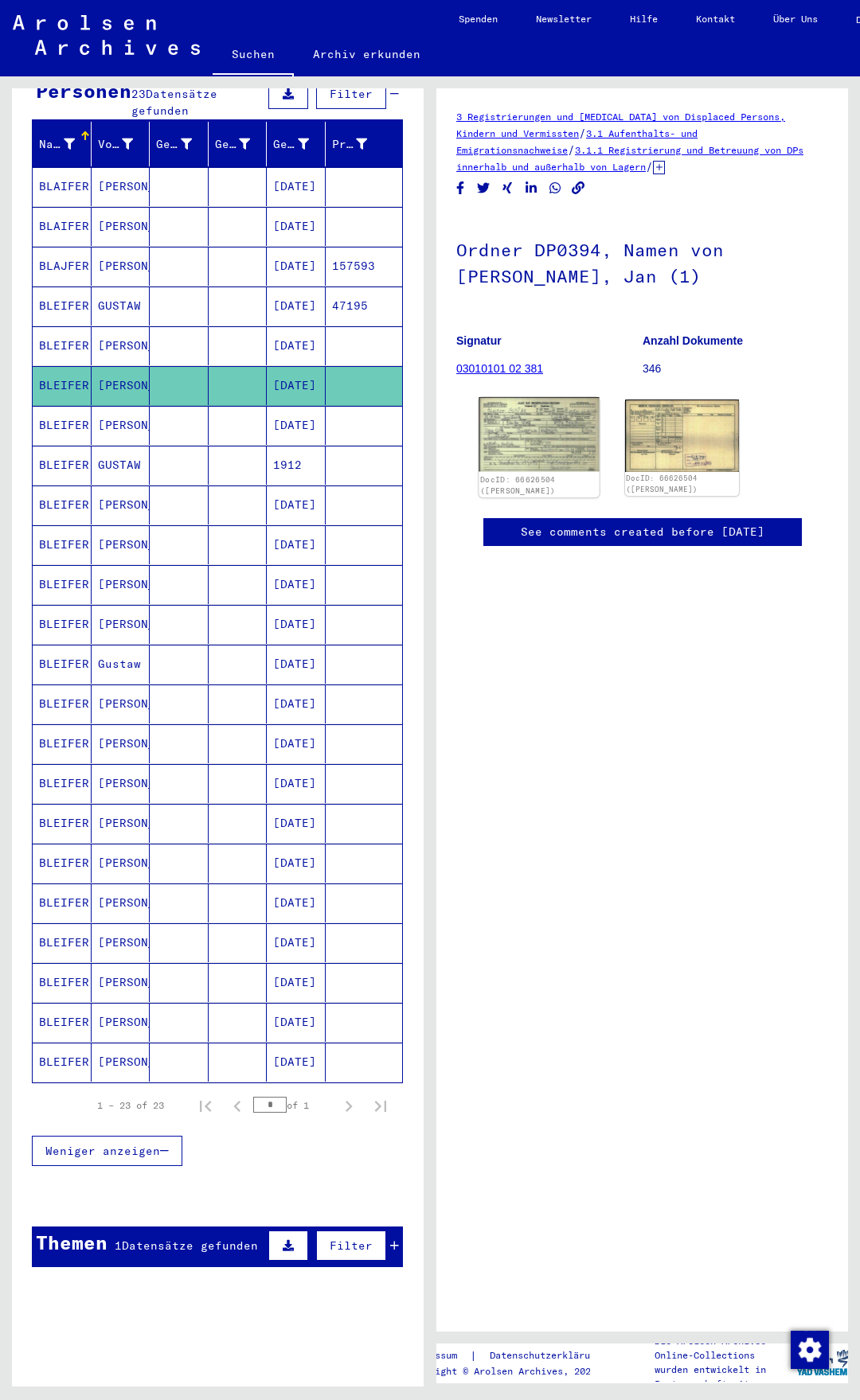
click at [522, 451] on img at bounding box center [538, 435] width 120 height 74
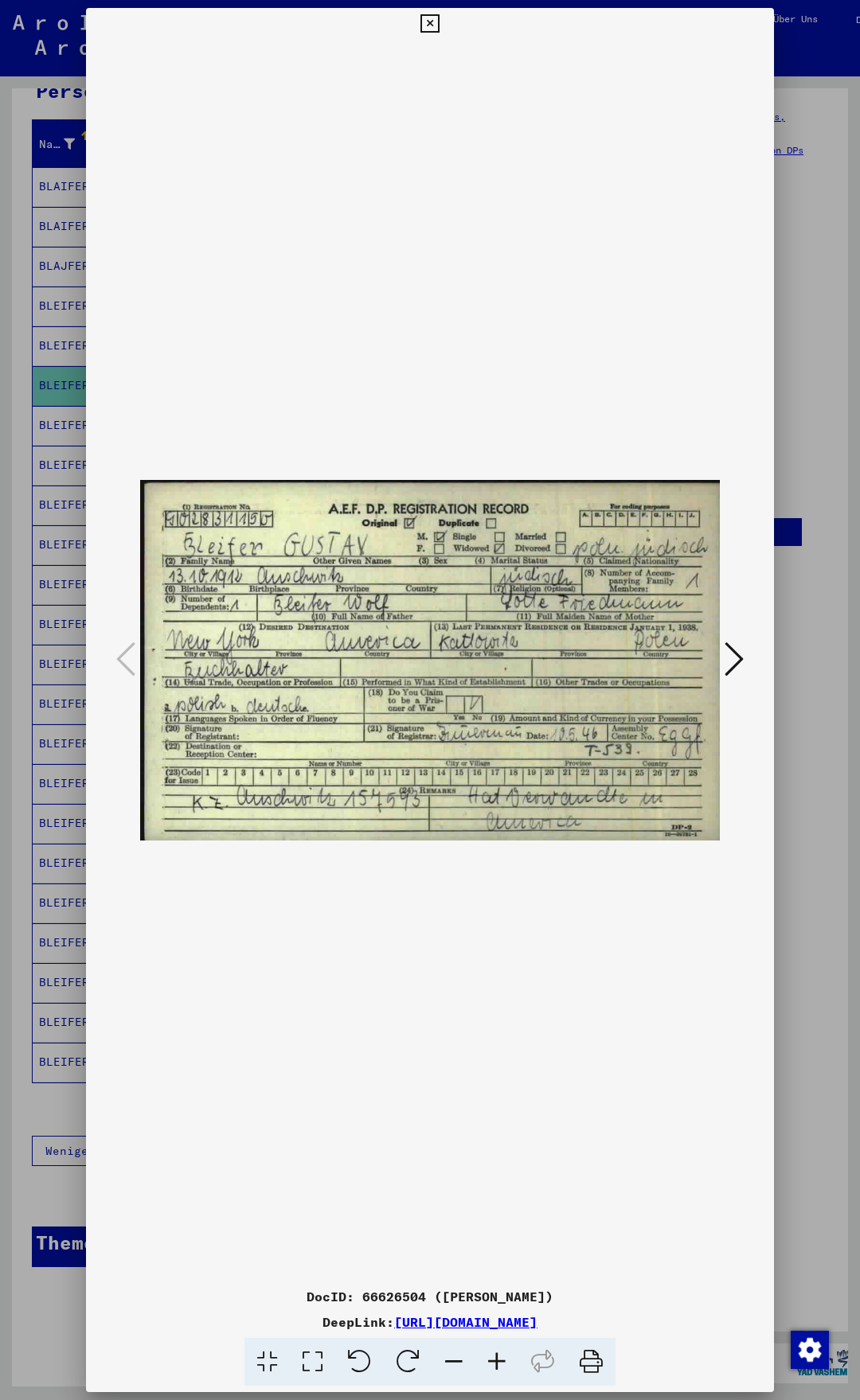
click at [438, 24] on icon at bounding box center [429, 24] width 18 height 19
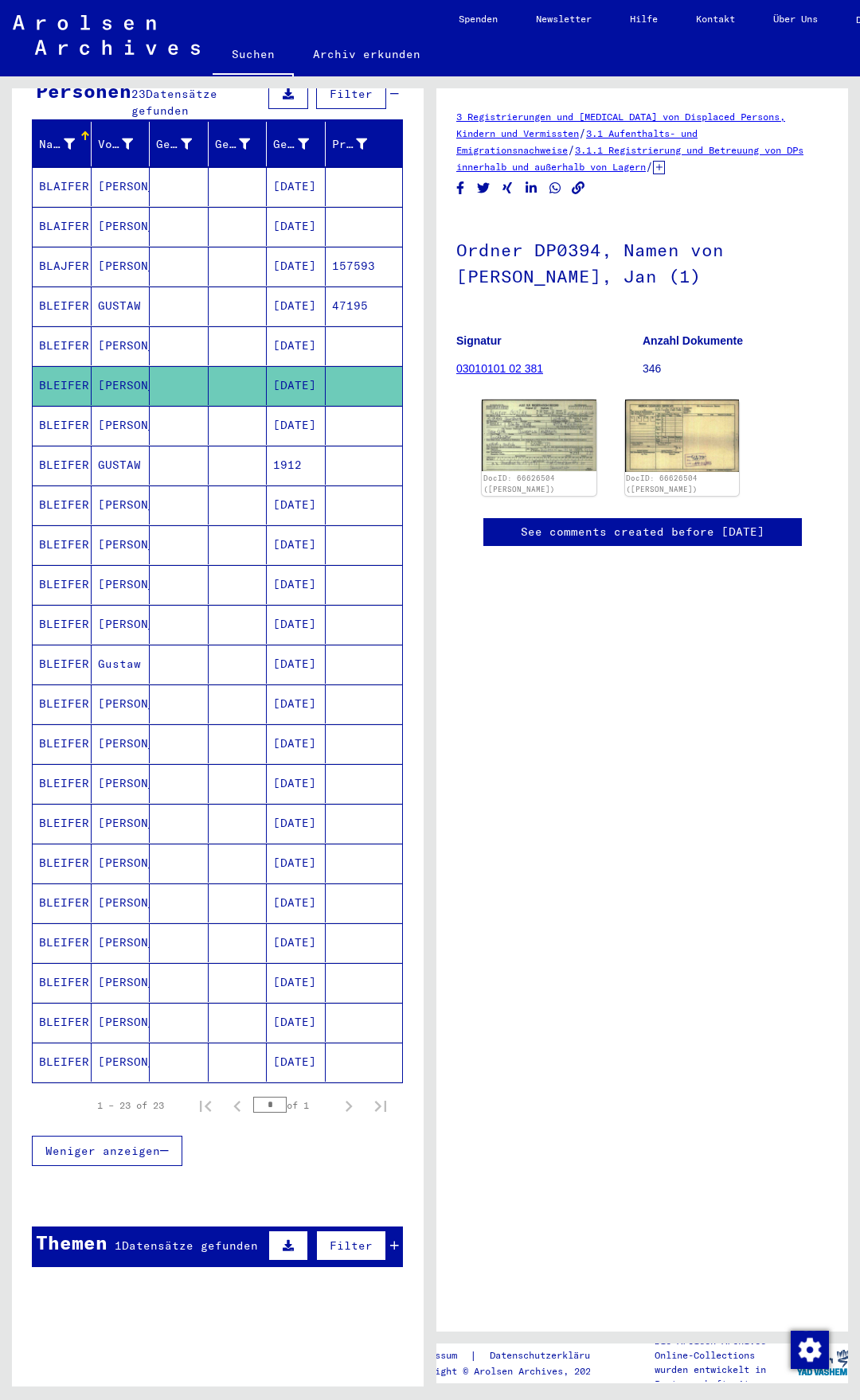
click at [97, 331] on mat-cell "[PERSON_NAME]" at bounding box center [121, 345] width 59 height 39
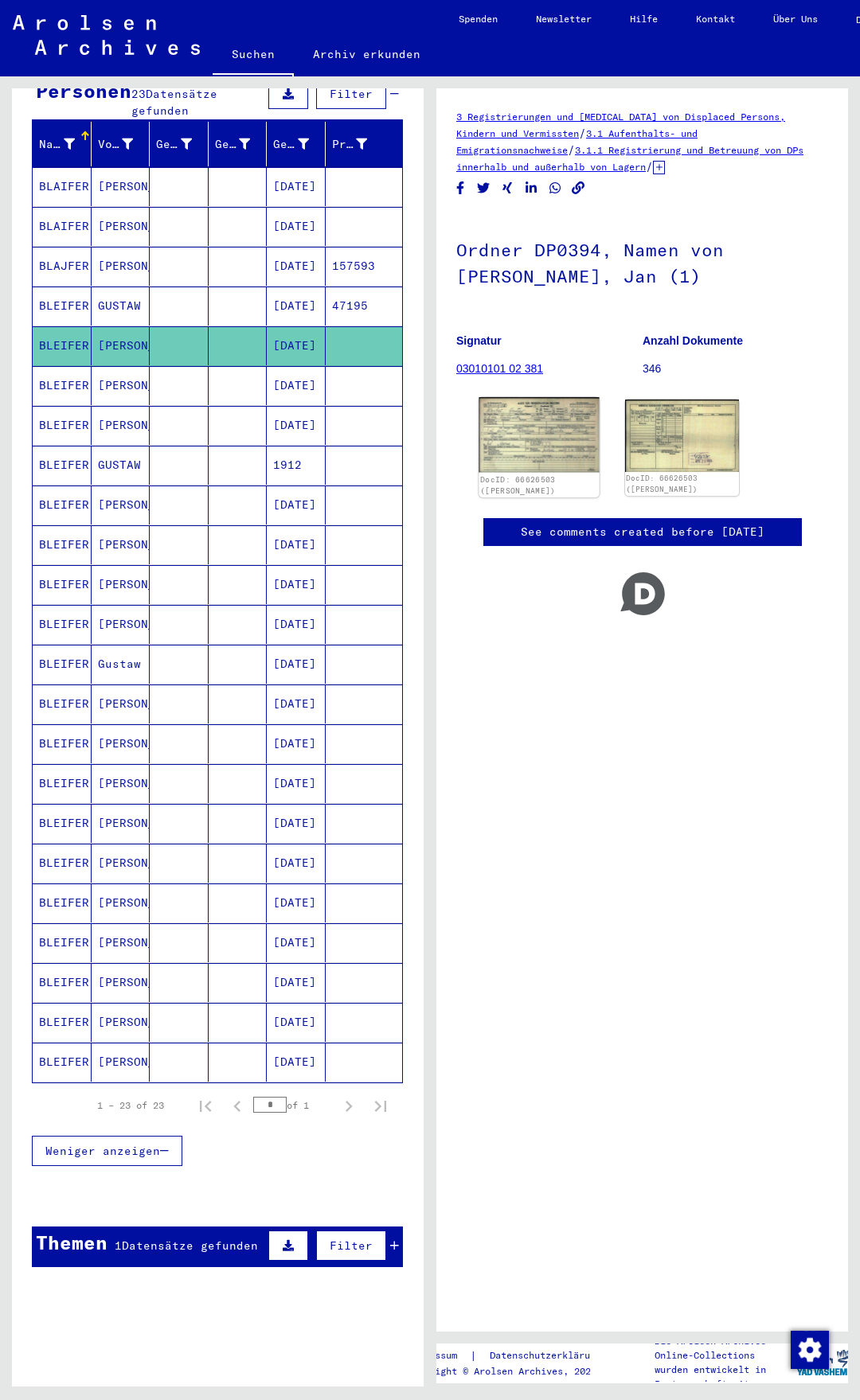
click at [543, 436] on img at bounding box center [538, 435] width 120 height 75
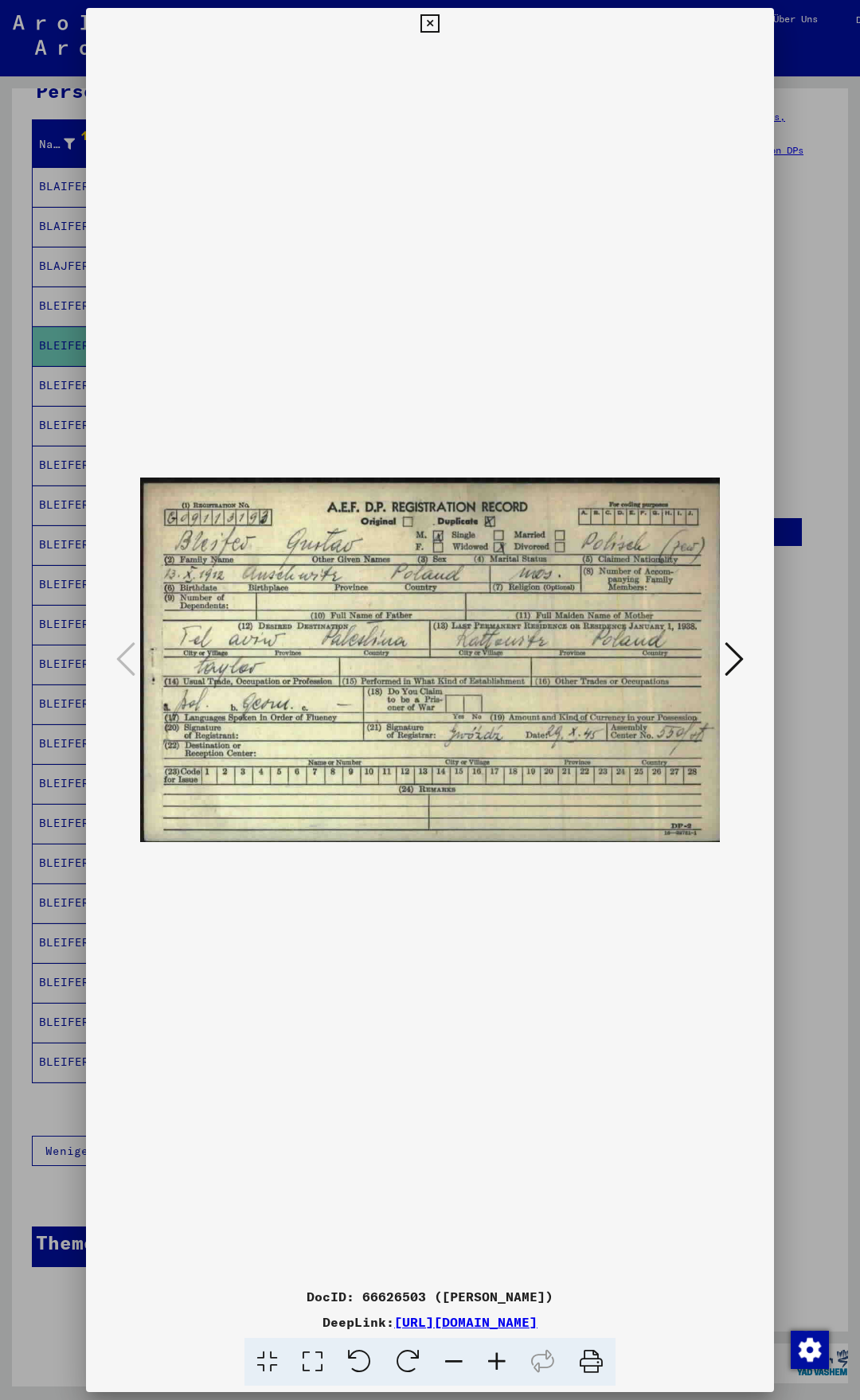
click at [438, 24] on icon at bounding box center [429, 24] width 18 height 19
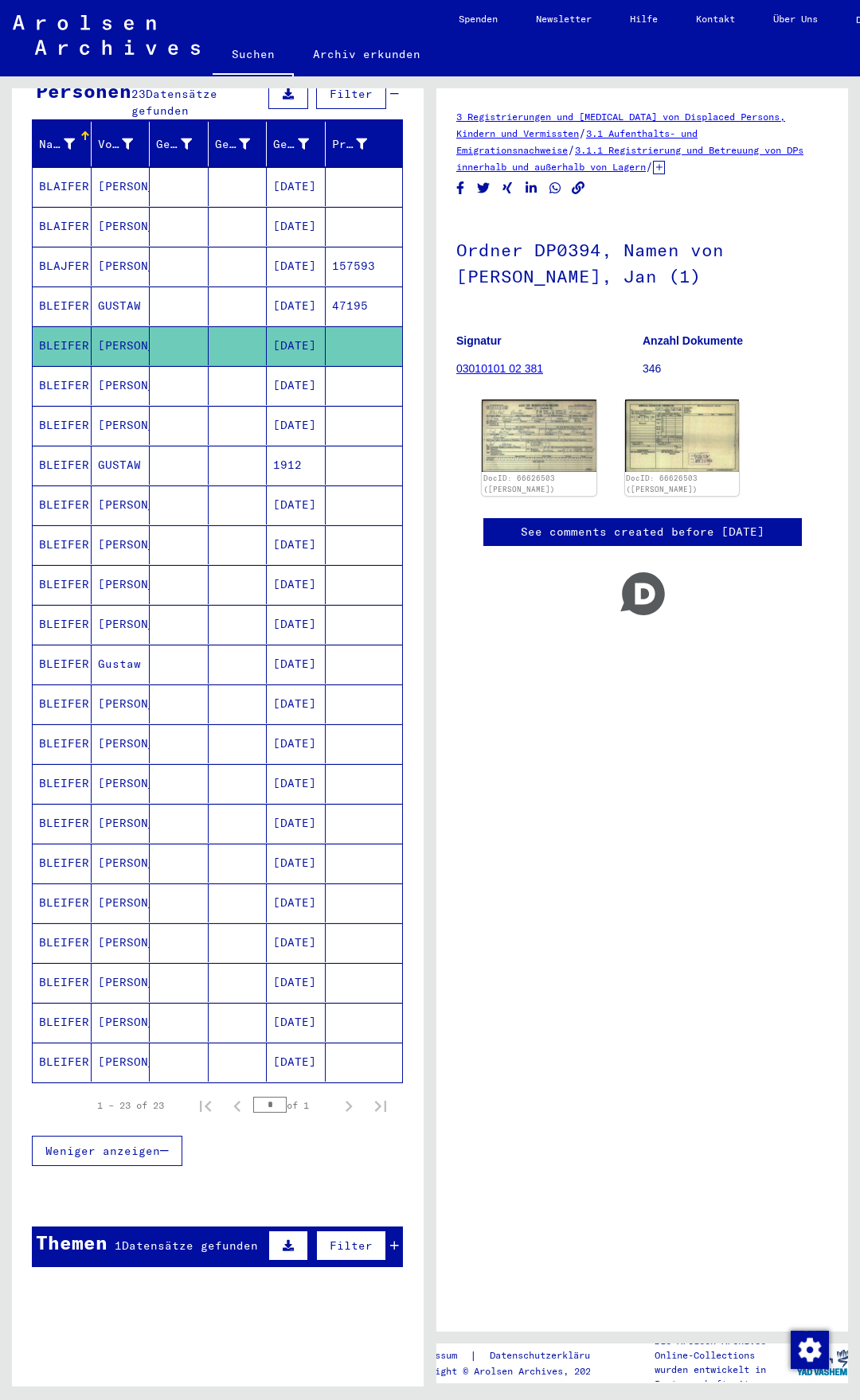
click at [90, 366] on mat-cell "BLEIFER" at bounding box center [62, 385] width 59 height 39
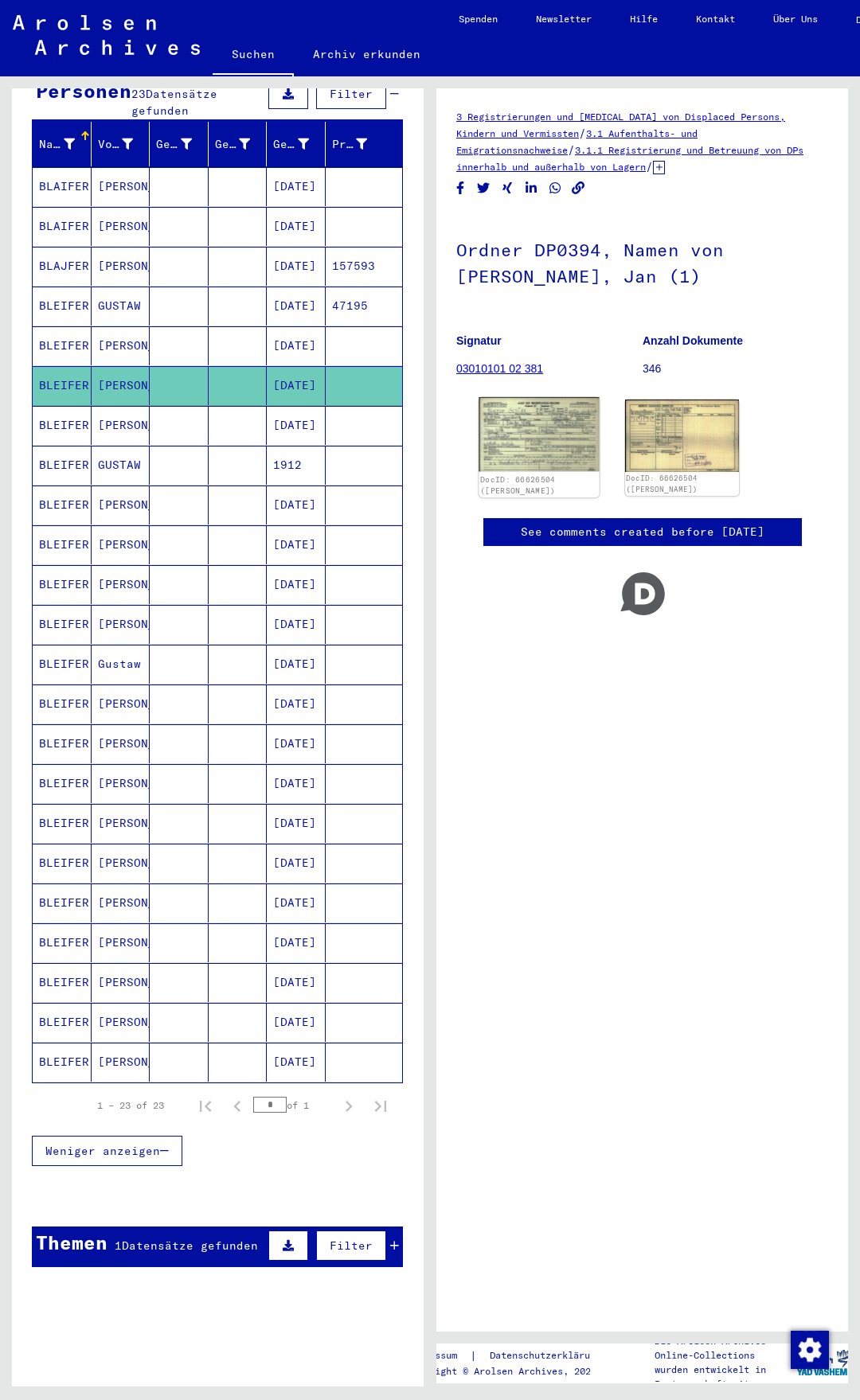
click at [575, 435] on img at bounding box center [538, 435] width 120 height 74
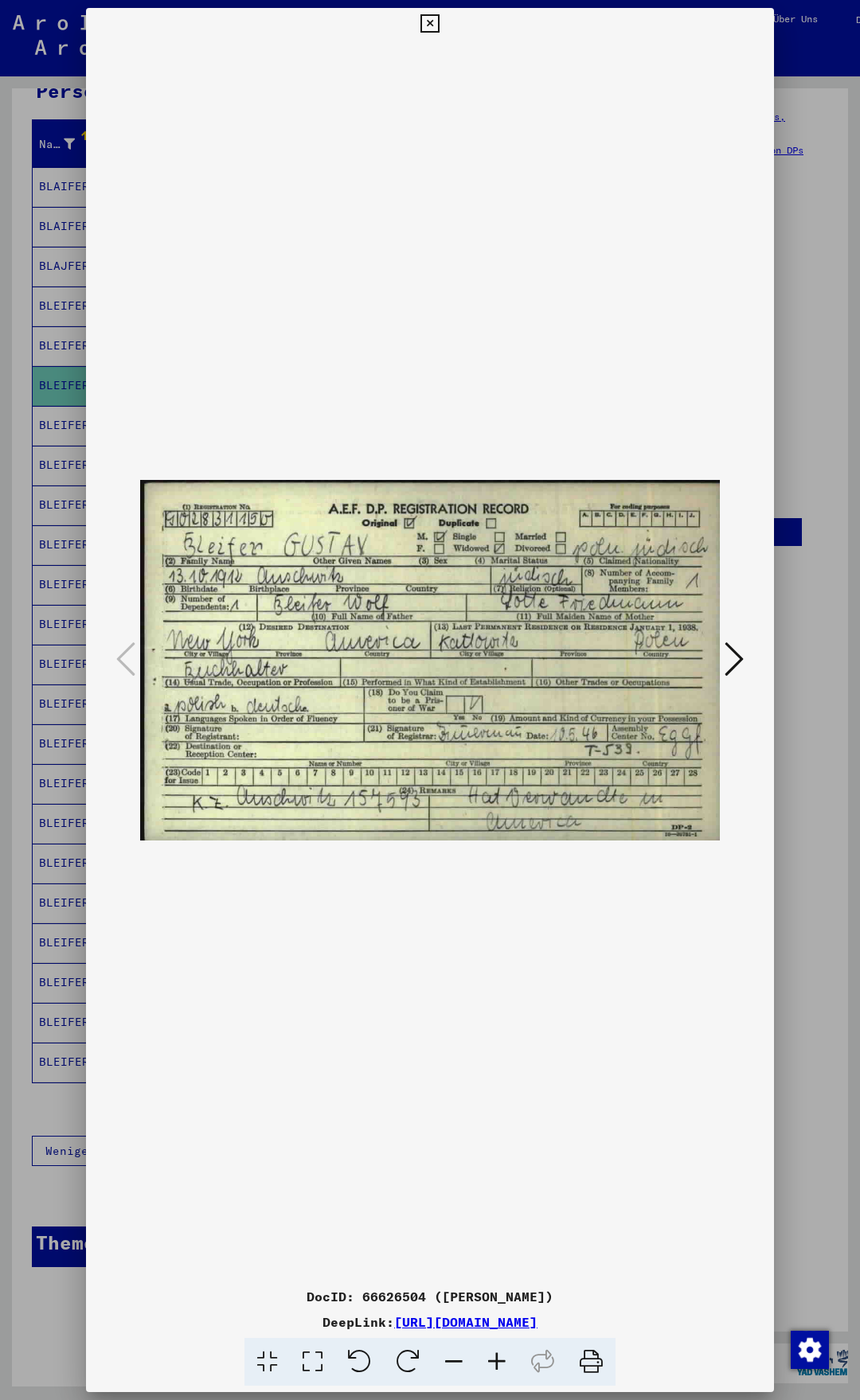
click at [438, 21] on icon at bounding box center [429, 24] width 18 height 19
